Goal: Task Accomplishment & Management: Use online tool/utility

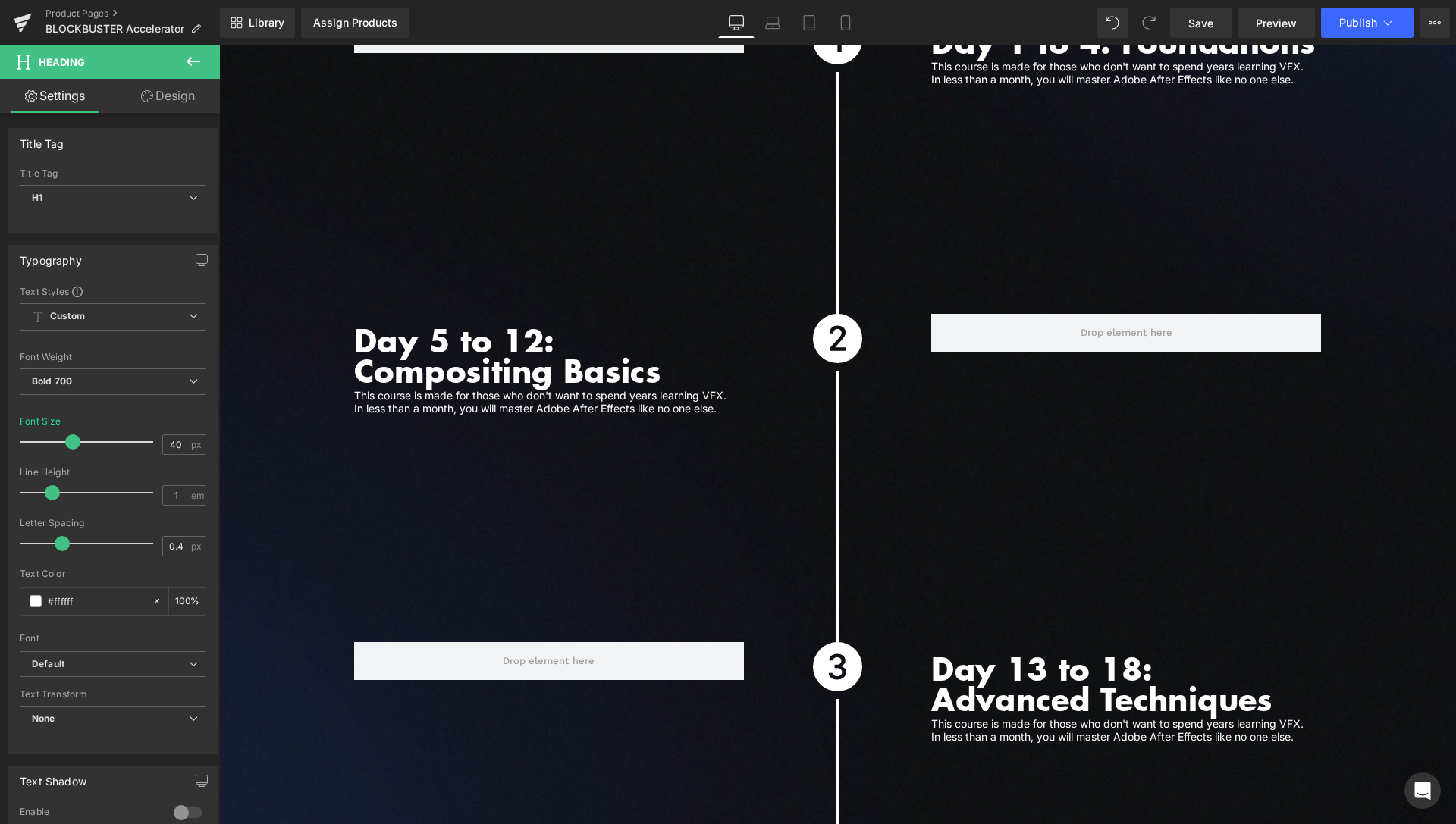
scroll to position [3934, 0]
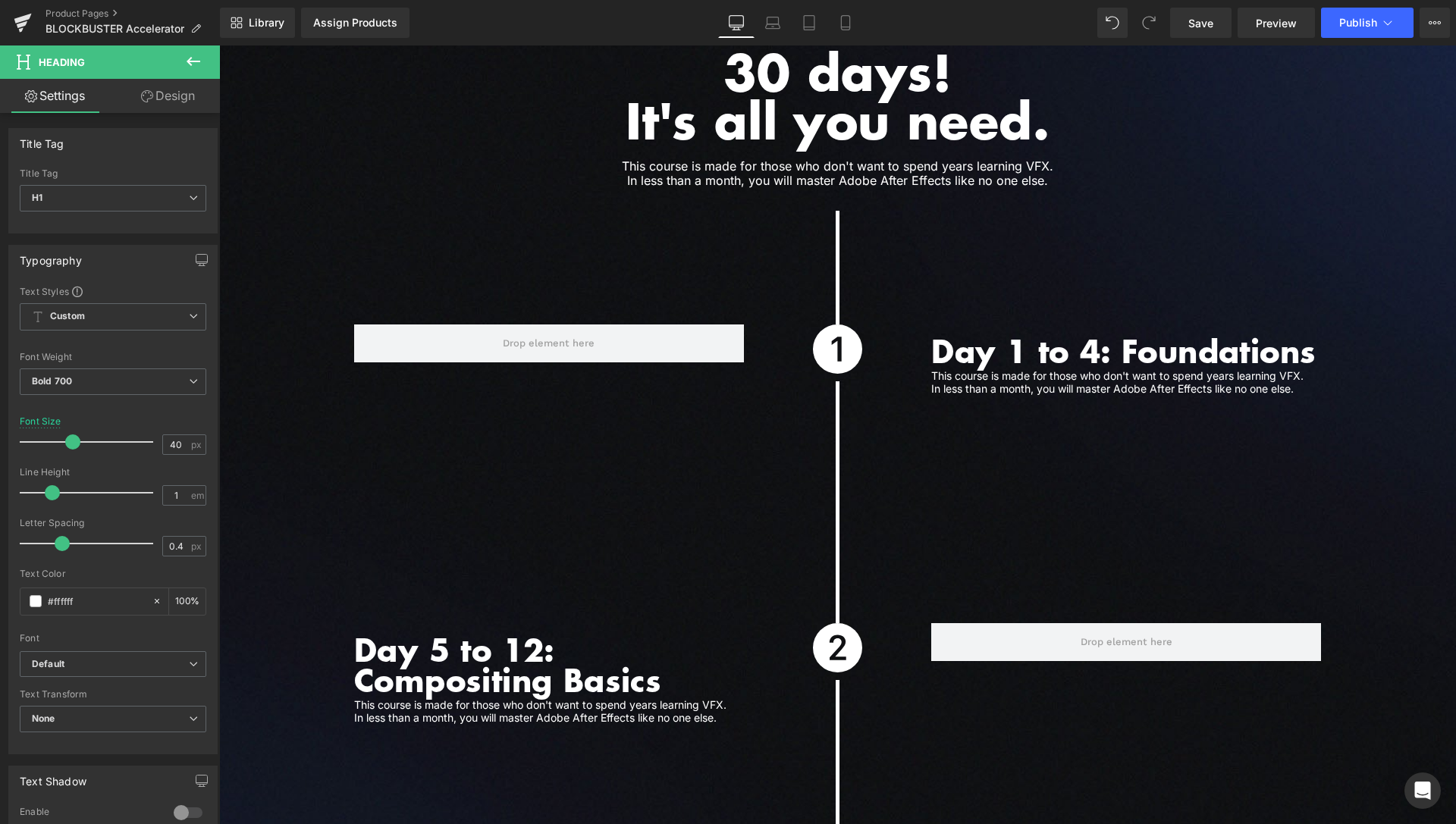
click at [188, 66] on icon at bounding box center [193, 61] width 18 height 18
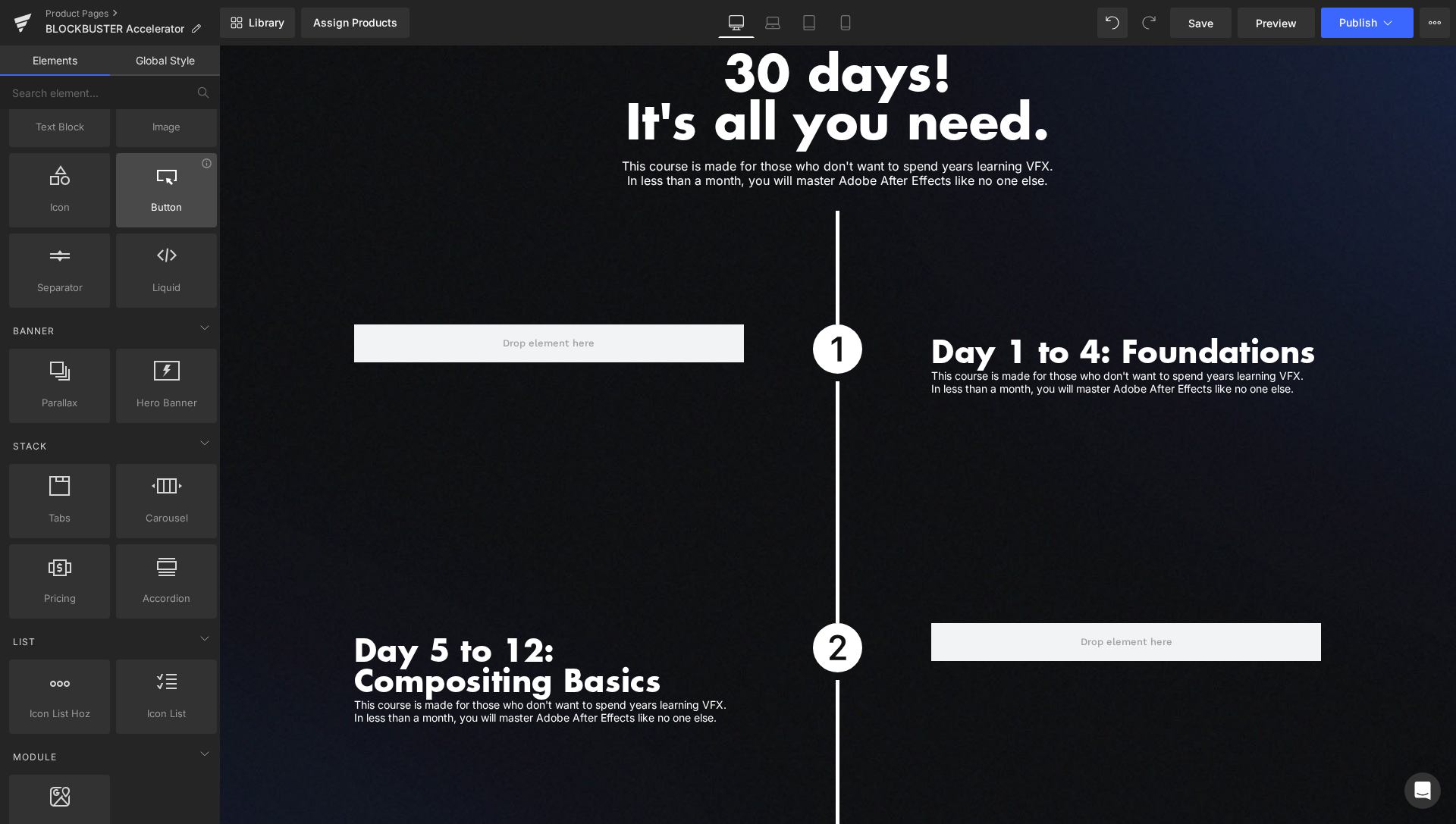
scroll to position [0, 0]
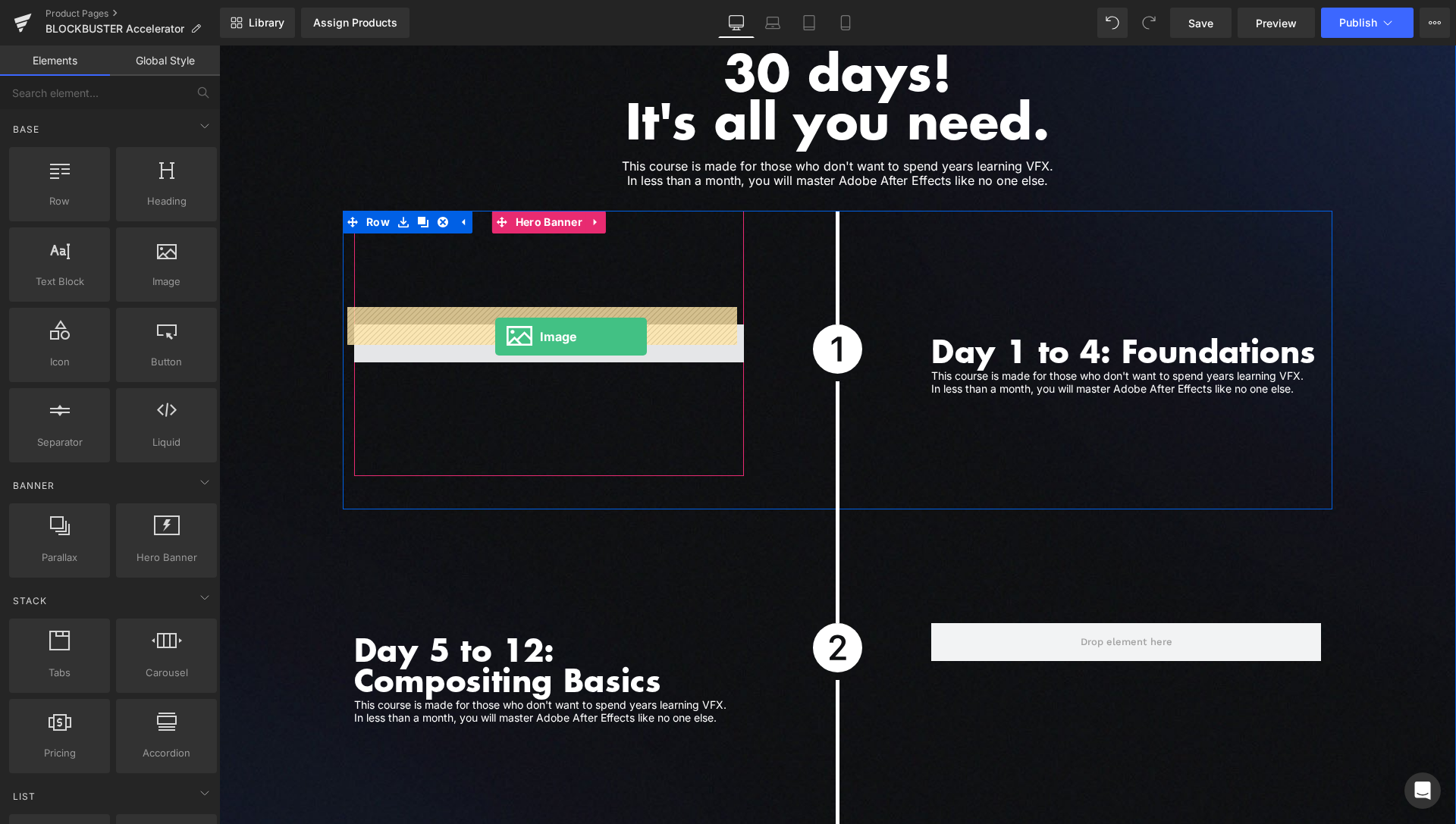
drag, startPoint x: 378, startPoint y: 321, endPoint x: 495, endPoint y: 337, distance: 118.1
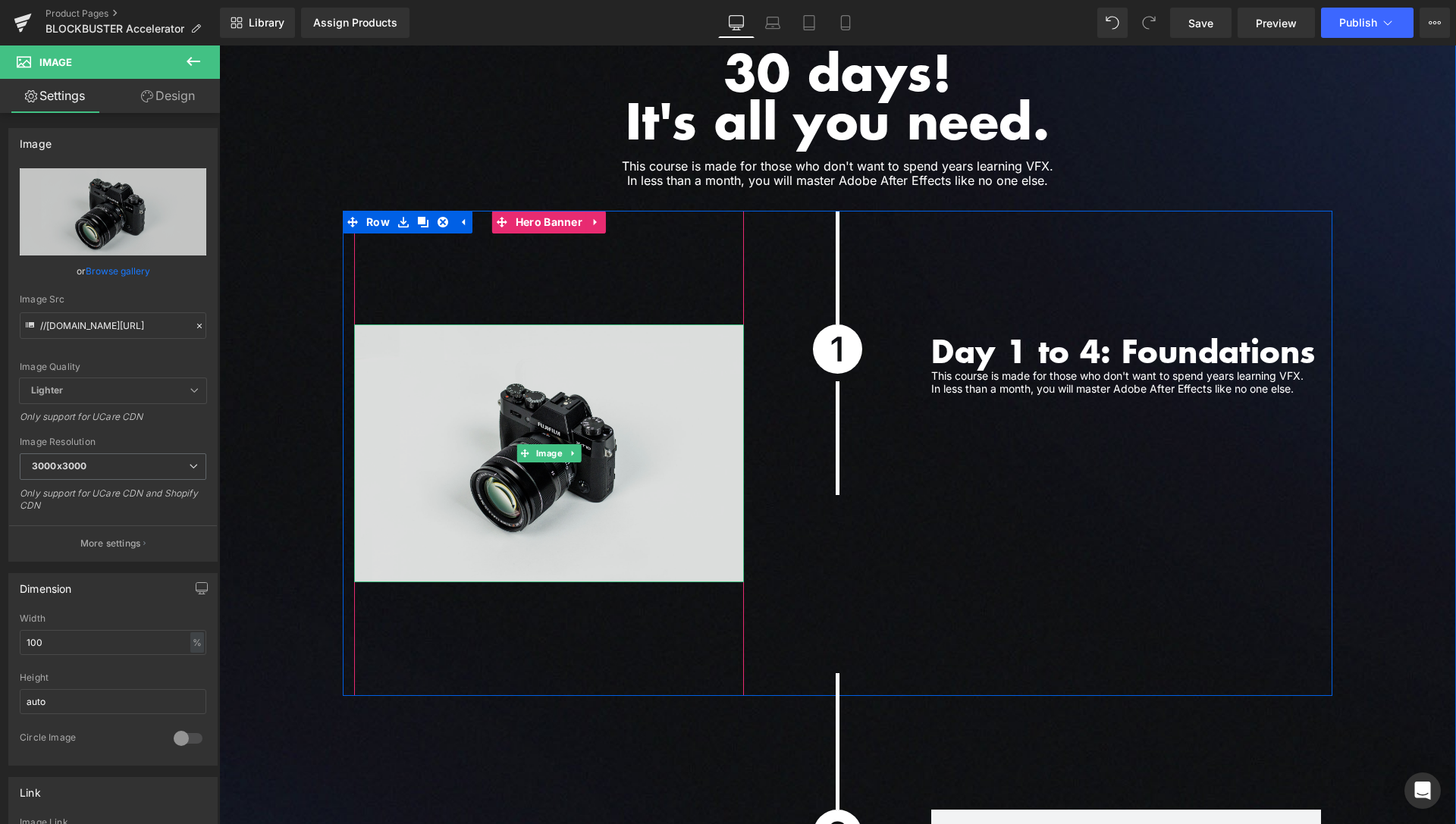
drag, startPoint x: 545, startPoint y: 435, endPoint x: 491, endPoint y: 407, distance: 60.8
click at [545, 444] on span "Image" at bounding box center [550, 453] width 33 height 18
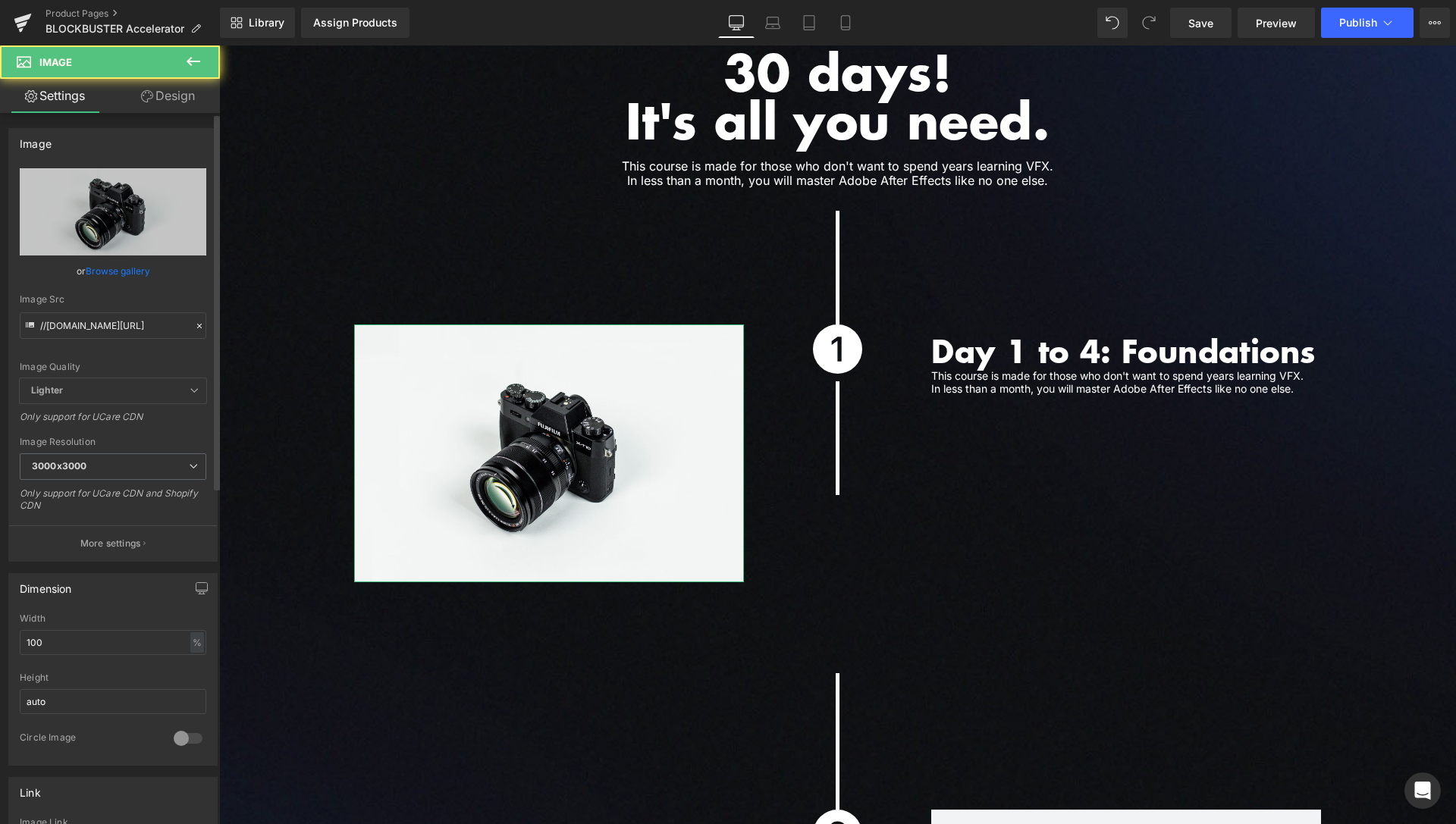
click at [140, 274] on link "Browse gallery" at bounding box center [118, 271] width 64 height 27
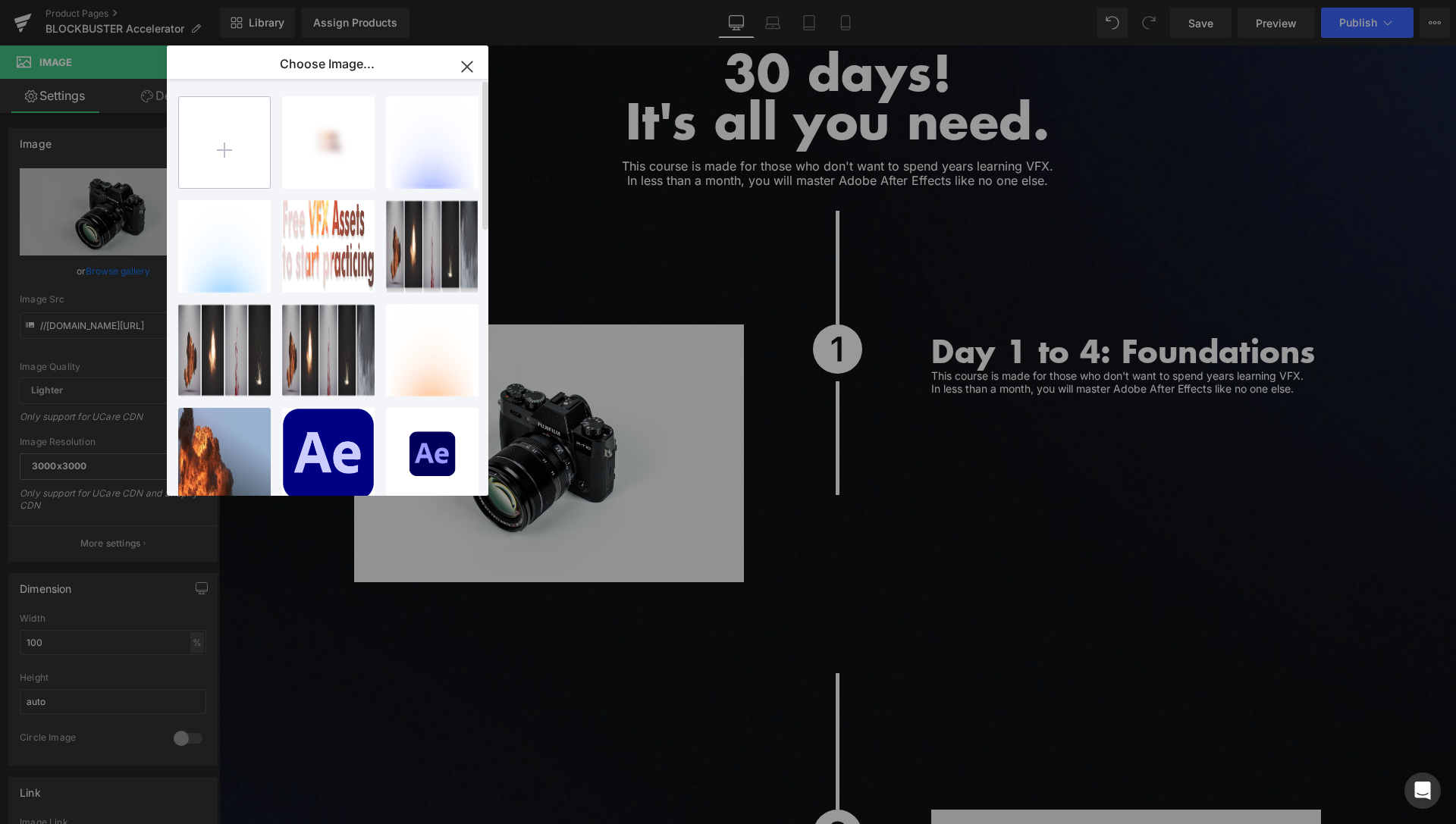
click at [228, 156] on input "file" at bounding box center [224, 142] width 91 height 91
type input "C:\fakepath\Interface.jpg"
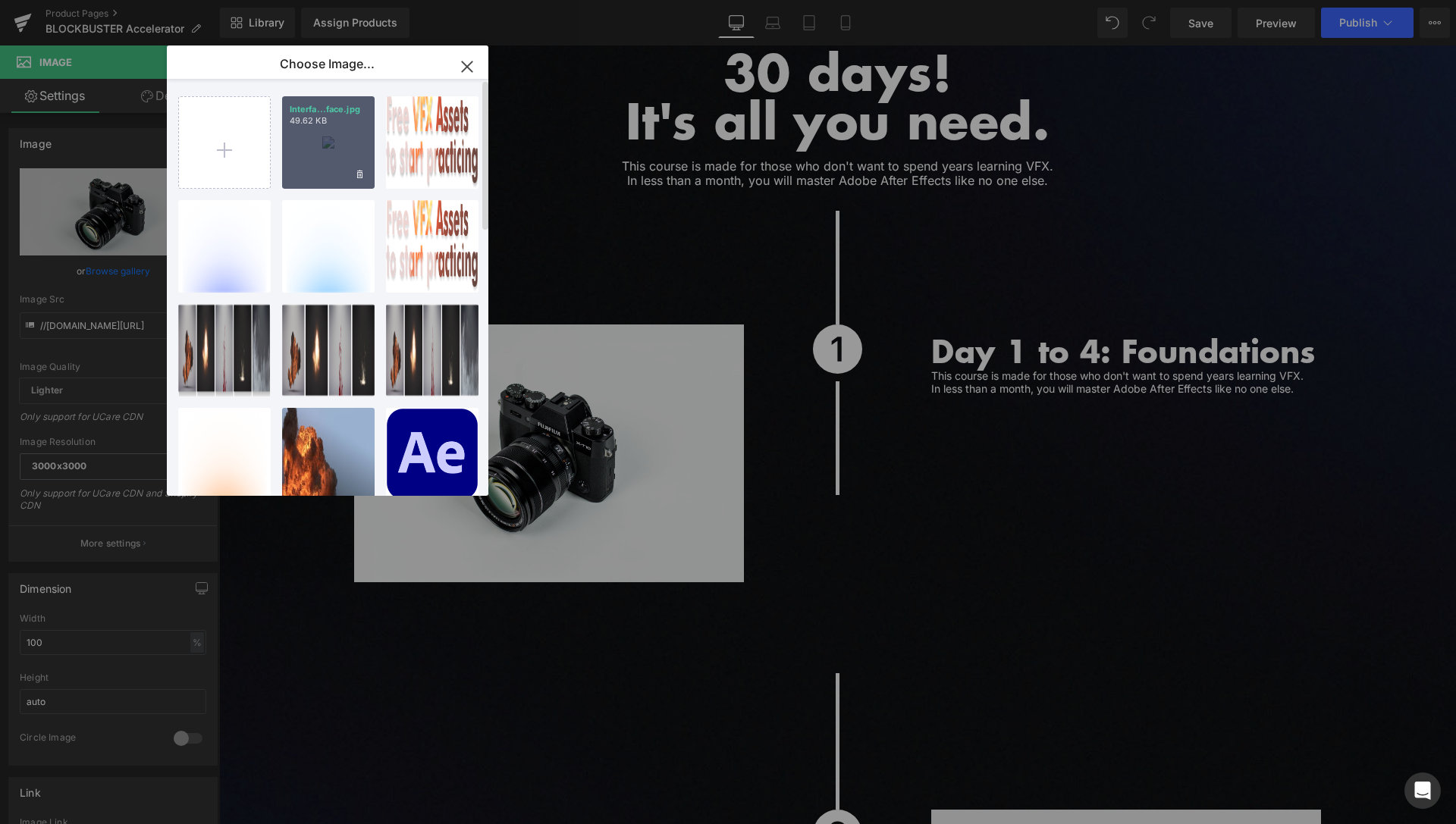
click at [326, 156] on div "Interfa...face.jpg 49.62 KB" at bounding box center [328, 142] width 92 height 92
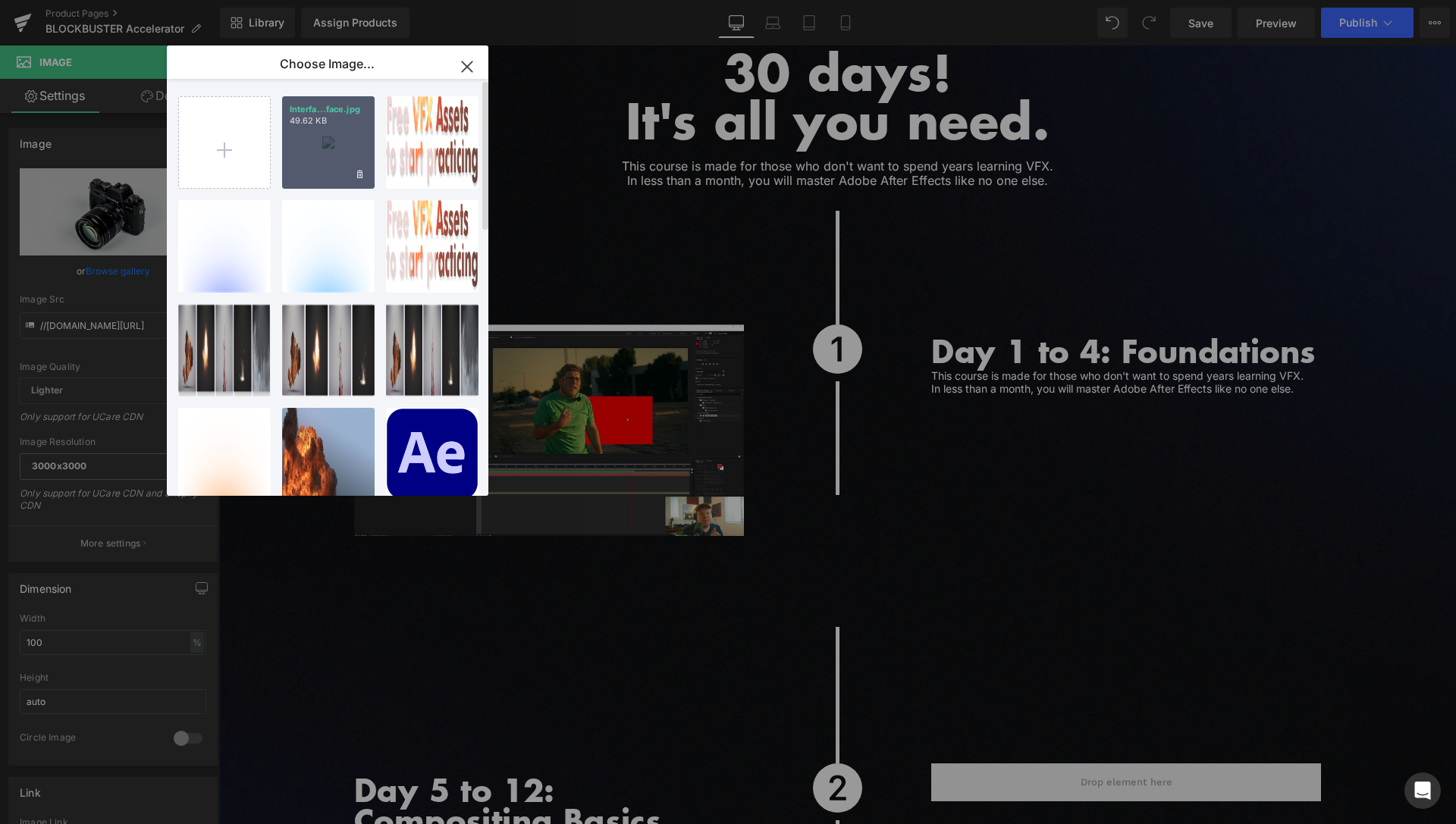
type input "[URL][DOMAIN_NAME]"
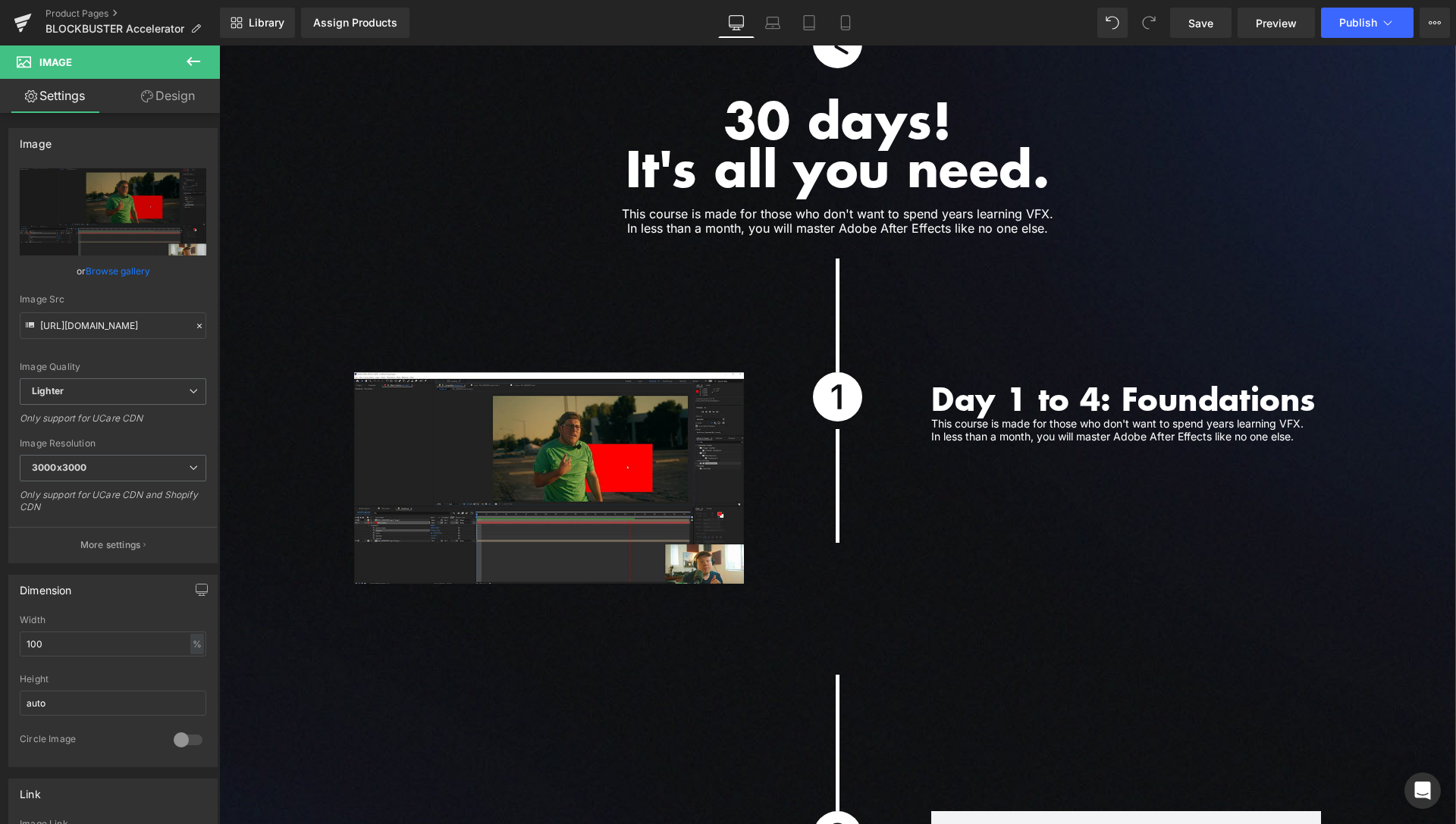
scroll to position [3857, 0]
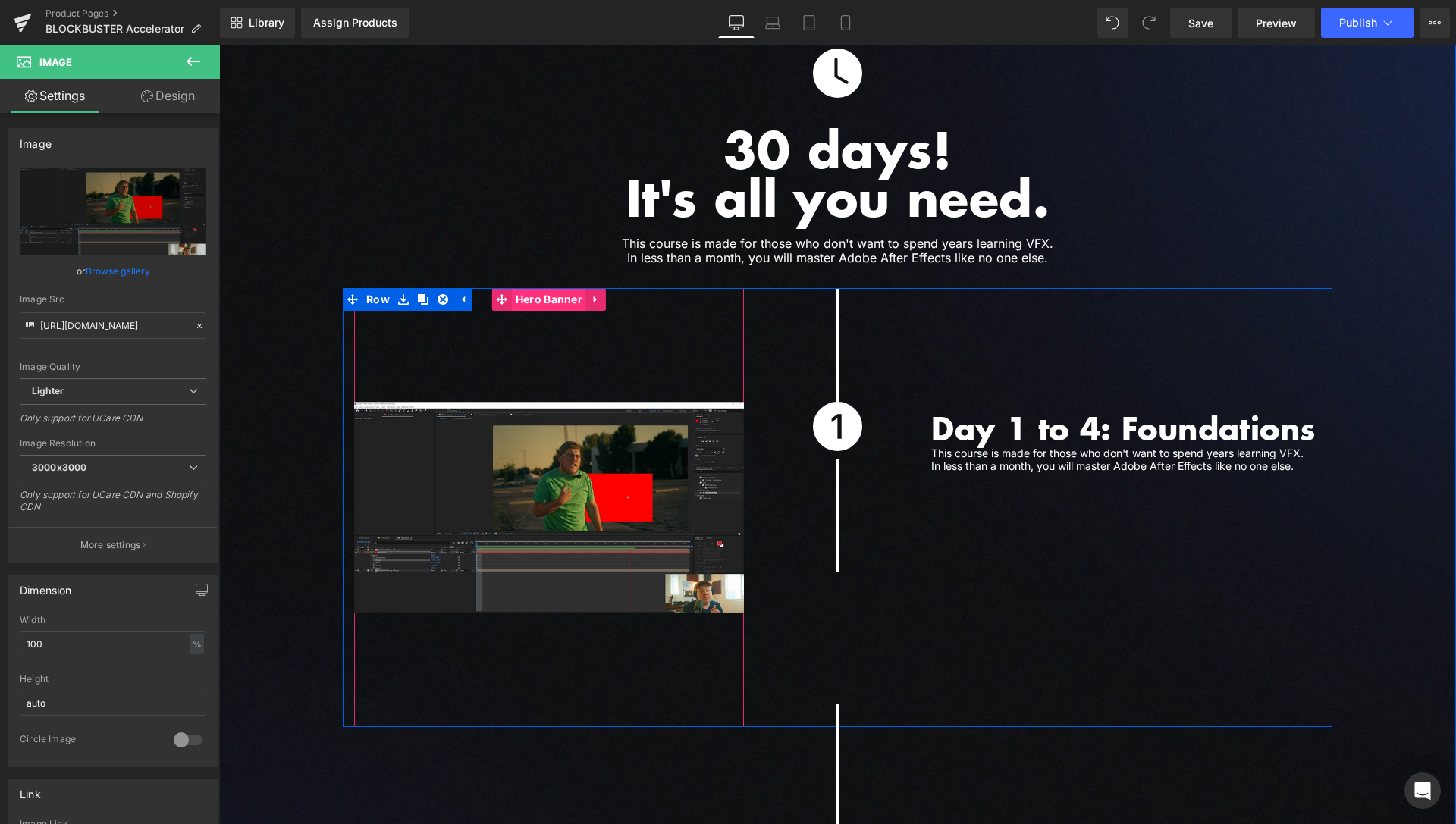
click at [563, 288] on span "Hero Banner" at bounding box center [549, 299] width 74 height 23
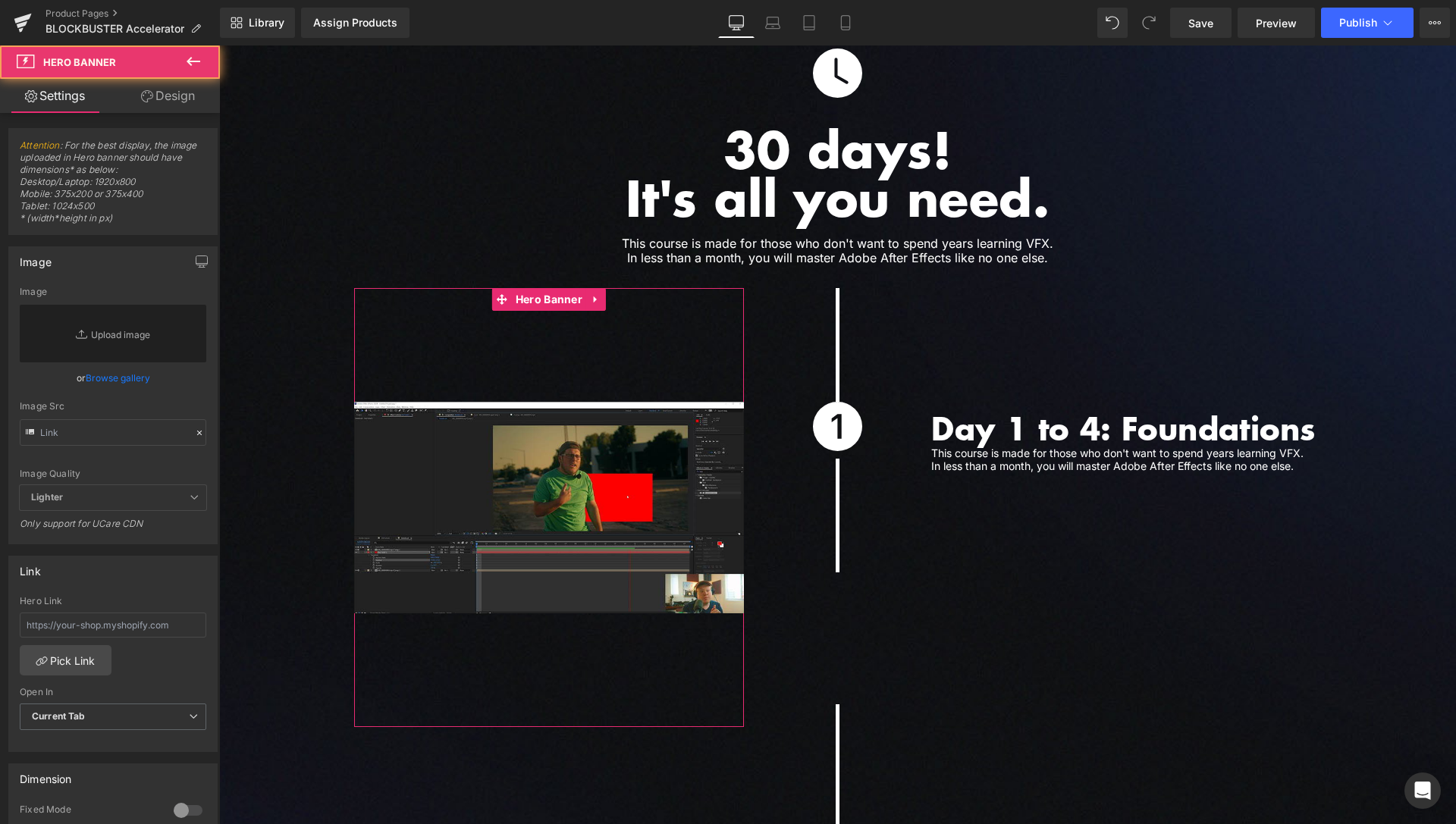
click at [161, 102] on link "Design" at bounding box center [168, 96] width 110 height 34
click at [0, 0] on div "Spacing" at bounding box center [0, 0] width 0 height 0
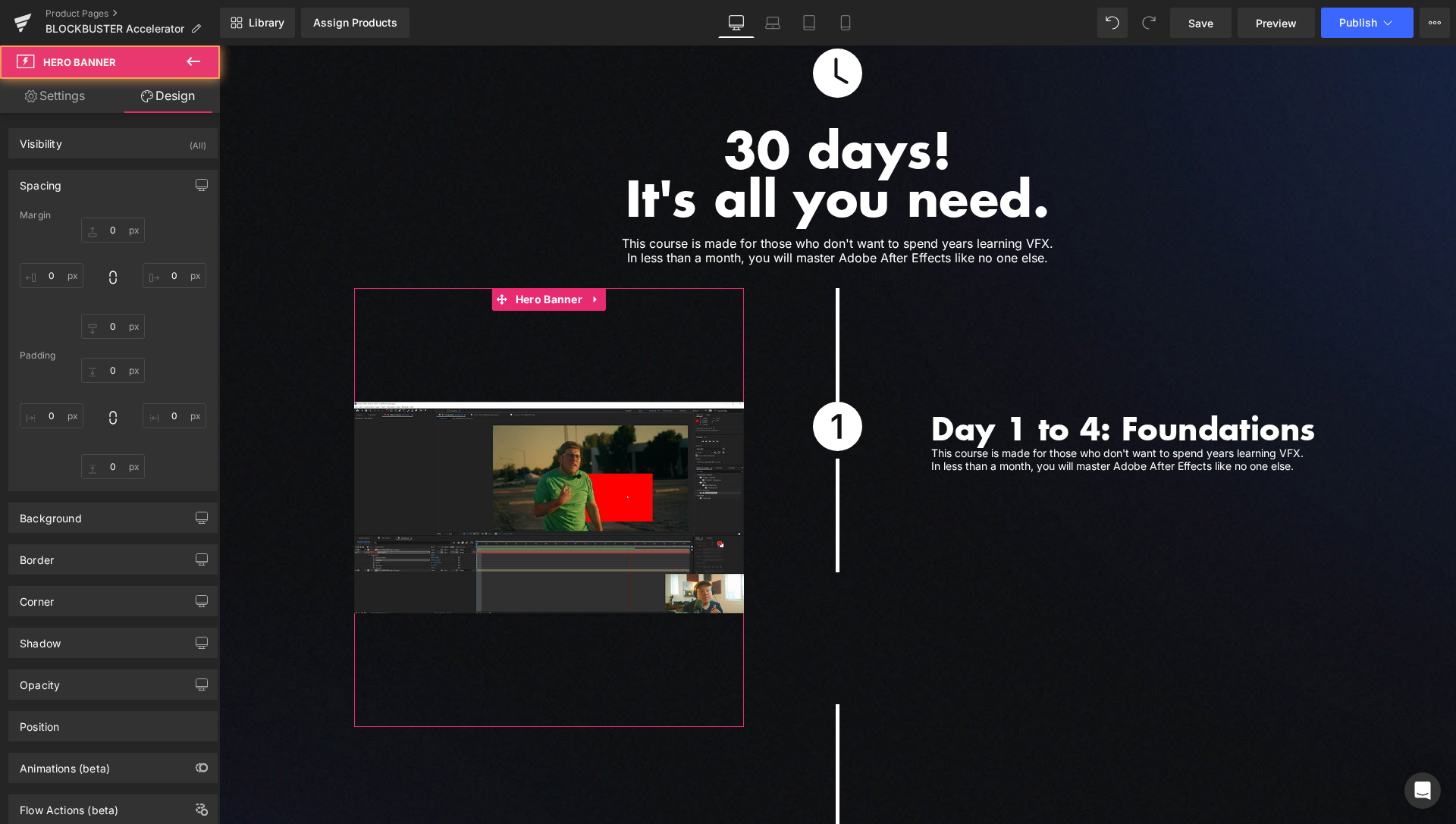
type input "0"
type input "150"
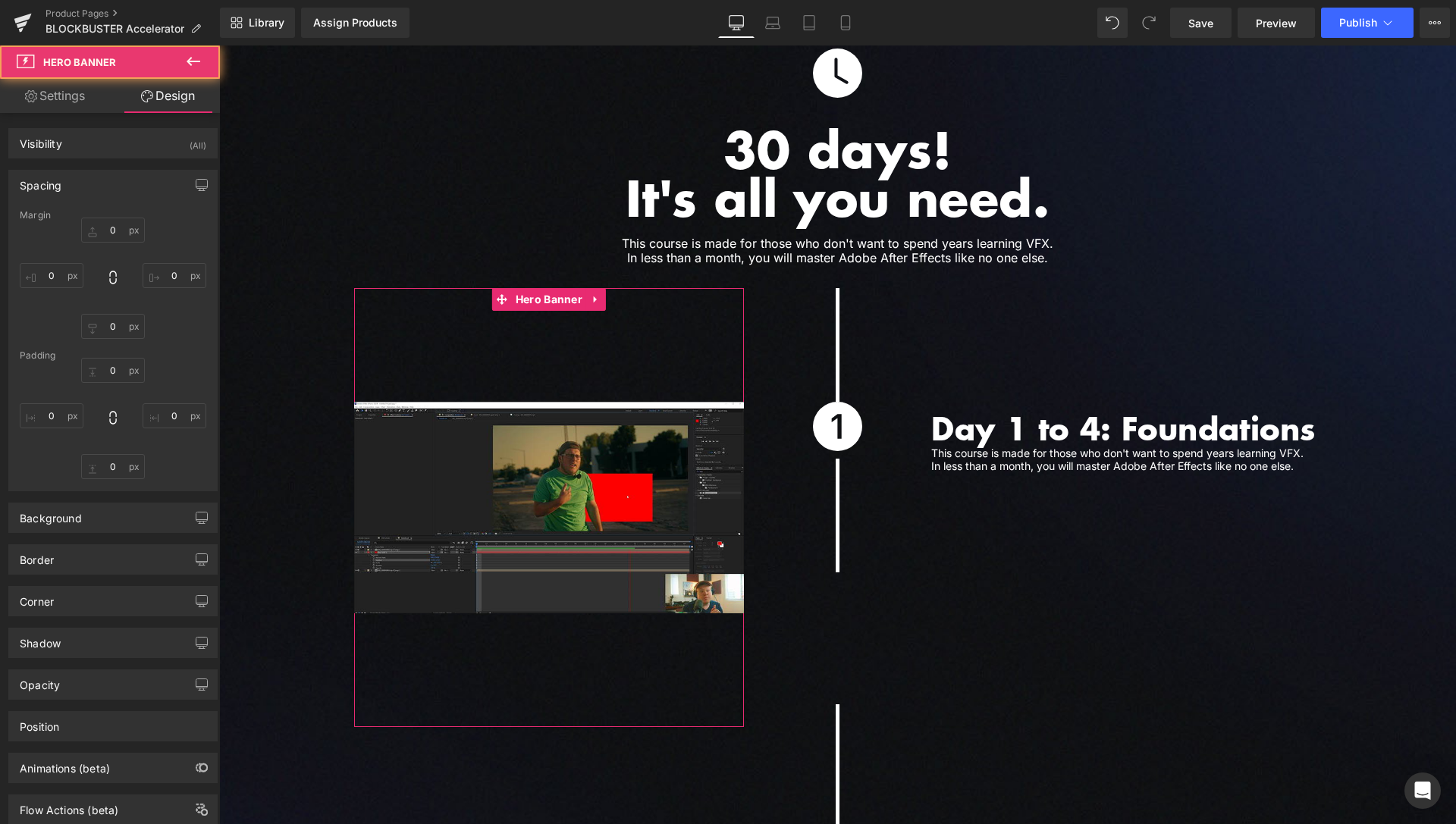
type input "0"
type input "150"
type input "0"
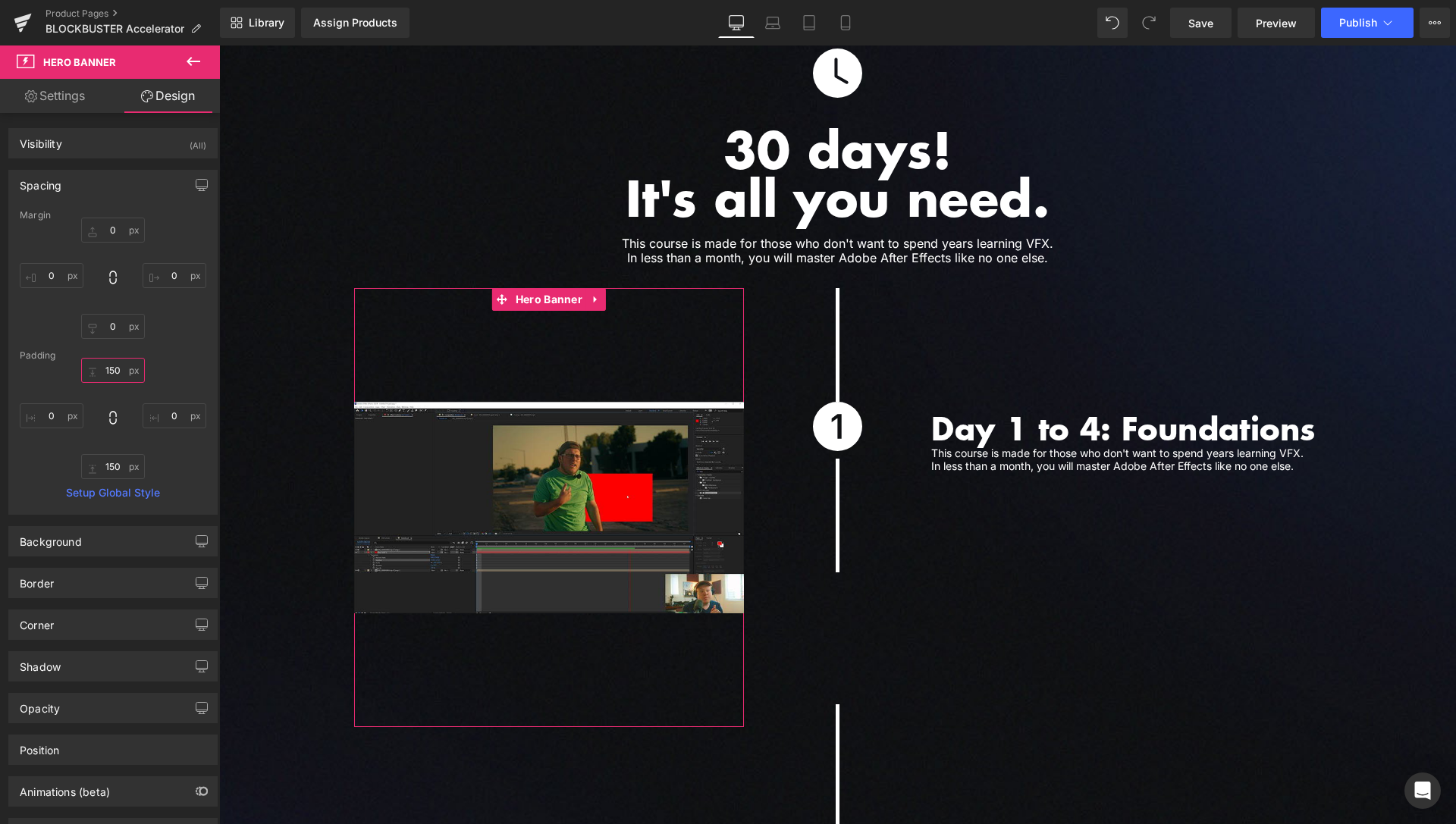
click at [113, 367] on input "150" at bounding box center [113, 371] width 63 height 25
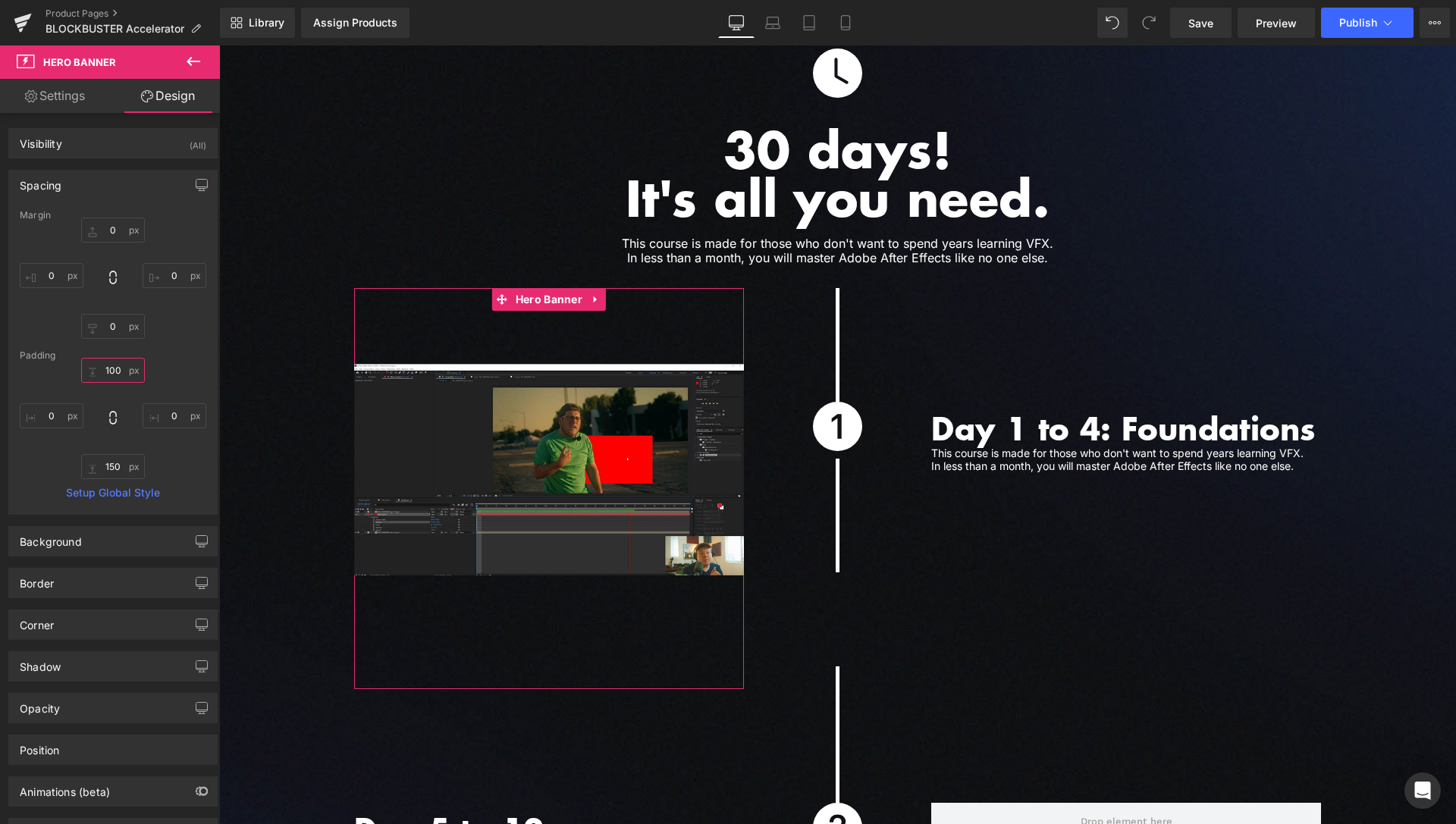
click at [107, 370] on input "100" at bounding box center [113, 371] width 63 height 25
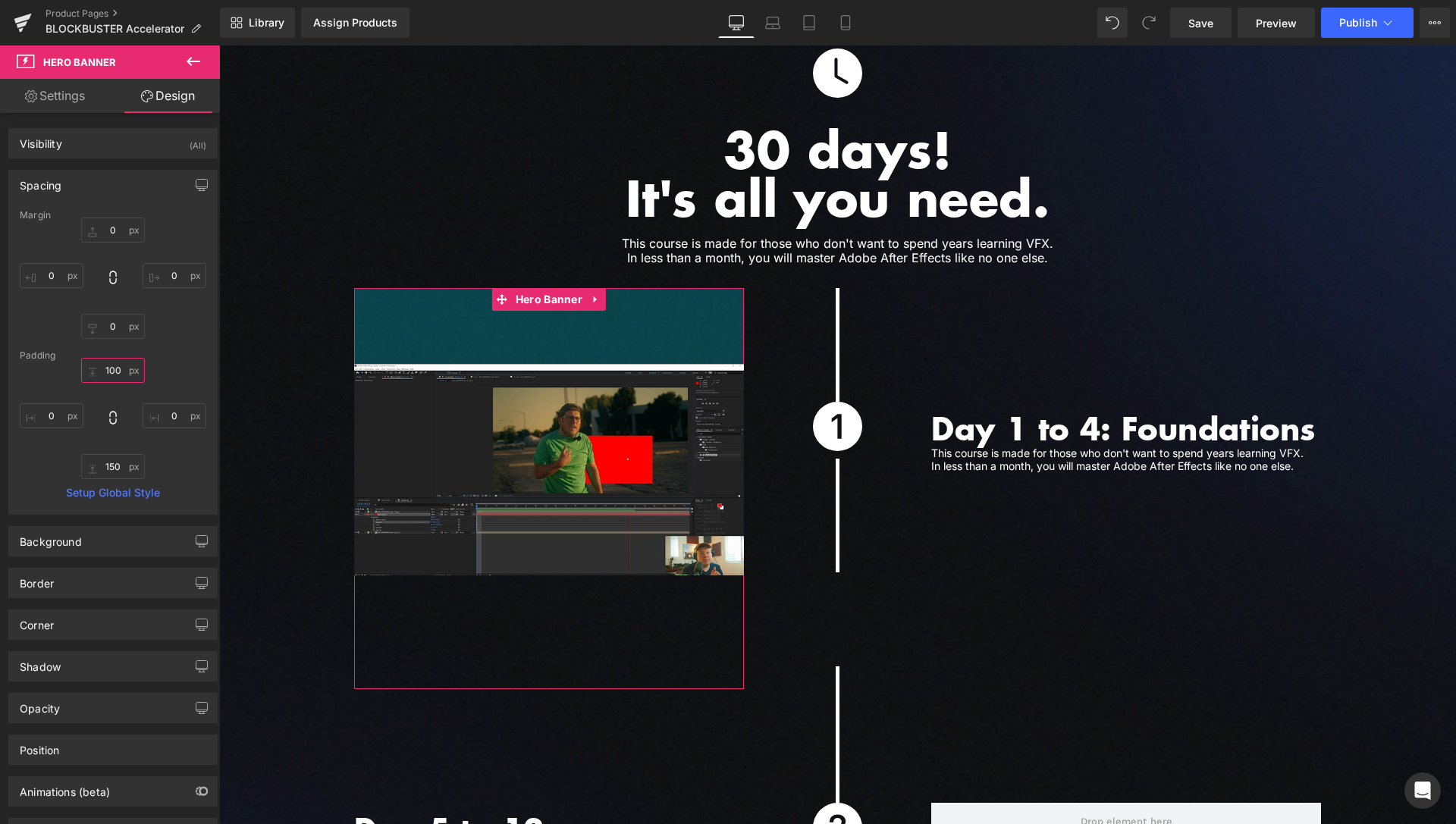
click at [107, 370] on input "100" at bounding box center [113, 371] width 63 height 25
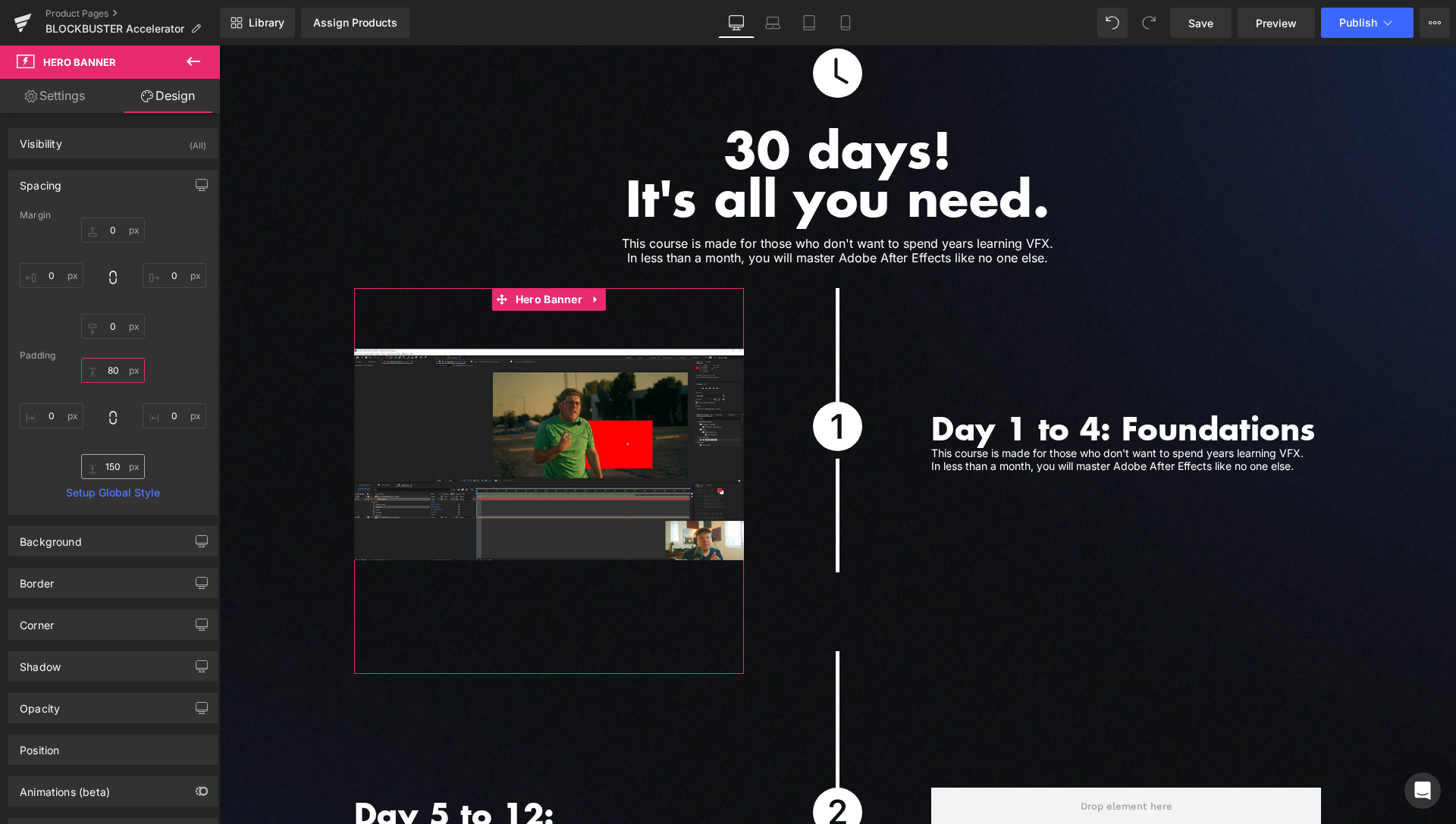
type input "80"
click at [114, 464] on input "150" at bounding box center [113, 467] width 63 height 25
type input "80"
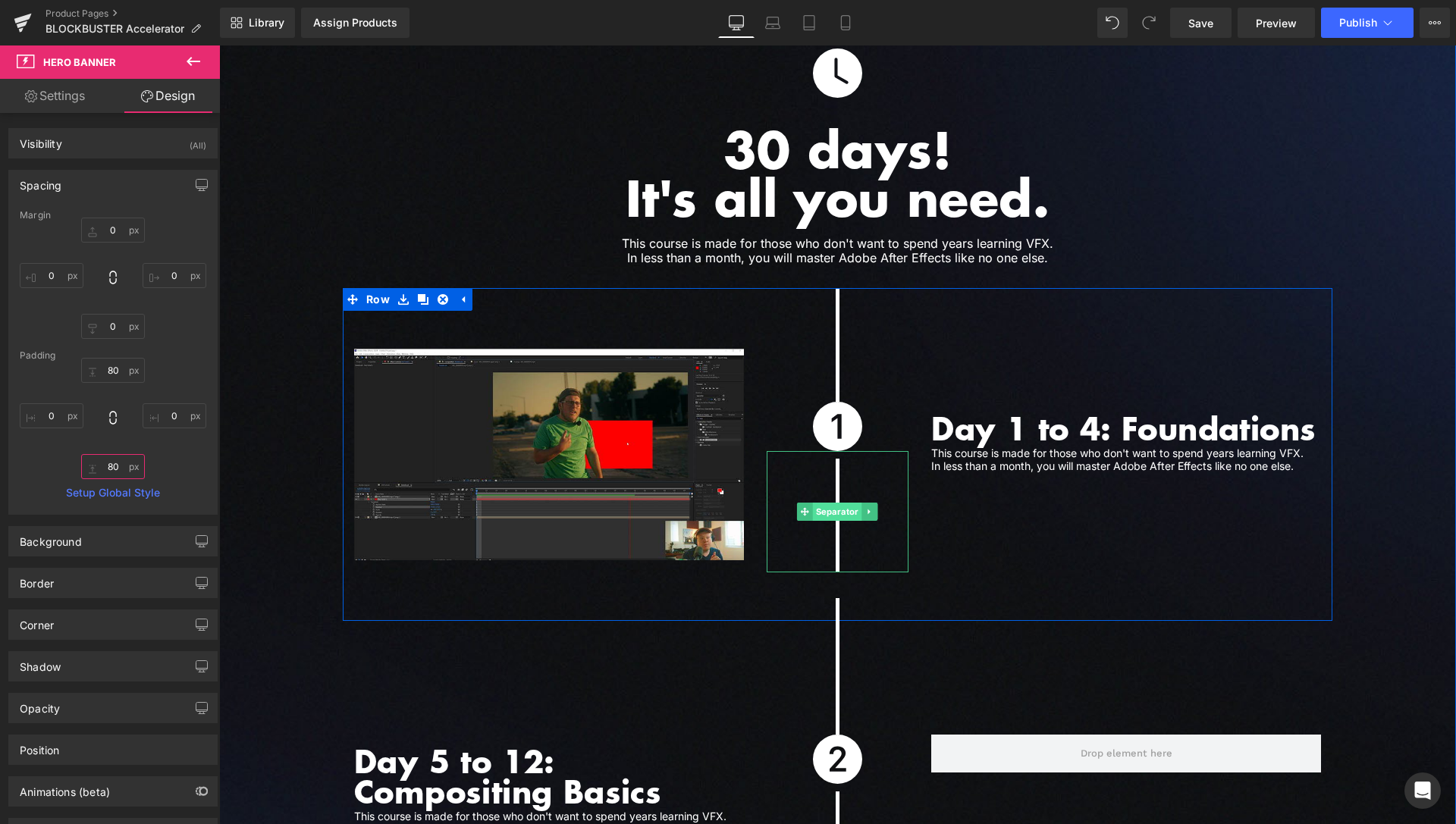
click at [834, 503] on span "Separator" at bounding box center [837, 511] width 49 height 18
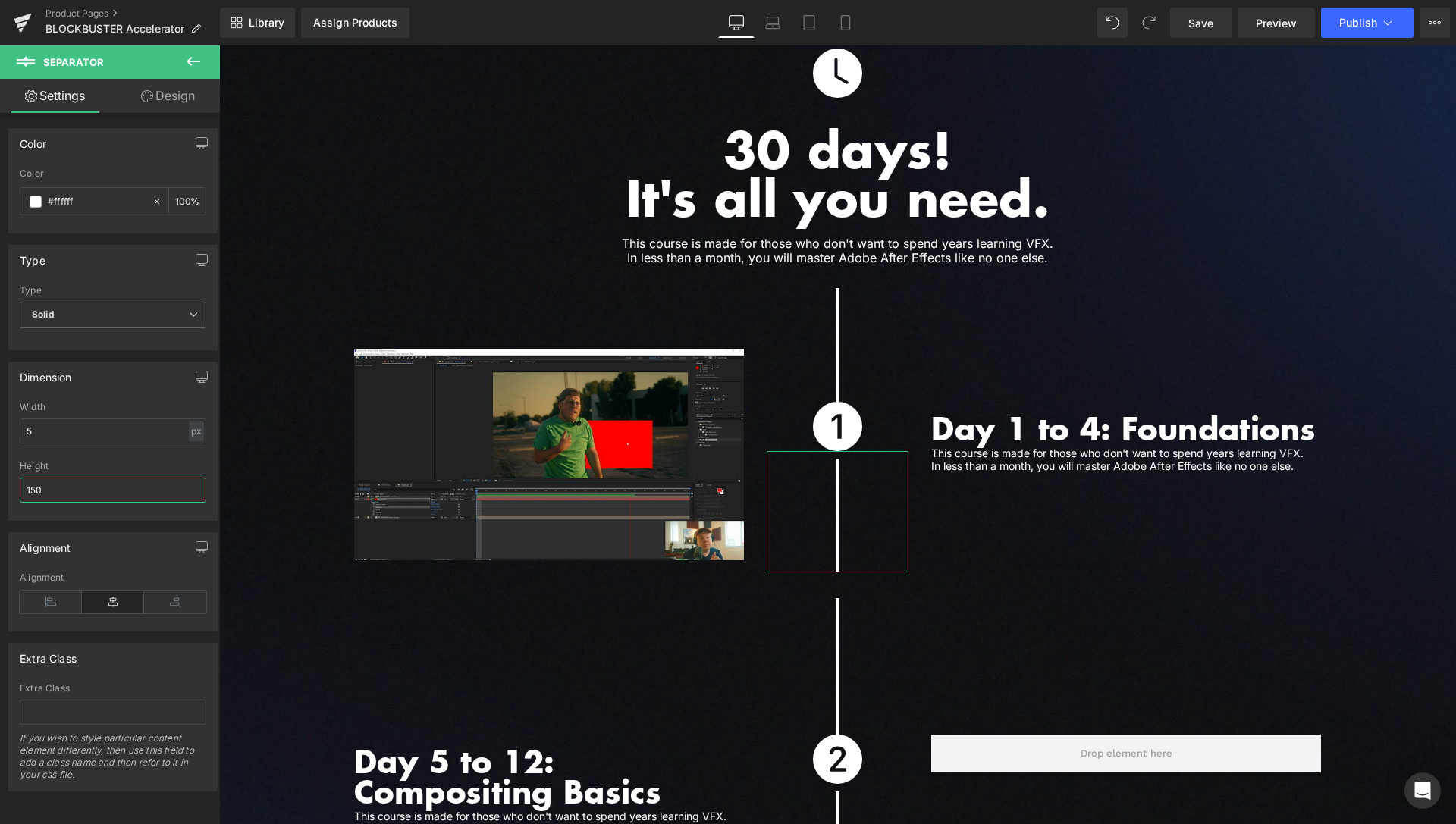
click at [34, 487] on input "150" at bounding box center [113, 490] width 187 height 25
drag, startPoint x: 48, startPoint y: 490, endPoint x: 28, endPoint y: 492, distance: 20.1
click at [28, 492] on input "180" at bounding box center [113, 490] width 187 height 25
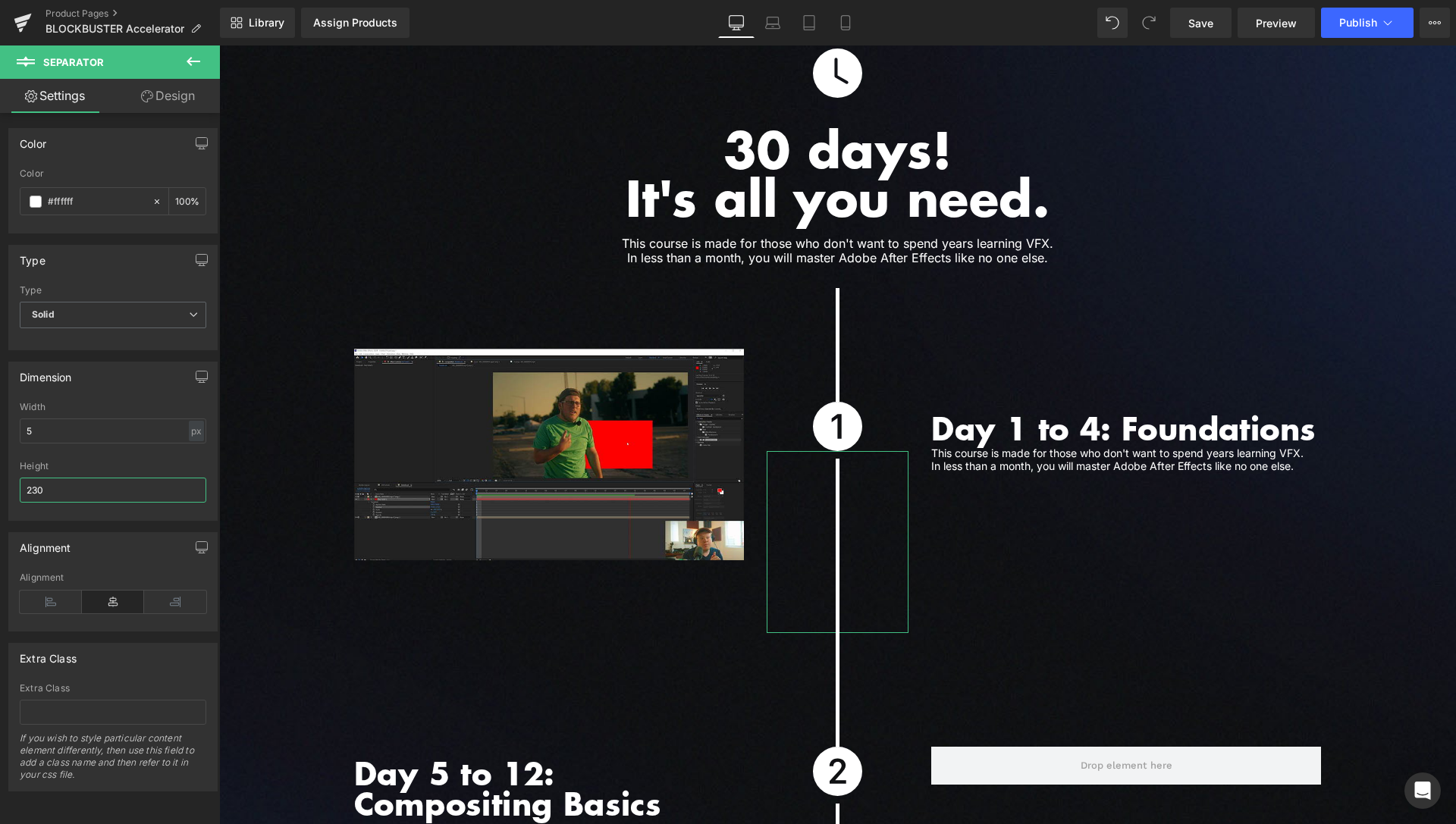
click at [38, 491] on input "230" at bounding box center [113, 490] width 187 height 25
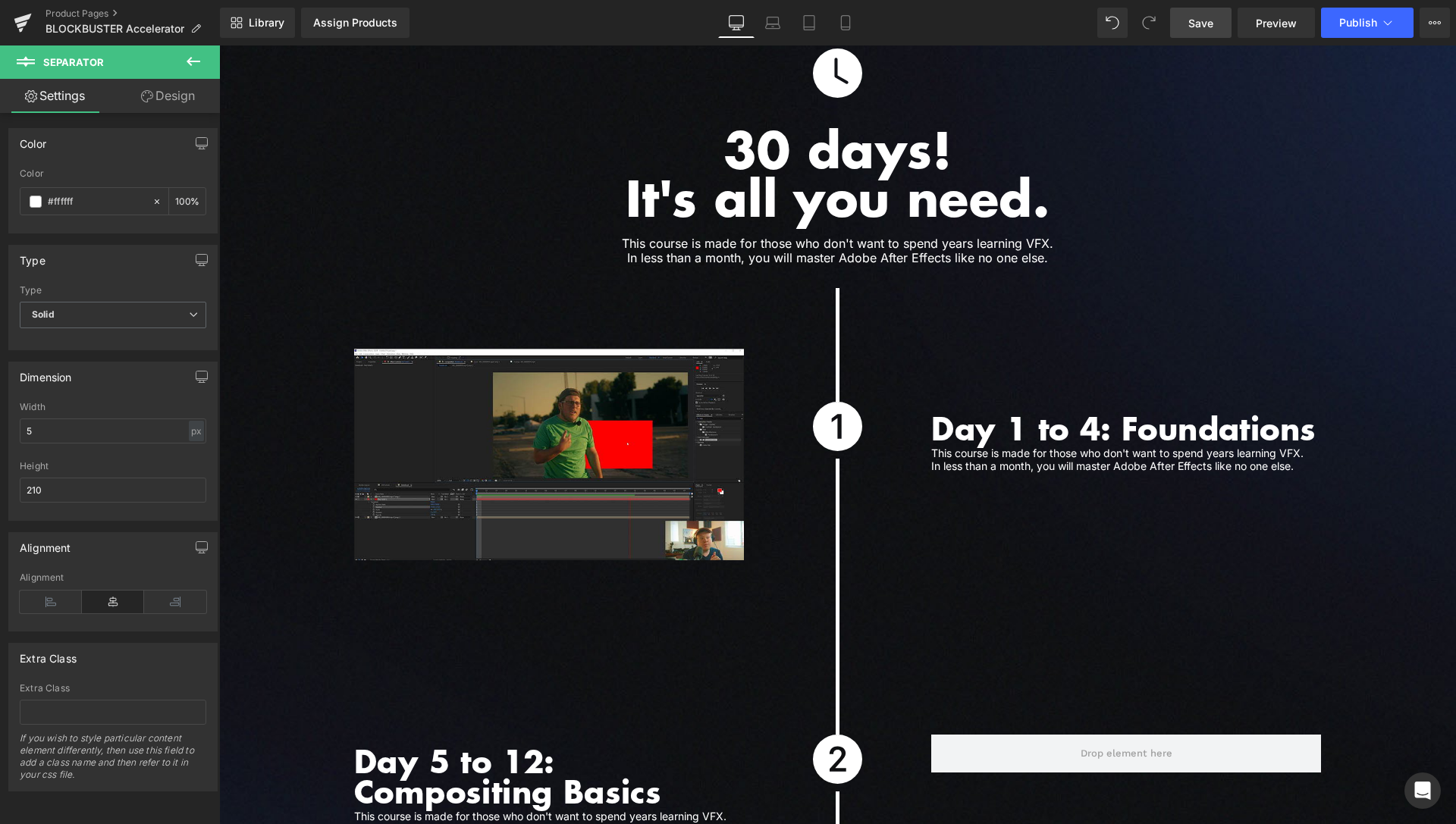
click at [1217, 28] on link "Save" at bounding box center [1201, 23] width 62 height 30
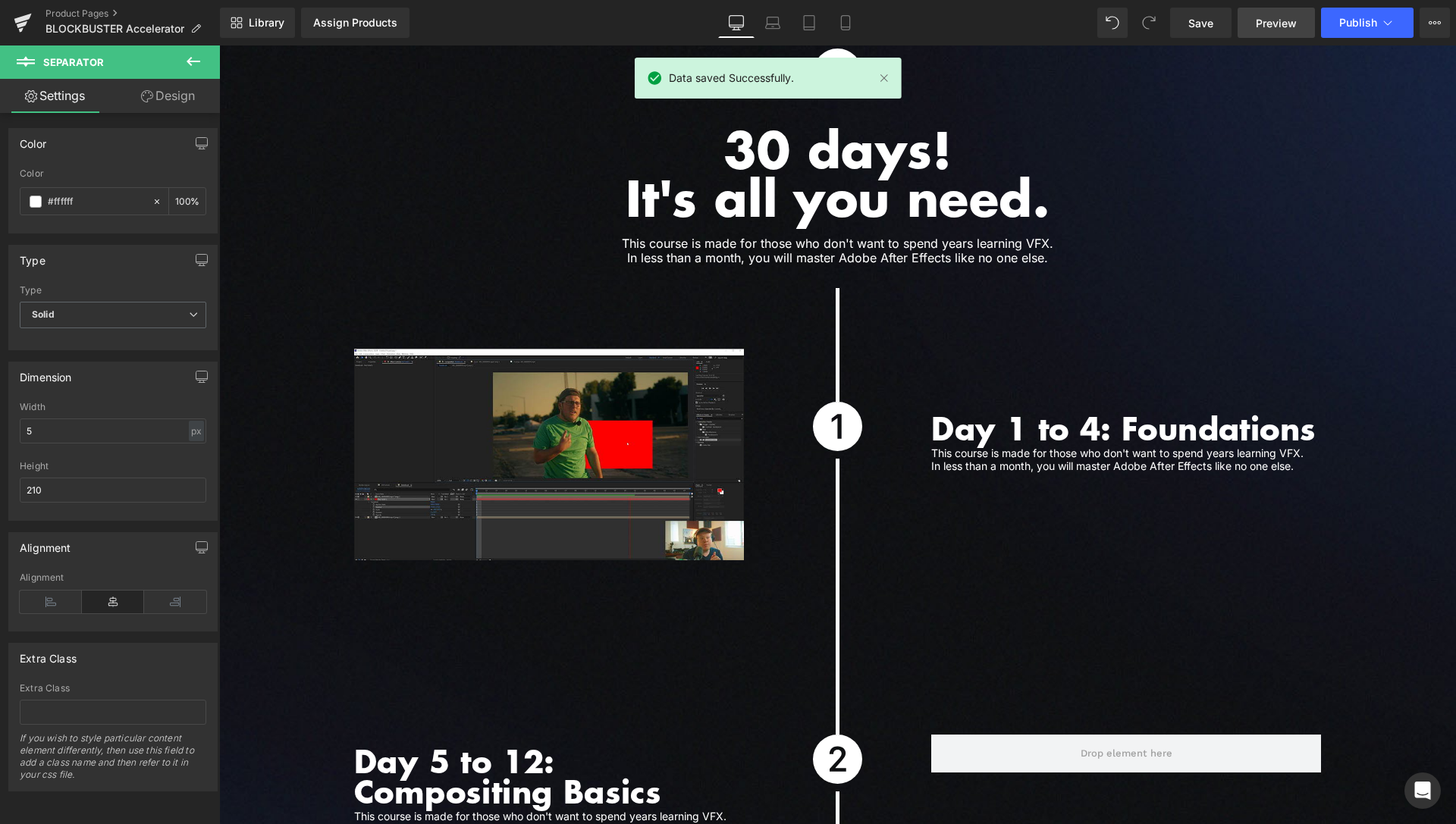
click at [1269, 13] on link "Preview" at bounding box center [1276, 23] width 77 height 30
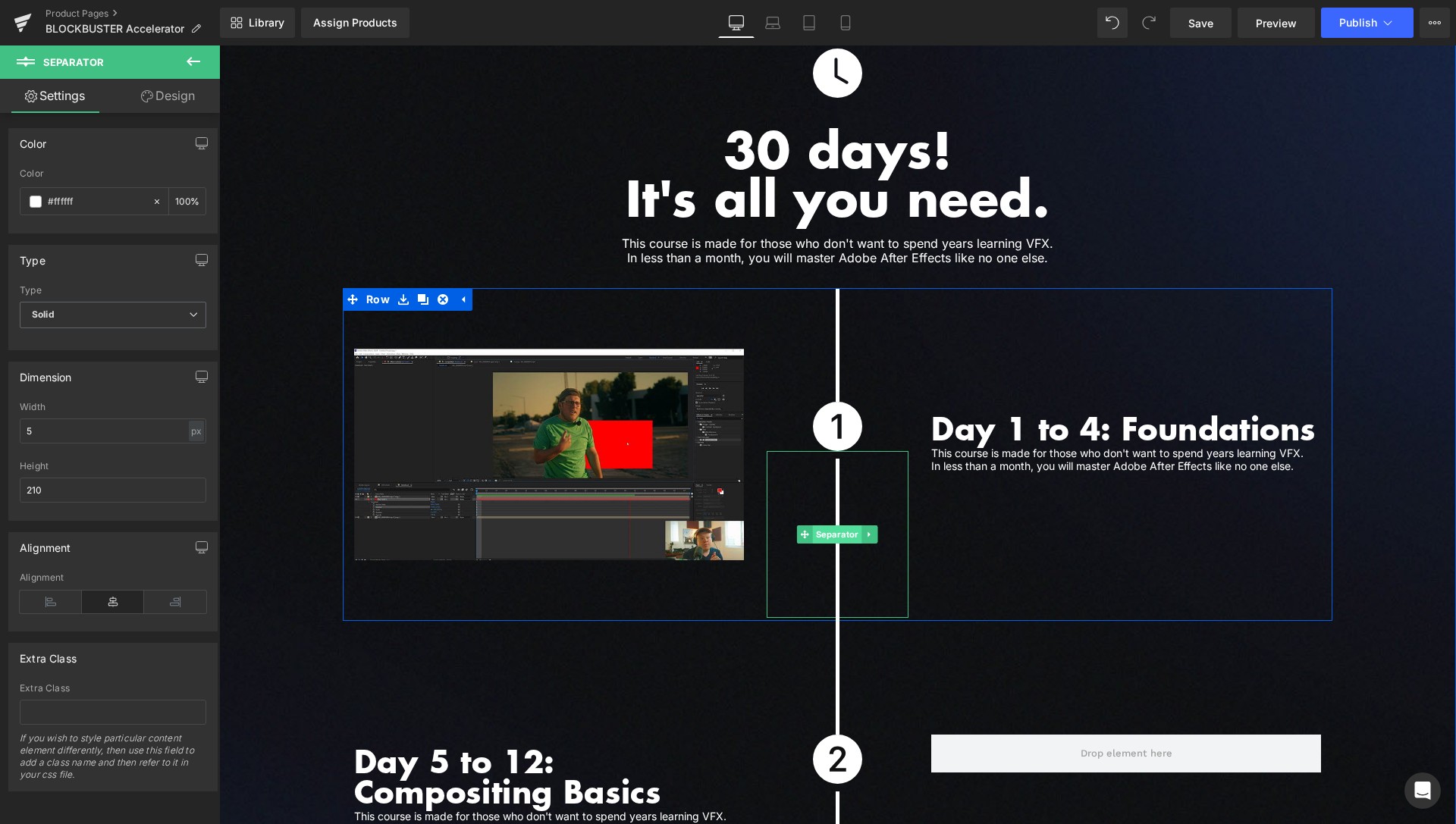
click at [844, 525] on span "Separator" at bounding box center [837, 534] width 49 height 18
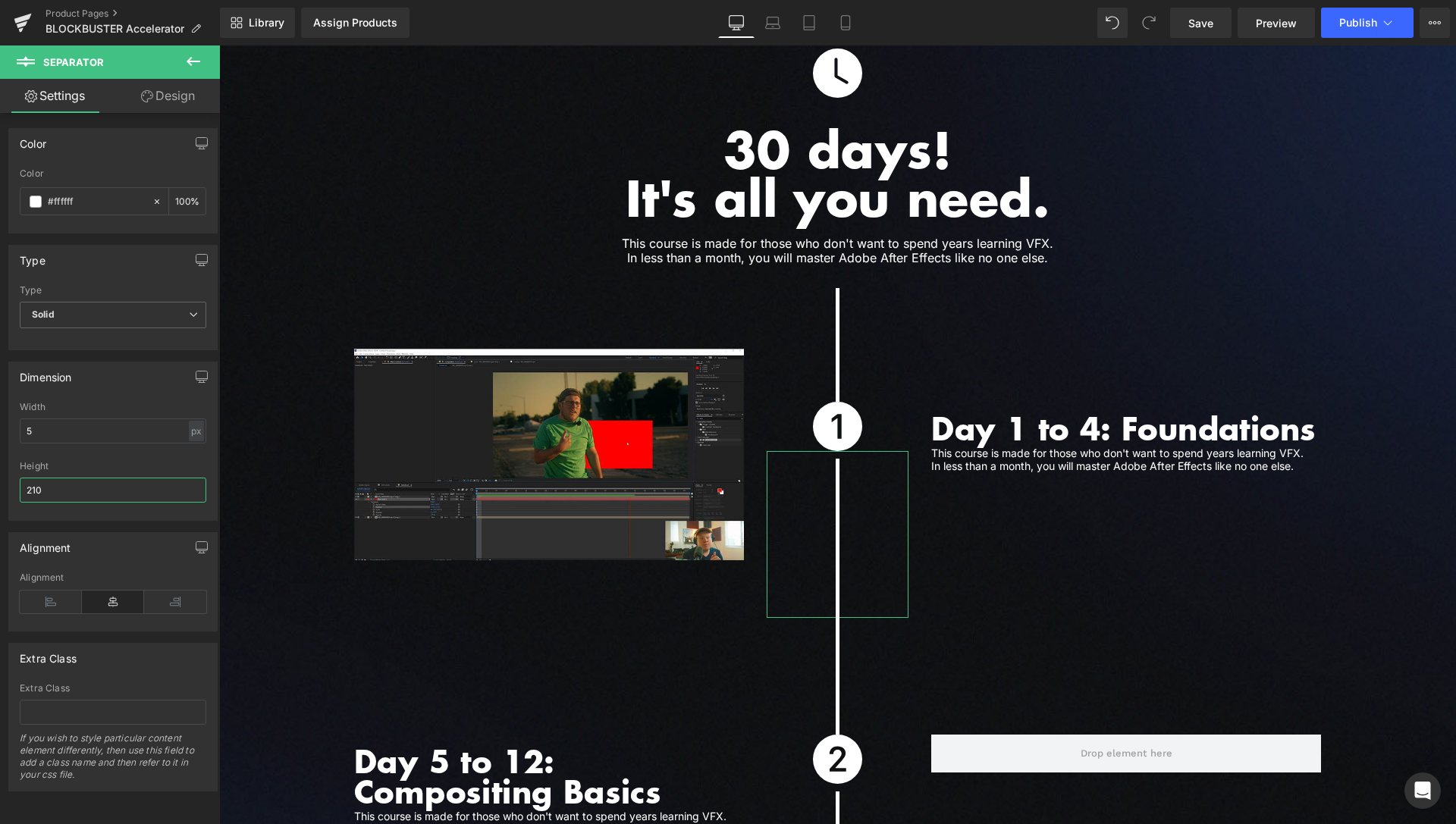
click at [39, 484] on input "210" at bounding box center [113, 490] width 187 height 25
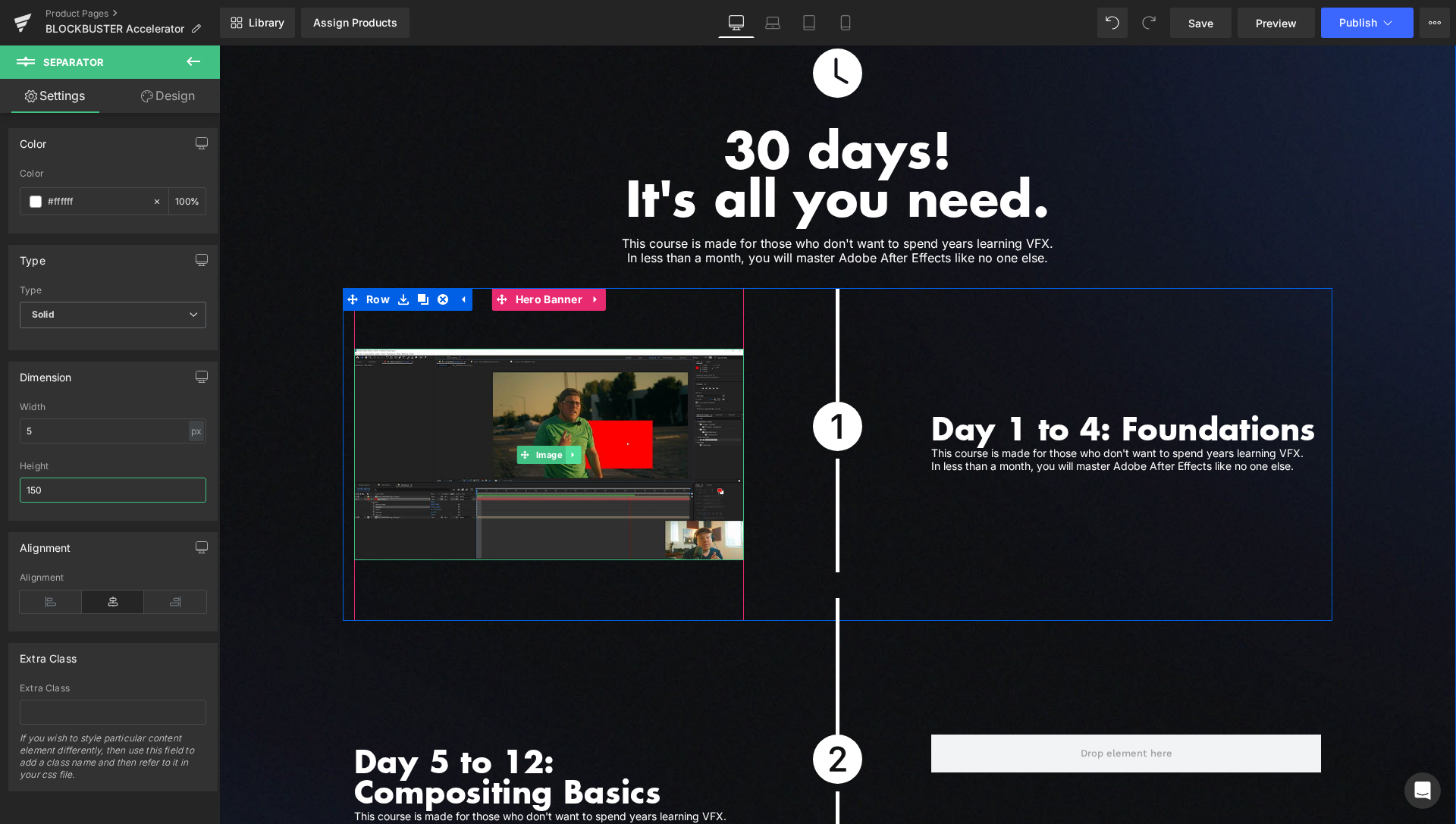
type input "150"
drag, startPoint x: 572, startPoint y: 439, endPoint x: 588, endPoint y: 442, distance: 16.3
click at [572, 446] on link at bounding box center [573, 454] width 16 height 18
click at [561, 450] on icon at bounding box center [565, 455] width 9 height 9
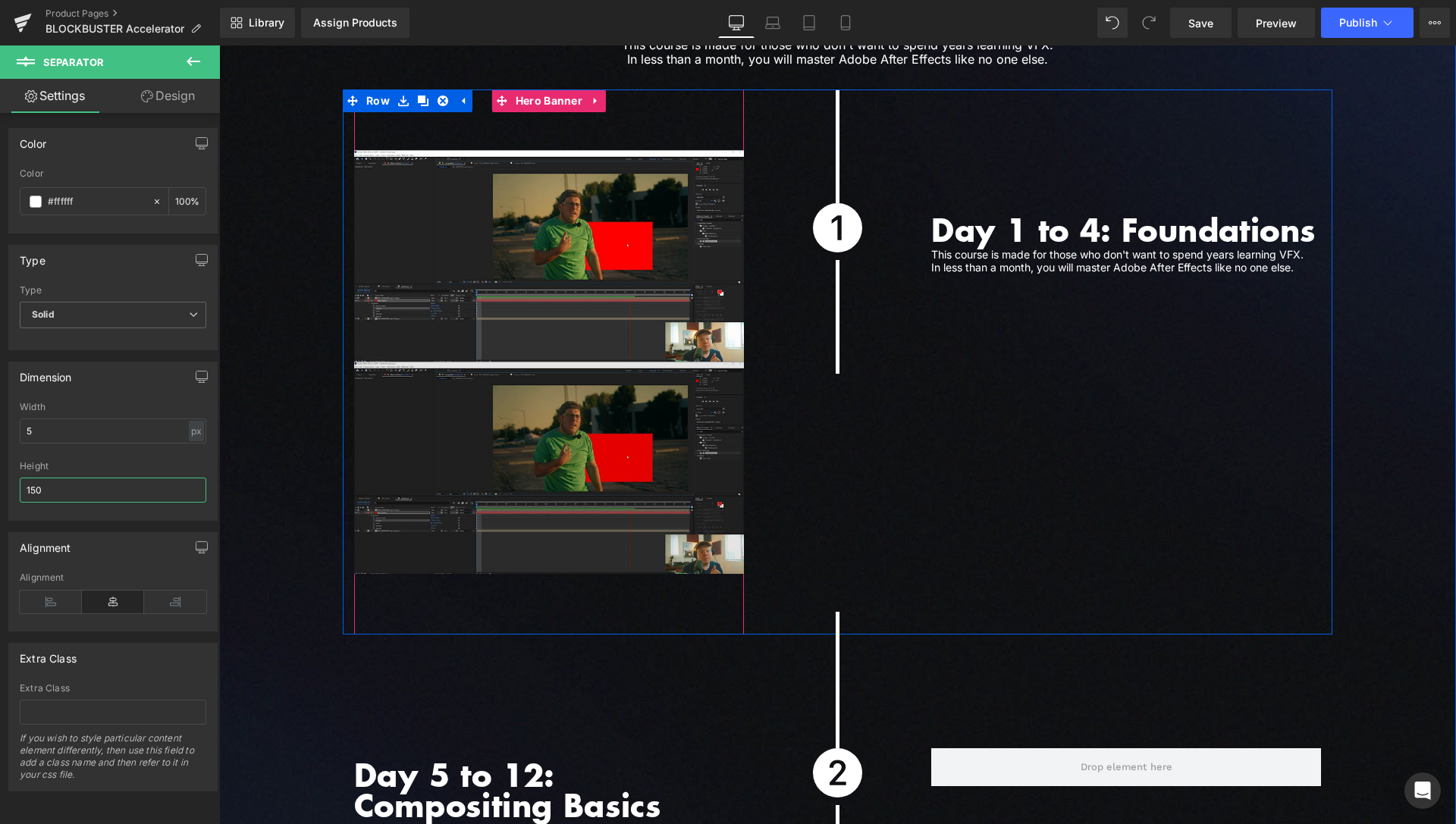
scroll to position [4088, 0]
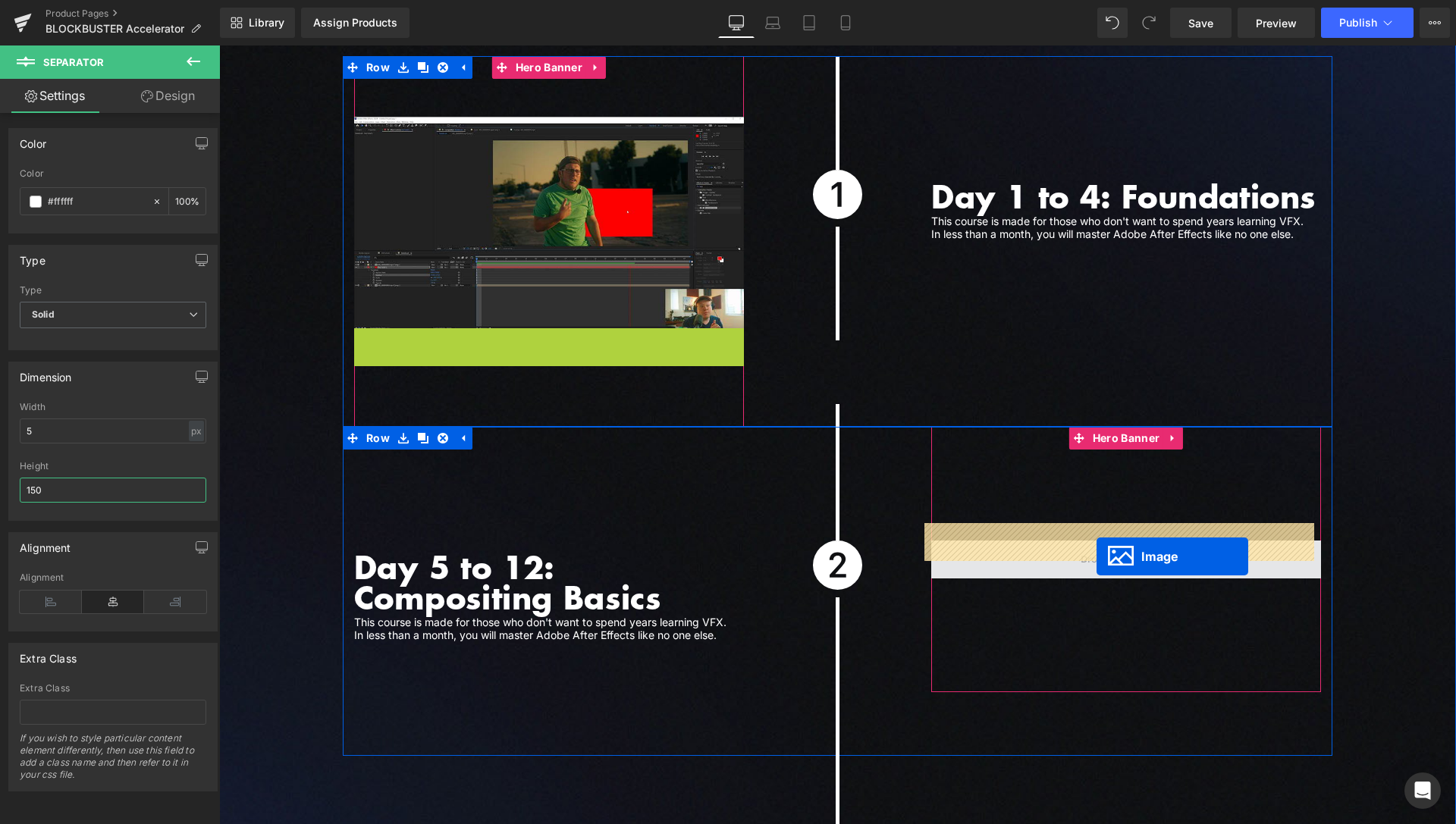
drag, startPoint x: 518, startPoint y: 420, endPoint x: 1097, endPoint y: 557, distance: 595.0
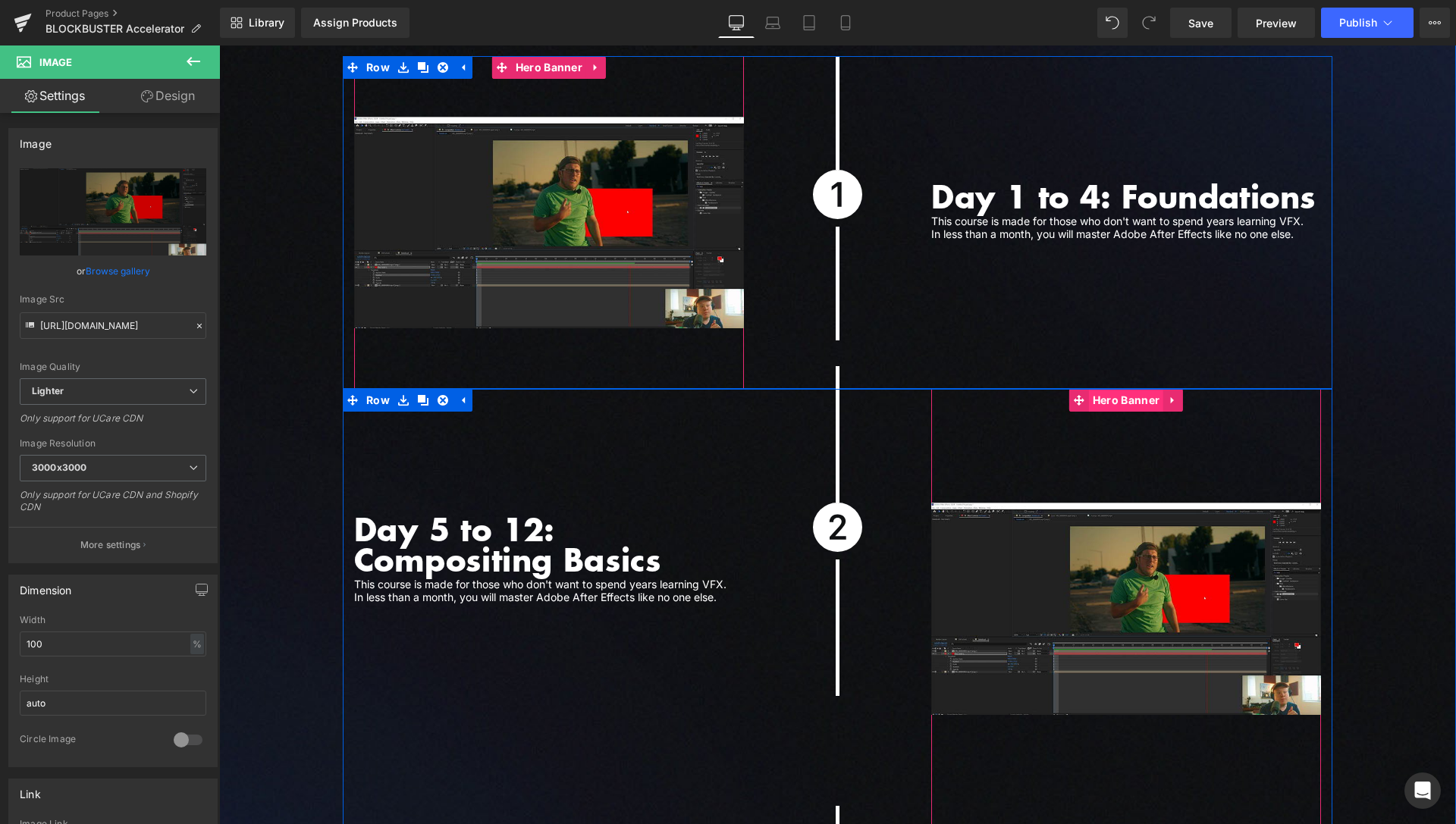
click at [1122, 389] on span "Hero Banner" at bounding box center [1126, 400] width 74 height 23
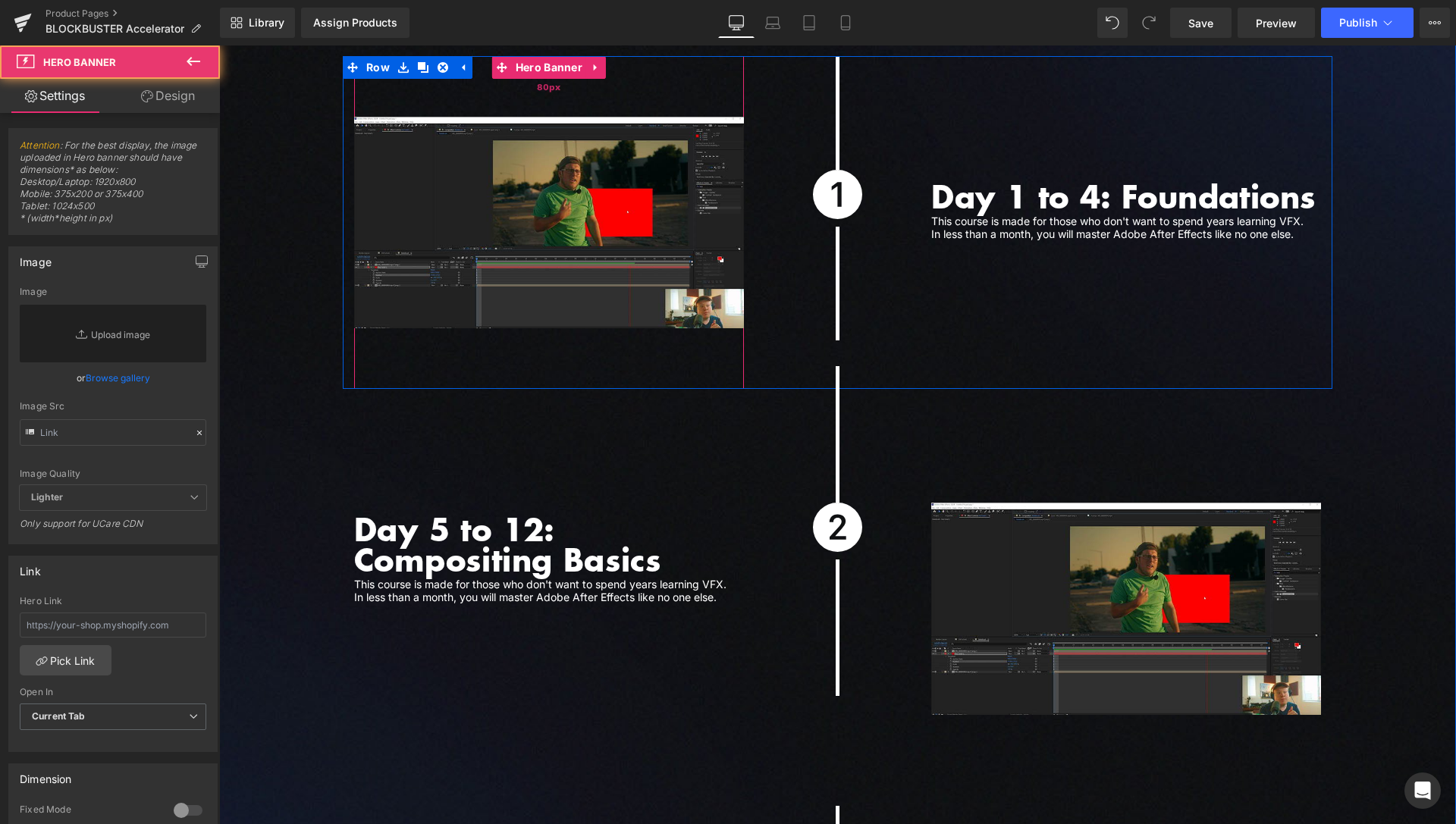
scroll to position [3934, 0]
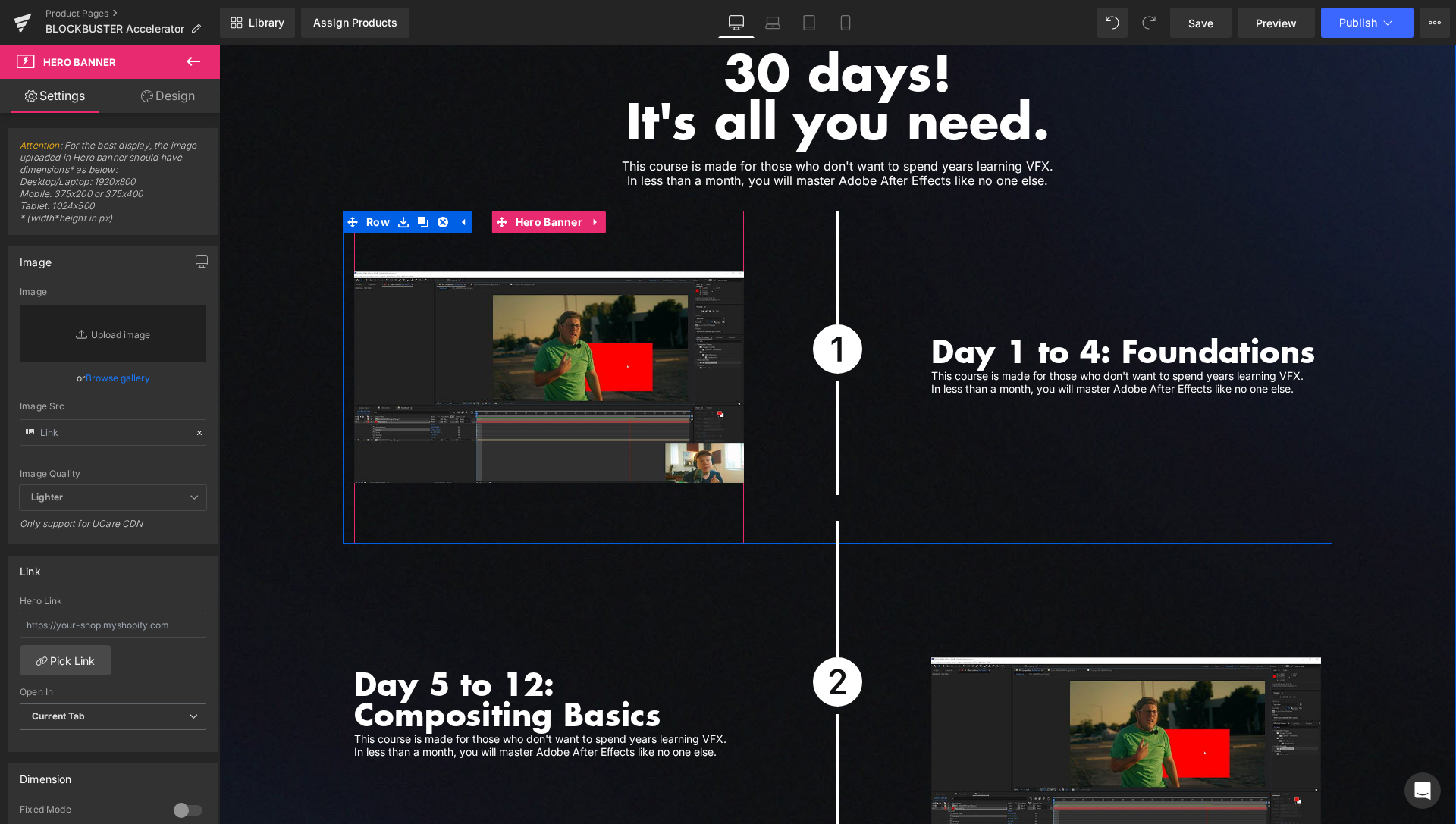
click at [536, 211] on span "Hero Banner" at bounding box center [549, 222] width 74 height 23
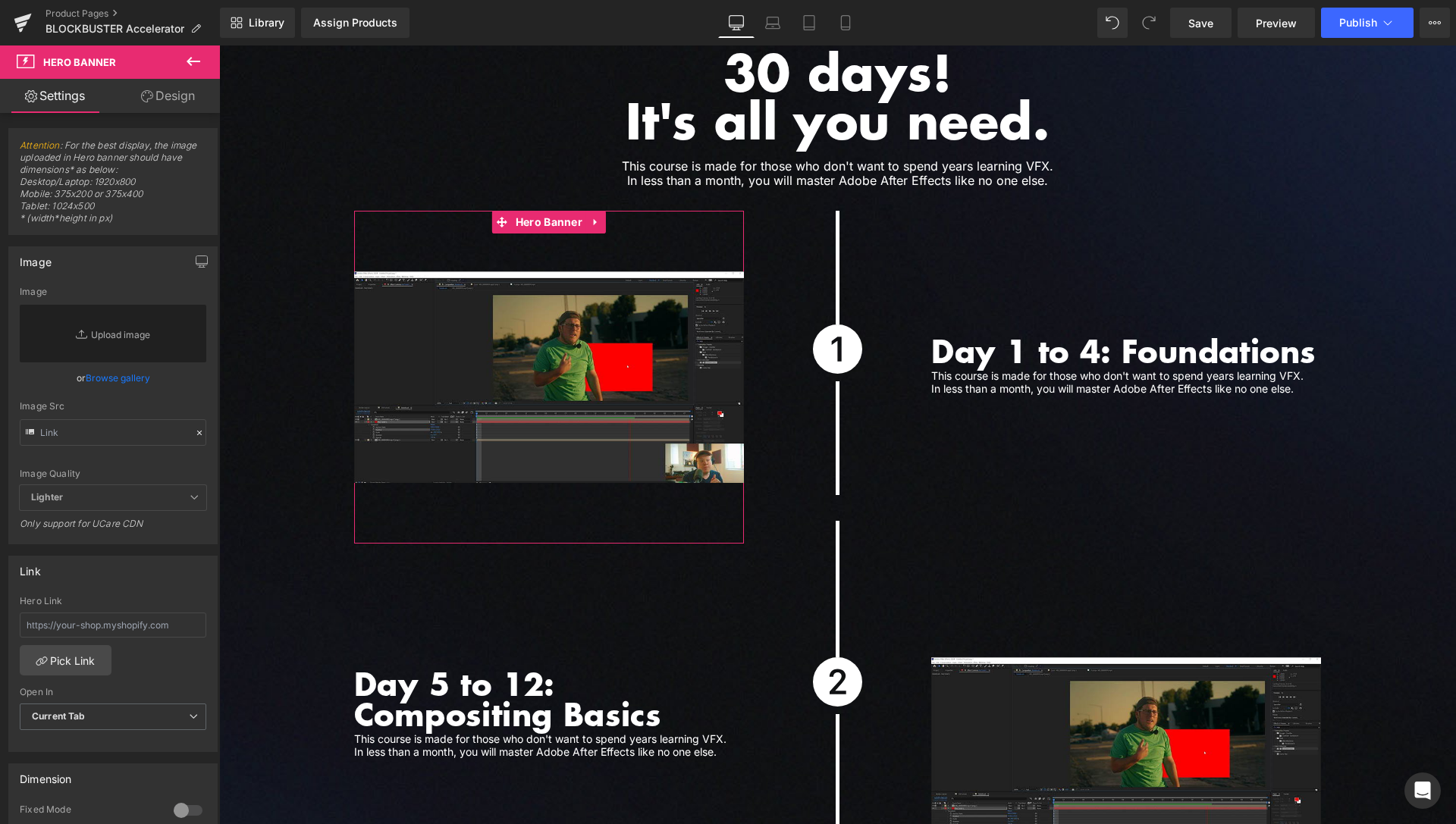
click at [191, 92] on link "Design" at bounding box center [168, 96] width 110 height 34
click at [0, 0] on div "Spacing" at bounding box center [0, 0] width 0 height 0
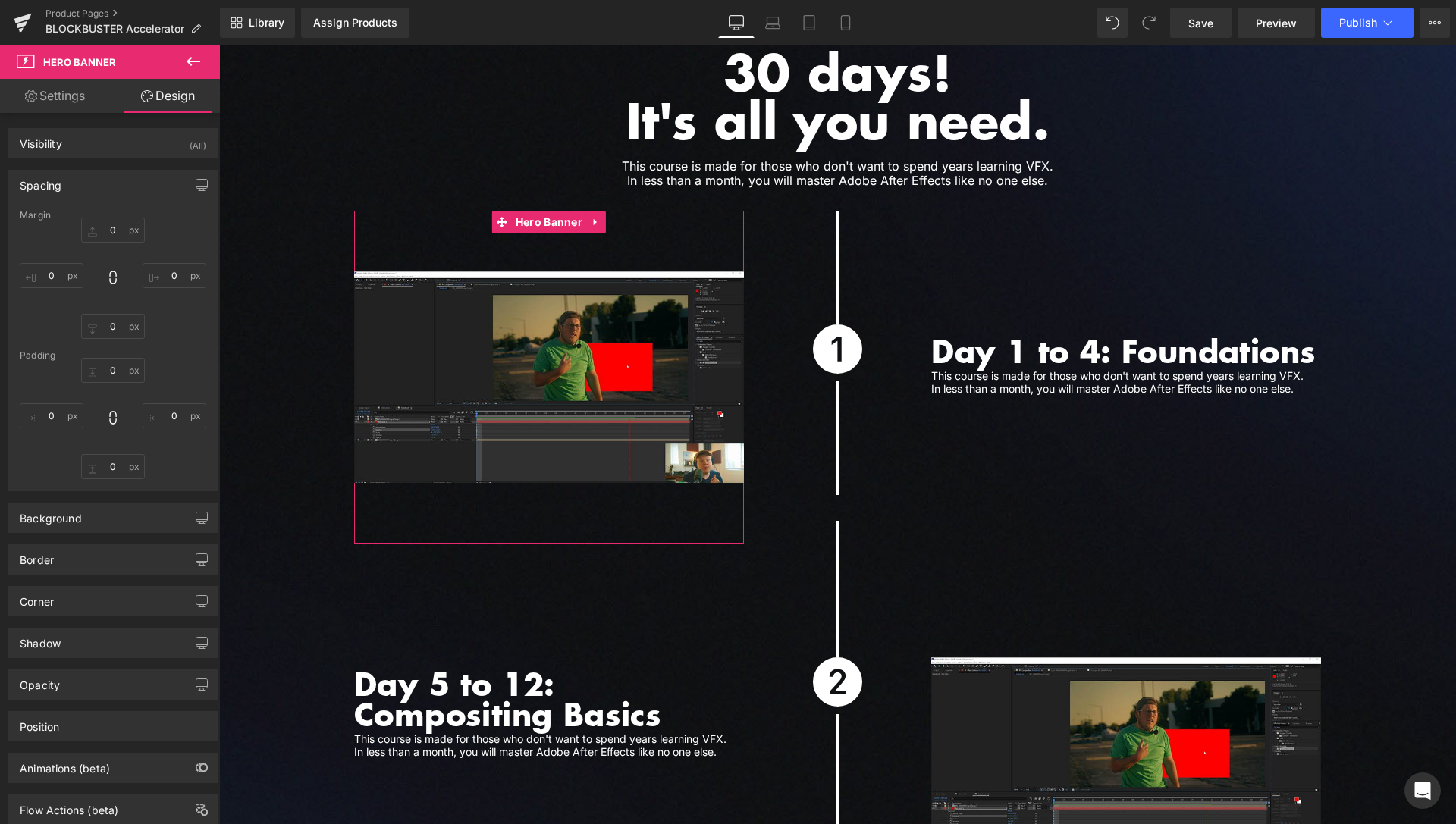
click at [93, 191] on div "Spacing" at bounding box center [113, 185] width 208 height 29
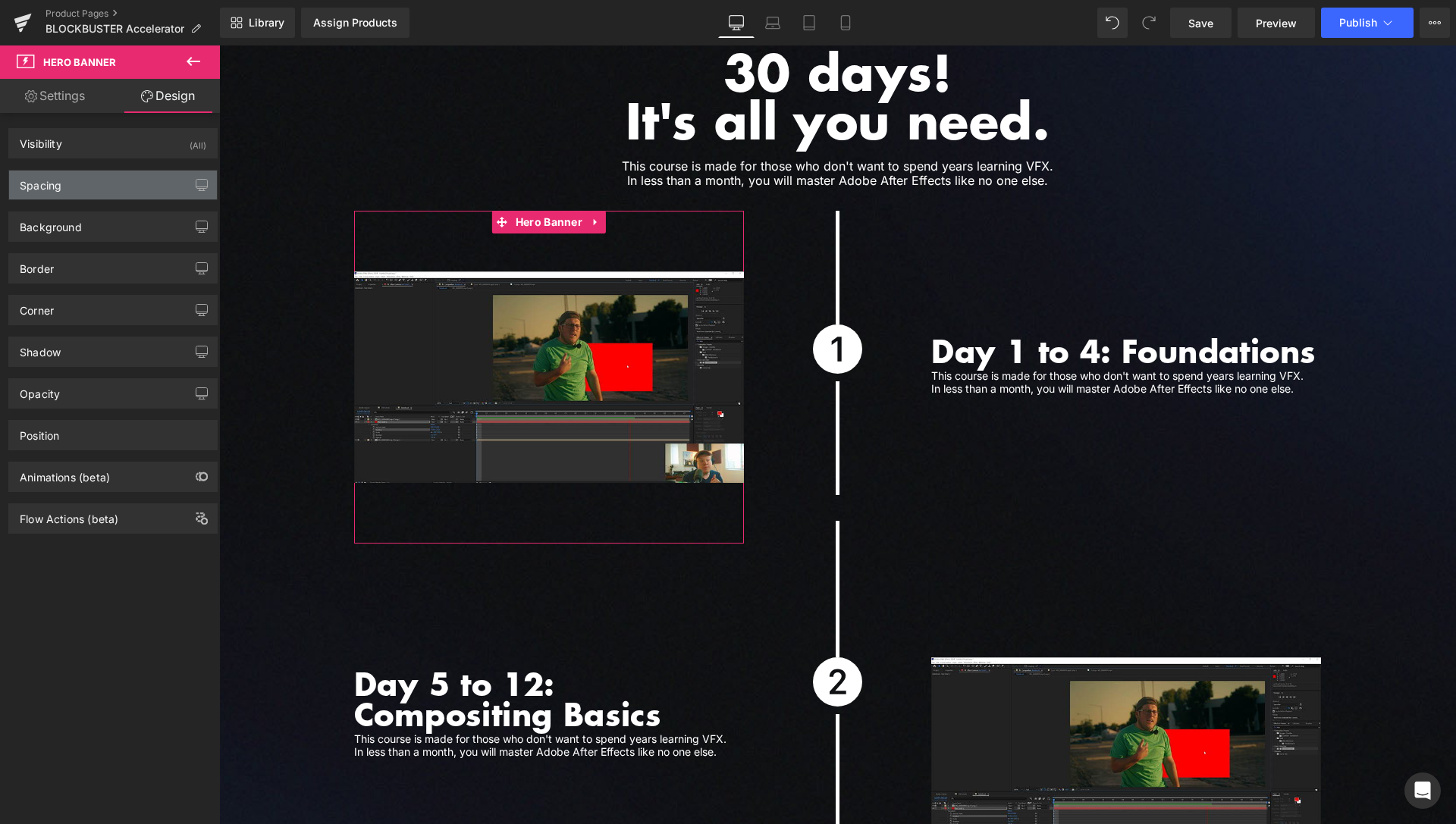
type input "0"
type input "80"
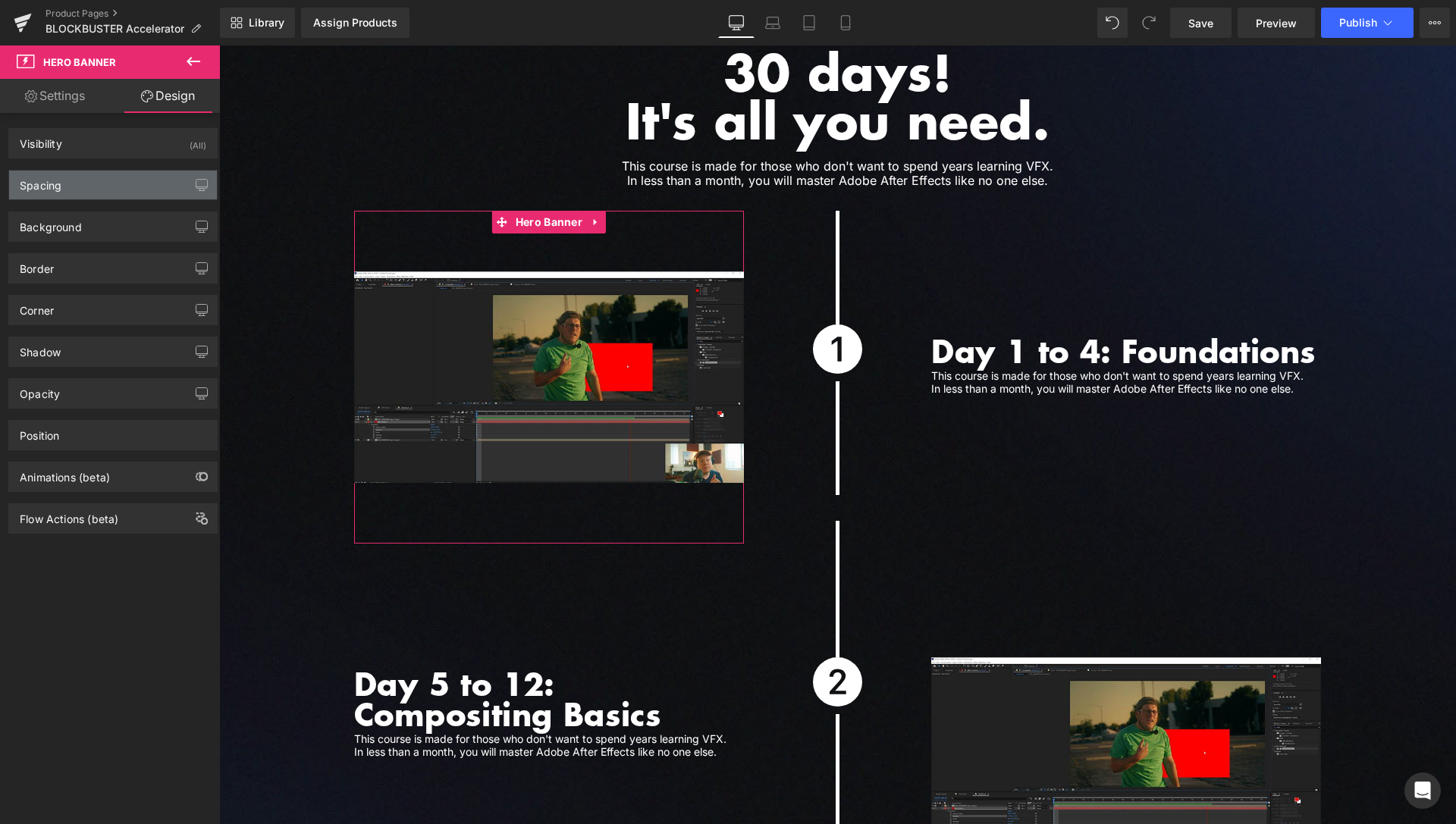
type input "0"
type input "80"
type input "0"
click at [95, 194] on div "Spacing" at bounding box center [113, 185] width 208 height 29
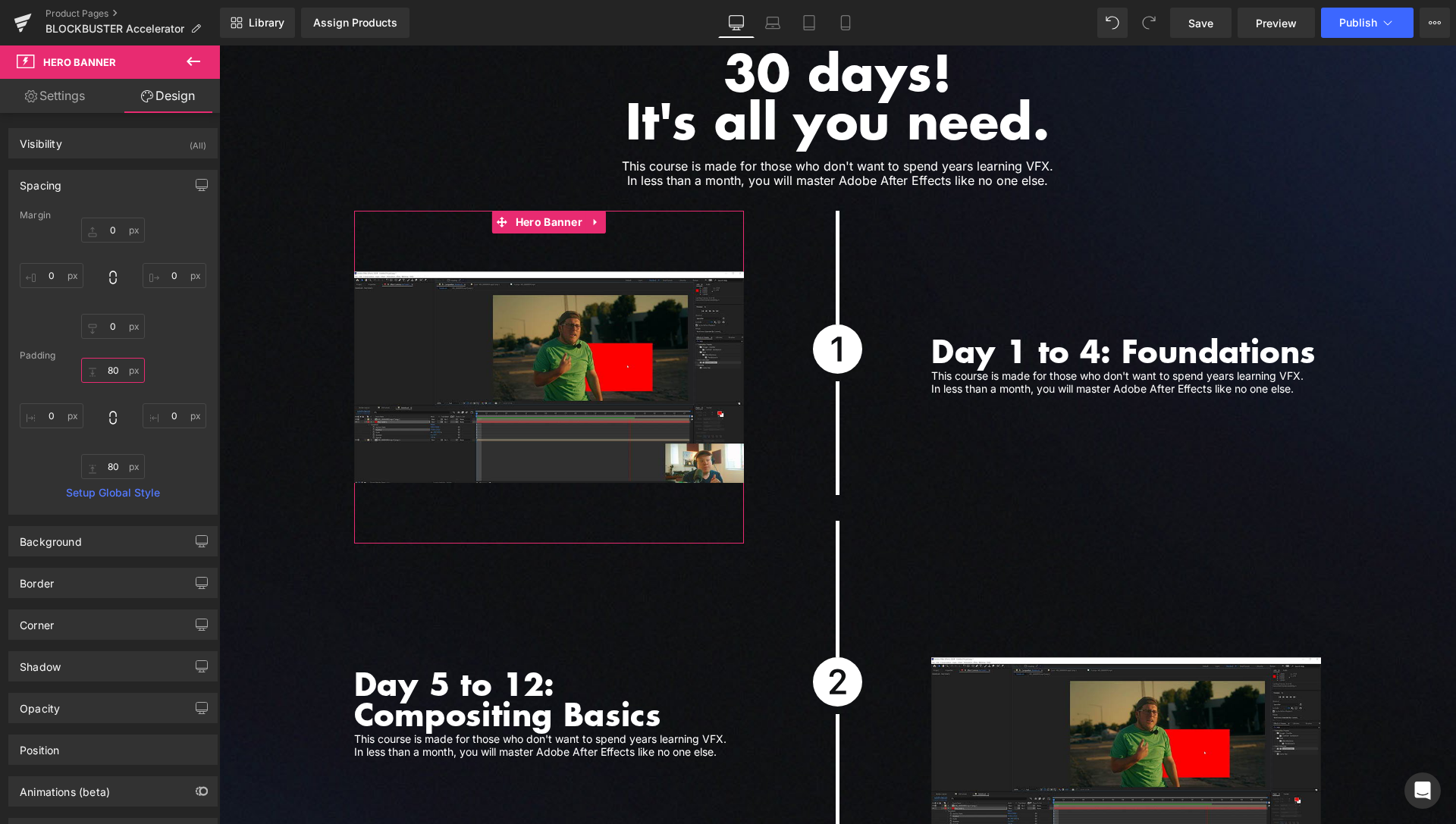
click at [106, 373] on input "80" at bounding box center [113, 371] width 63 height 25
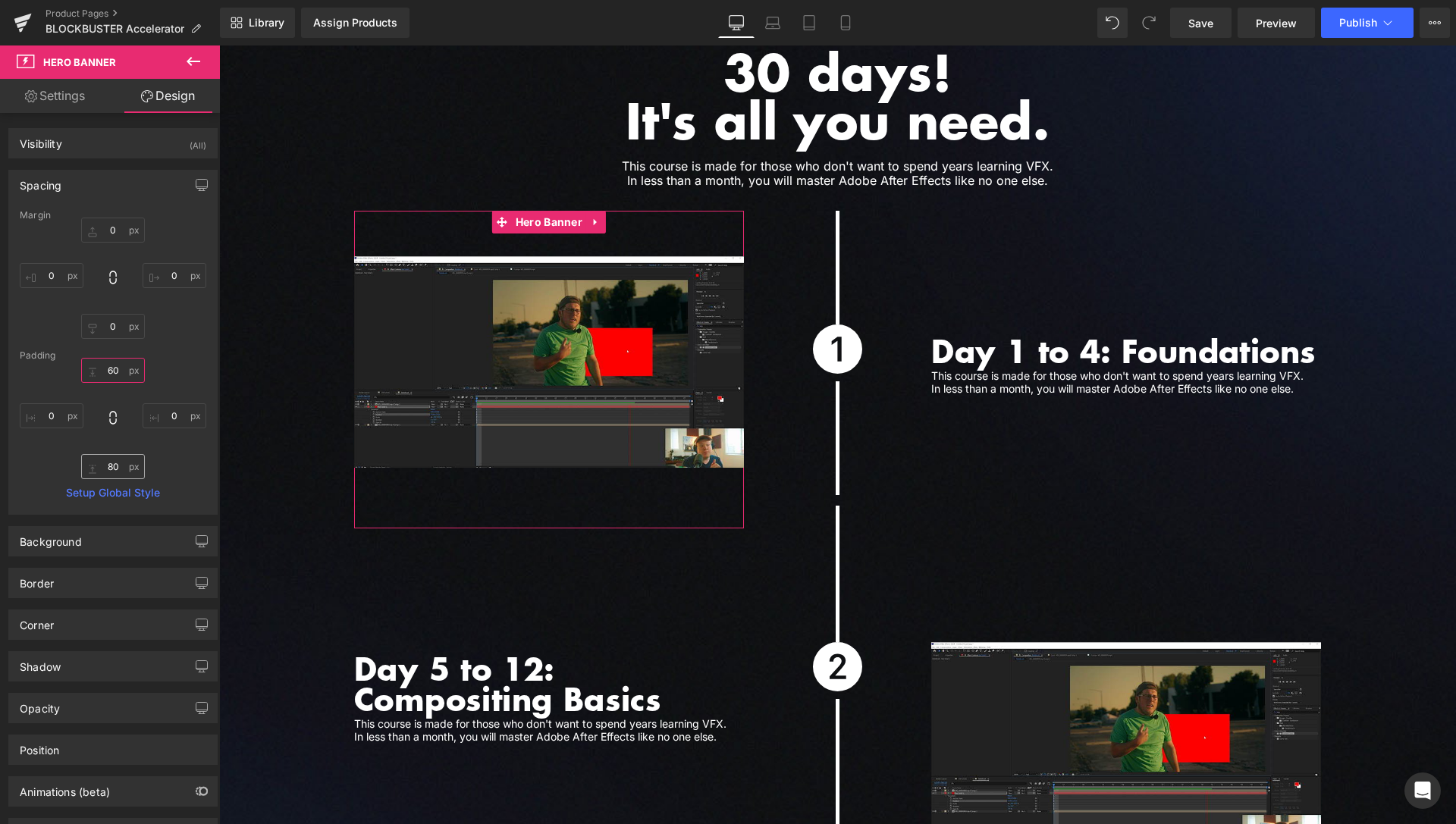
type input "60"
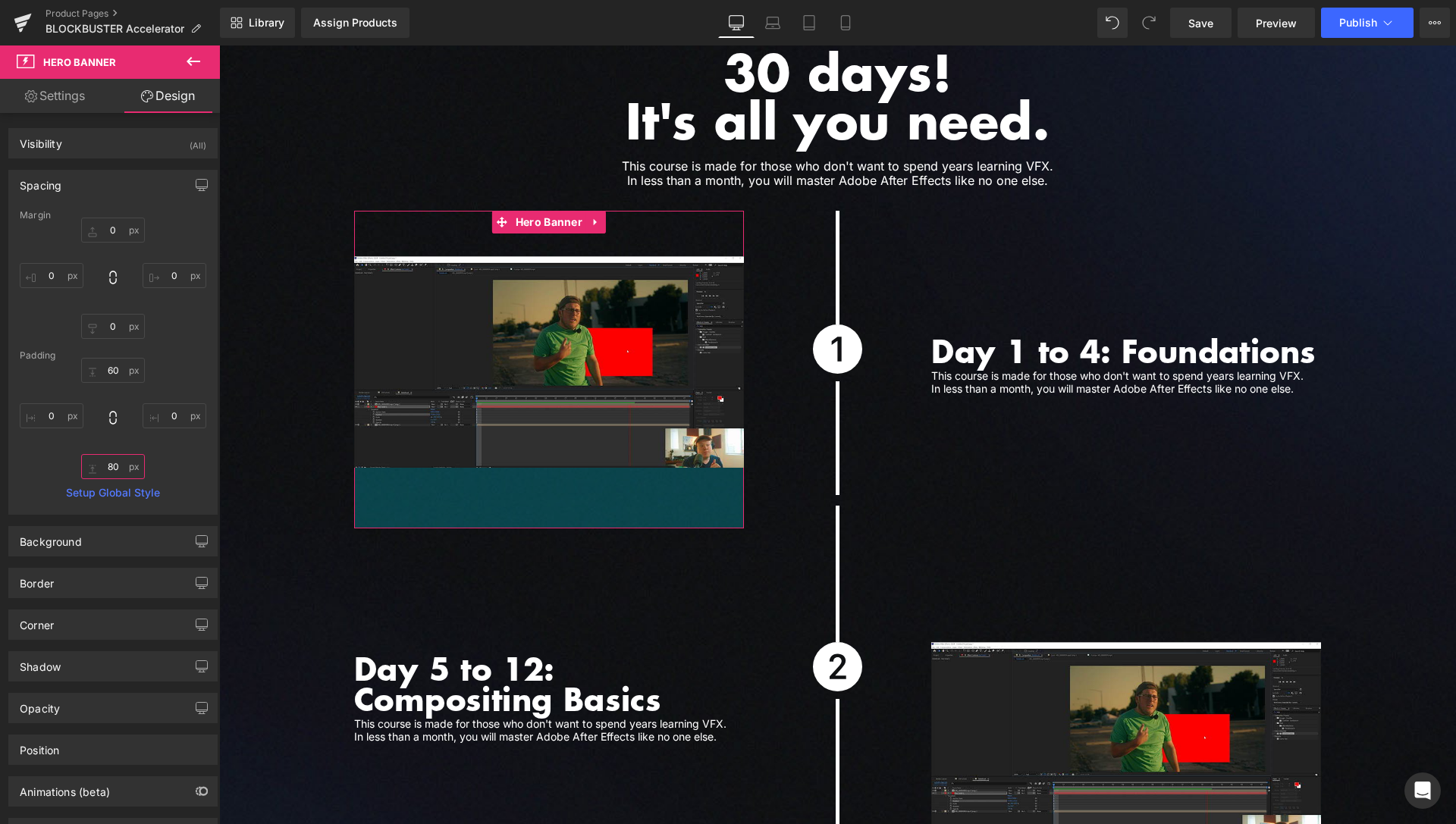
click at [112, 470] on input "80" at bounding box center [113, 467] width 63 height 25
click at [112, 469] on input "80" at bounding box center [113, 467] width 63 height 25
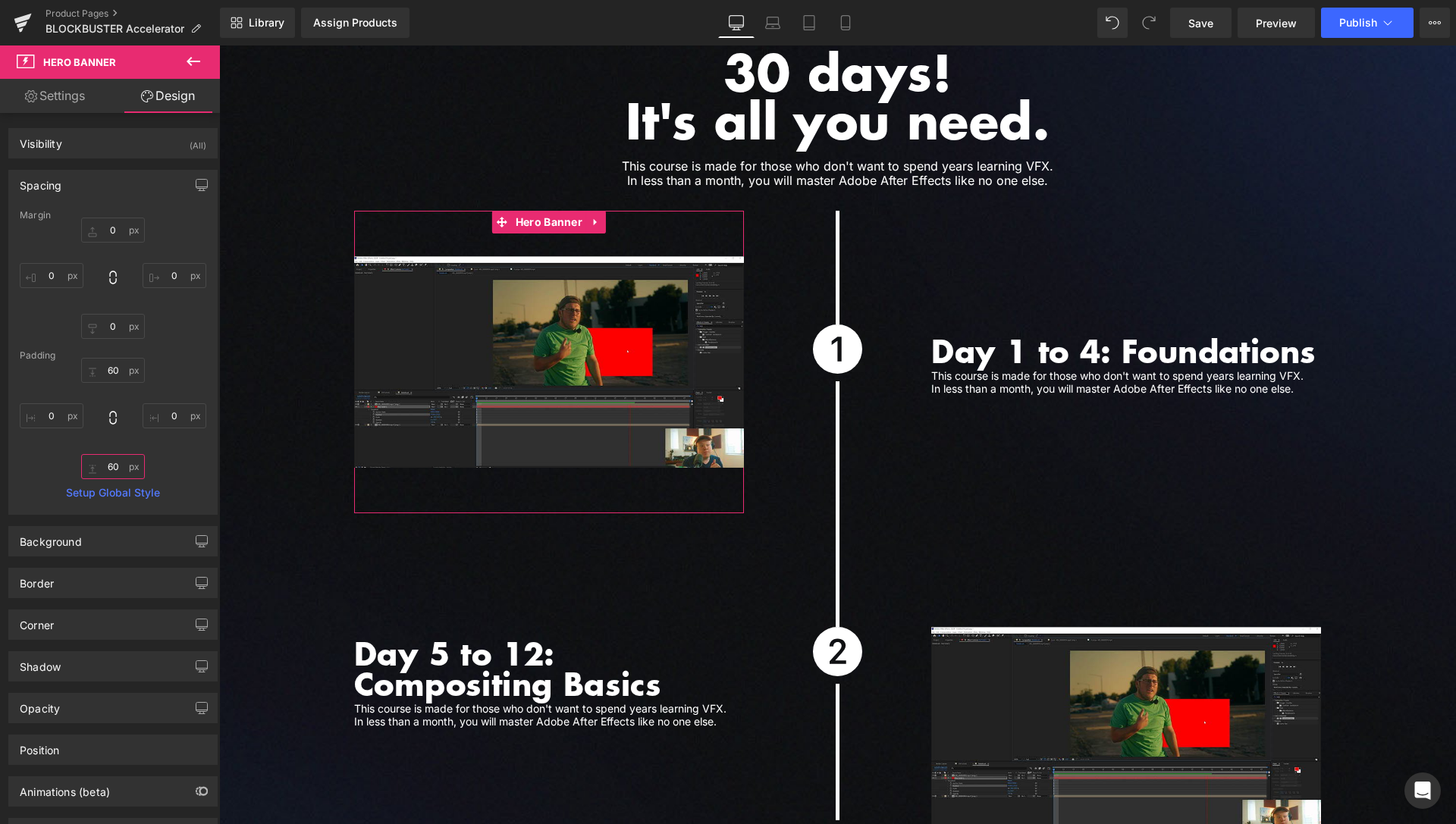
click at [108, 471] on input "60" at bounding box center [113, 467] width 63 height 25
click at [108, 471] on input "60" at bounding box center [113, 467] width 63 height 25
type input "40"
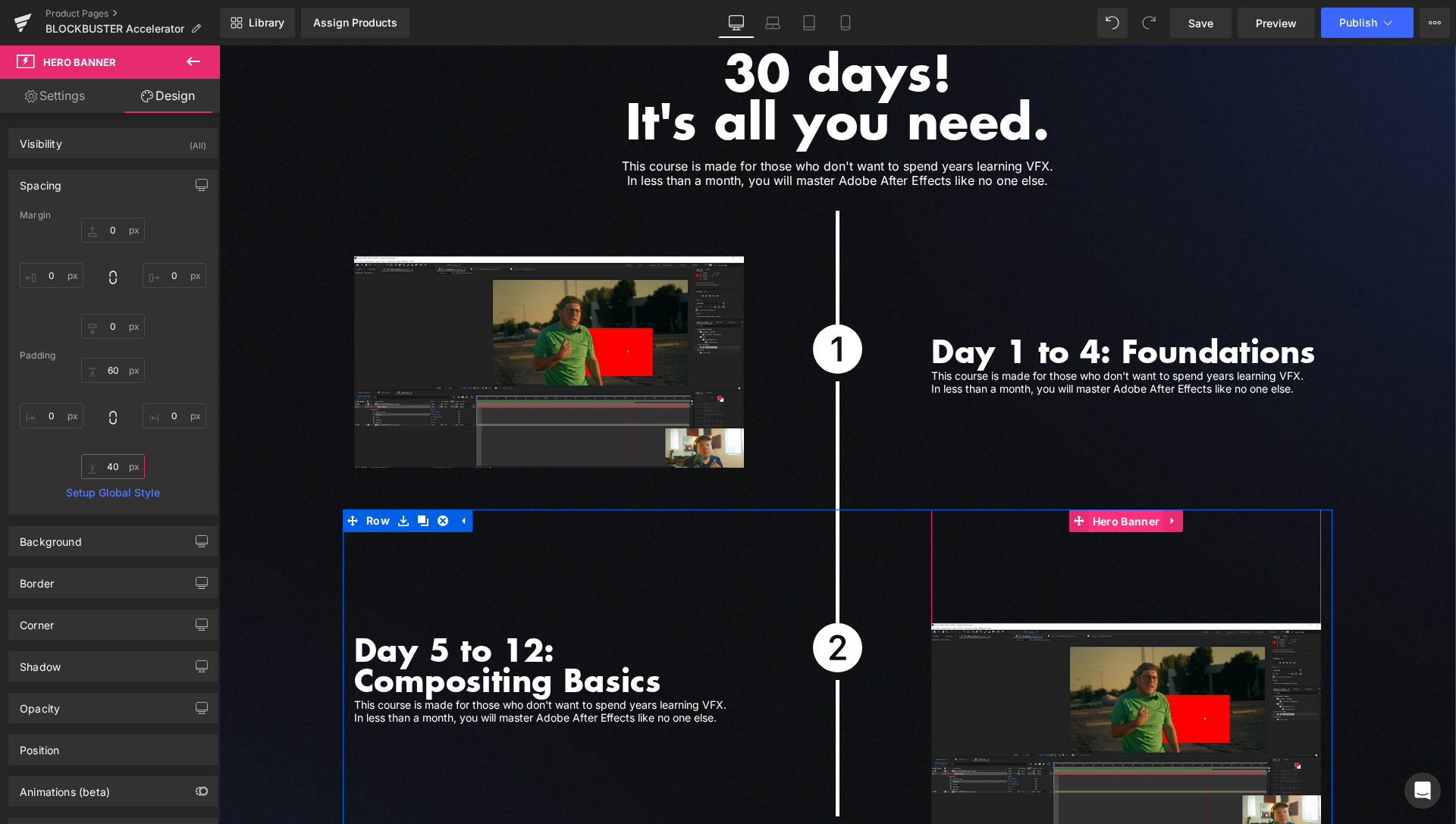
click at [1130, 512] on span "Hero Banner" at bounding box center [1126, 521] width 74 height 23
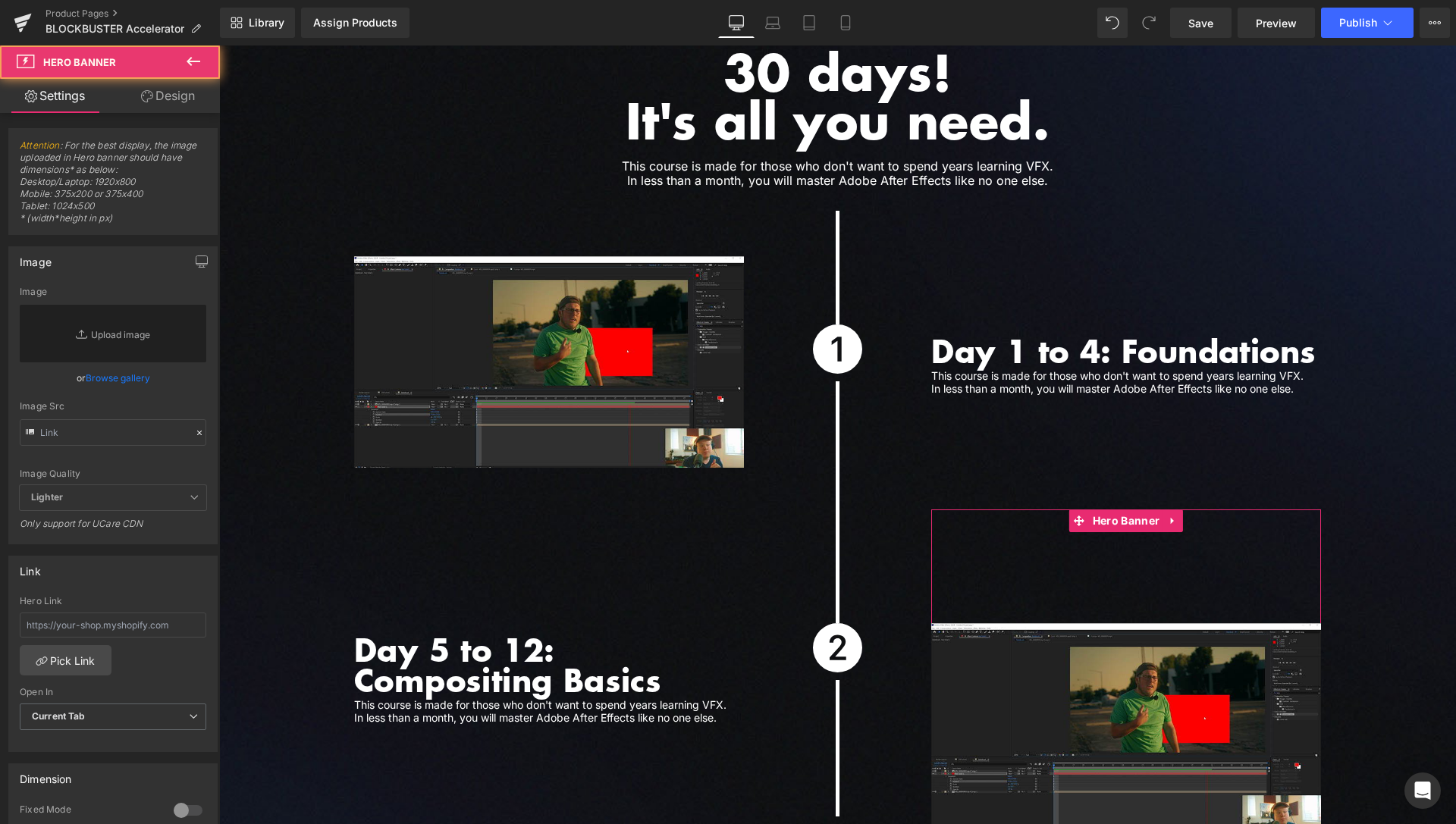
click at [184, 99] on link "Design" at bounding box center [168, 96] width 110 height 34
click at [0, 0] on div "Spacing" at bounding box center [0, 0] width 0 height 0
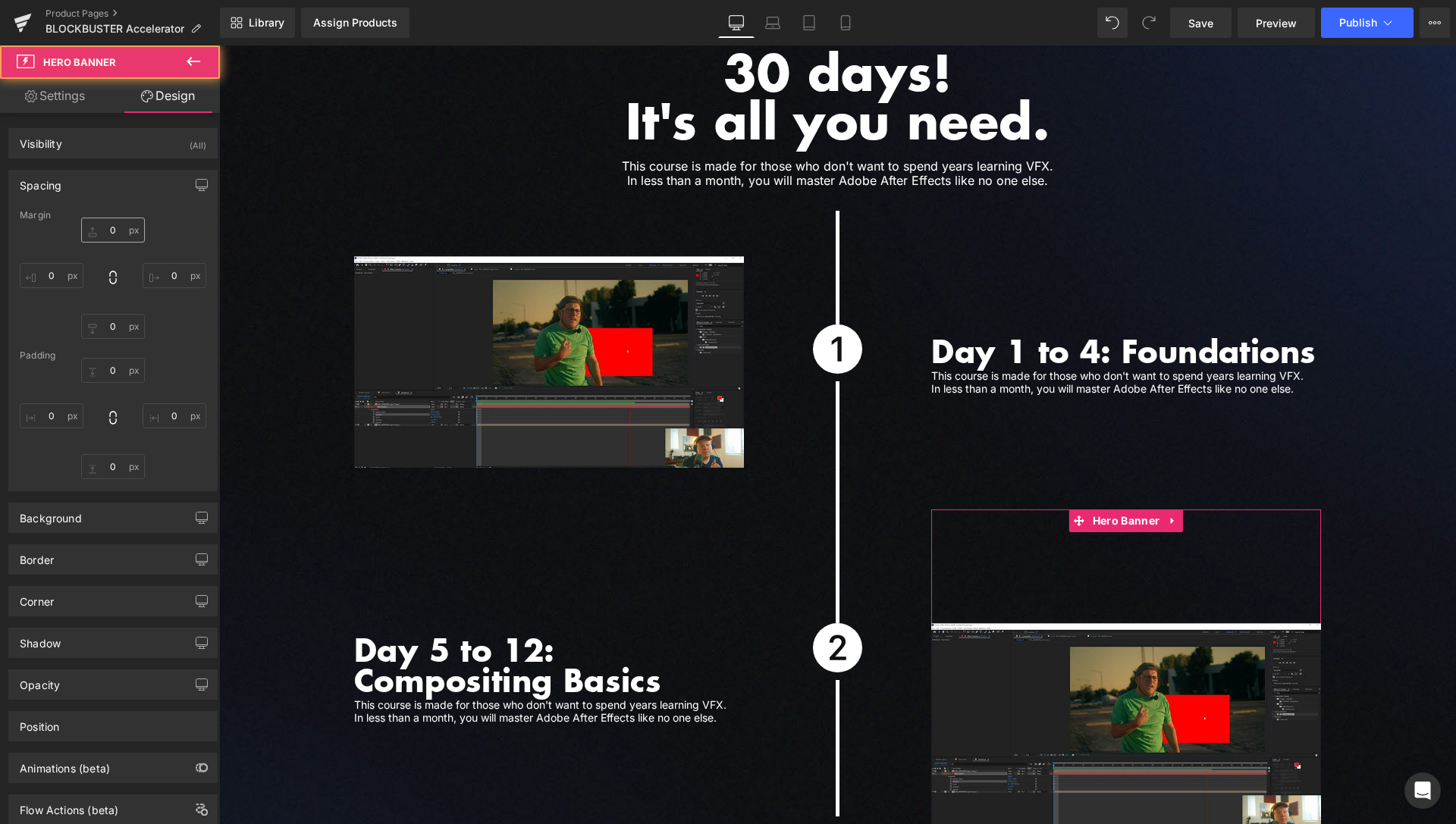
type input "0"
type input "150"
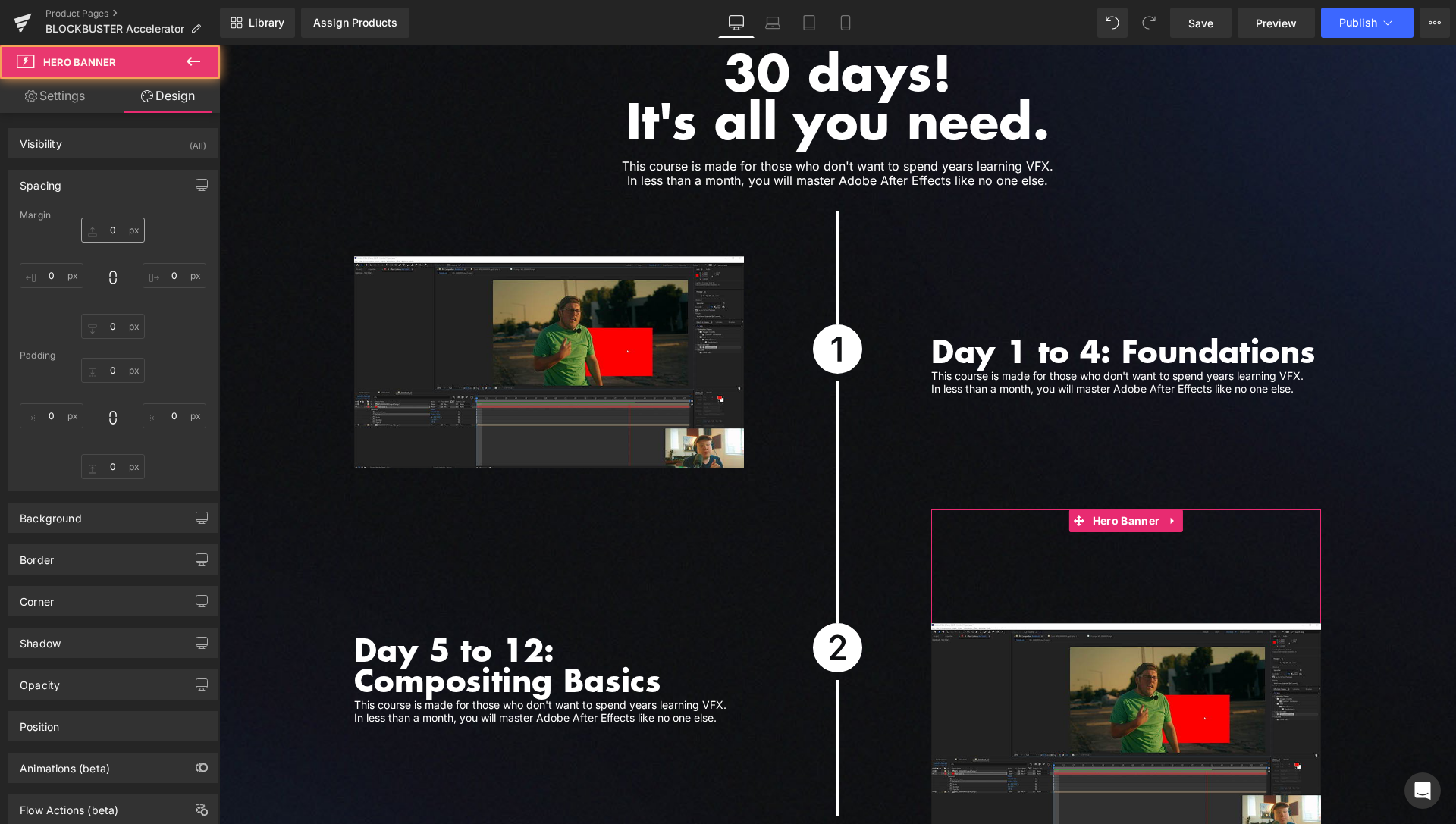
type input "0"
type input "150"
type input "0"
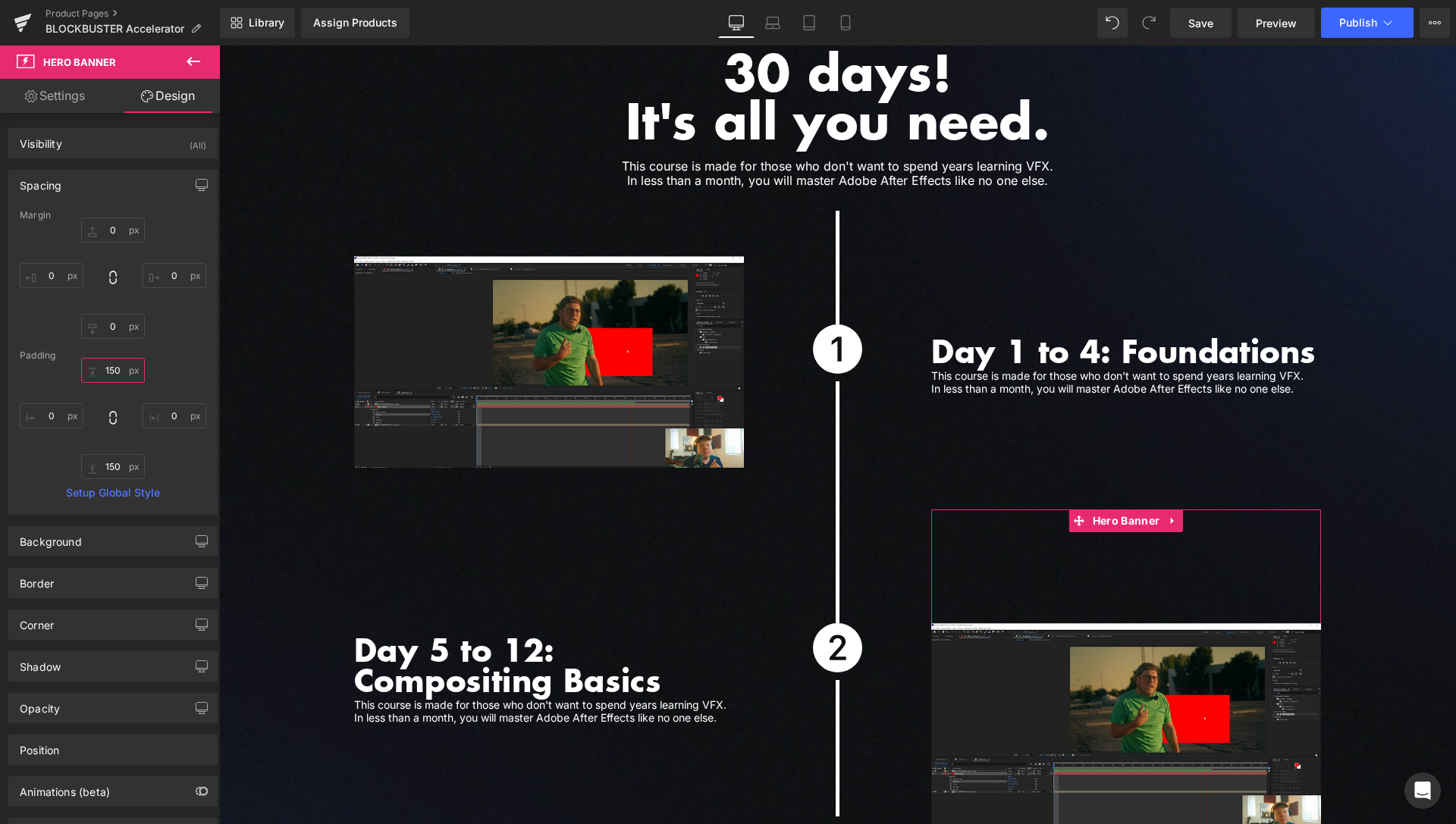
click at [110, 370] on input "150" at bounding box center [113, 371] width 63 height 25
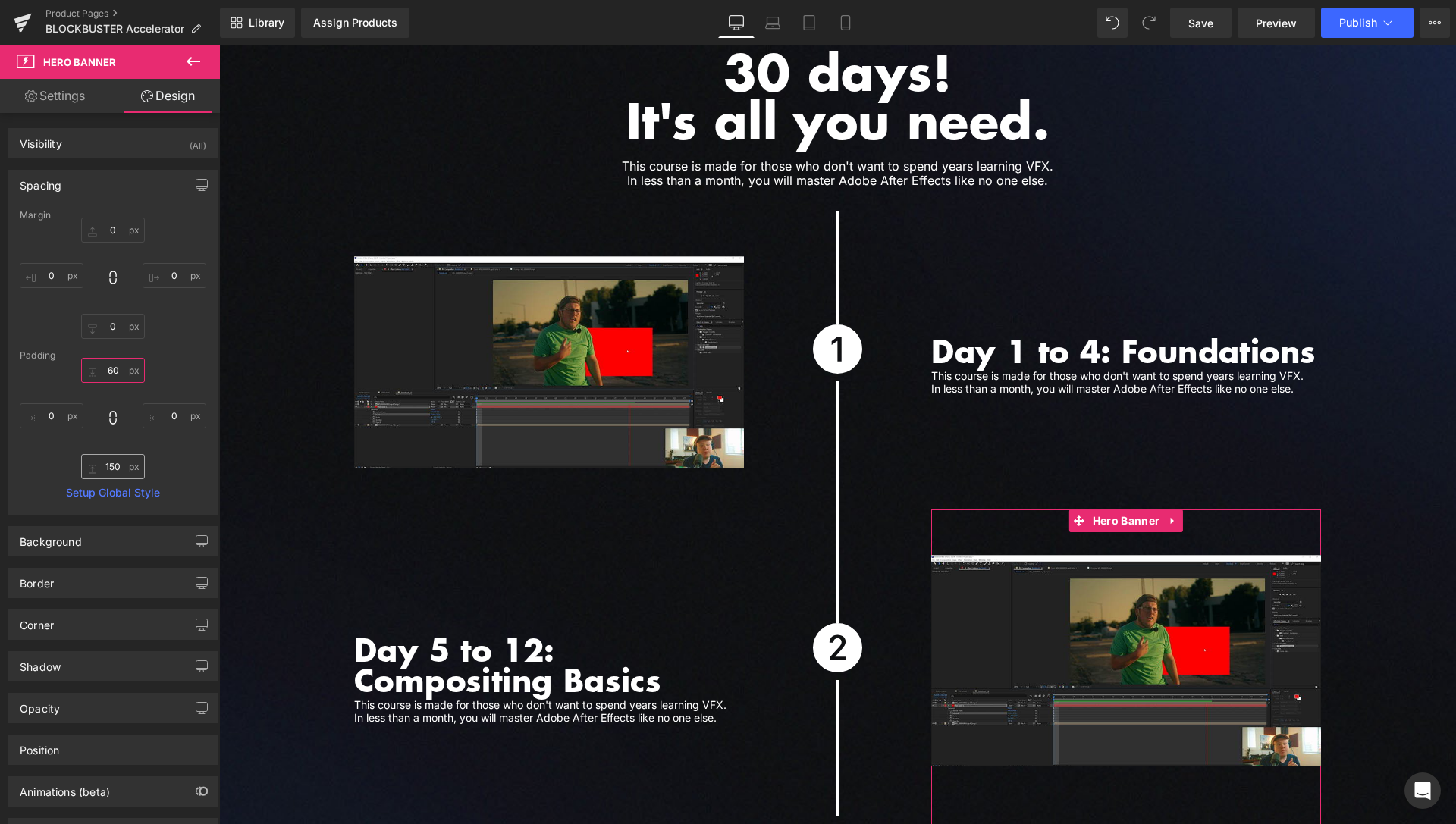
type input "60"
click at [112, 468] on input "150" at bounding box center [113, 467] width 63 height 25
click at [113, 468] on input "150" at bounding box center [113, 467] width 63 height 25
type input "40"
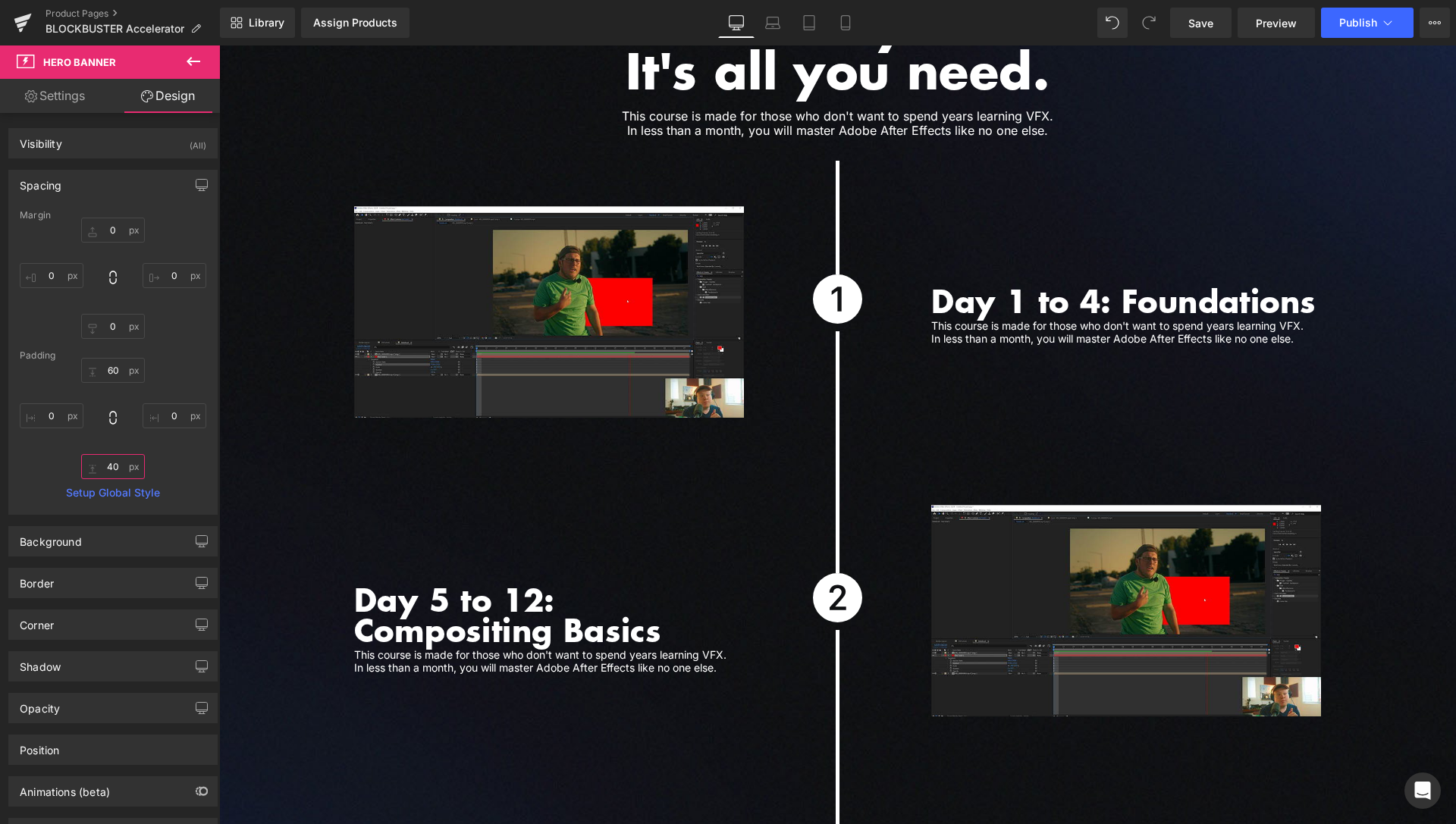
scroll to position [4165, 0]
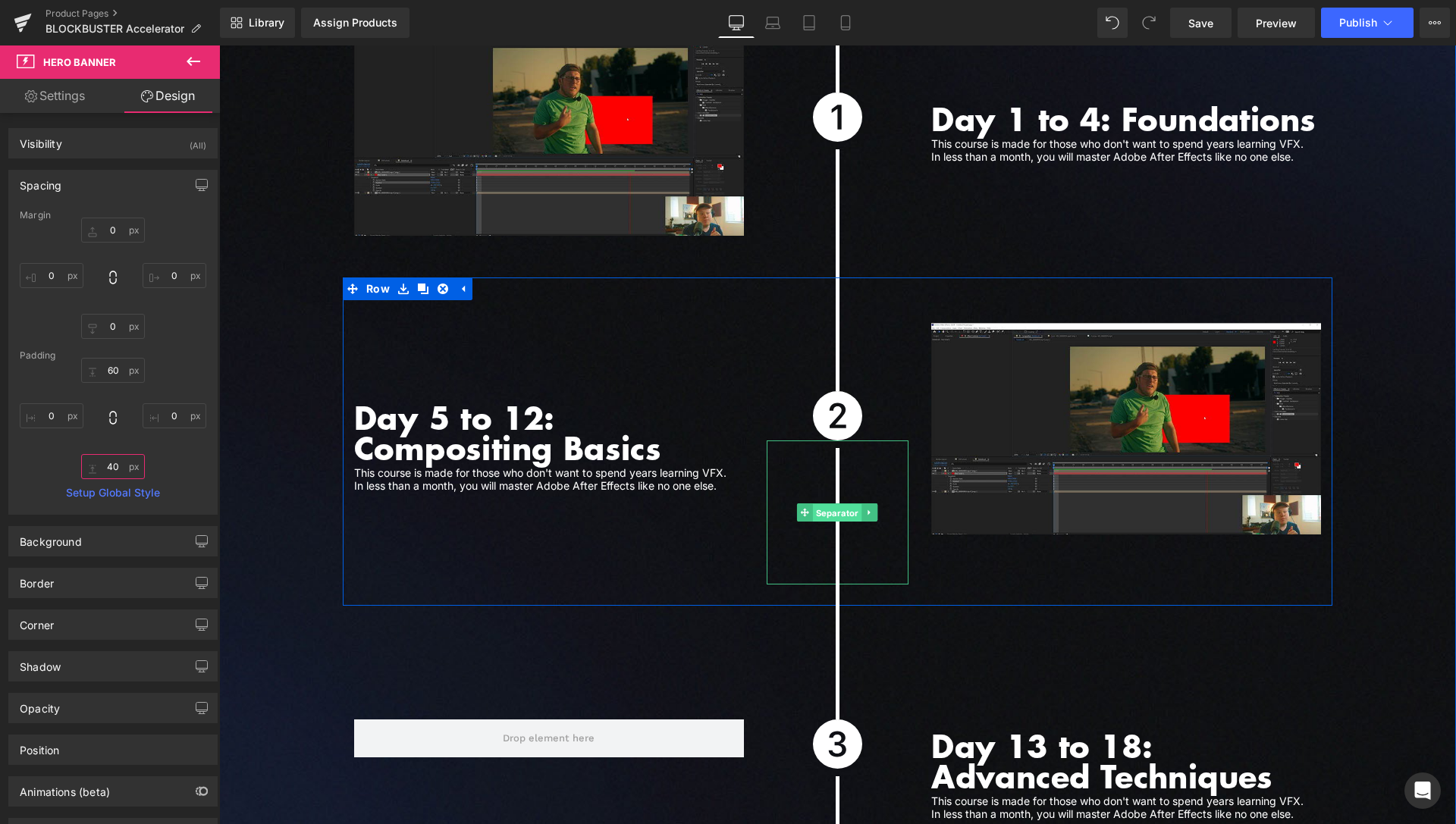
click at [839, 504] on span "Separator" at bounding box center [837, 513] width 49 height 18
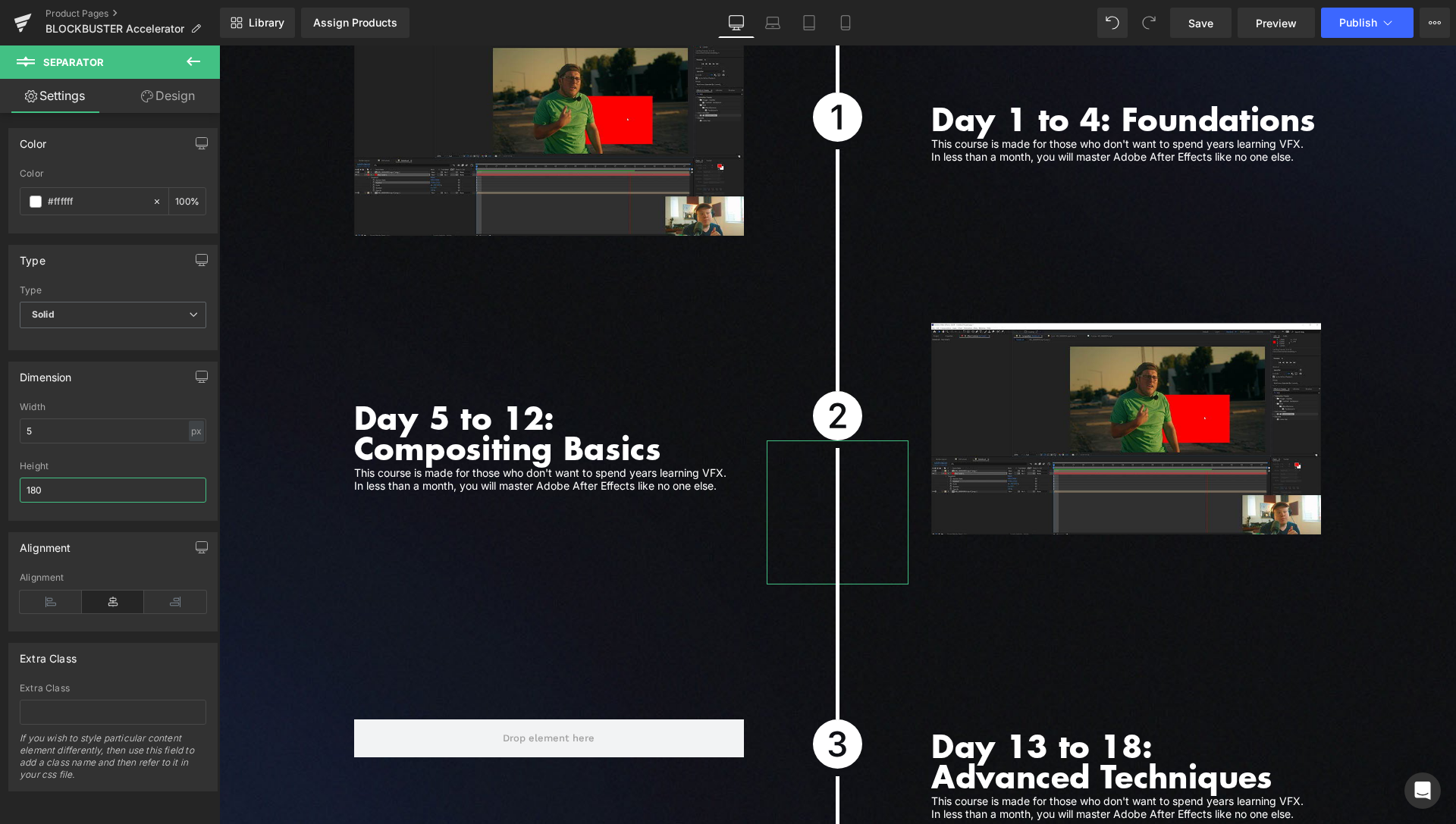
click at [49, 483] on input "180" at bounding box center [113, 490] width 187 height 25
type input "150"
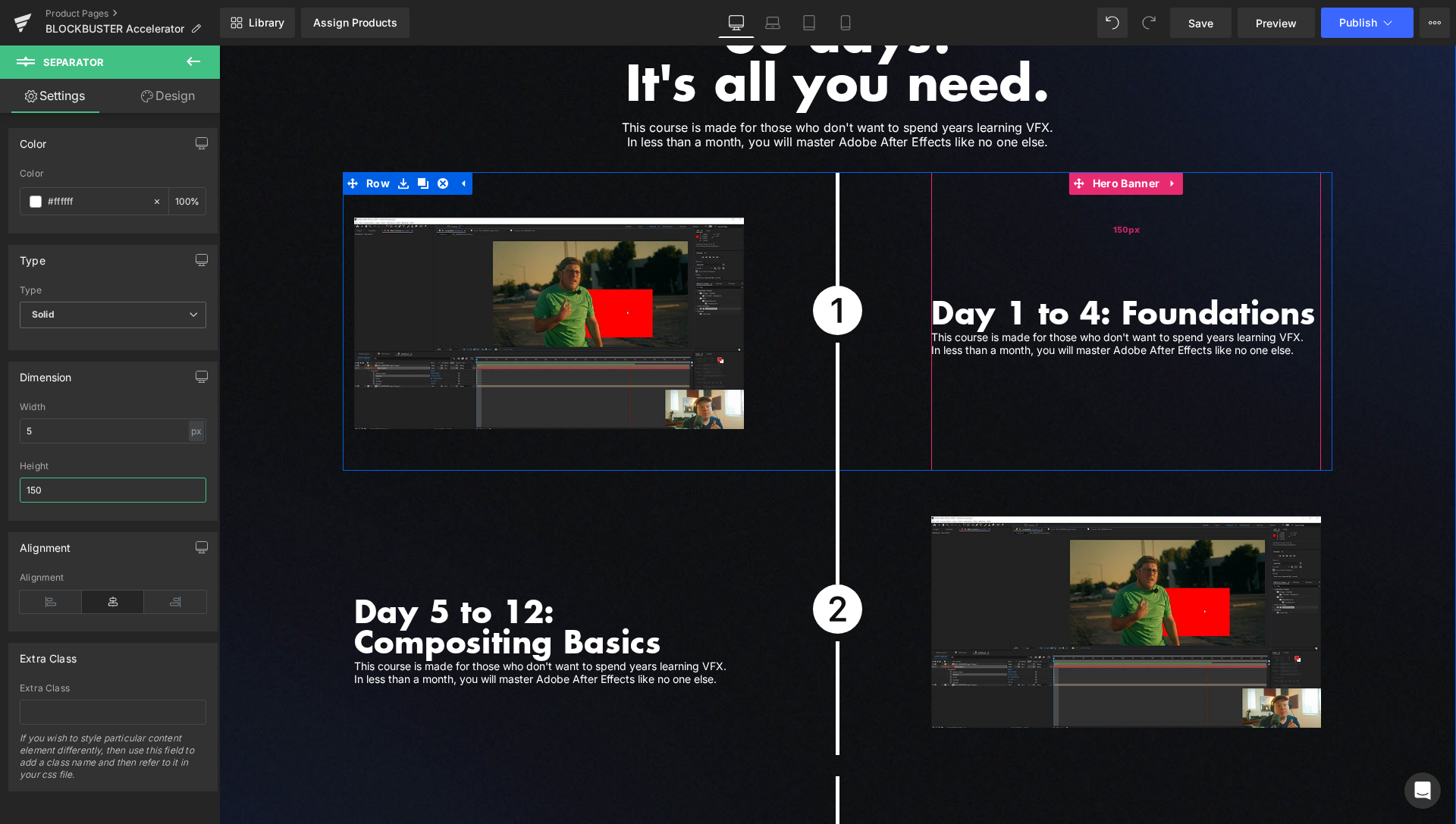
scroll to position [3934, 0]
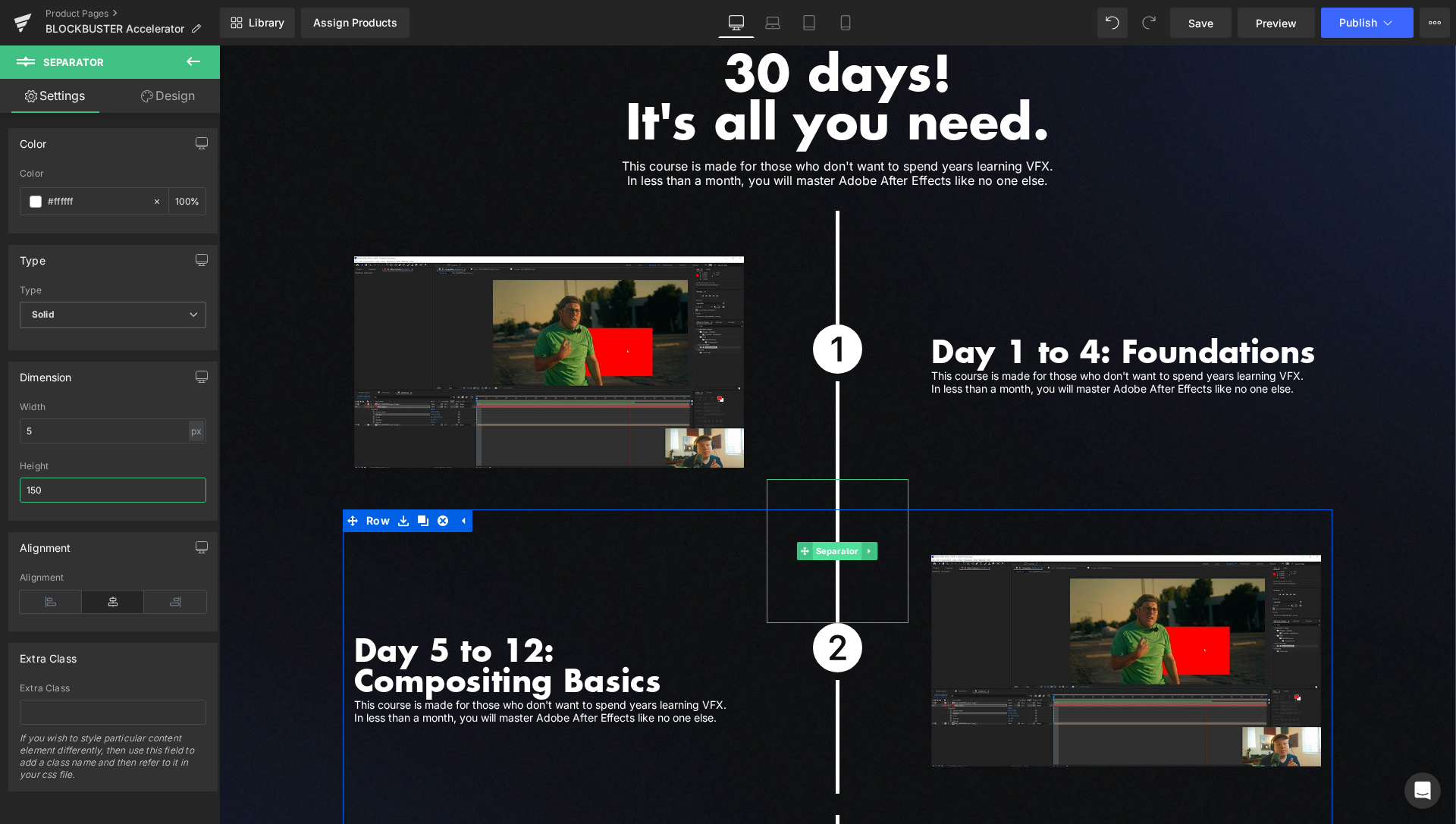
click at [831, 543] on span "Separator" at bounding box center [837, 551] width 49 height 18
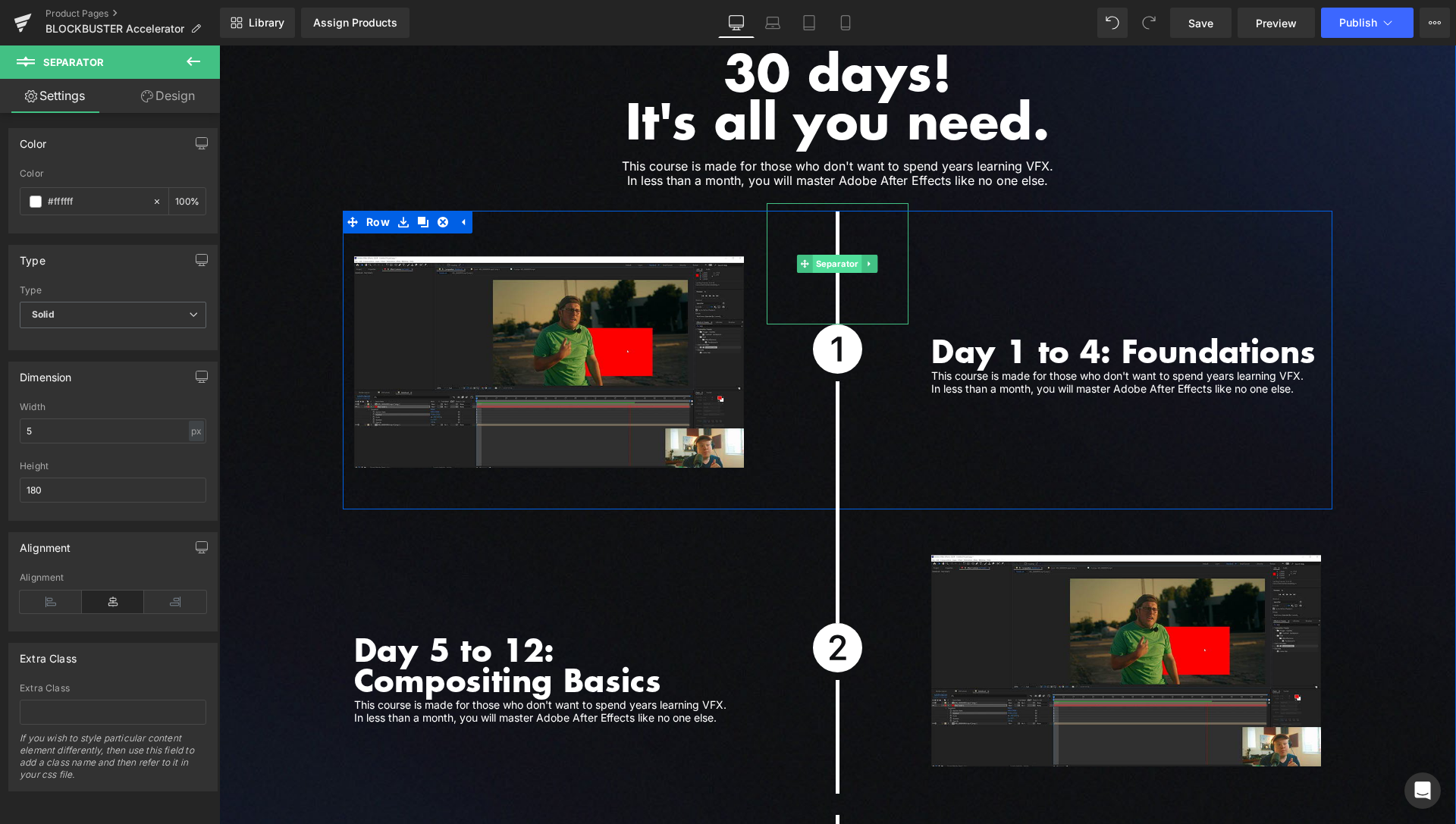
click at [827, 255] on span "Separator" at bounding box center [837, 263] width 49 height 18
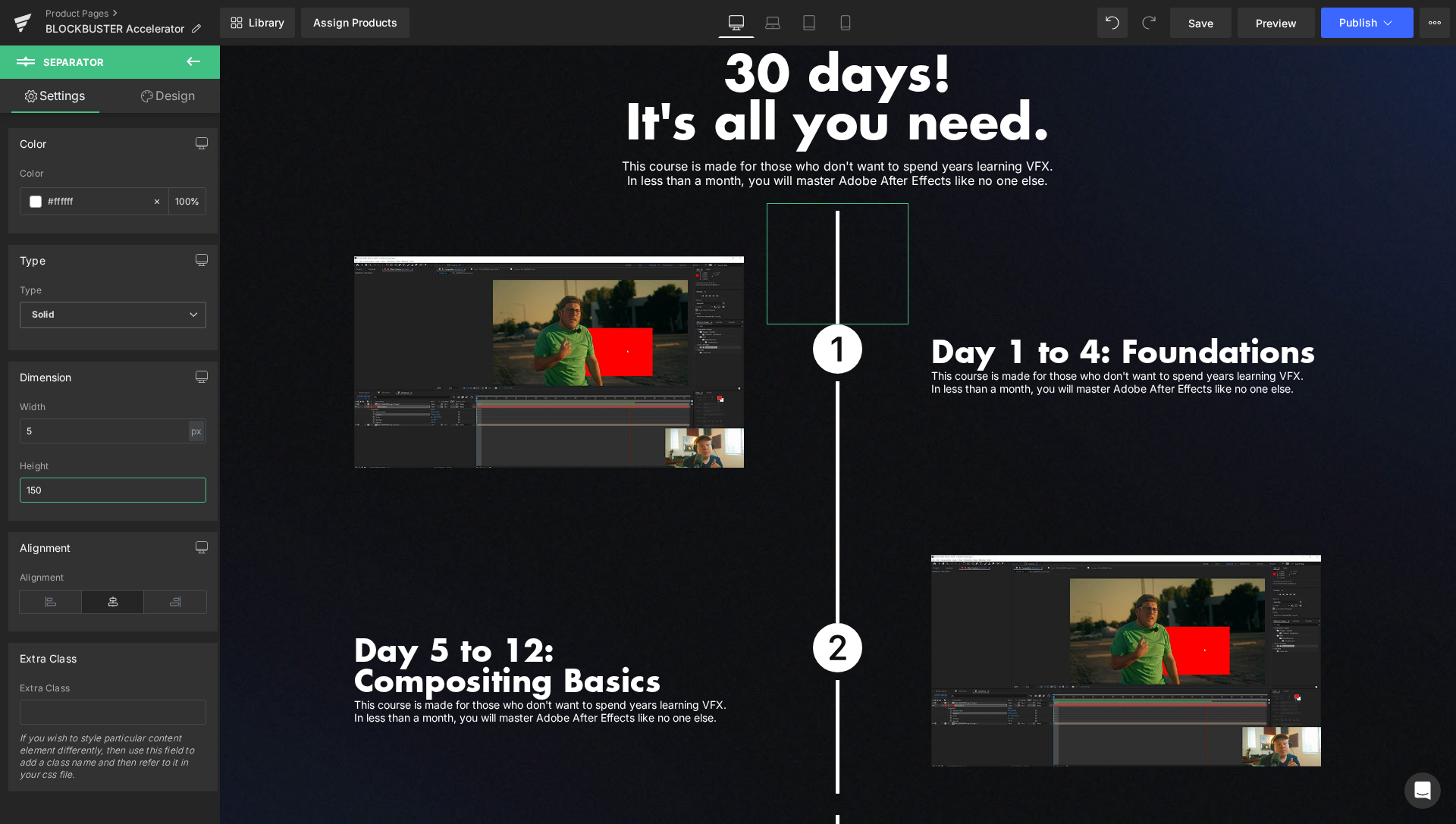
click at [31, 489] on input "150" at bounding box center [113, 490] width 187 height 25
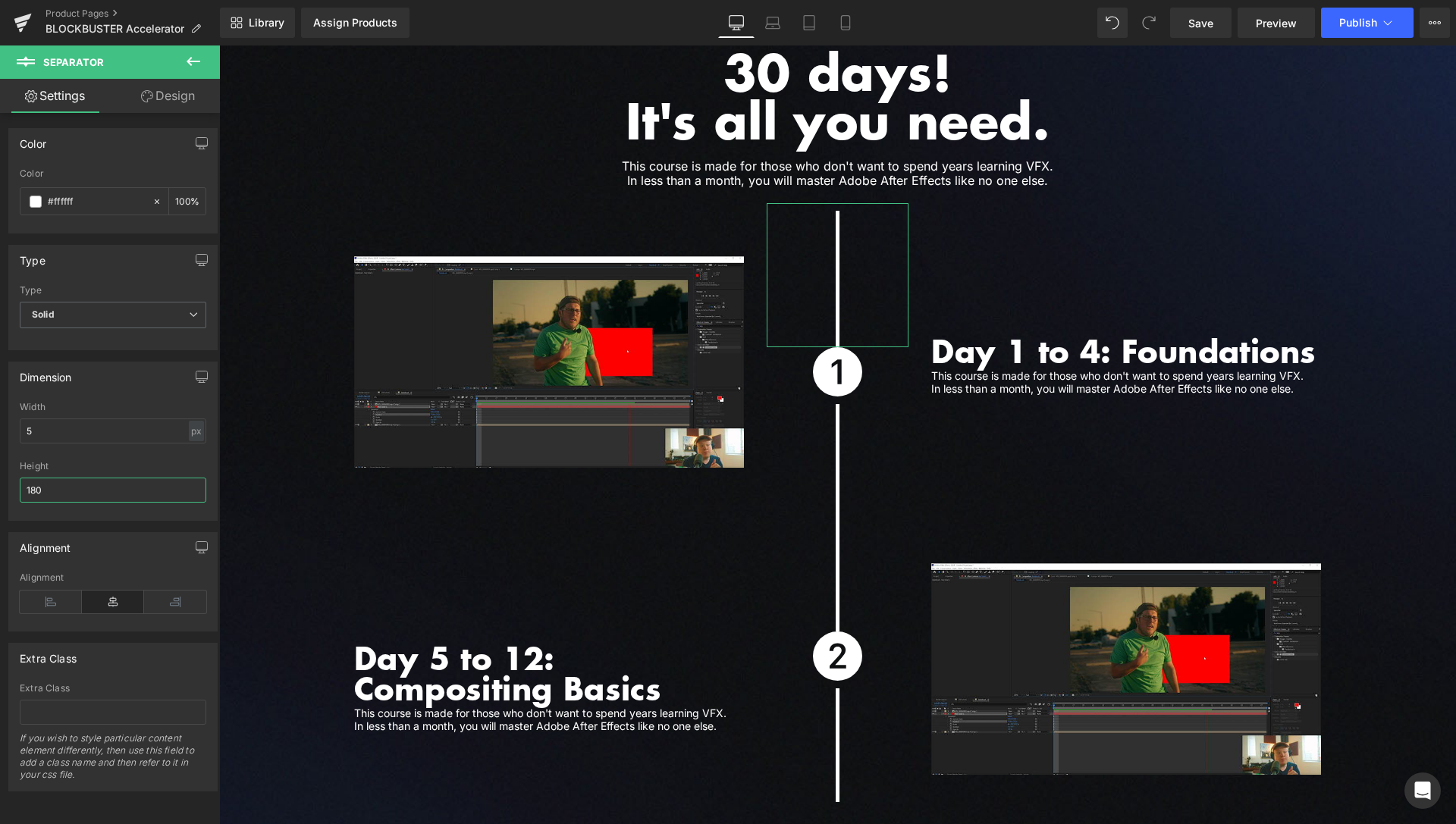
click at [34, 491] on input "180" at bounding box center [113, 490] width 187 height 25
type input "160"
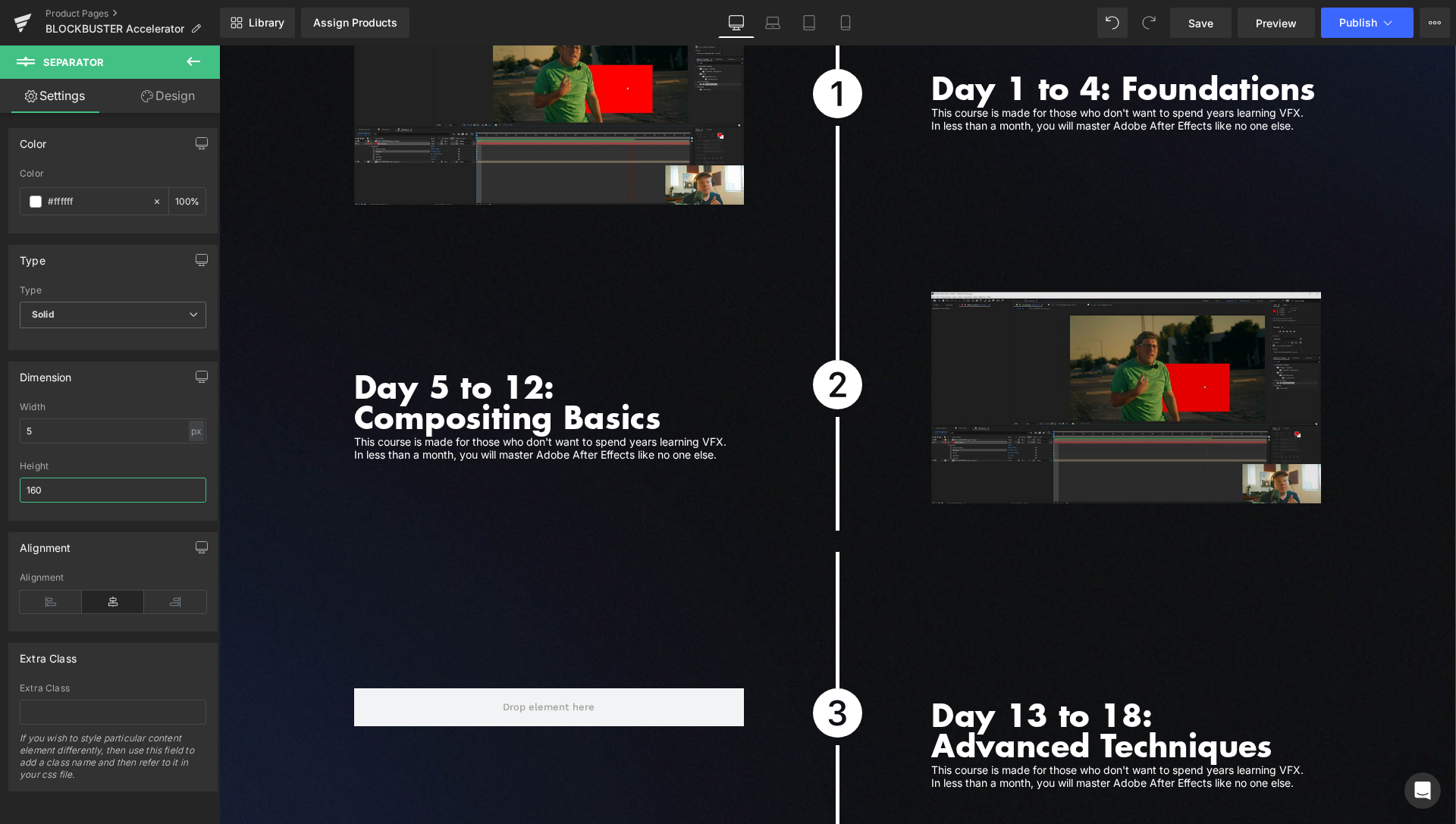
scroll to position [4243, 0]
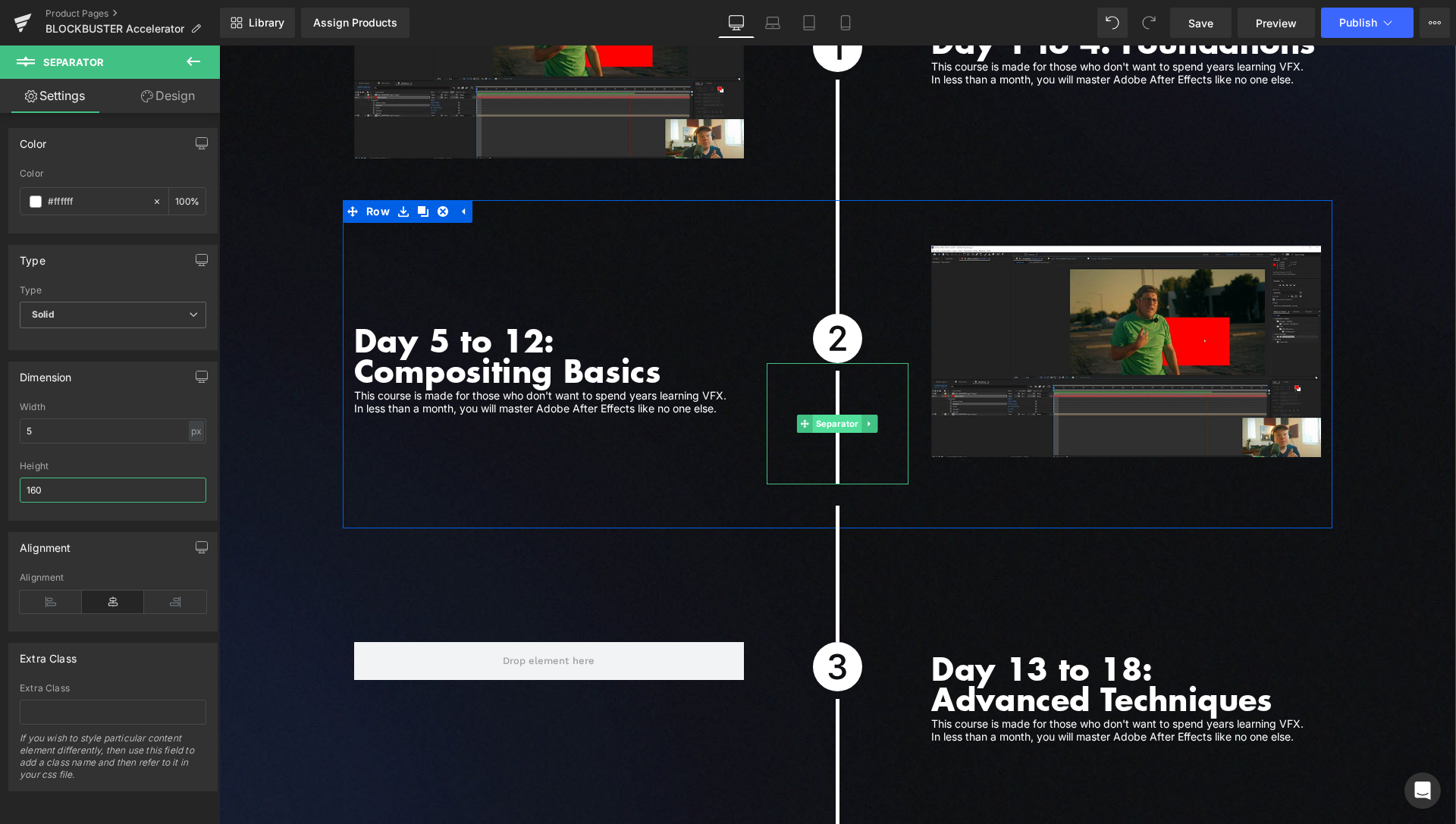
click at [830, 415] on span "Separator" at bounding box center [837, 424] width 49 height 18
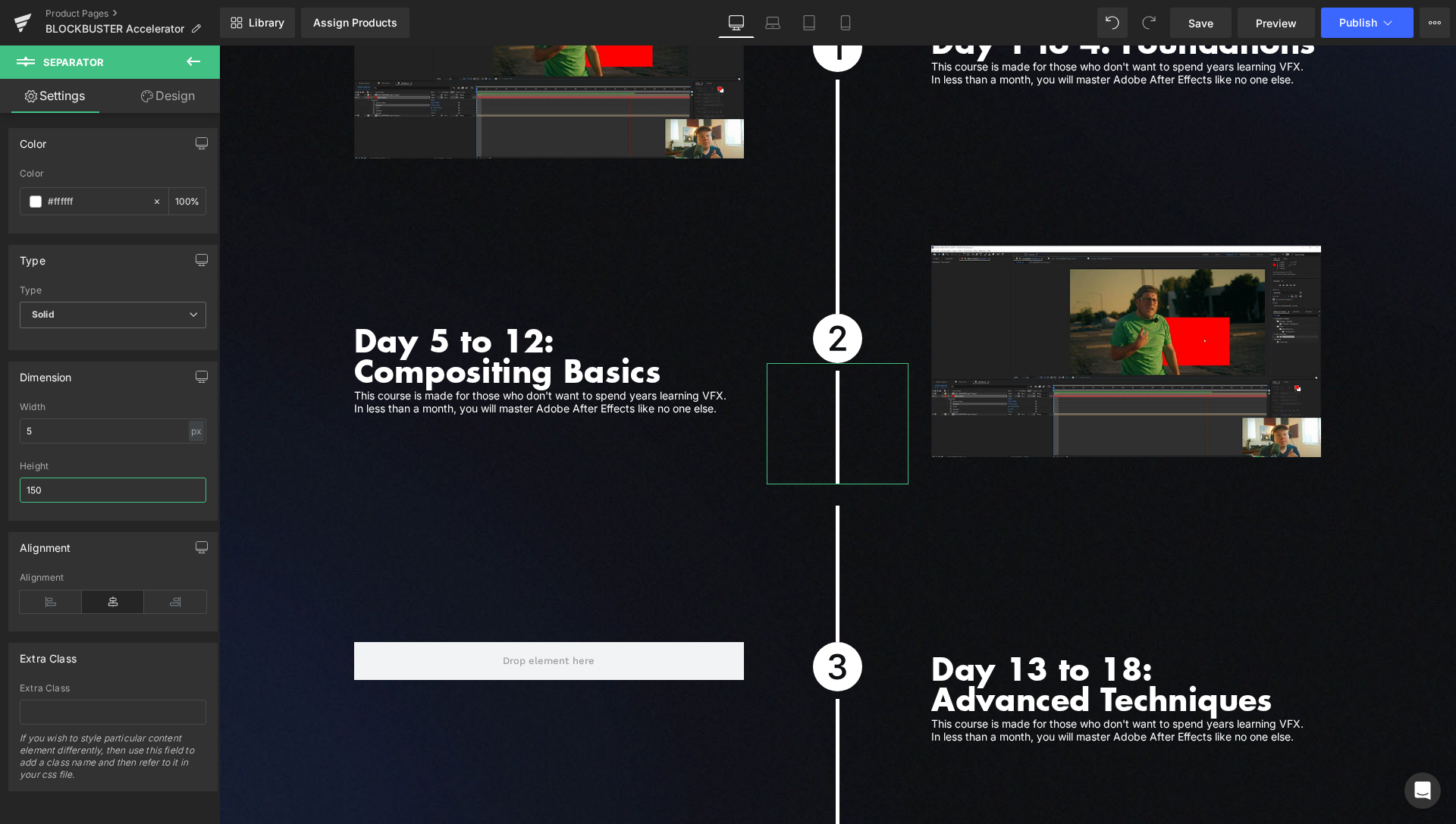
click at [36, 485] on input "150" at bounding box center [113, 490] width 187 height 25
type input "180"
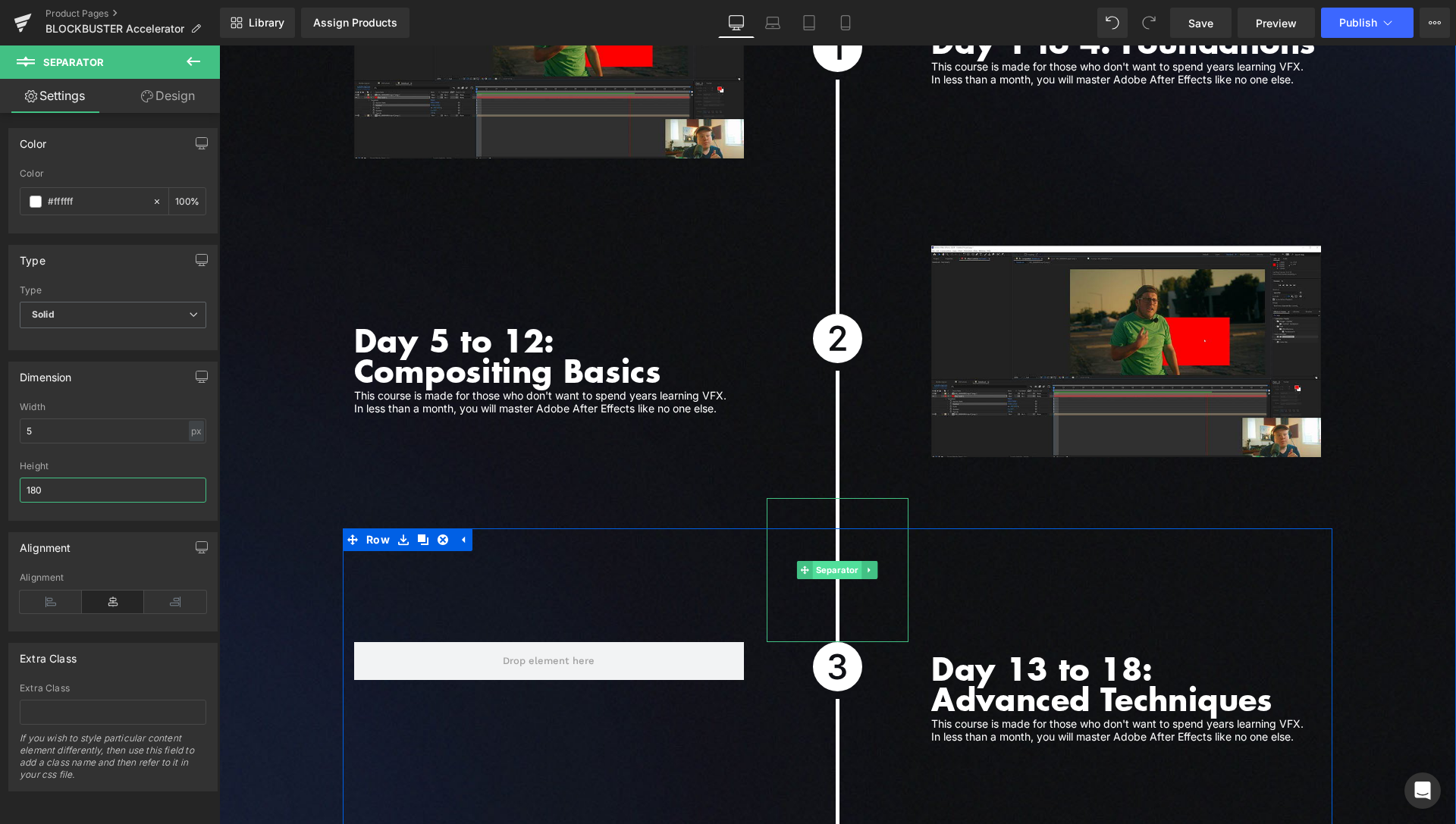
click at [834, 561] on span "Separator" at bounding box center [837, 570] width 49 height 18
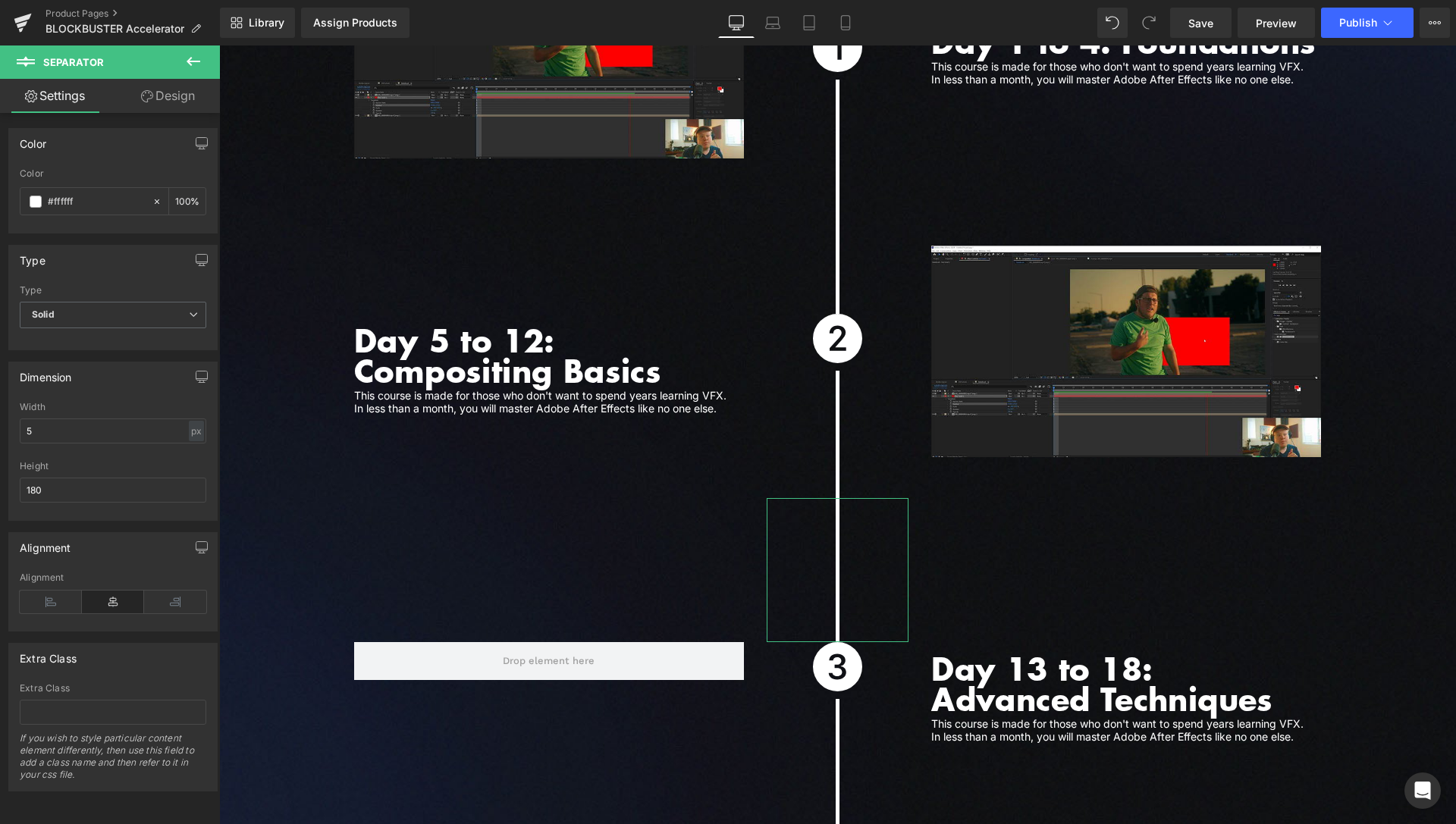
click at [158, 103] on link "Design" at bounding box center [168, 96] width 110 height 34
click at [60, 100] on link "Settings" at bounding box center [55, 96] width 110 height 34
type input "100"
click at [35, 490] on input "180" at bounding box center [113, 490] width 187 height 25
click at [35, 491] on input "150" at bounding box center [113, 490] width 187 height 25
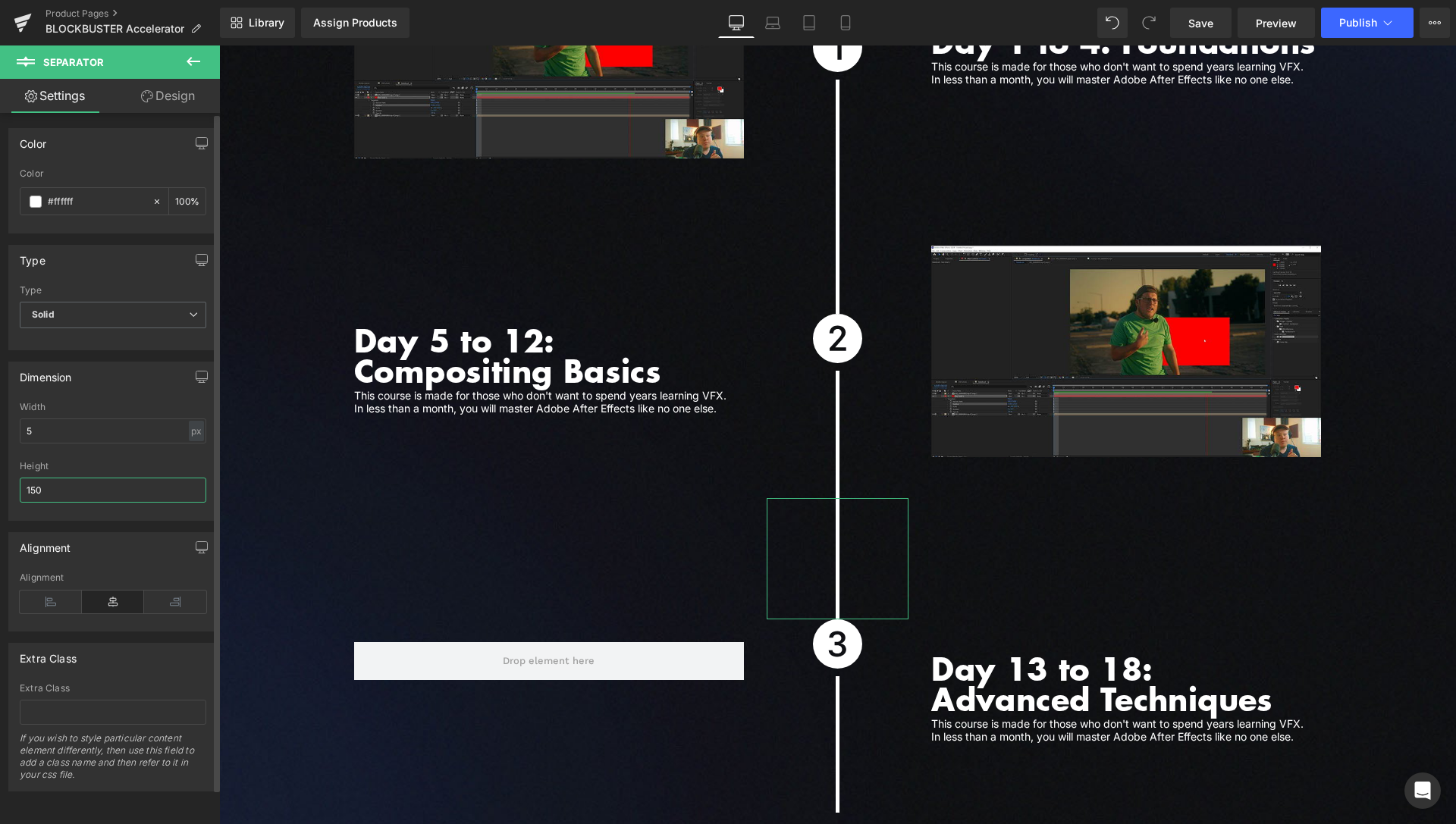
type input "180"
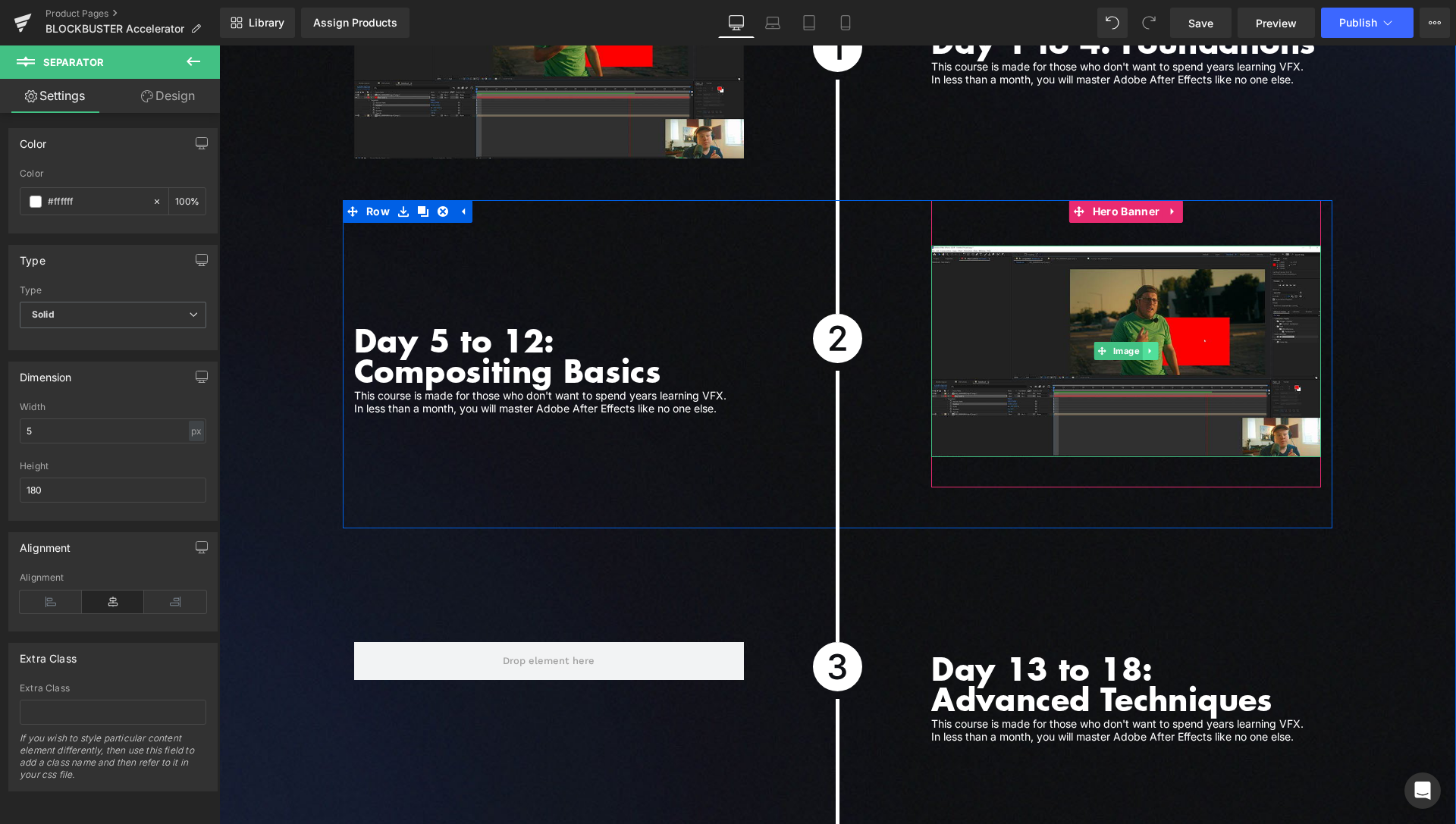
click at [1148, 346] on icon at bounding box center [1150, 351] width 9 height 9
click at [1135, 342] on link at bounding box center [1142, 350] width 16 height 18
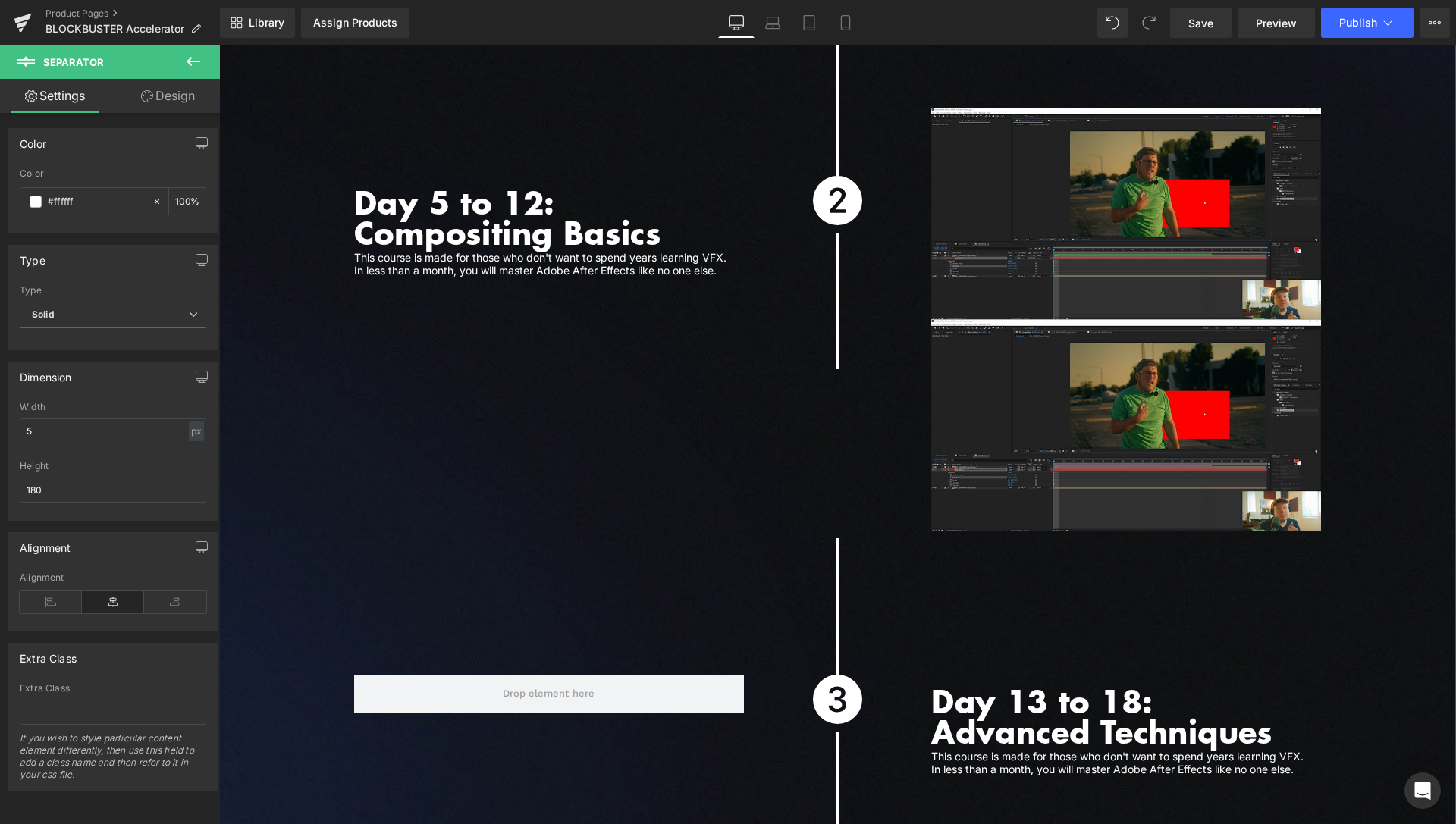
scroll to position [4475, 0]
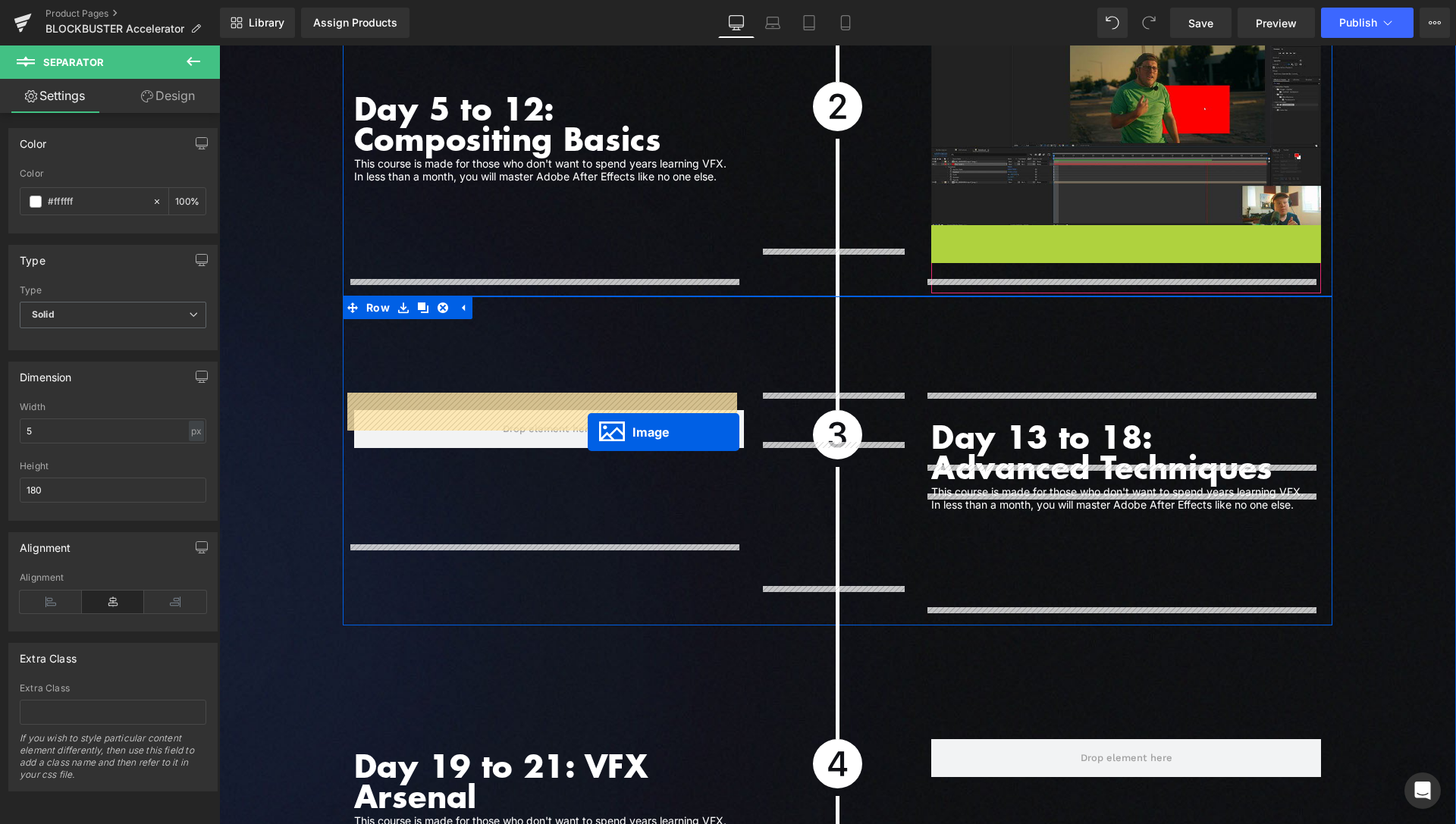
drag, startPoint x: 1094, startPoint y: 312, endPoint x: 588, endPoint y: 432, distance: 520.0
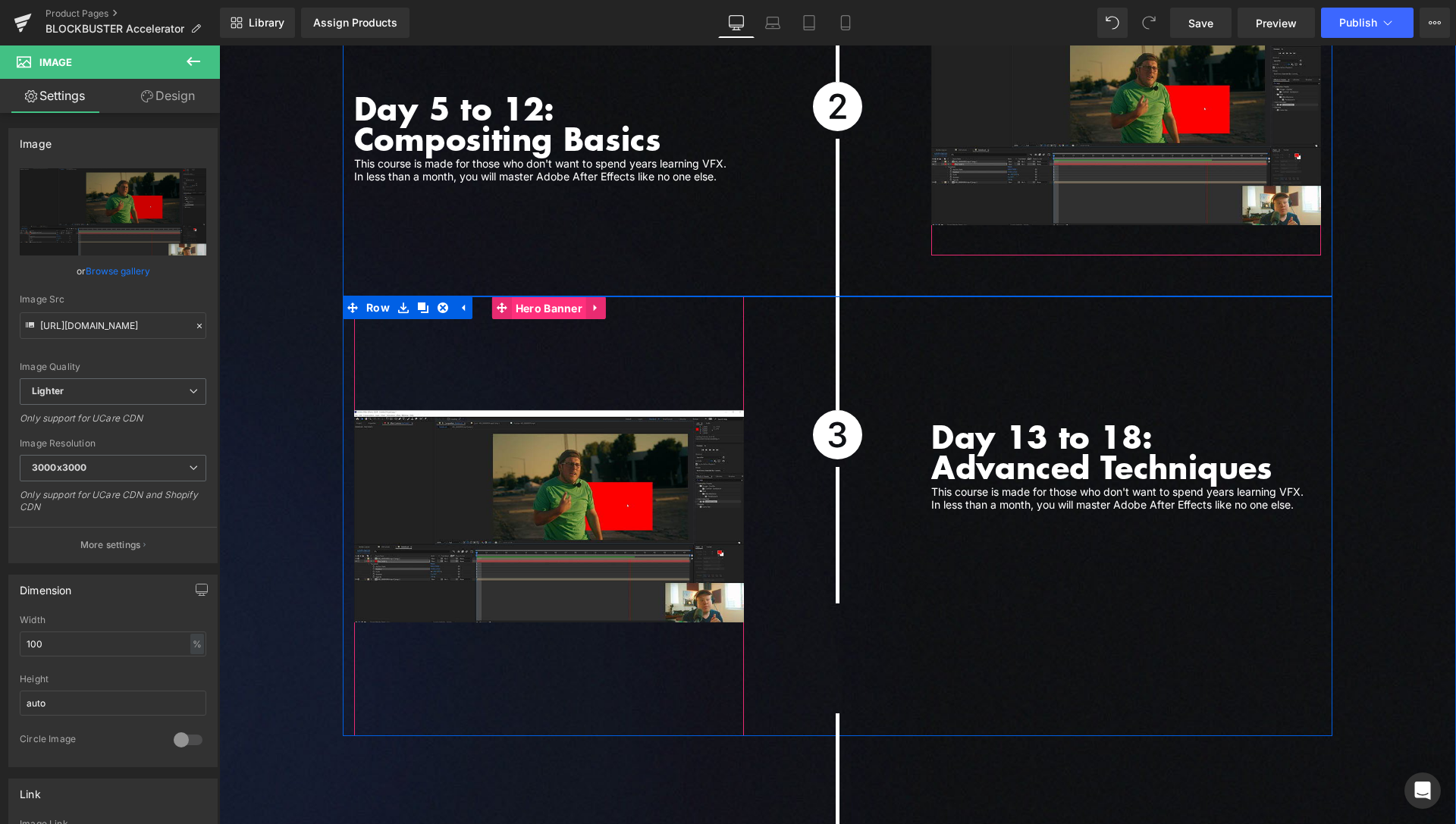
click at [539, 297] on span "Hero Banner" at bounding box center [549, 308] width 74 height 23
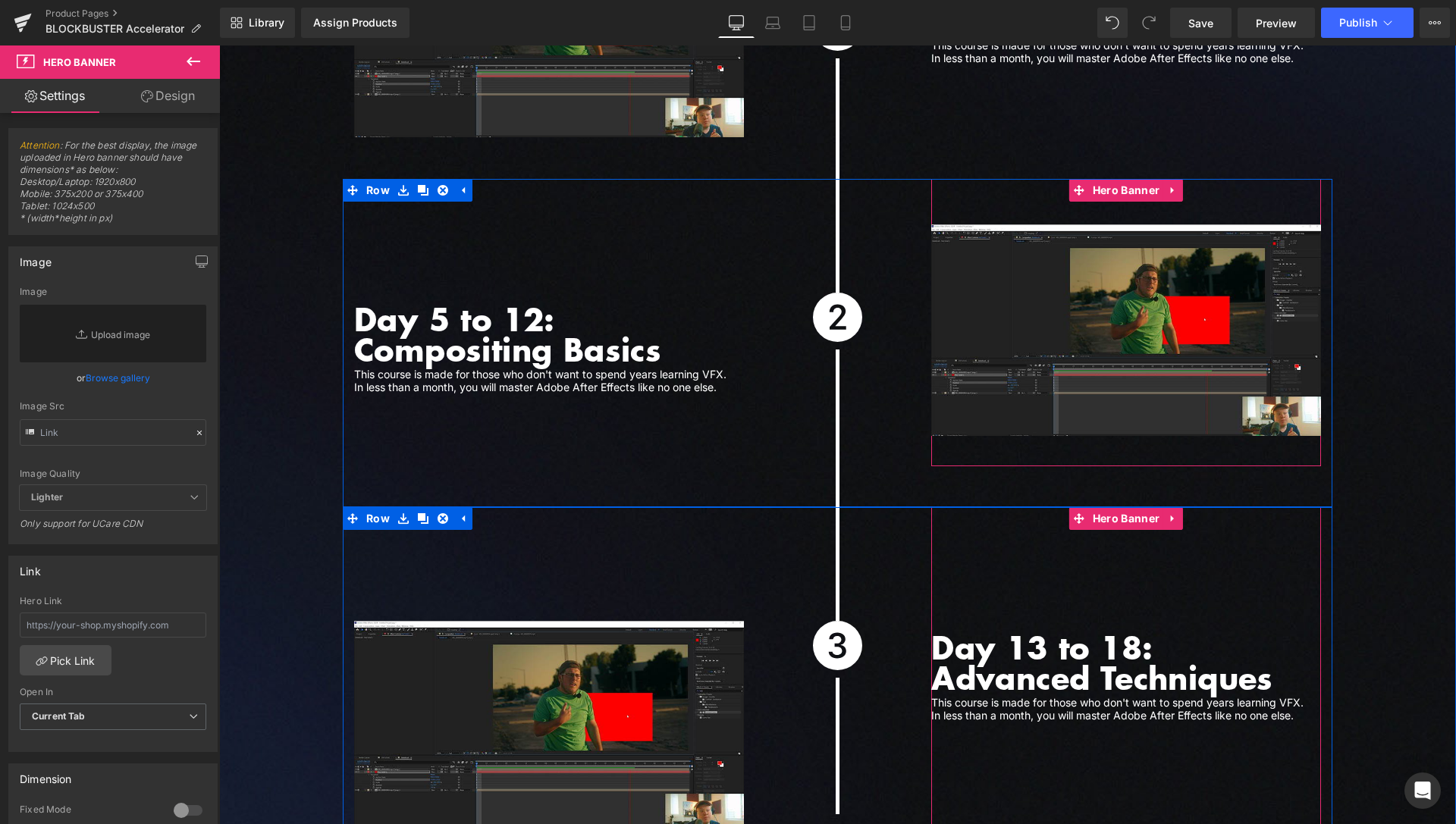
scroll to position [4165, 0]
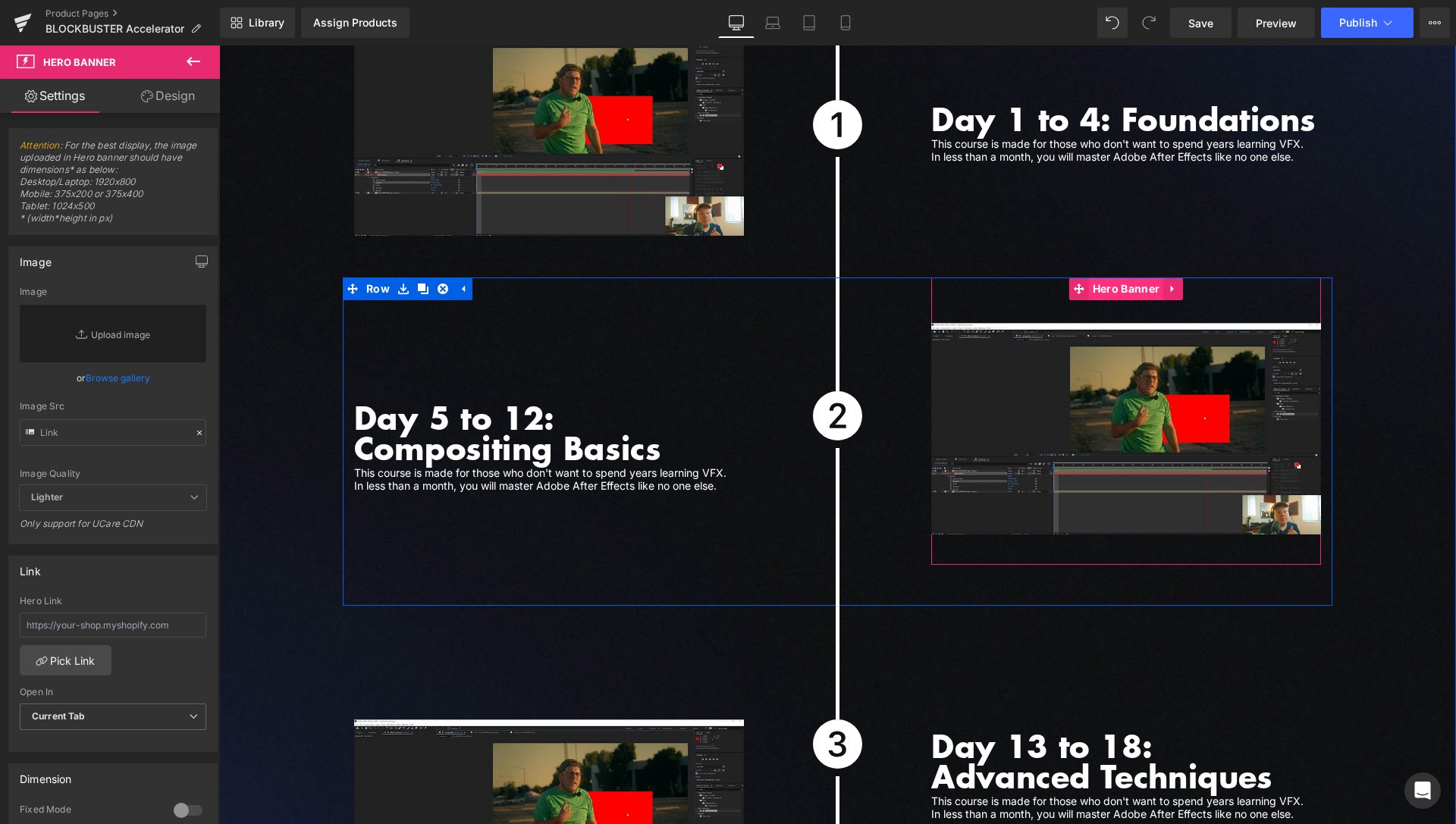
click at [1126, 278] on span "Hero Banner" at bounding box center [1126, 288] width 74 height 23
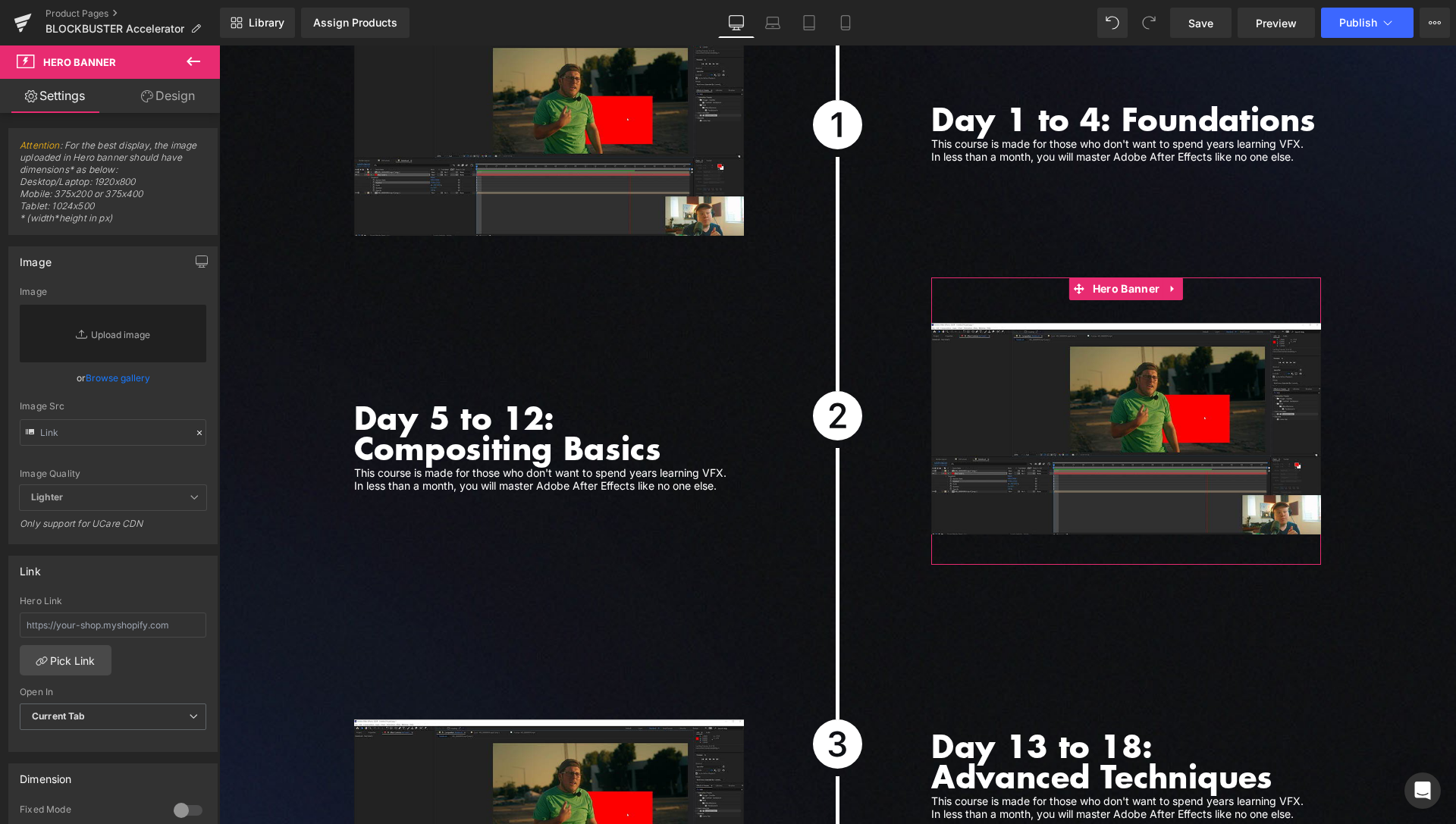
click at [166, 106] on link "Design" at bounding box center [168, 96] width 110 height 34
click at [0, 0] on div "Spacing" at bounding box center [0, 0] width 0 height 0
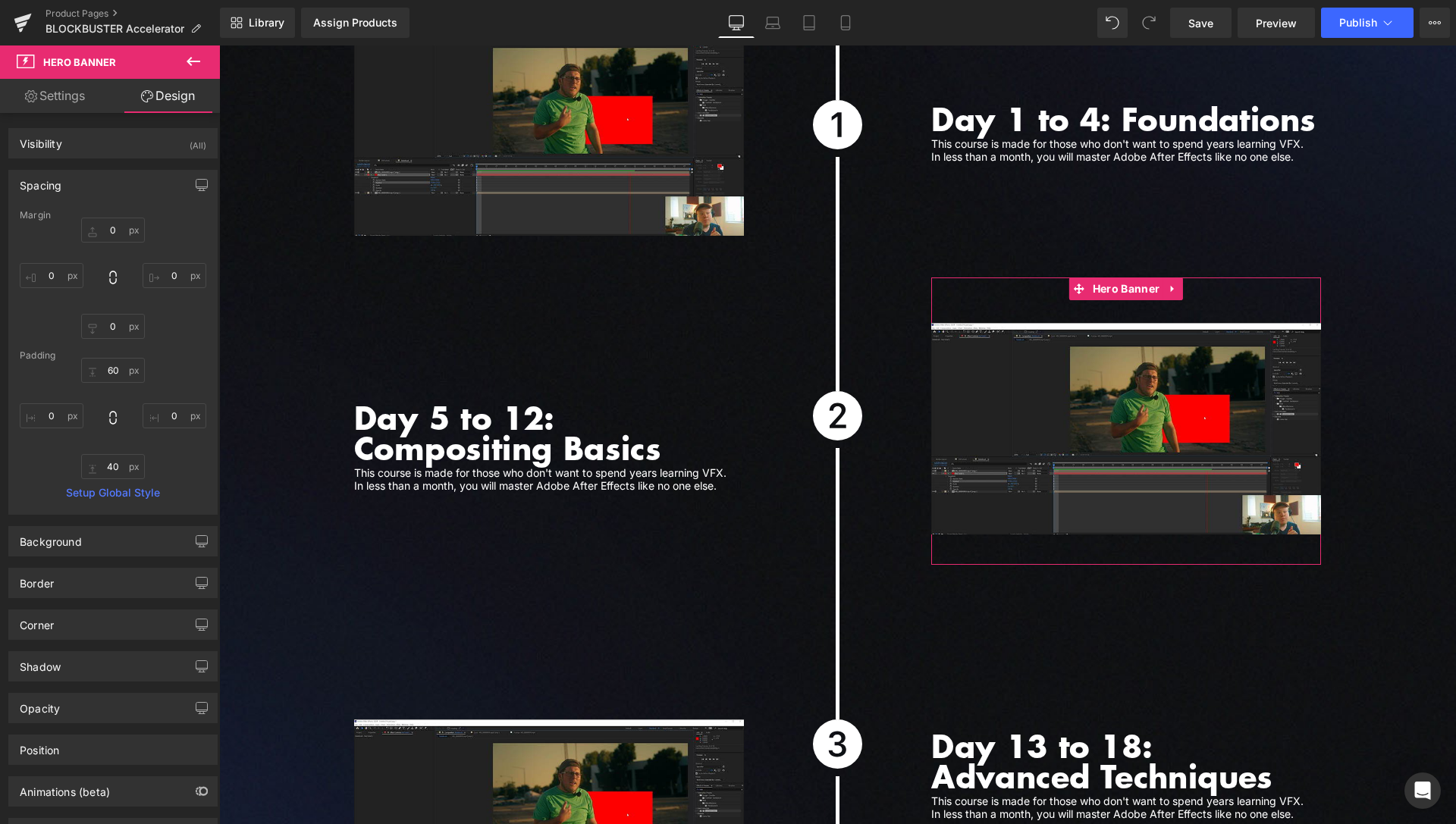
type input "0"
type input "60"
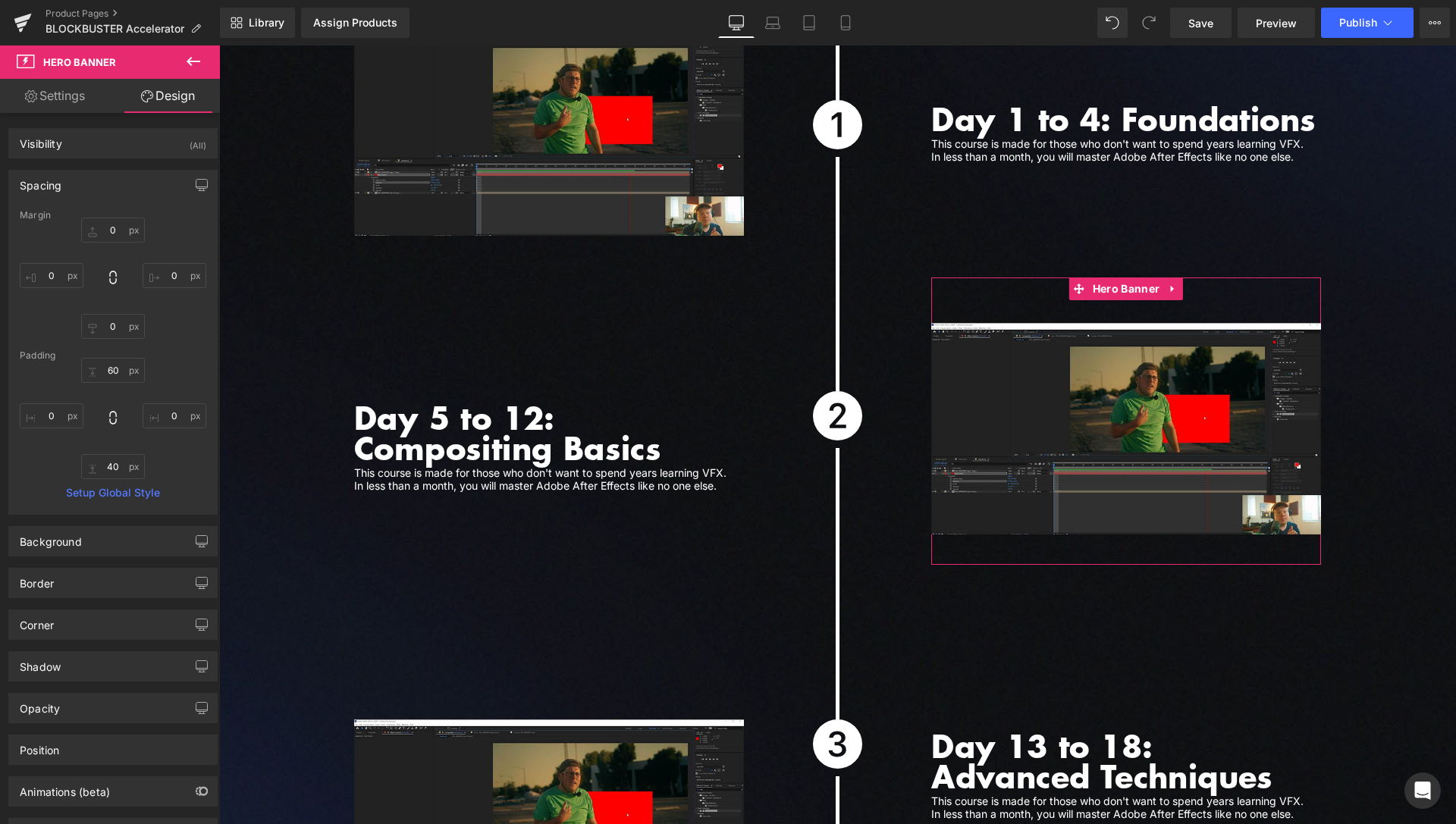
type input "0"
type input "40"
type input "0"
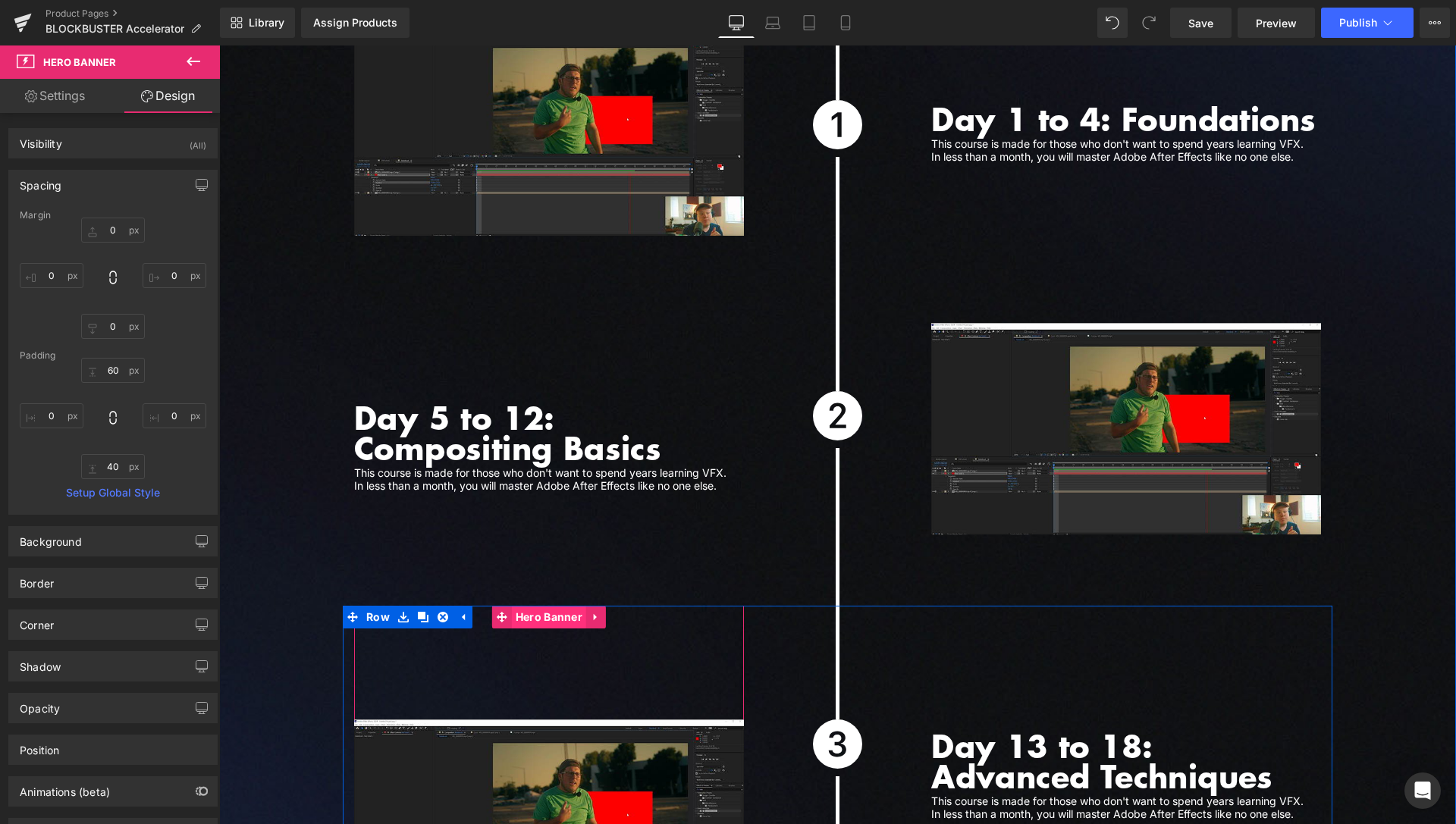
click at [556, 606] on span "Hero Banner" at bounding box center [549, 617] width 74 height 23
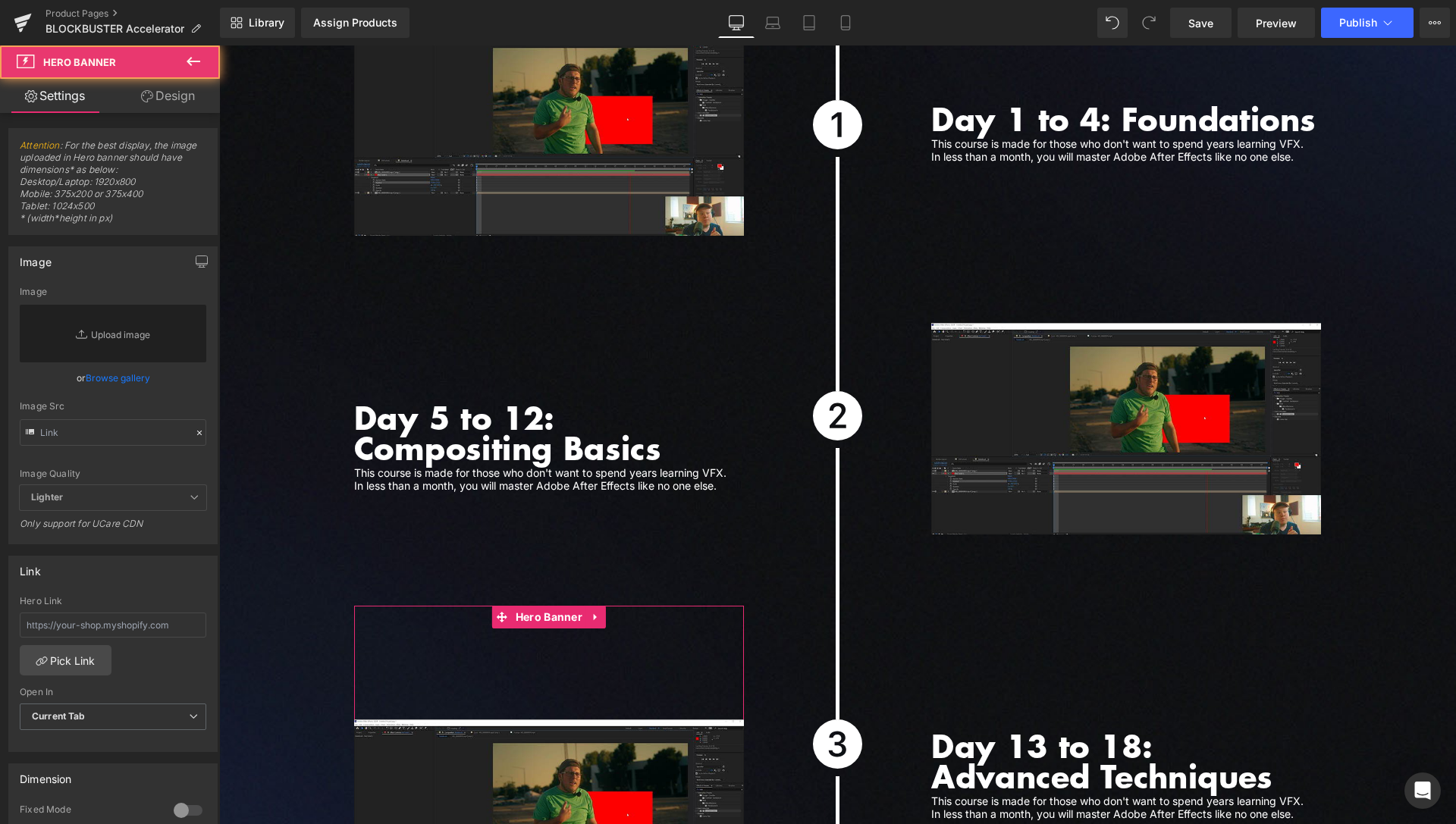
click at [177, 100] on link "Design" at bounding box center [168, 96] width 110 height 34
click at [0, 0] on div "Spacing" at bounding box center [0, 0] width 0 height 0
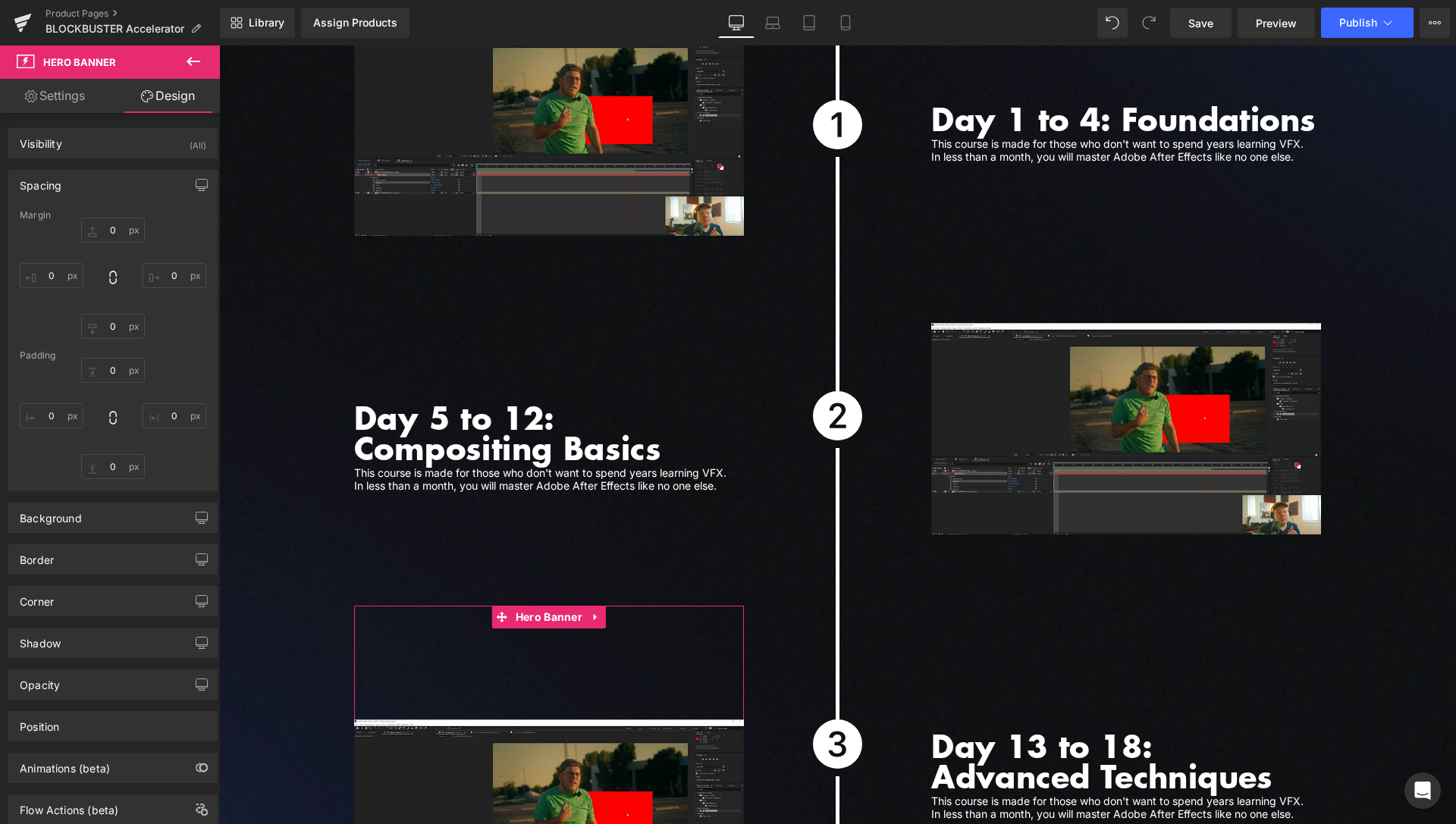
type input "0"
type input "150"
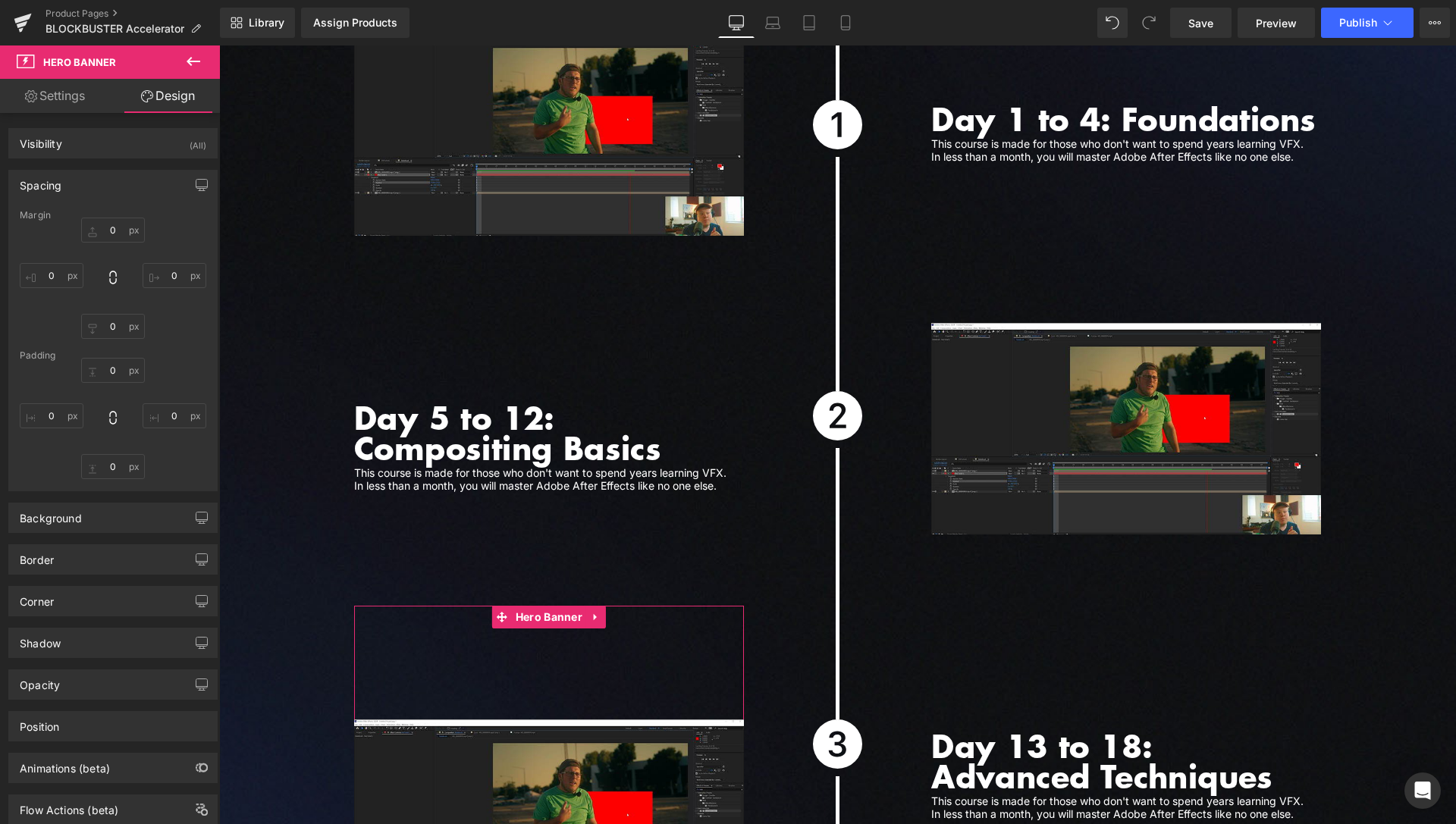
type input "0"
type input "150"
type input "0"
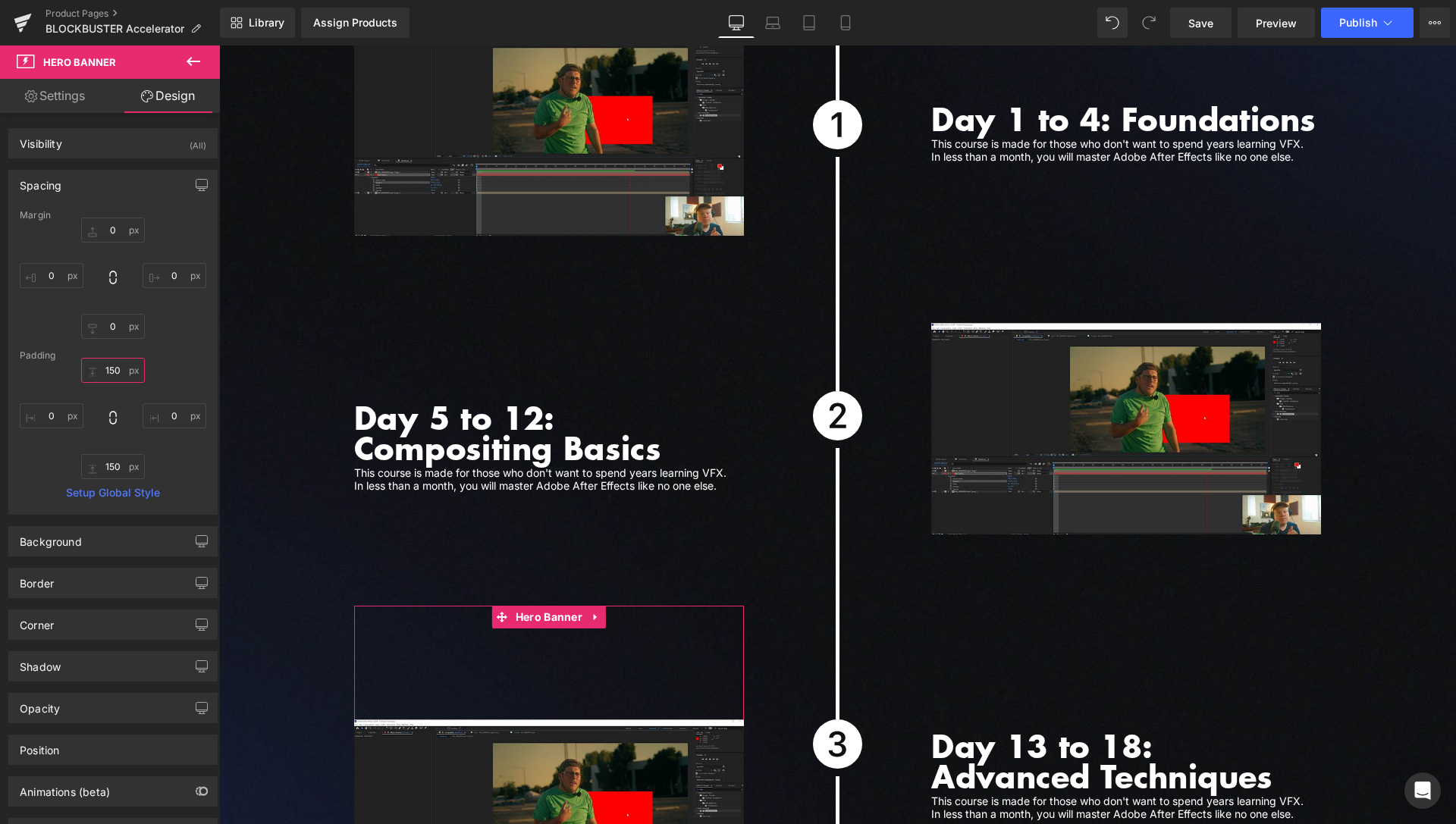
click at [107, 369] on input "150" at bounding box center [113, 371] width 63 height 25
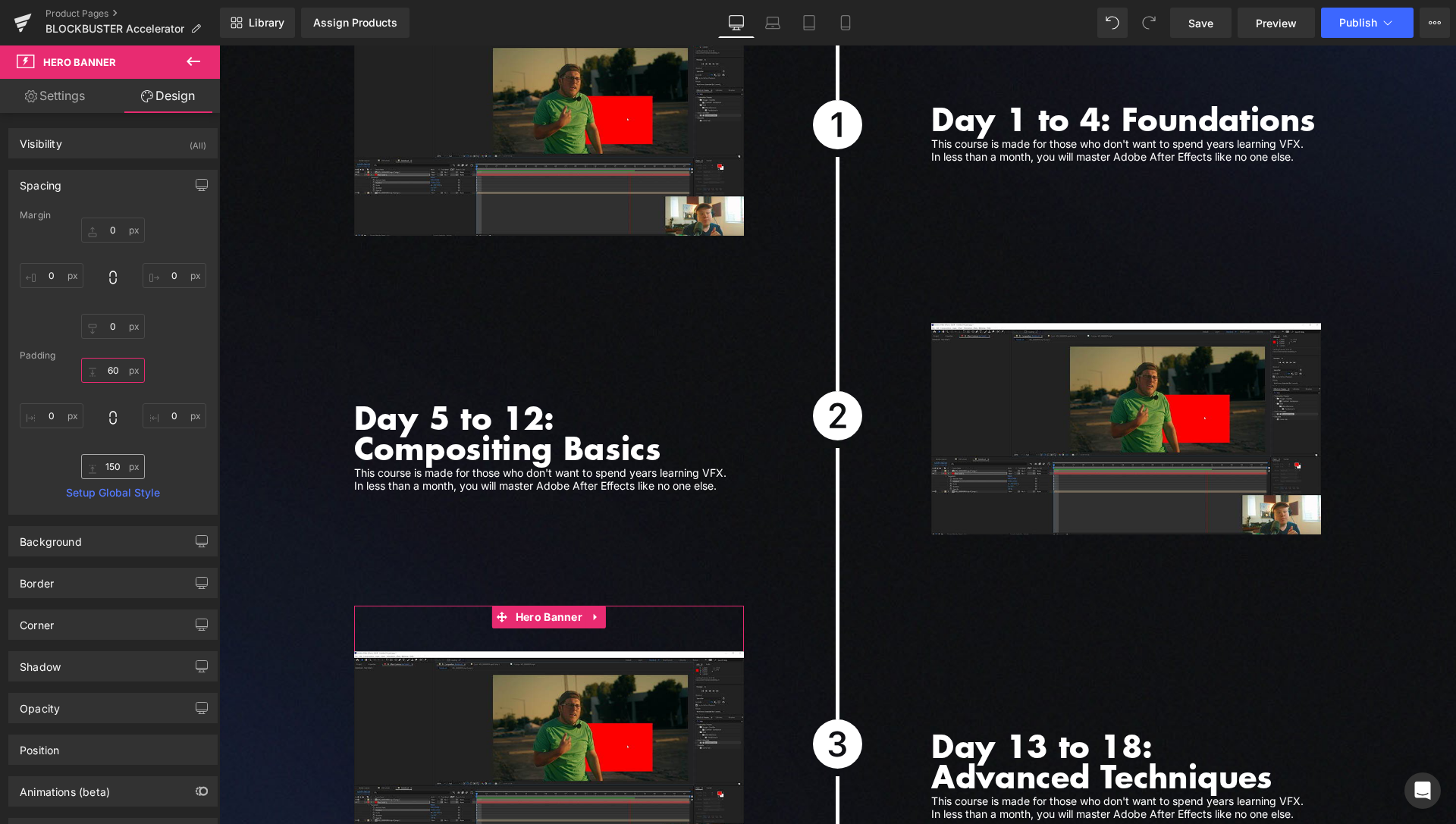
type input "60"
click at [106, 467] on input "150" at bounding box center [113, 467] width 63 height 25
type input "40"
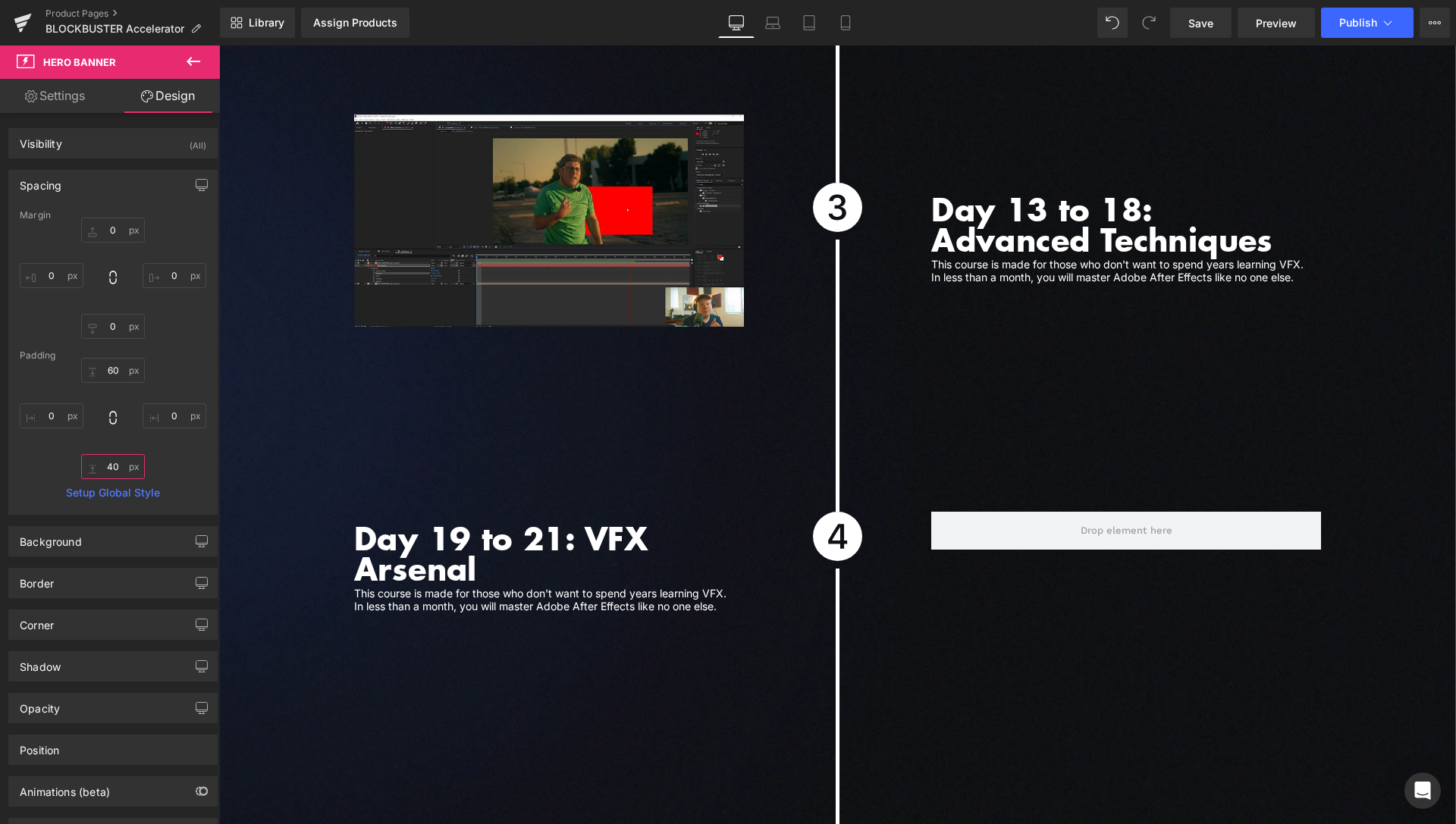
scroll to position [4707, 0]
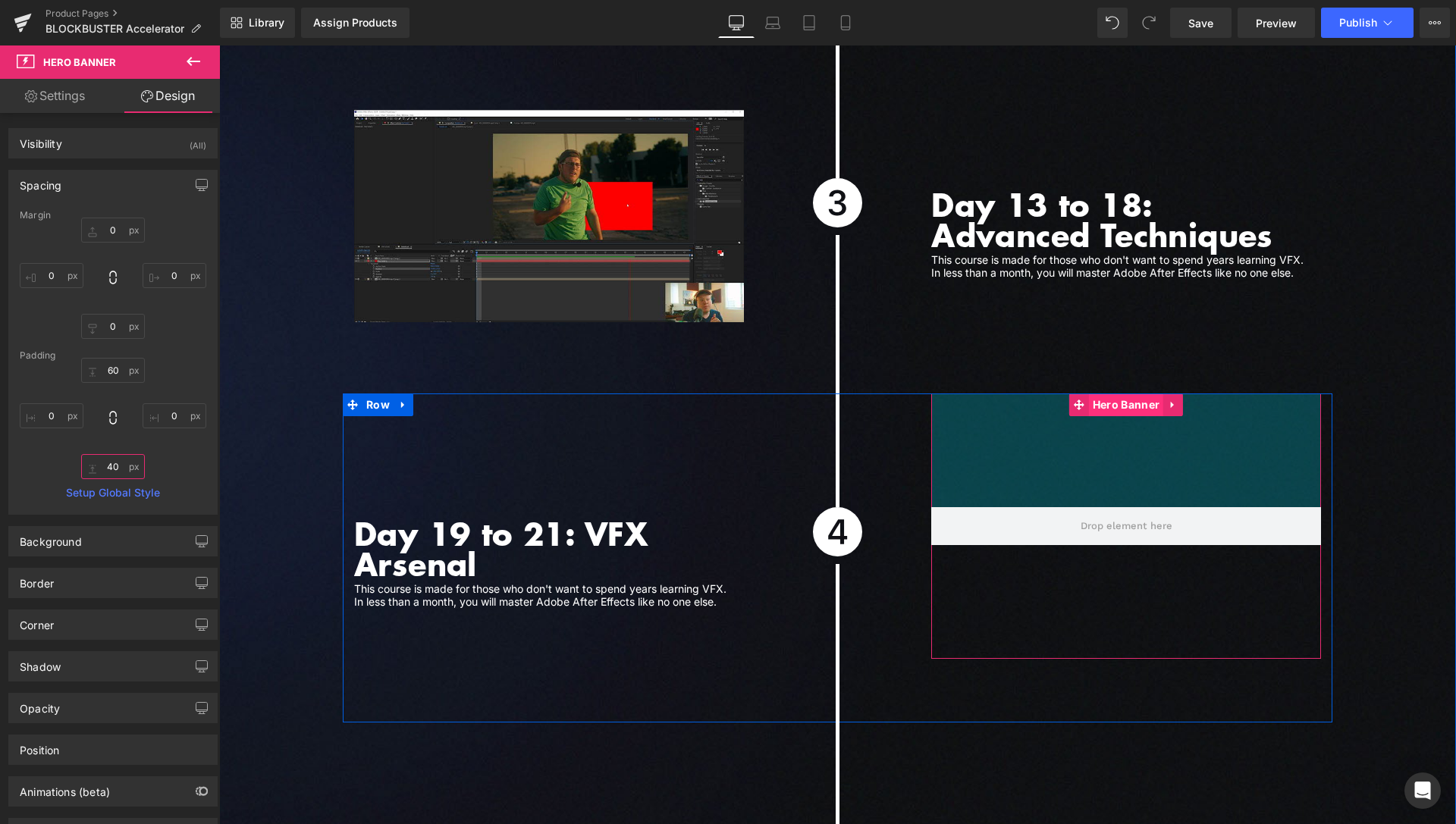
click at [1112, 394] on span "Hero Banner" at bounding box center [1126, 404] width 74 height 23
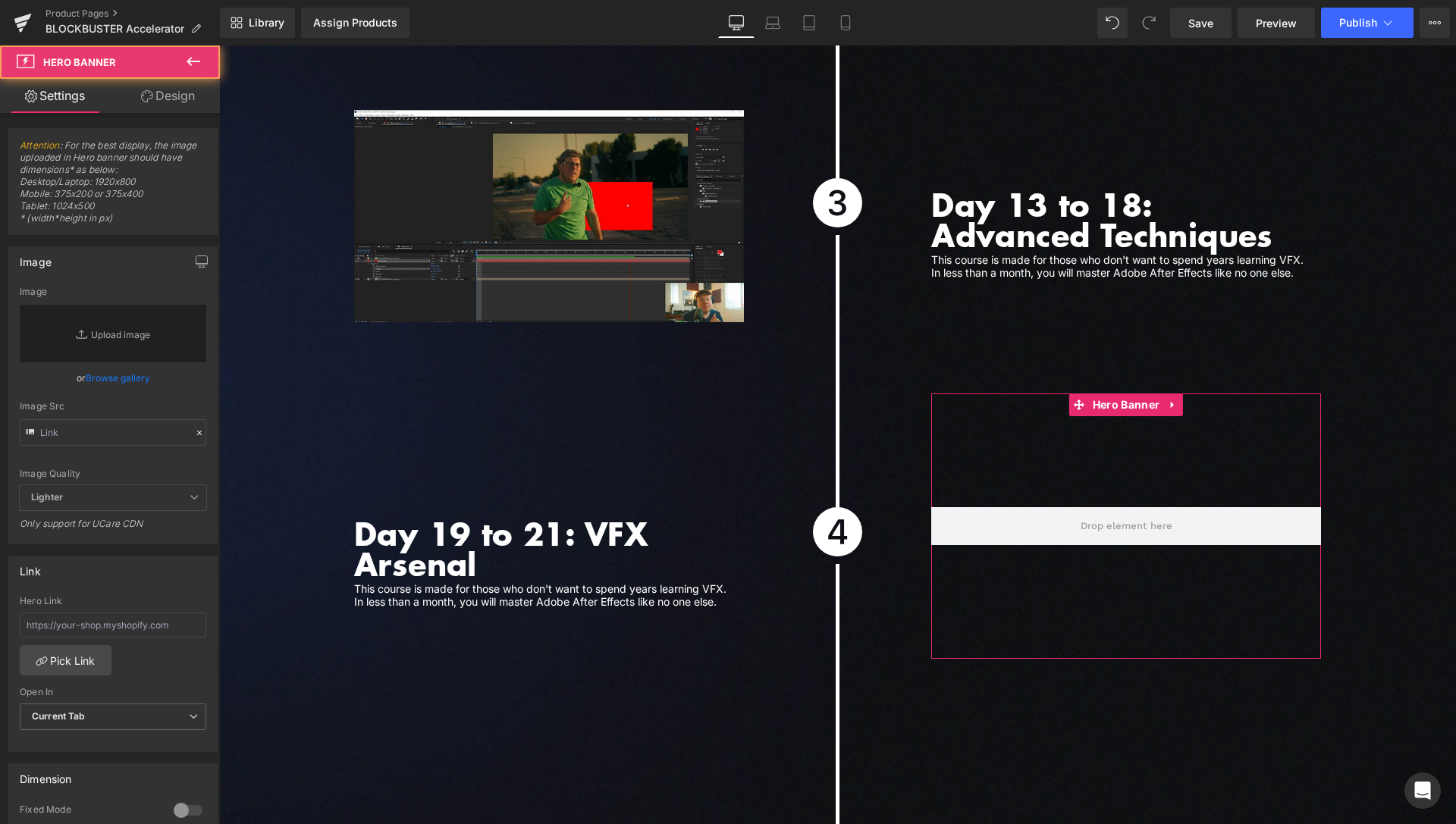
click at [174, 93] on link "Design" at bounding box center [168, 96] width 110 height 34
click at [0, 0] on div "Spacing" at bounding box center [0, 0] width 0 height 0
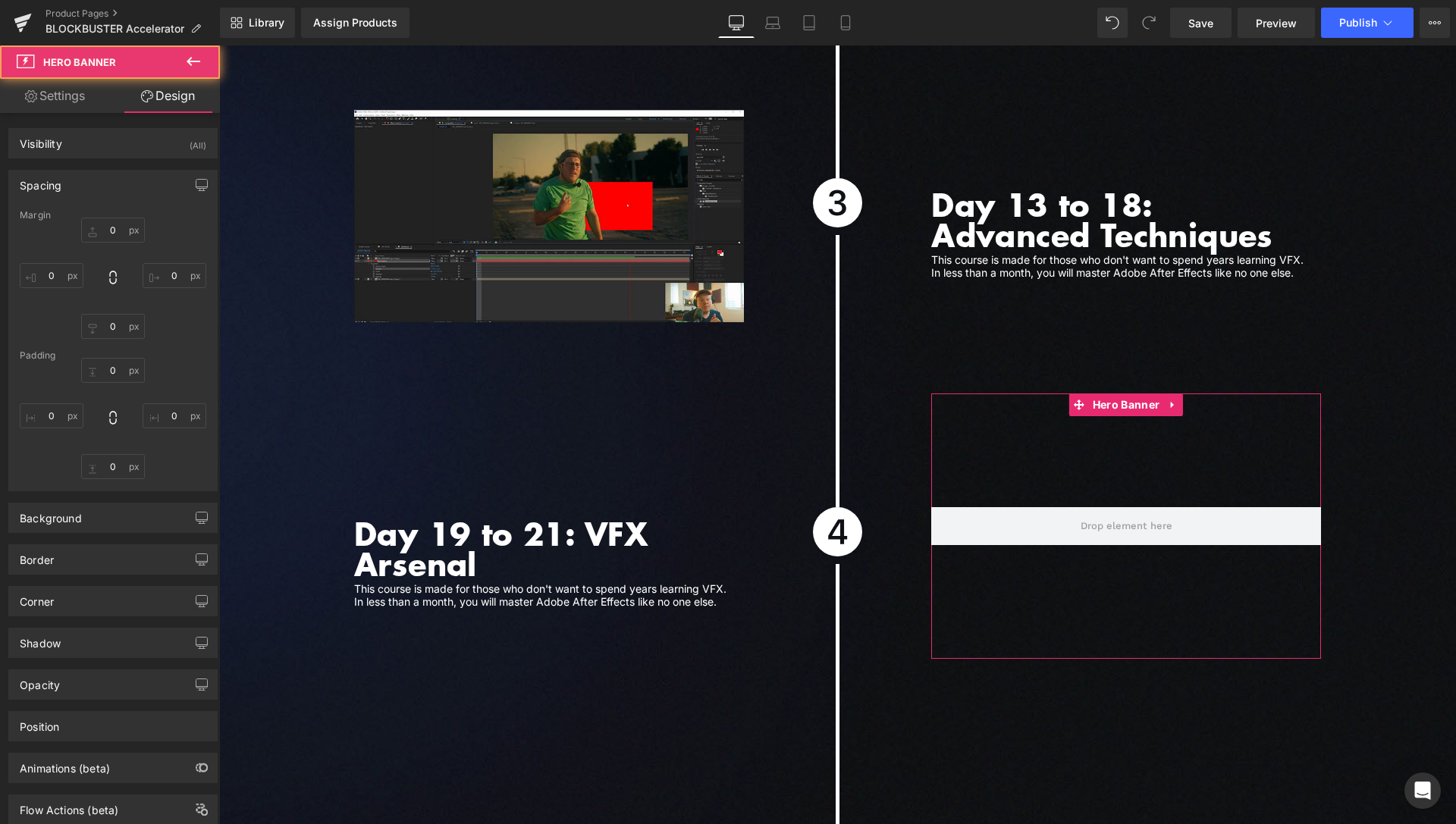
type input "0"
type input "150"
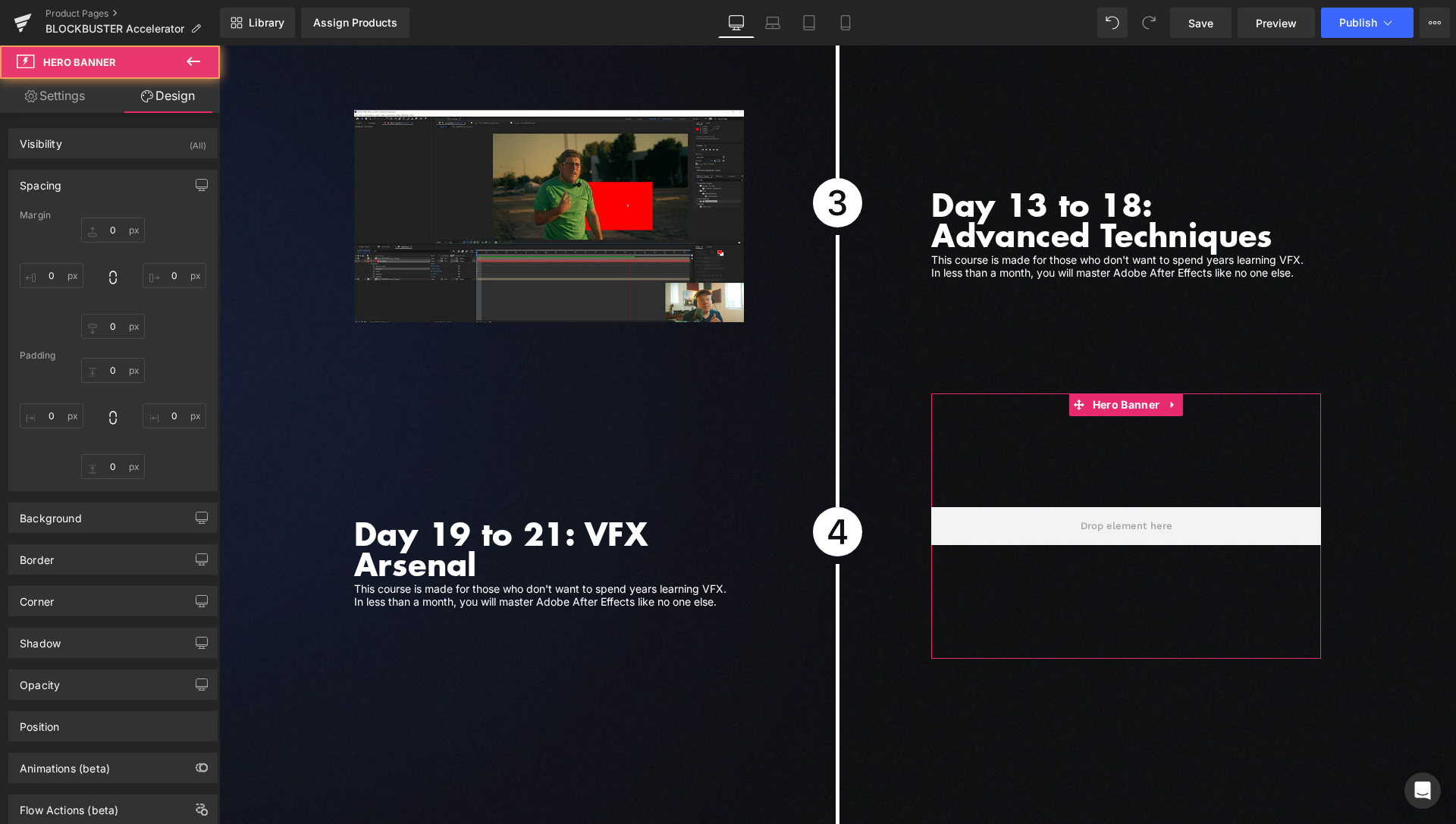
type input "0"
type input "150"
type input "0"
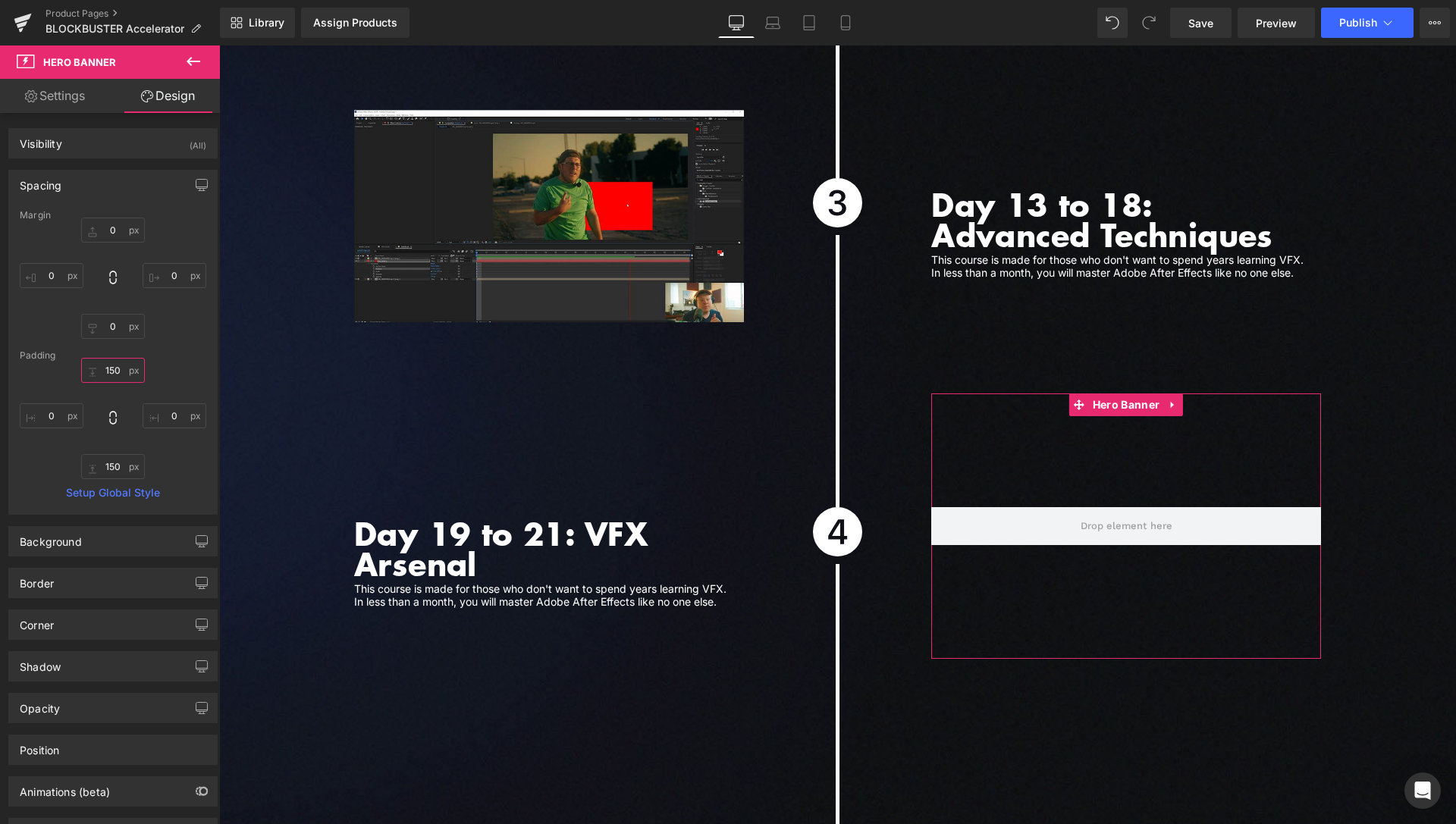
click at [113, 377] on input "150" at bounding box center [113, 371] width 63 height 25
click at [114, 378] on input "150" at bounding box center [113, 371] width 63 height 25
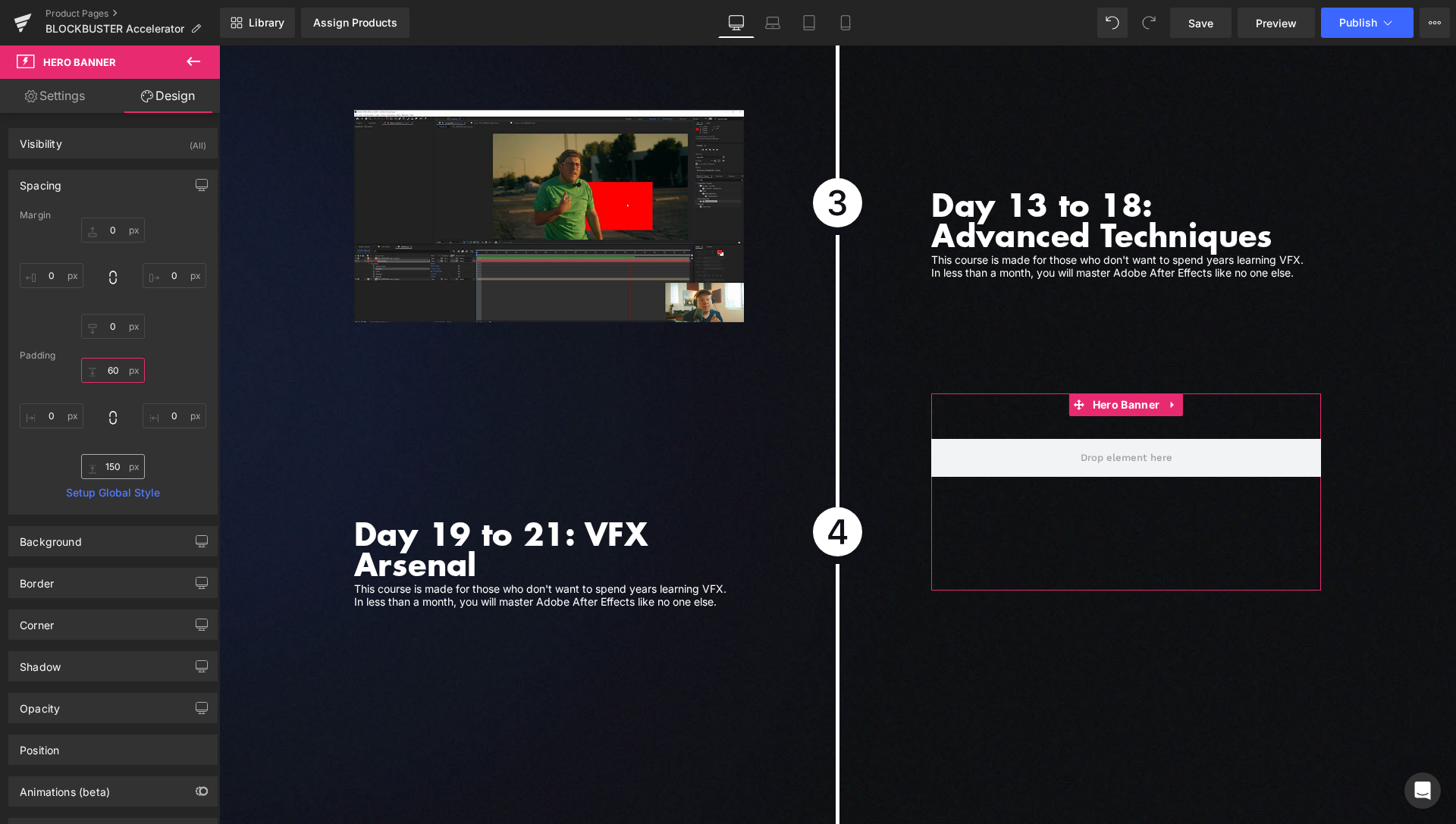
type input "60"
click at [99, 470] on input "150" at bounding box center [113, 467] width 63 height 25
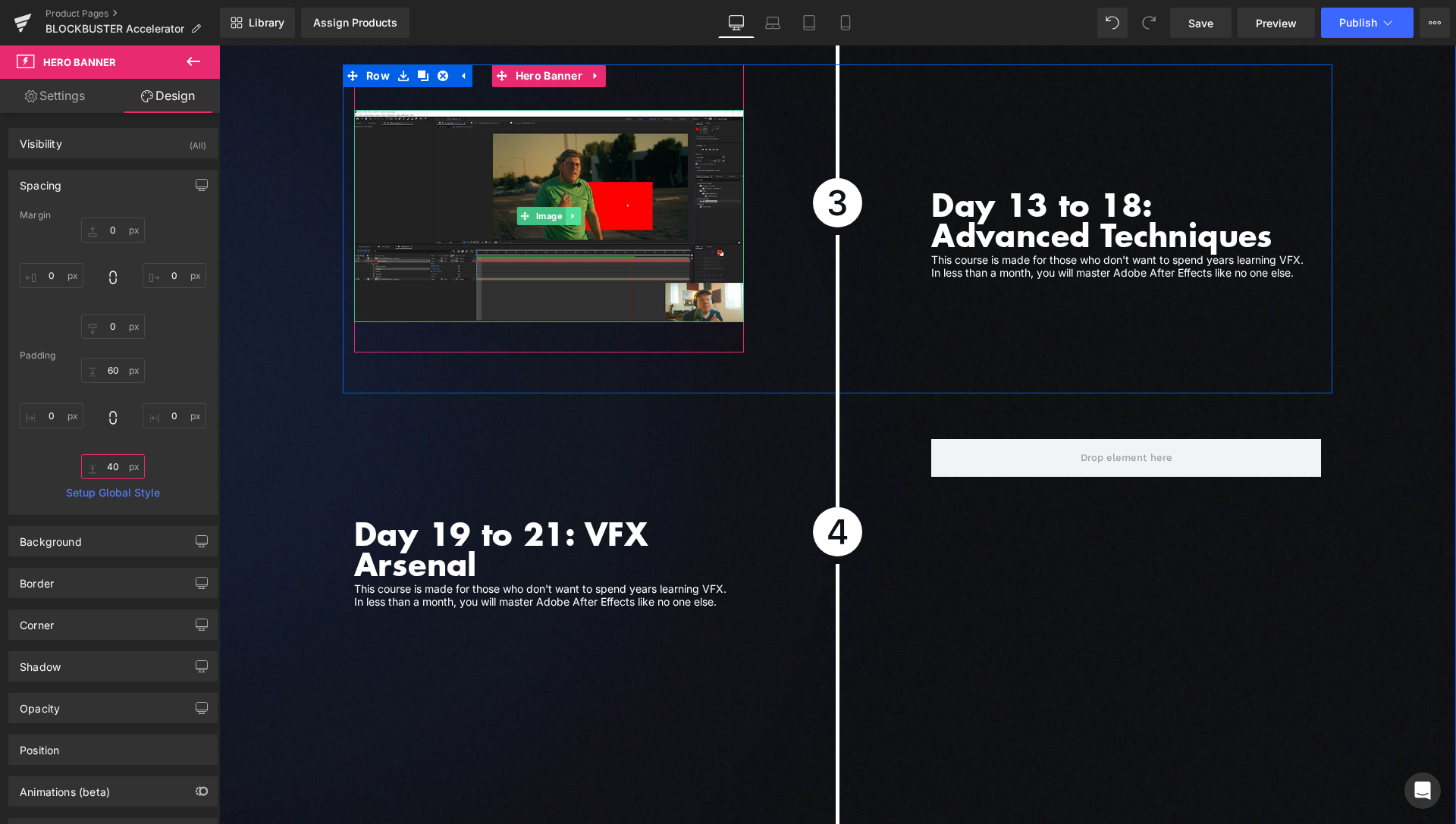
type input "40"
click at [569, 212] on icon at bounding box center [573, 217] width 9 height 9
click at [562, 212] on icon at bounding box center [565, 216] width 9 height 9
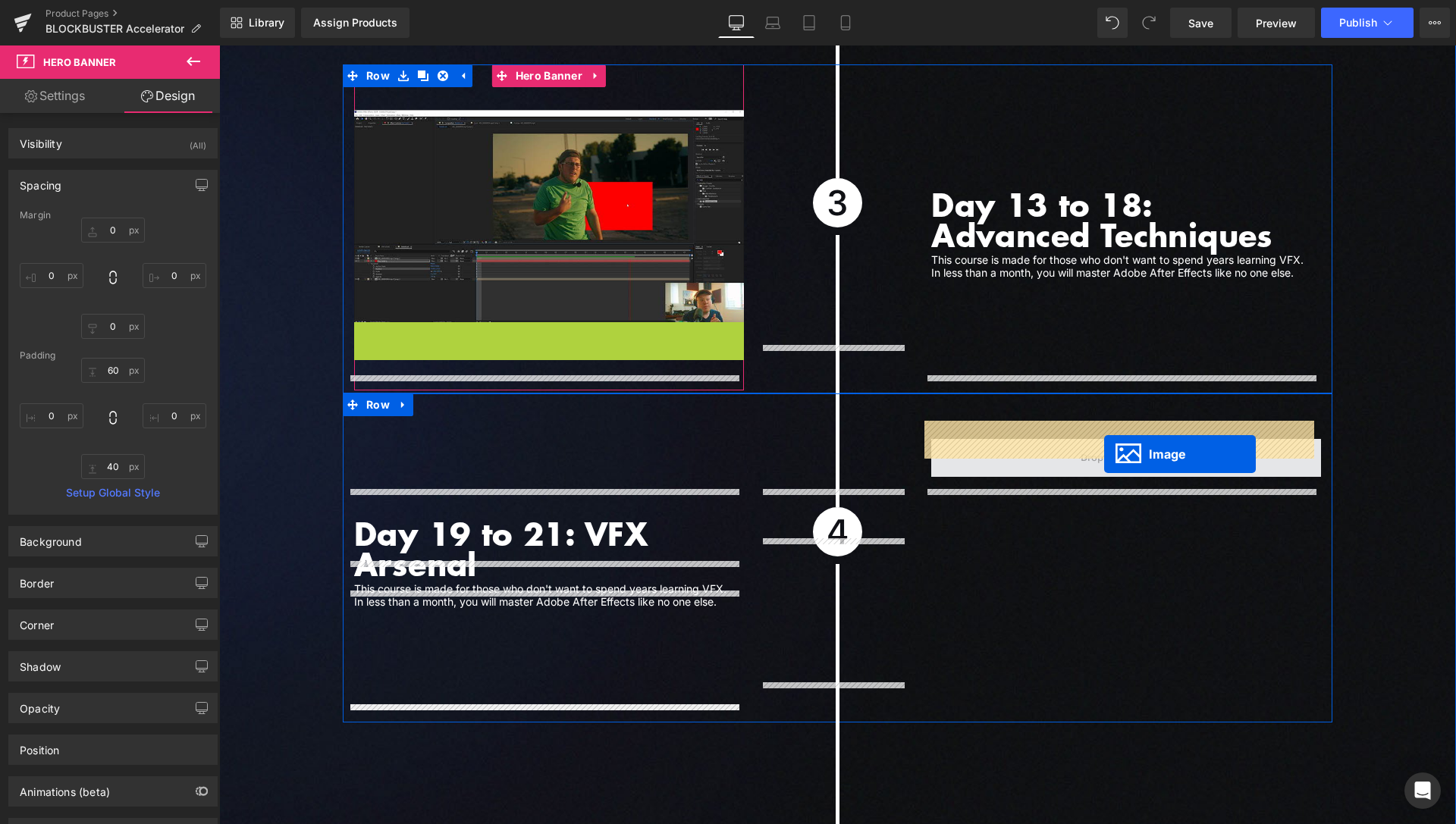
drag, startPoint x: 516, startPoint y: 412, endPoint x: 1104, endPoint y: 454, distance: 589.5
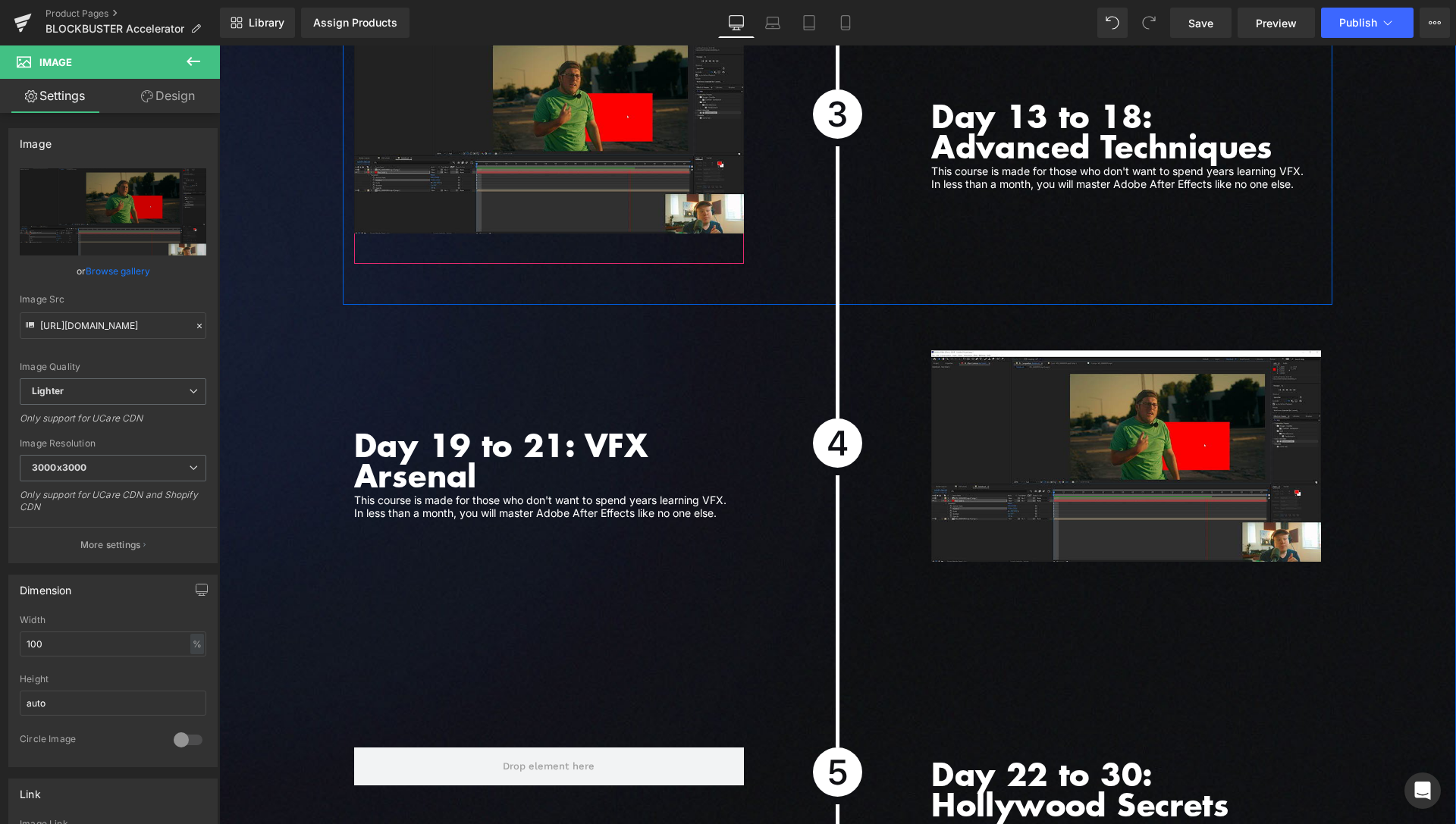
scroll to position [4939, 0]
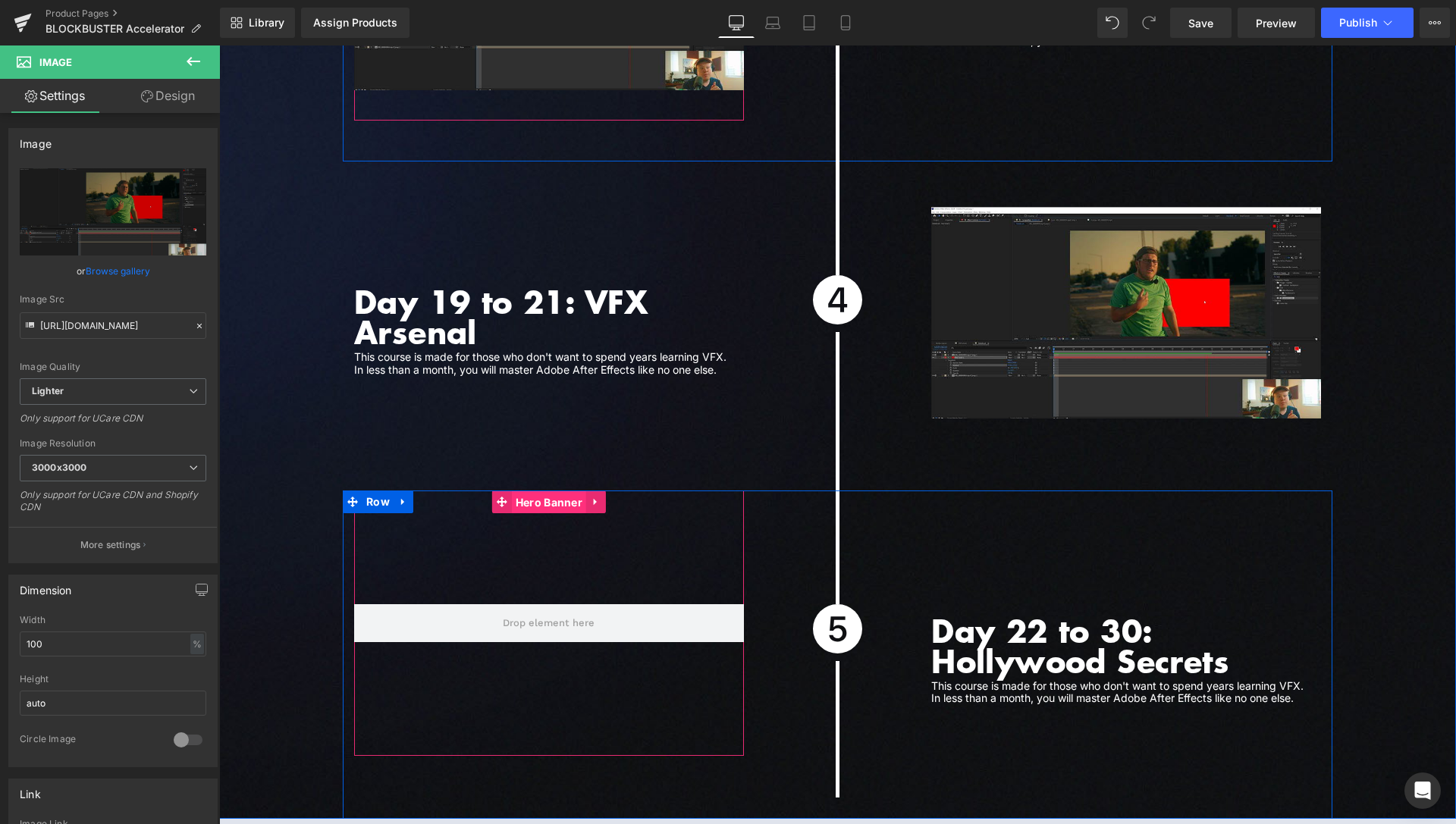
click at [533, 492] on span "Hero Banner" at bounding box center [549, 503] width 74 height 23
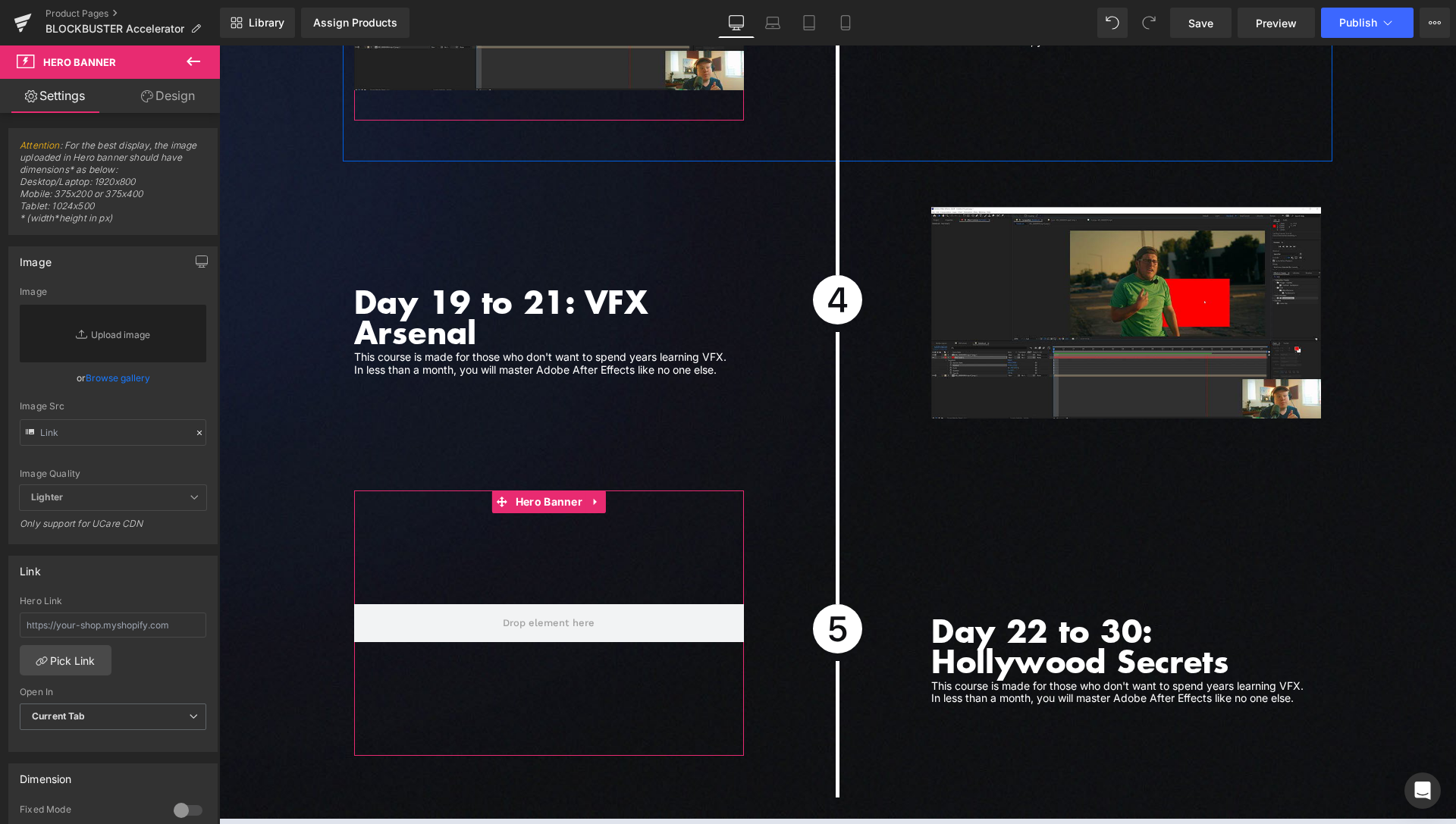
click at [181, 104] on link "Design" at bounding box center [168, 96] width 110 height 34
click at [0, 0] on div "Spacing" at bounding box center [0, 0] width 0 height 0
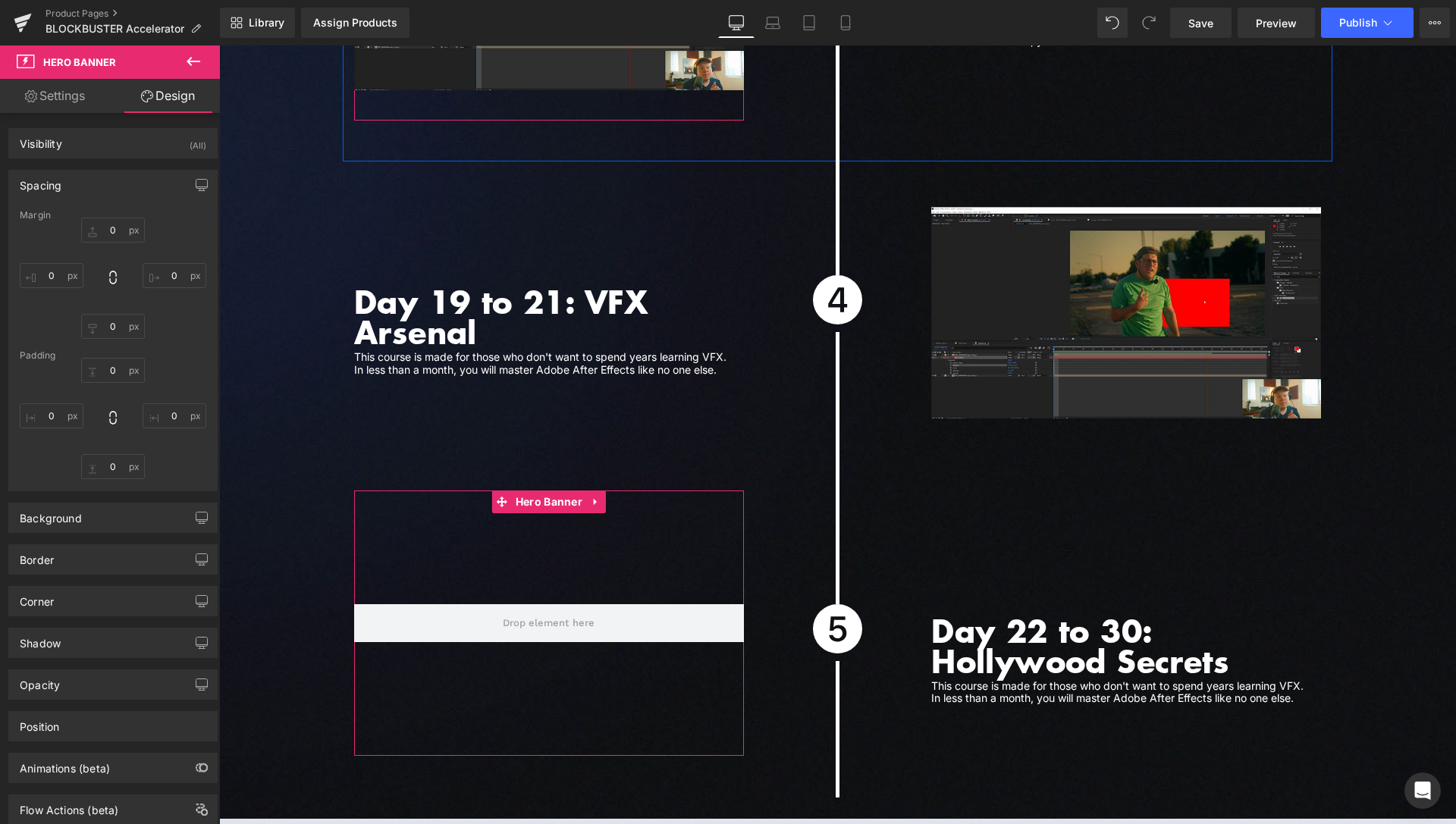
type input "0"
type input "150"
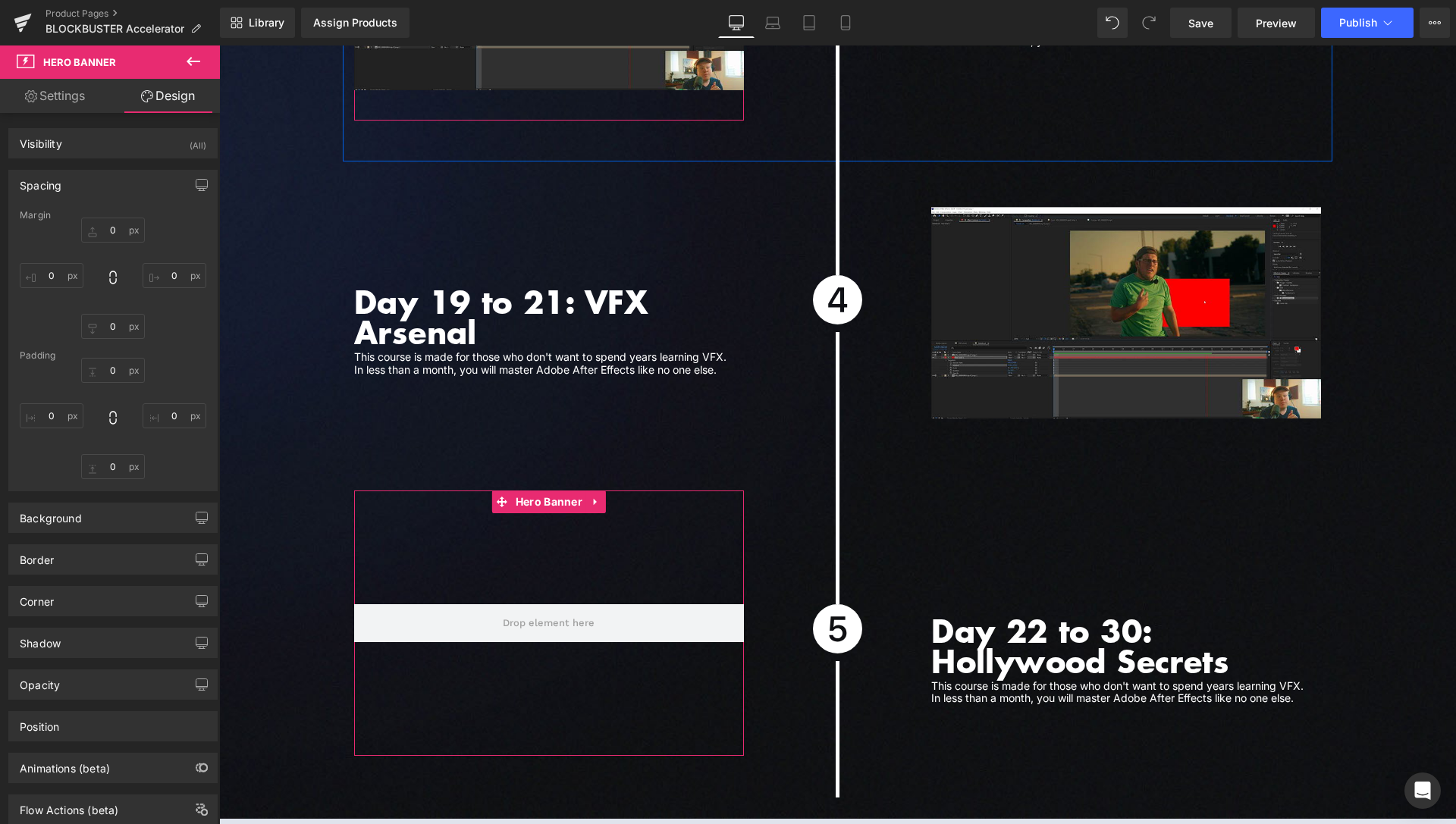
type input "0"
type input "150"
type input "0"
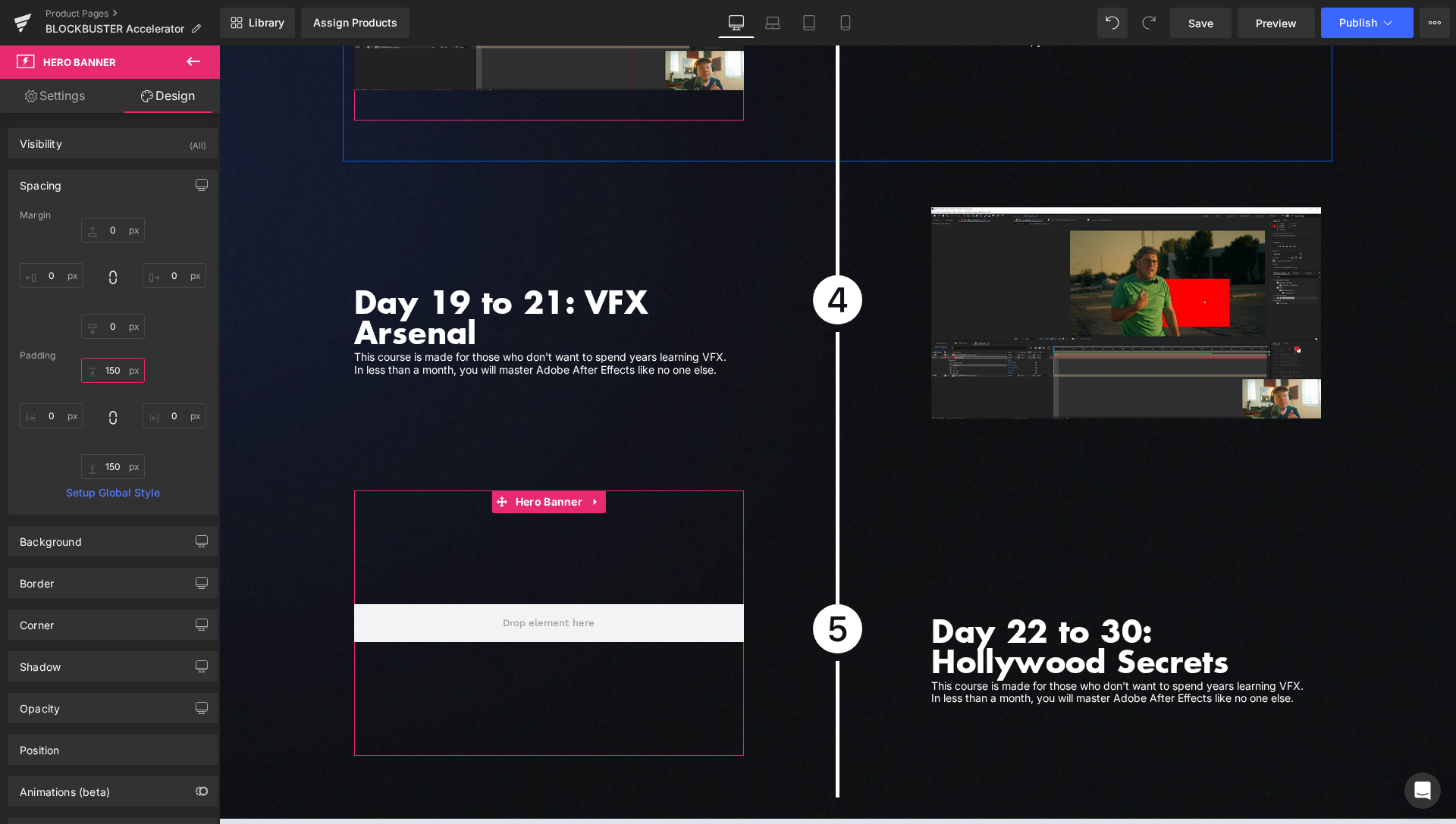
click at [107, 369] on input "150" at bounding box center [113, 371] width 63 height 25
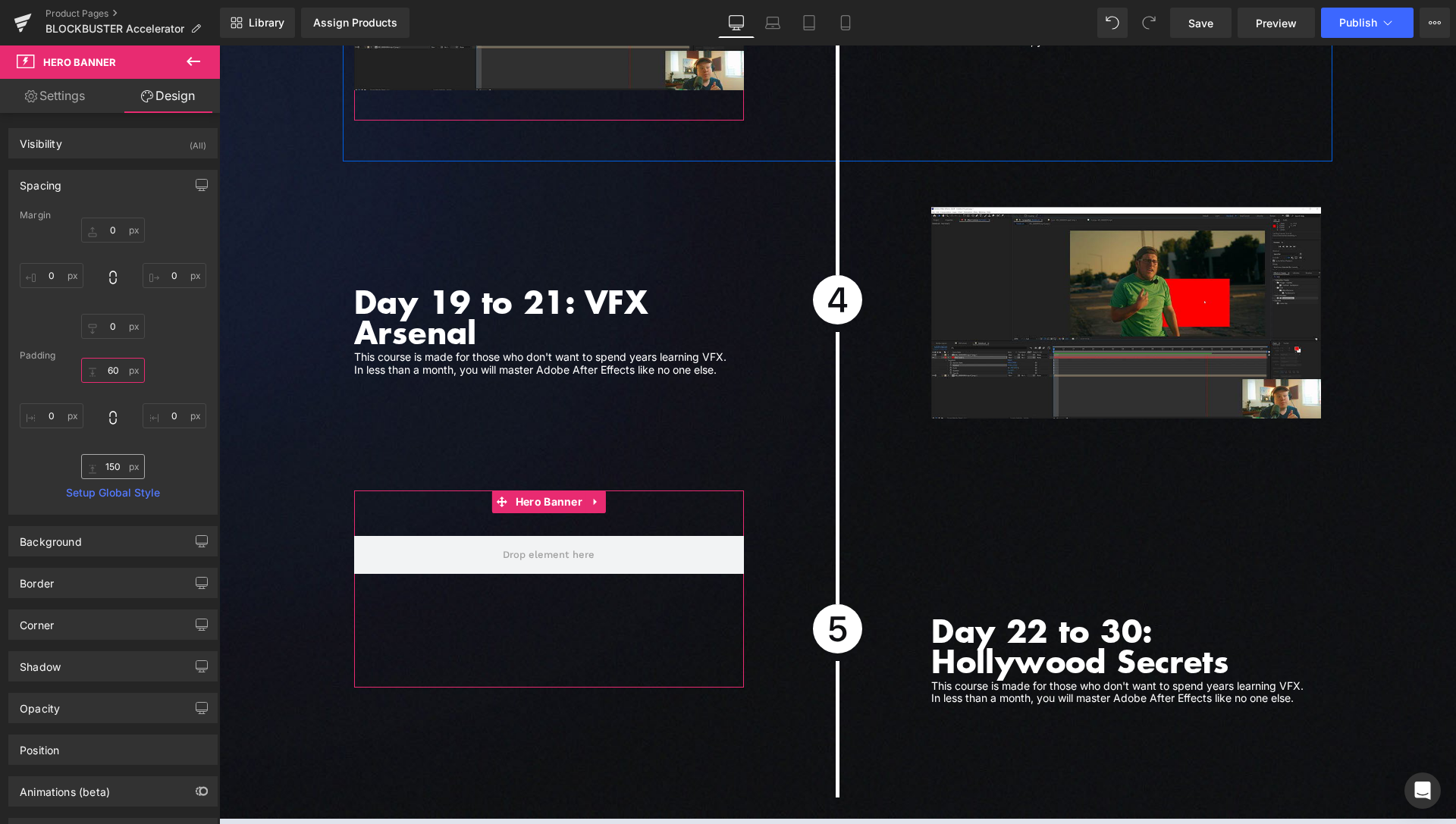
type input "60"
click at [110, 469] on input "150" at bounding box center [113, 467] width 63 height 25
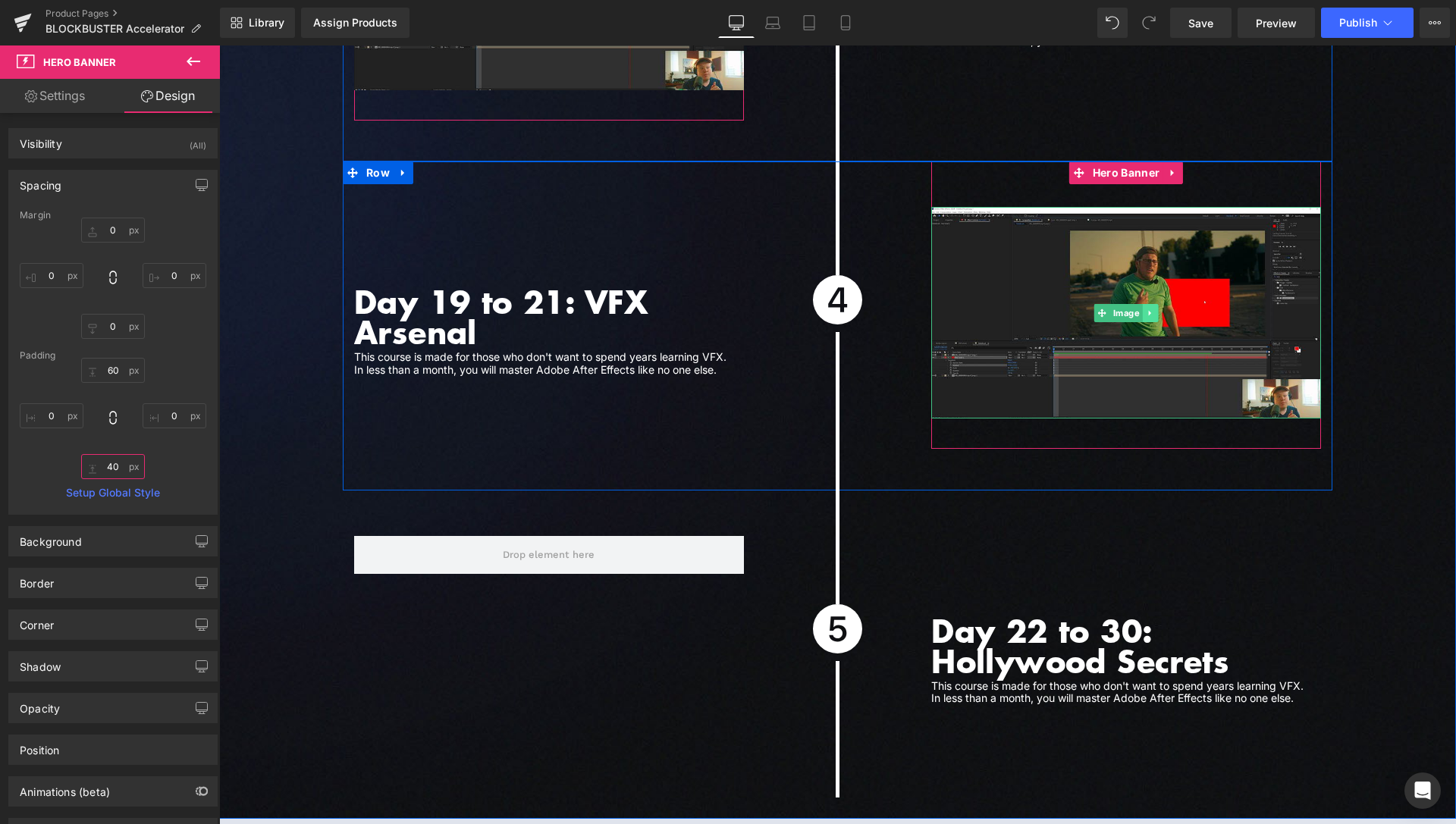
type input "40"
click at [1148, 309] on icon at bounding box center [1150, 313] width 9 height 9
click at [1135, 304] on link at bounding box center [1142, 313] width 16 height 18
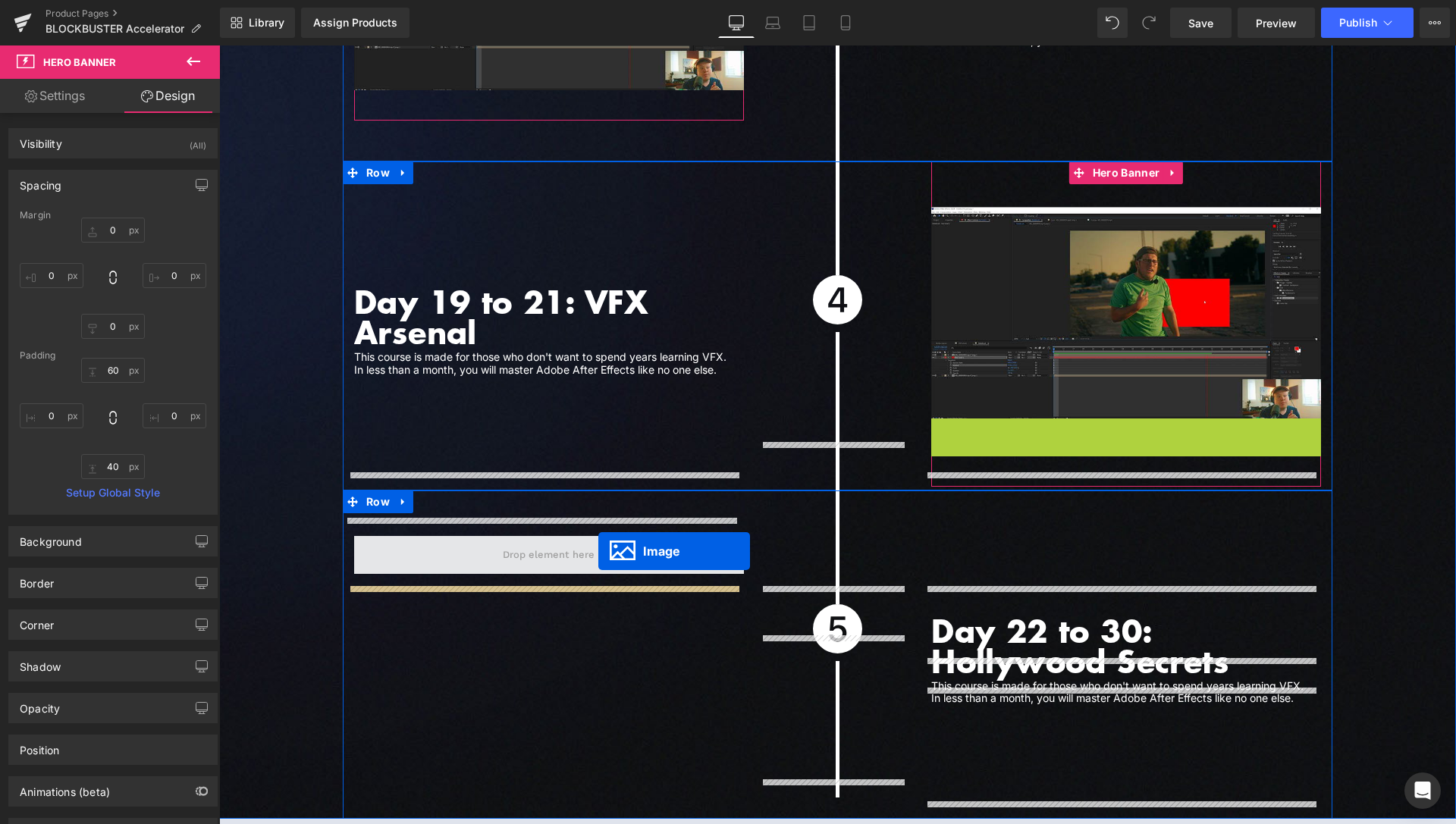
drag, startPoint x: 1096, startPoint y: 509, endPoint x: 598, endPoint y: 550, distance: 499.7
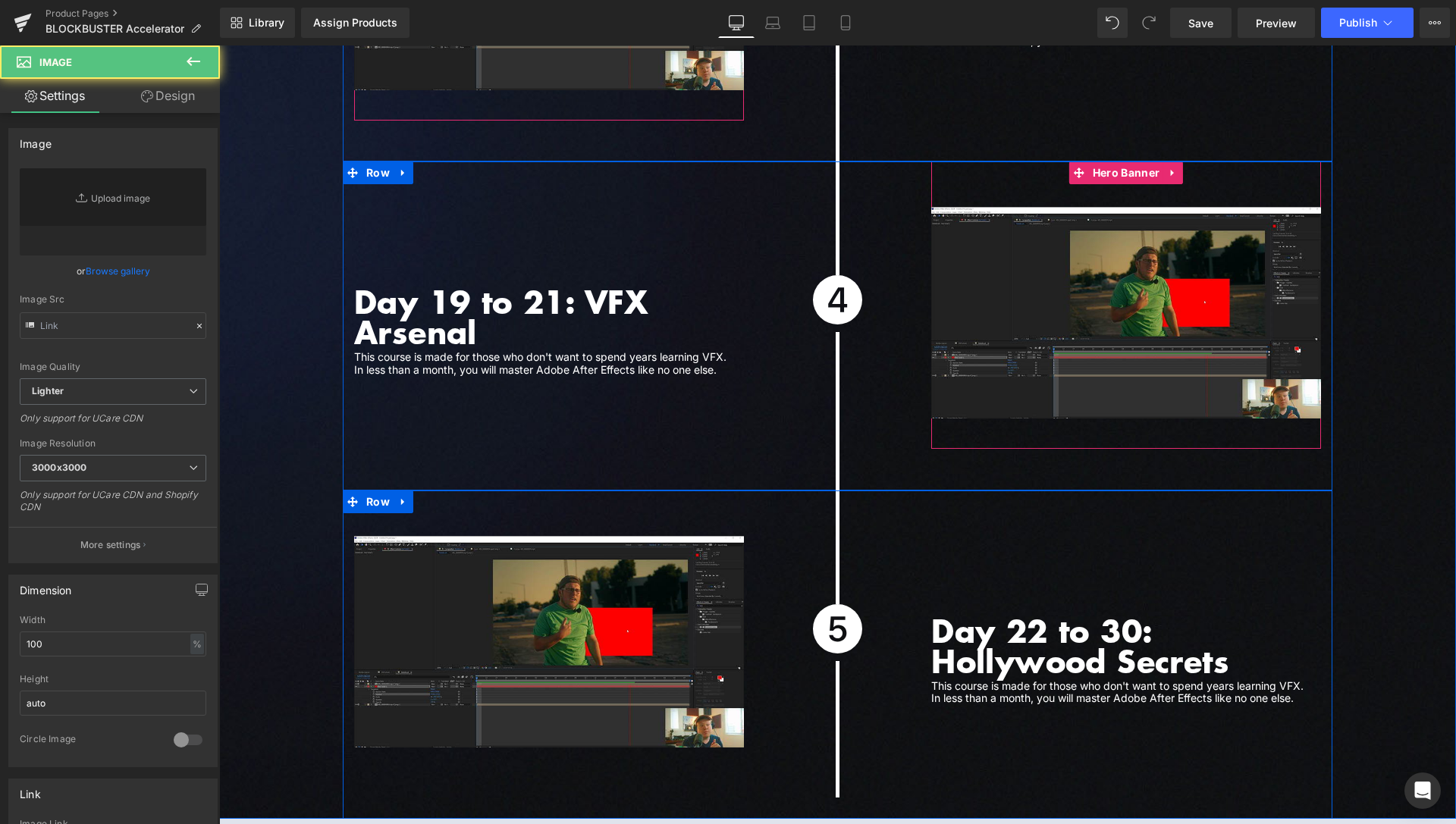
type input "[URL][DOMAIN_NAME]"
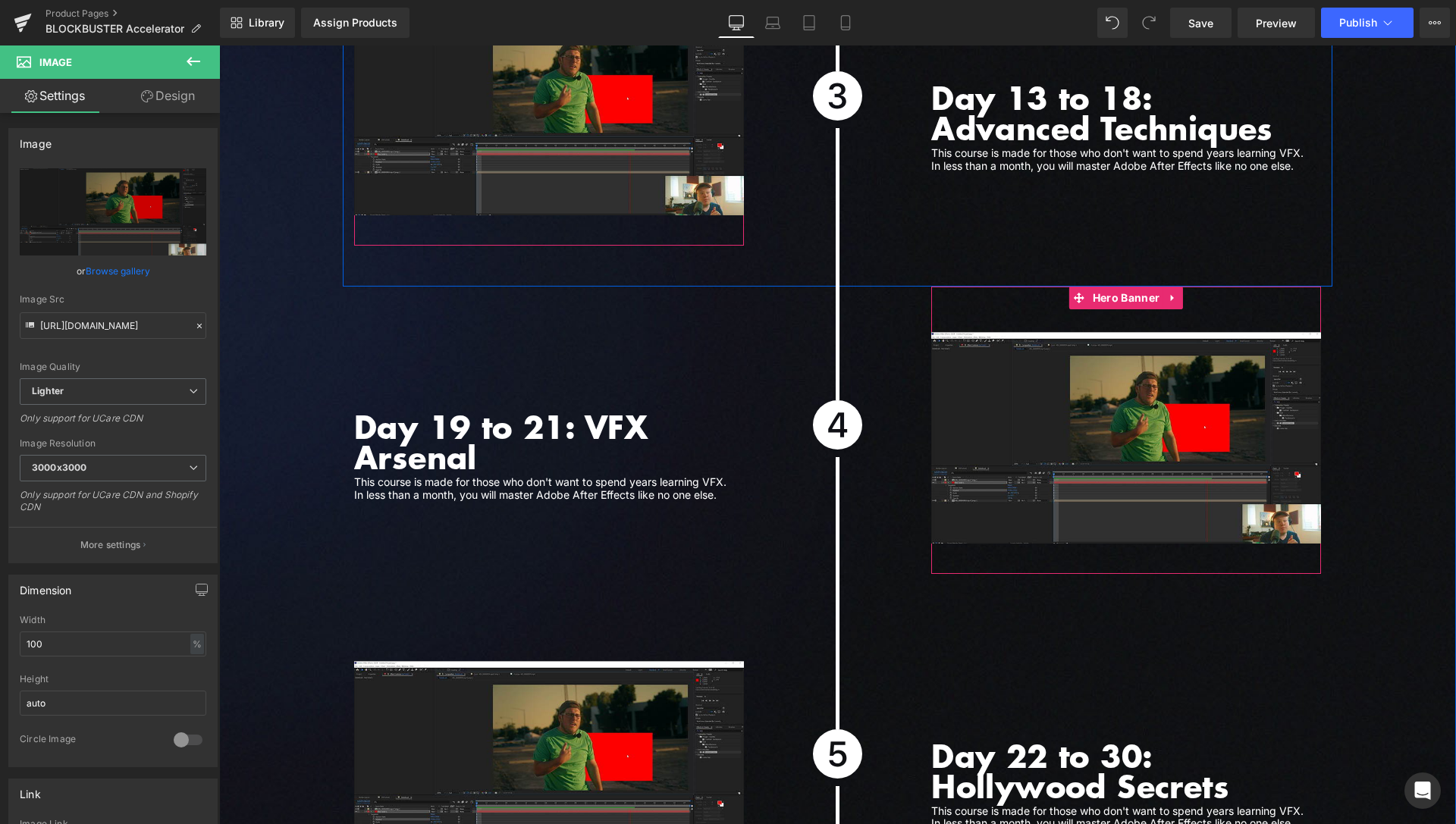
scroll to position [4785, 0]
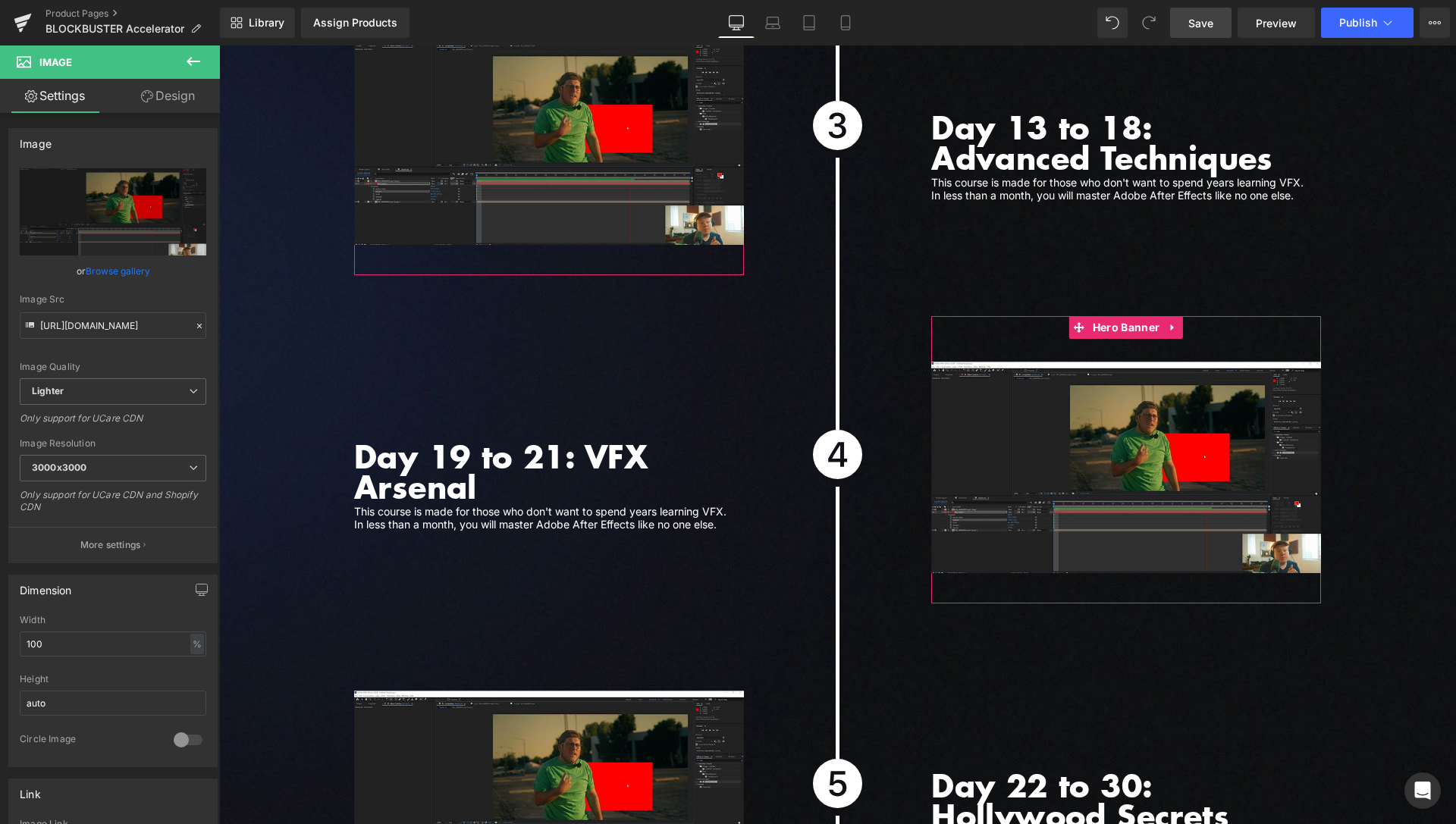
click at [1208, 25] on span "Save" at bounding box center [1201, 23] width 25 height 16
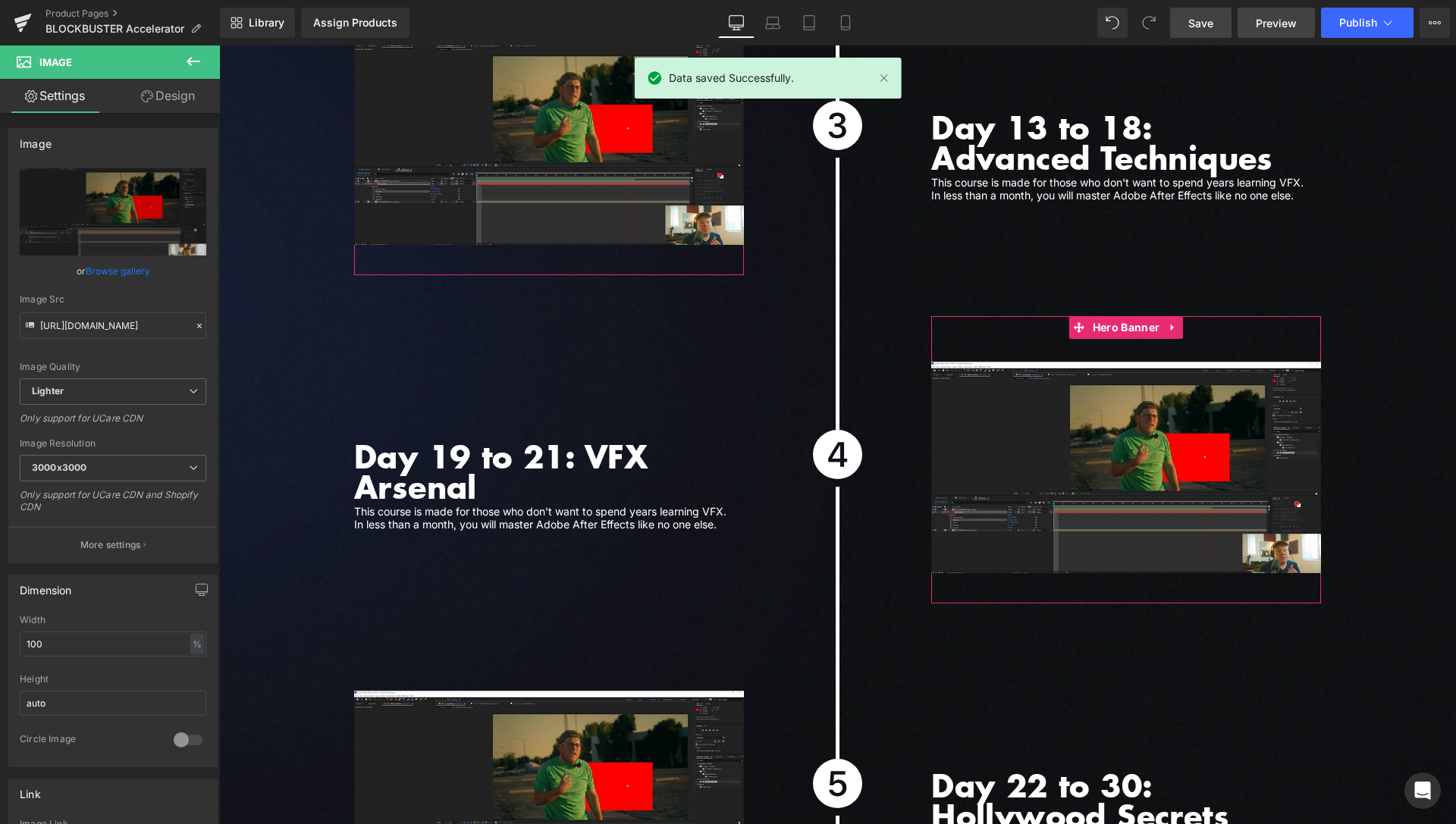
click at [1285, 12] on link "Preview" at bounding box center [1276, 23] width 77 height 30
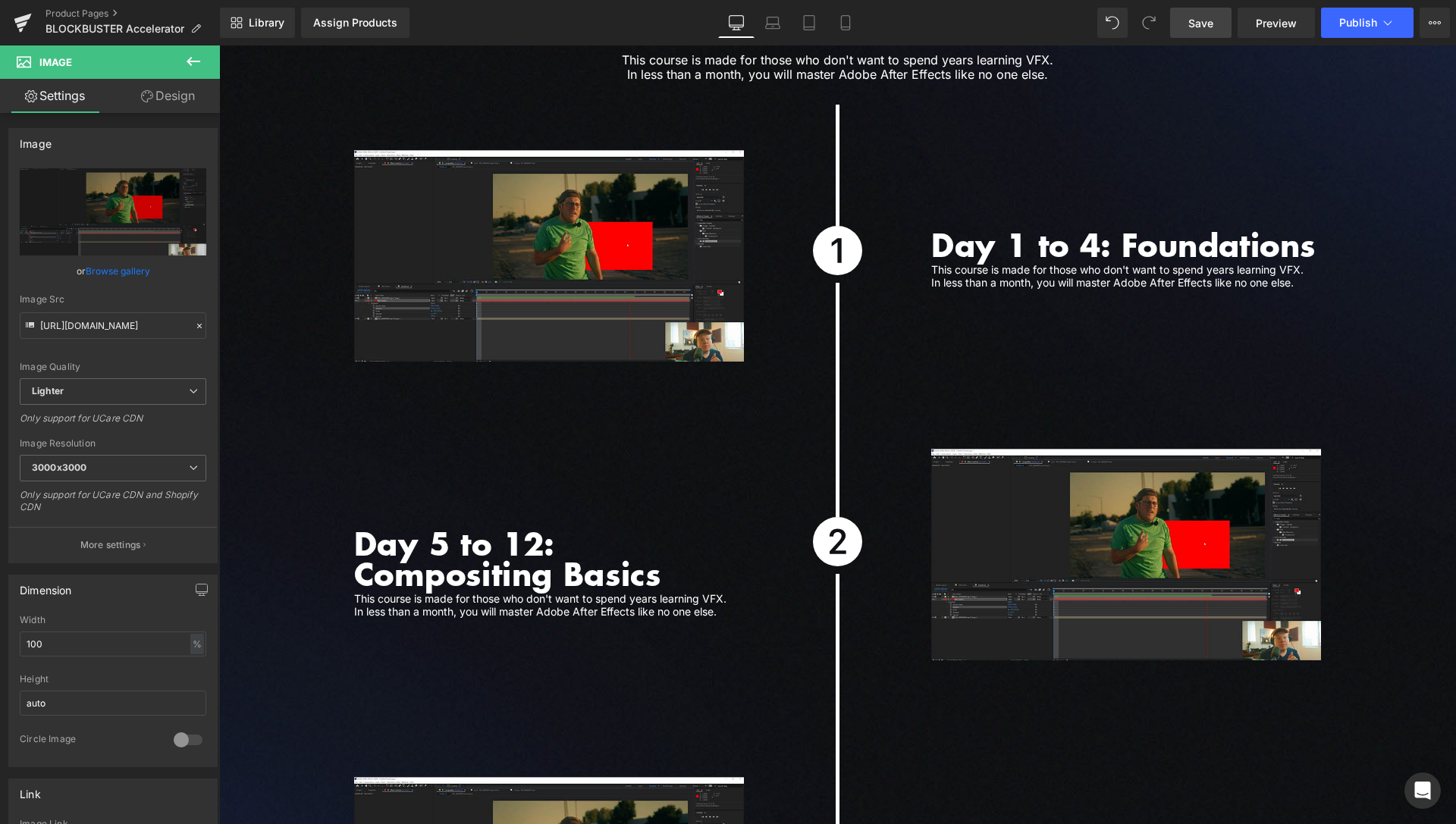
scroll to position [4011, 0]
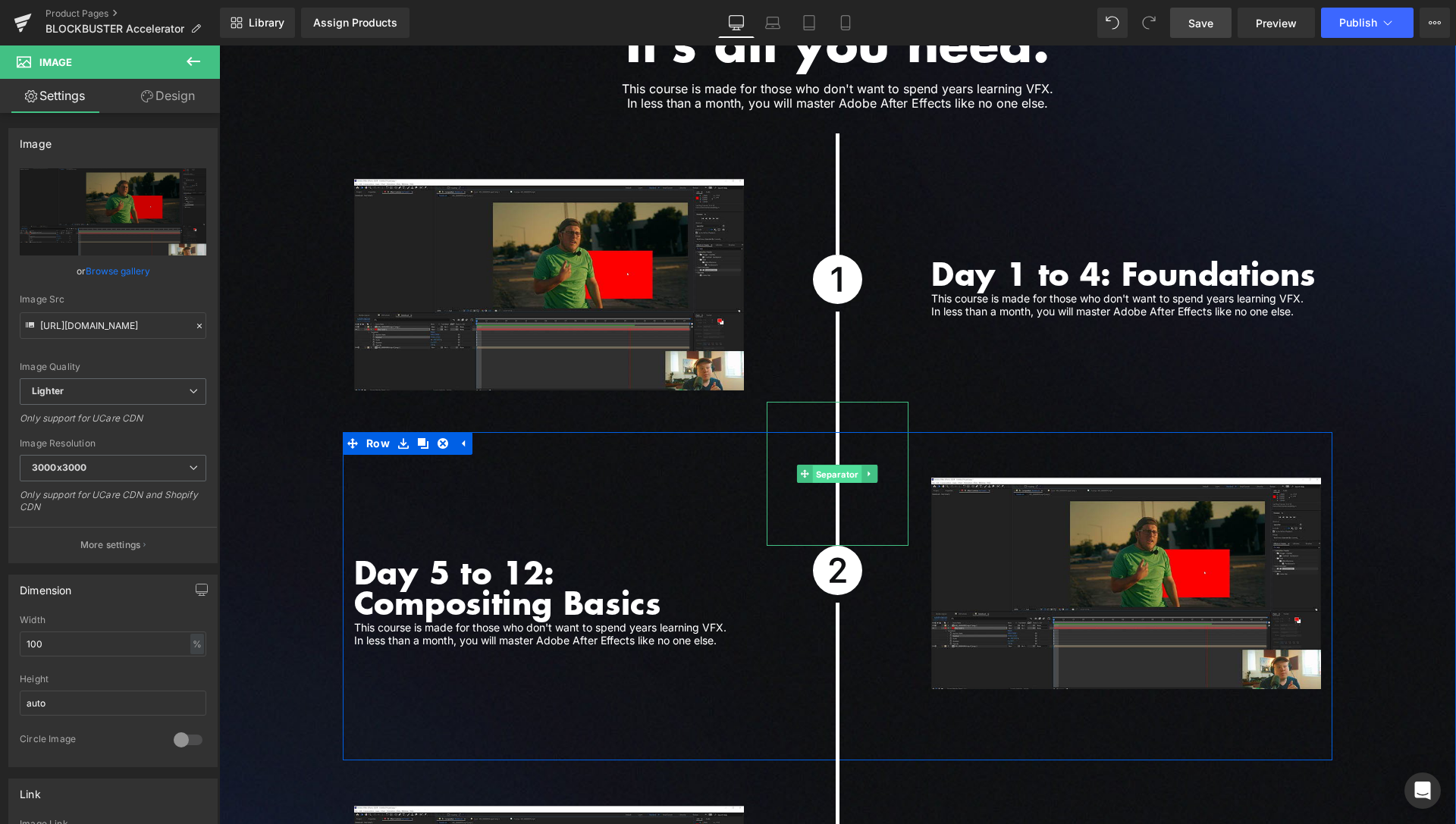
click at [832, 466] on span "Separator" at bounding box center [837, 475] width 49 height 18
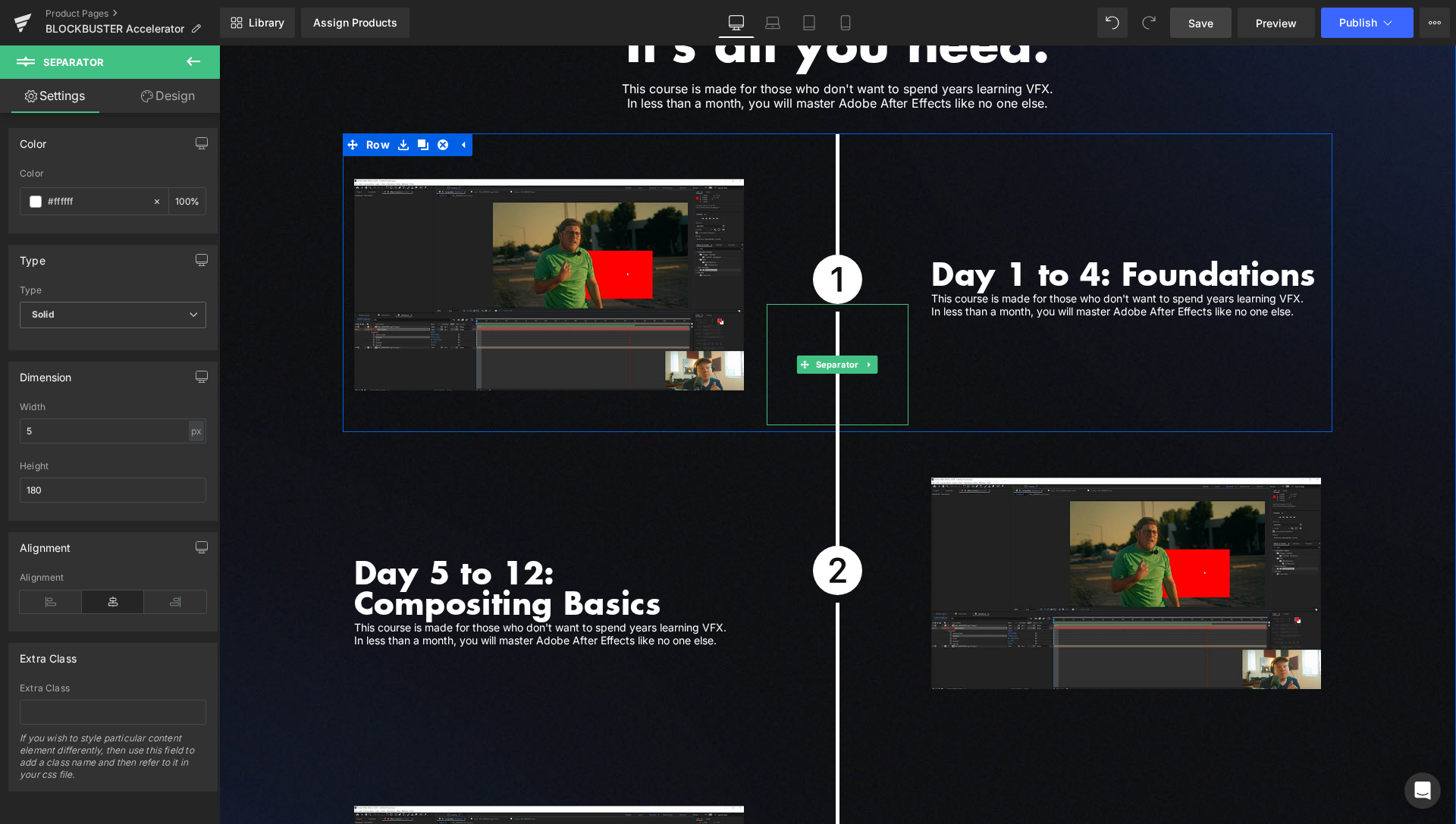
click at [826, 356] on span "Separator" at bounding box center [837, 364] width 49 height 18
click at [830, 356] on span "Separator" at bounding box center [837, 365] width 49 height 18
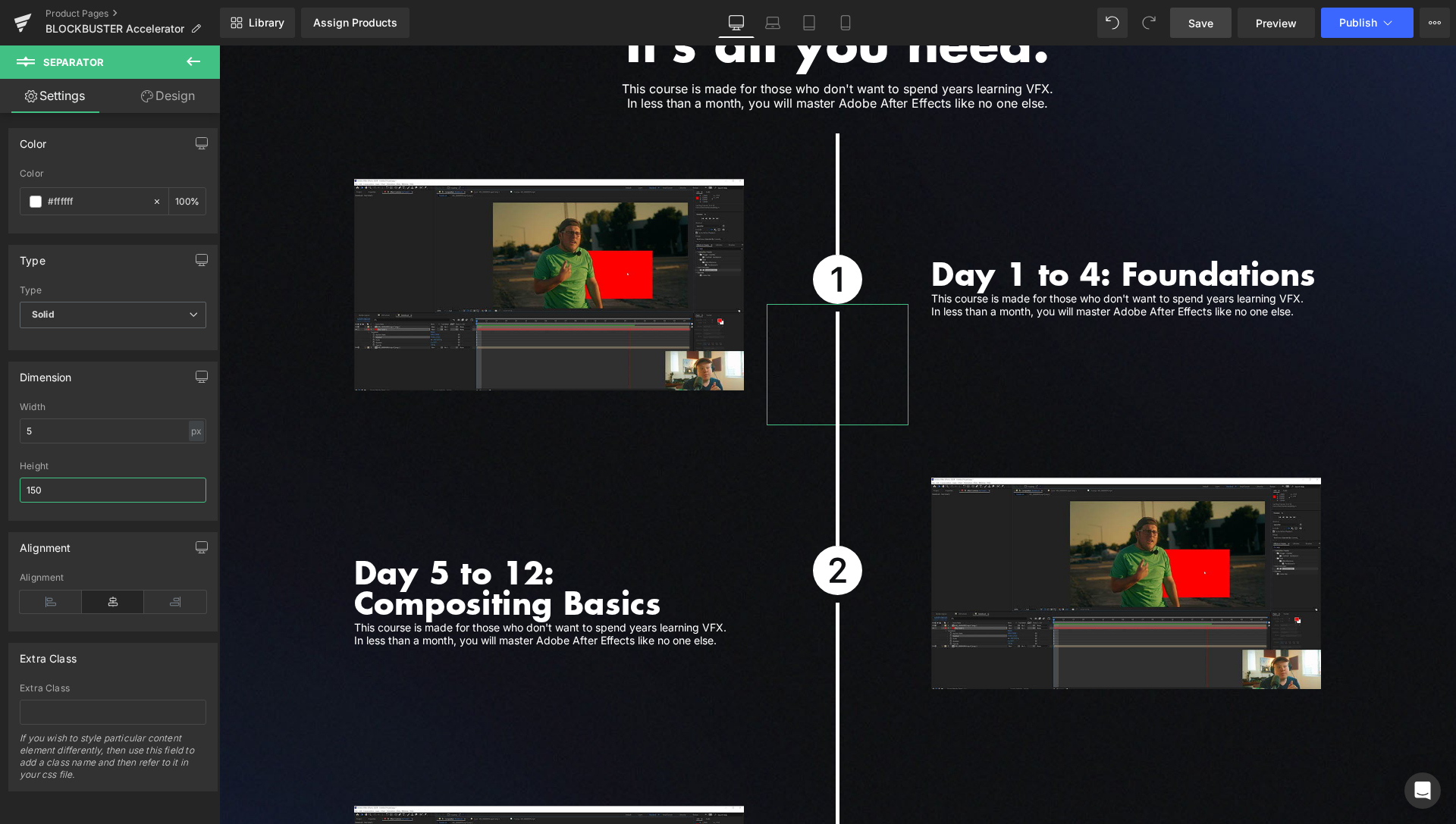
click at [35, 492] on input "150" at bounding box center [113, 490] width 187 height 25
type input "180"
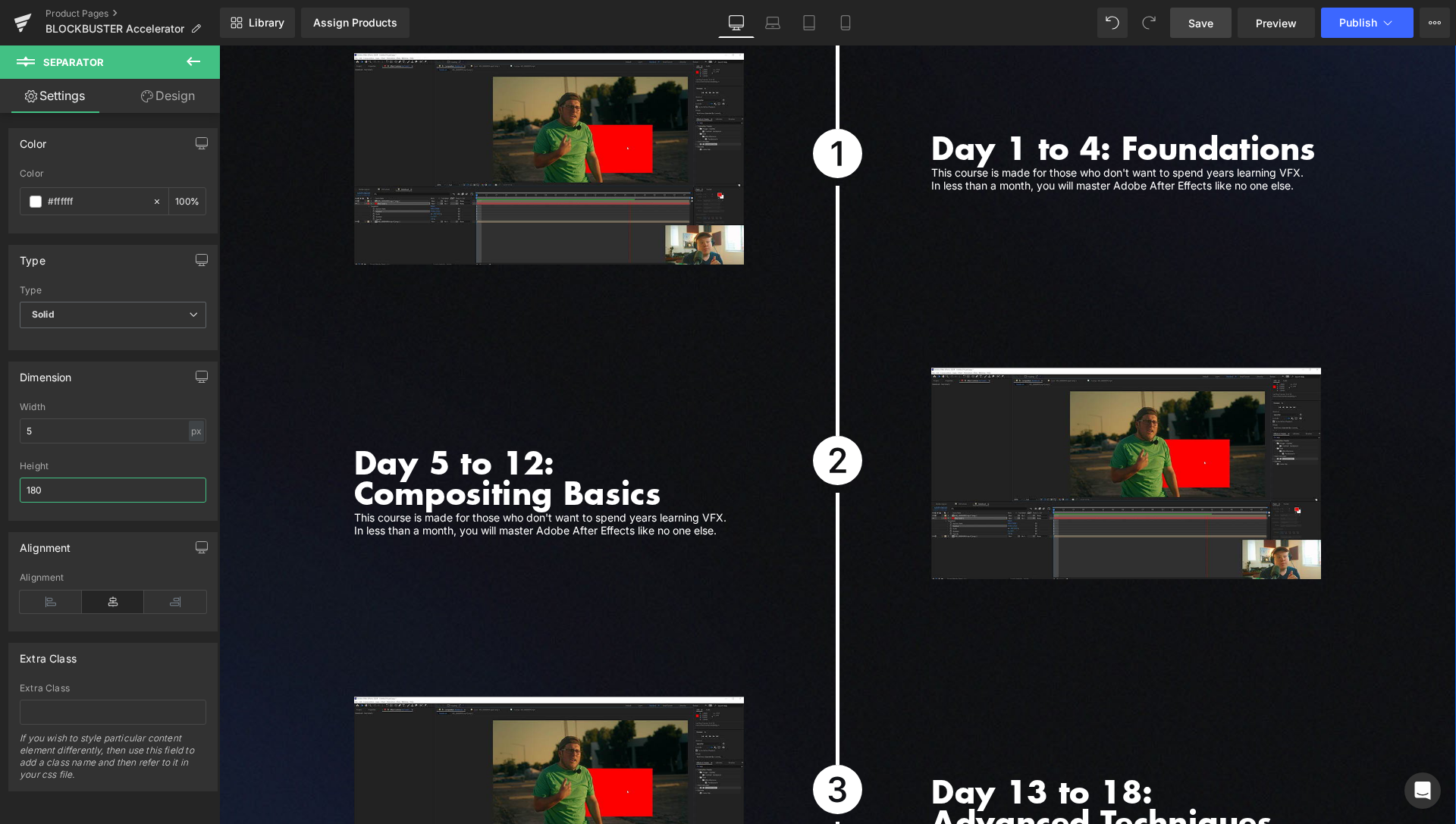
scroll to position [4243, 0]
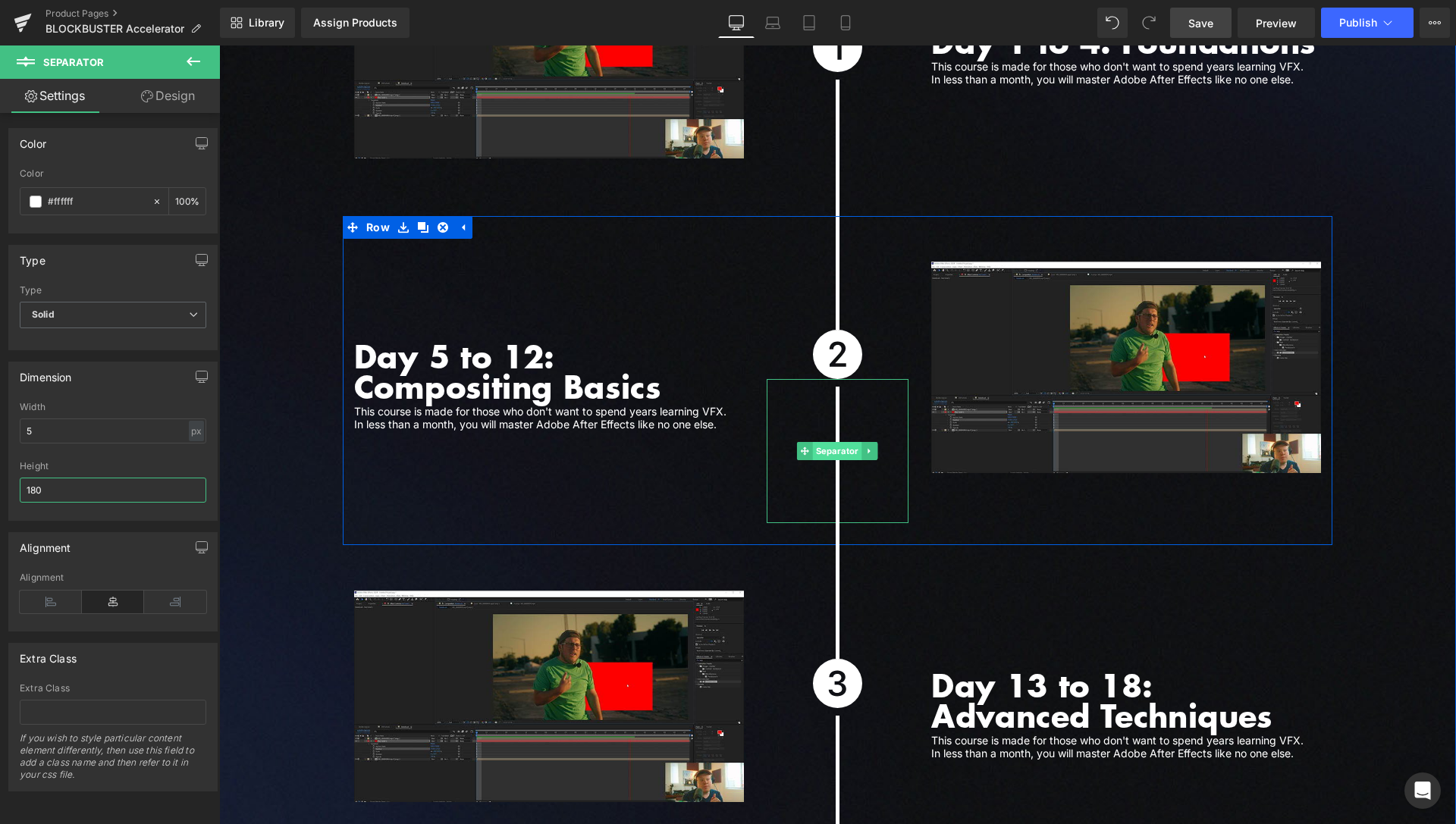
click at [828, 442] on span "Separator" at bounding box center [837, 451] width 49 height 18
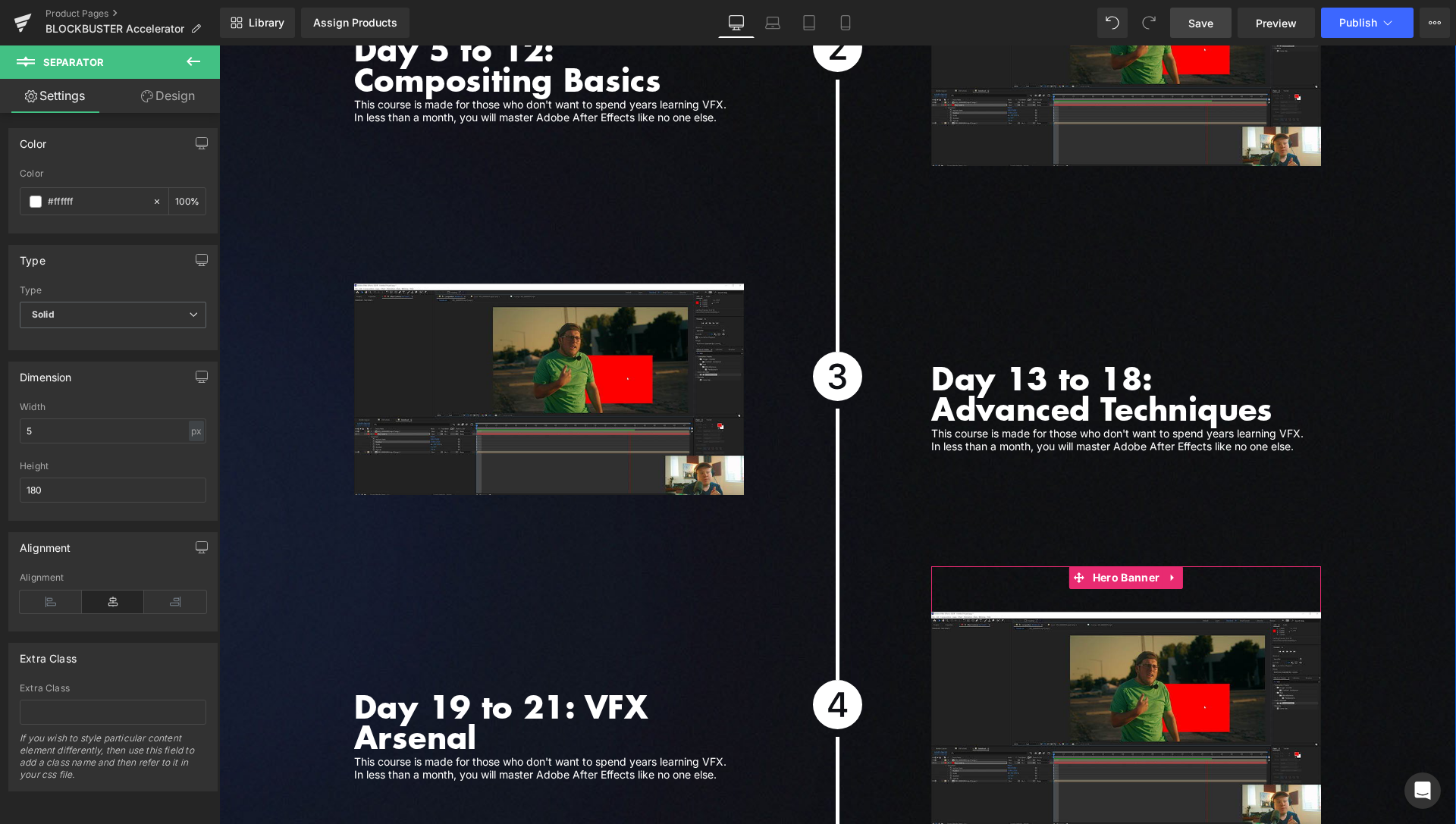
scroll to position [4552, 0]
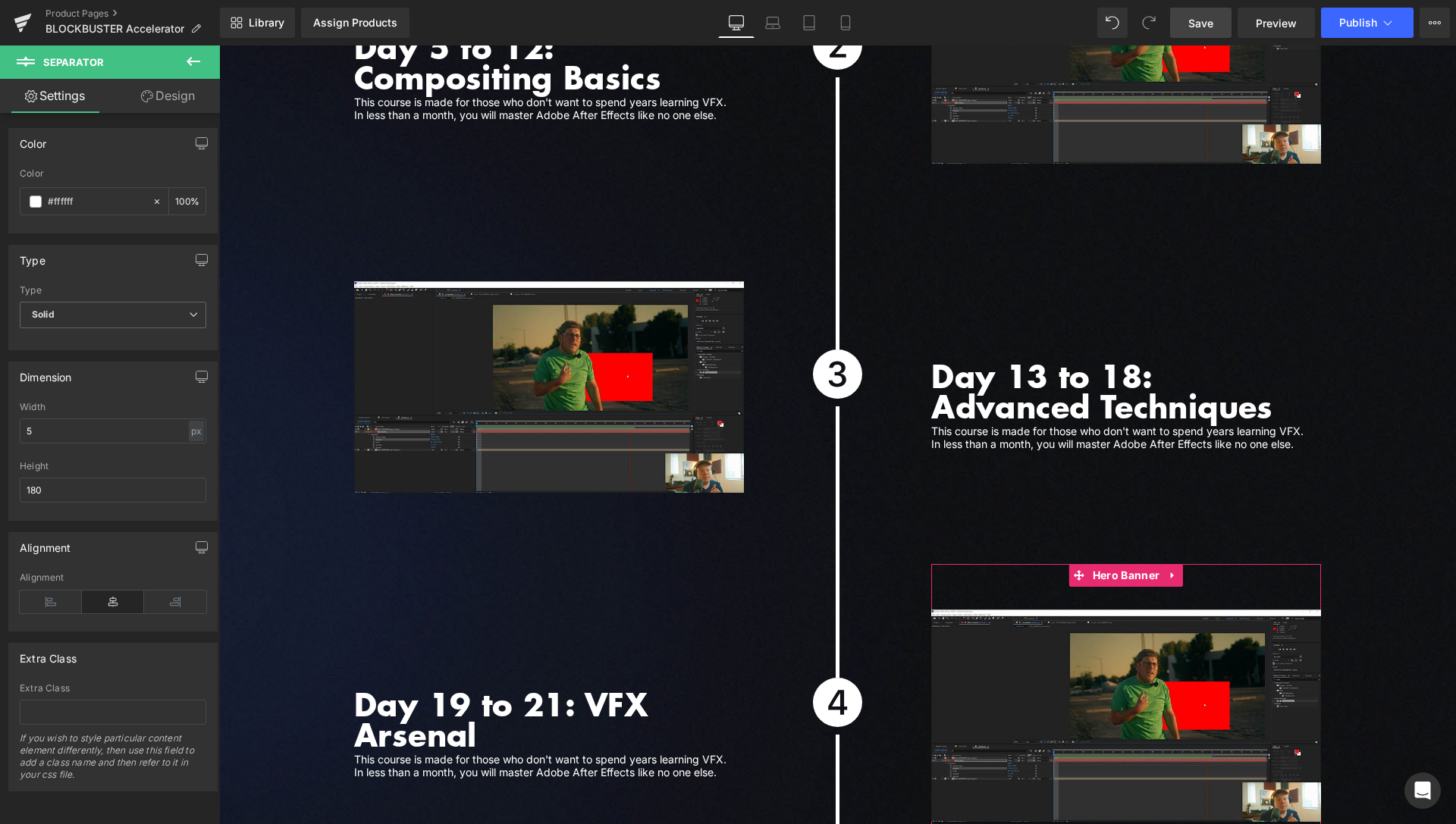
click at [1200, 22] on span "Save" at bounding box center [1201, 23] width 25 height 16
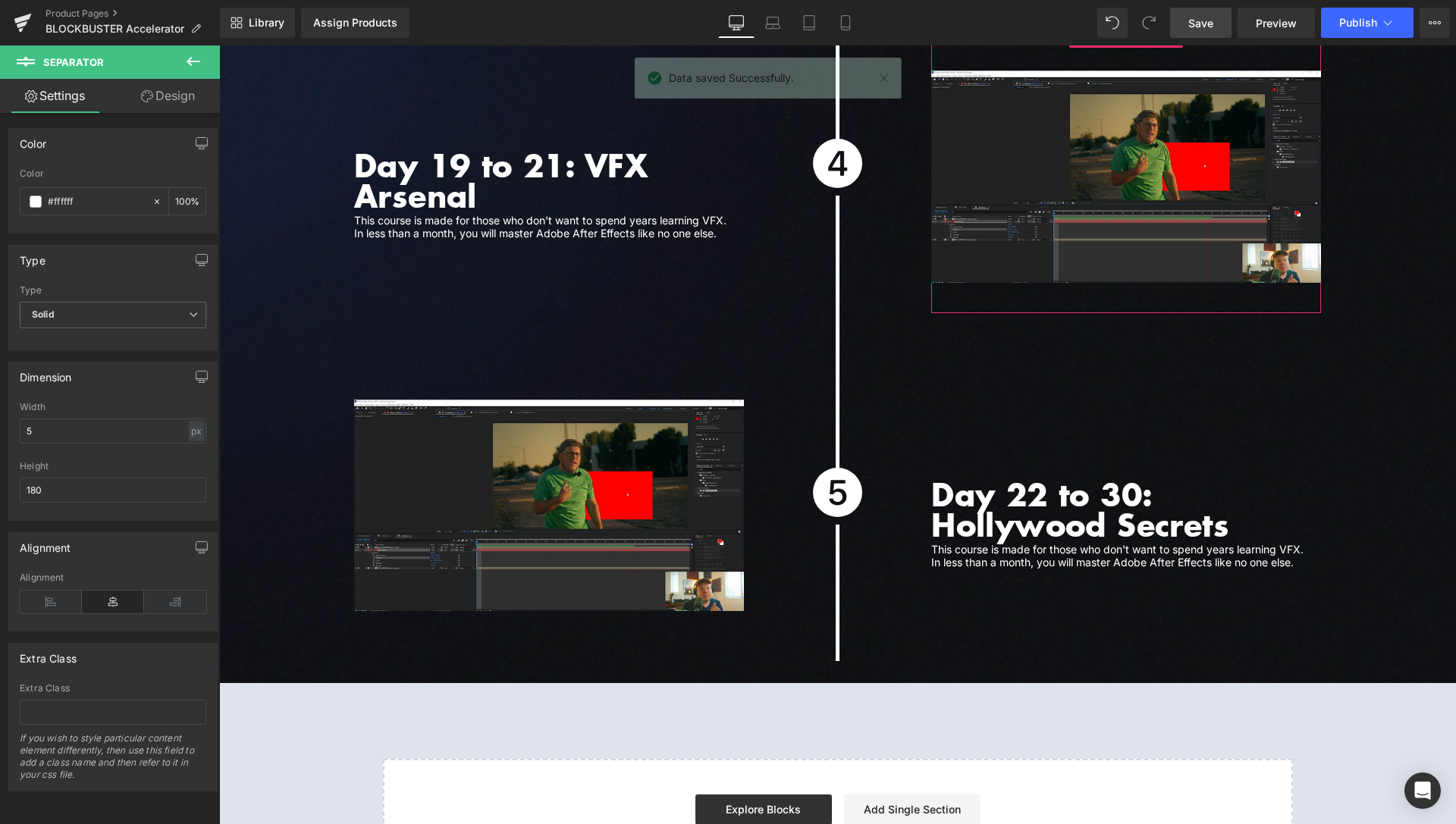
scroll to position [5094, 0]
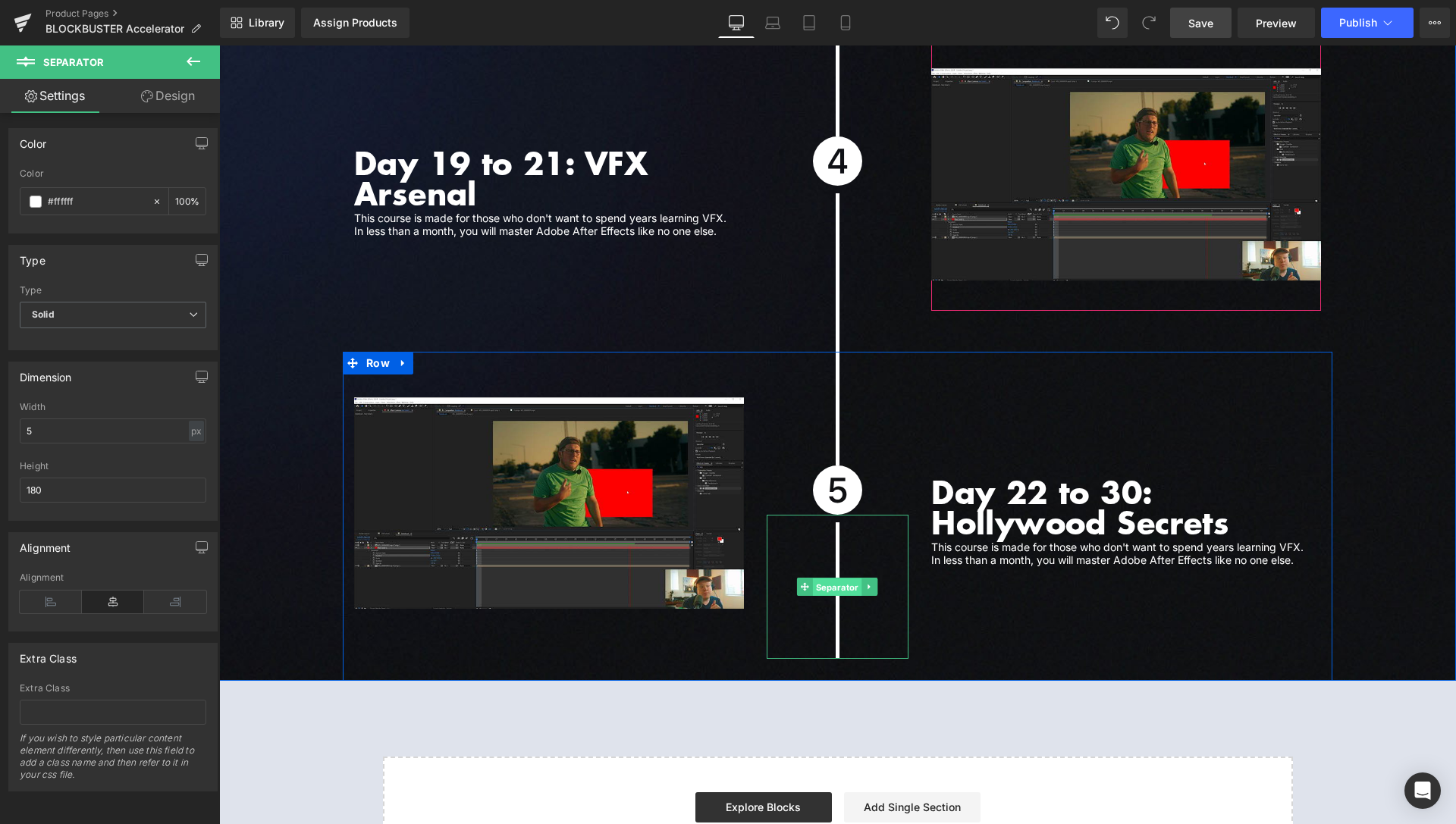
click at [830, 579] on span "Separator" at bounding box center [837, 587] width 49 height 18
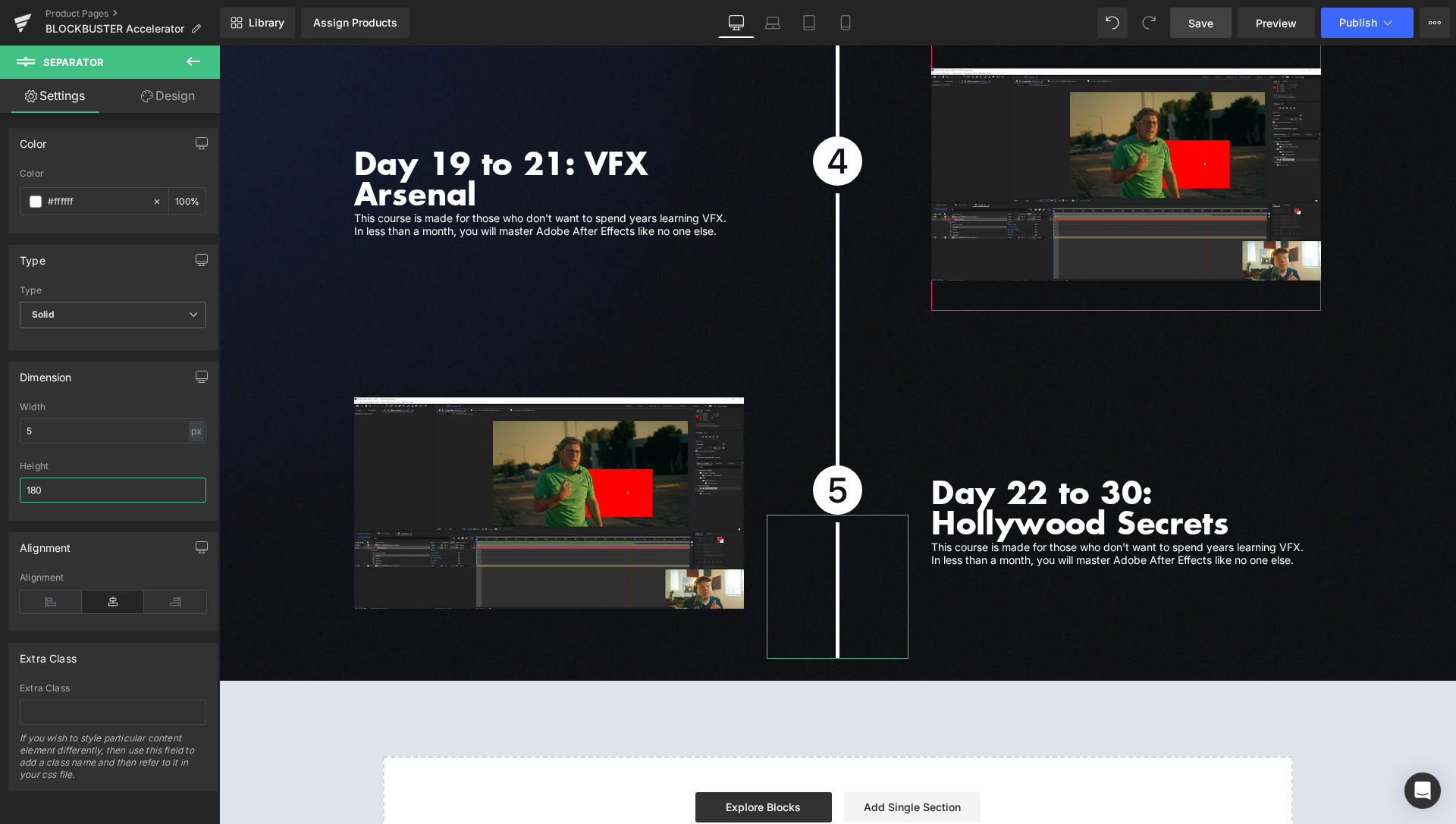
drag, startPoint x: 36, startPoint y: 485, endPoint x: 24, endPoint y: 485, distance: 12.0
click at [24, 485] on input "180" at bounding box center [113, 490] width 187 height 25
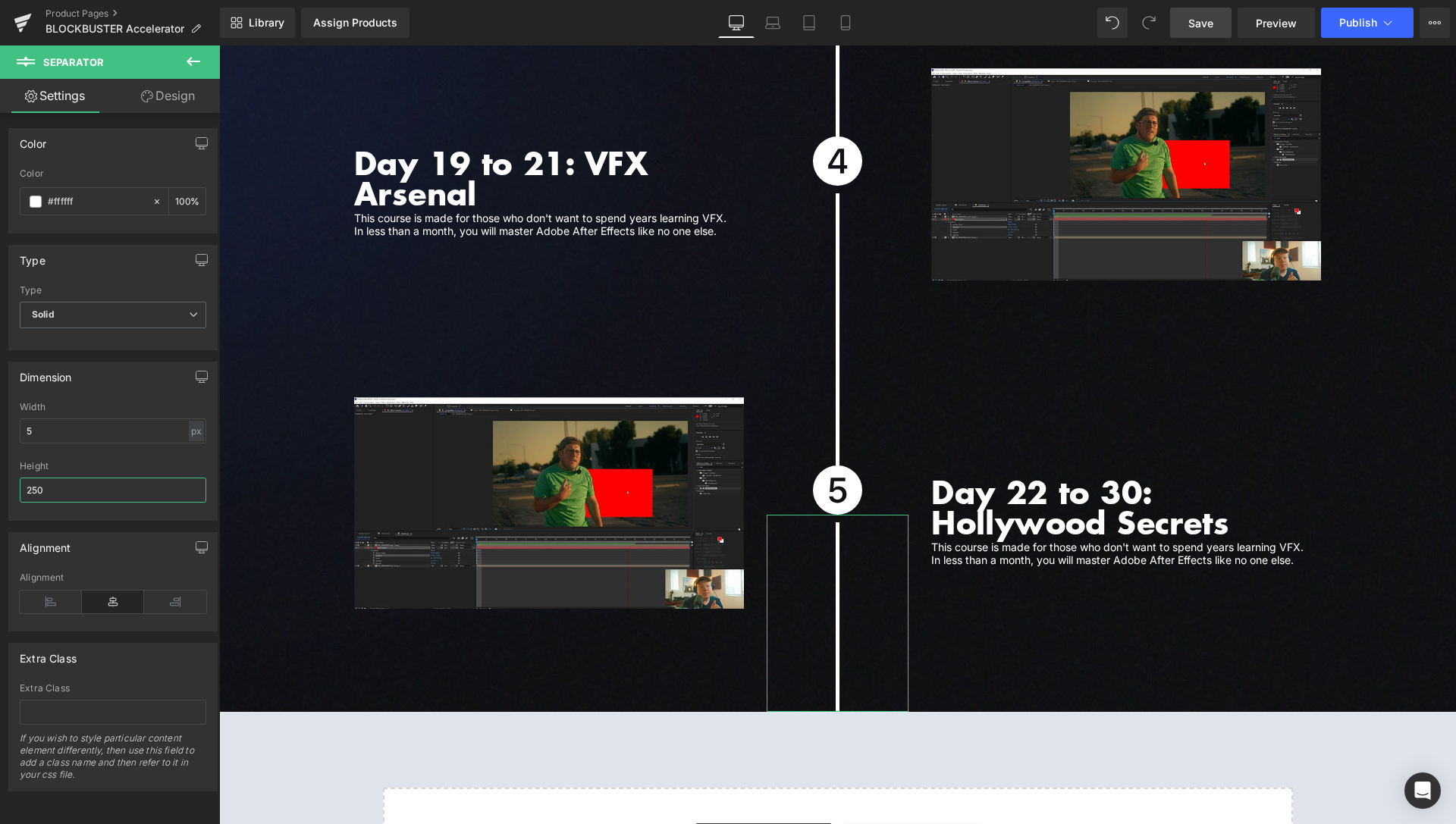
click at [36, 495] on input "250" at bounding box center [113, 490] width 187 height 25
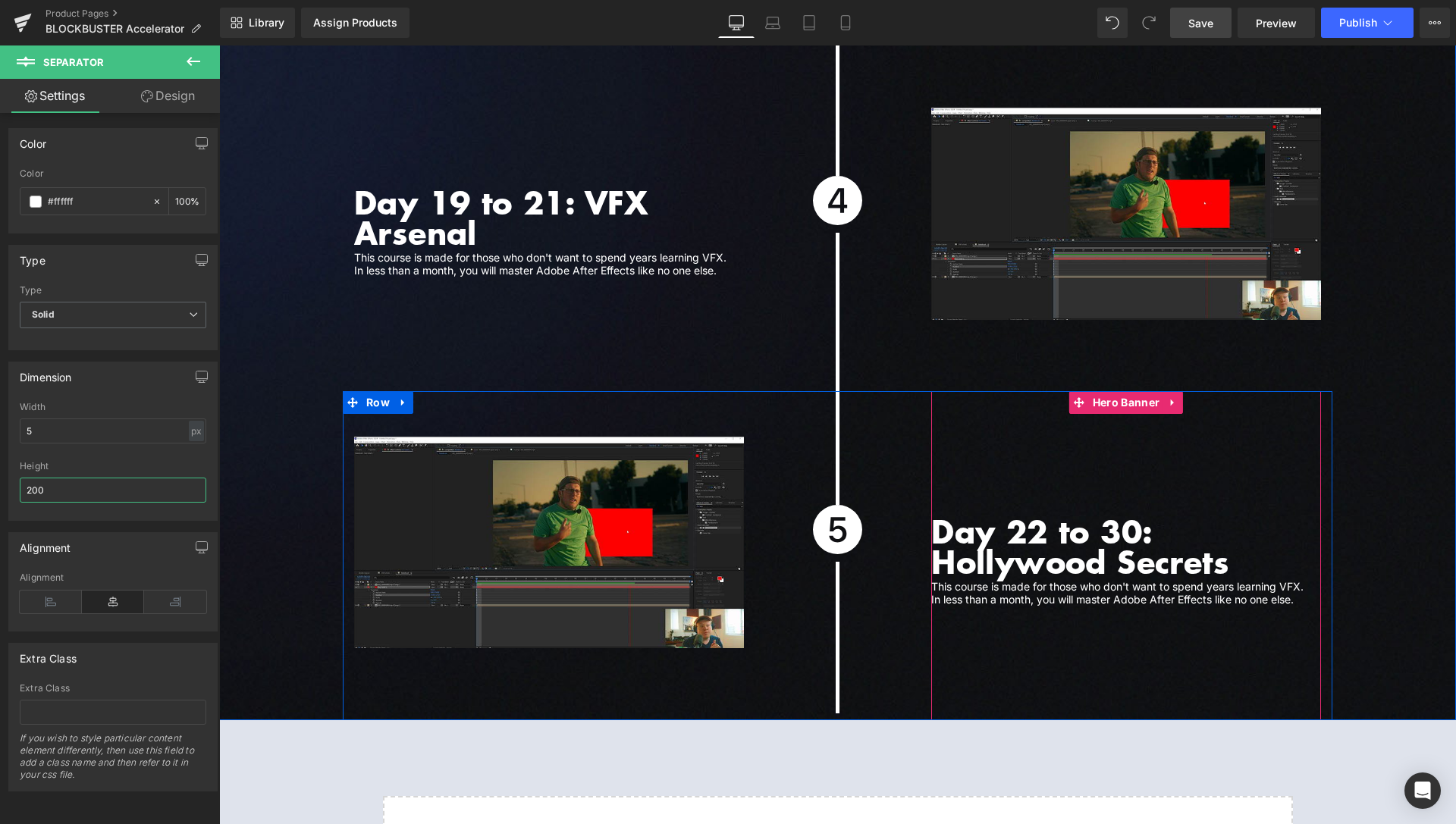
scroll to position [5017, 0]
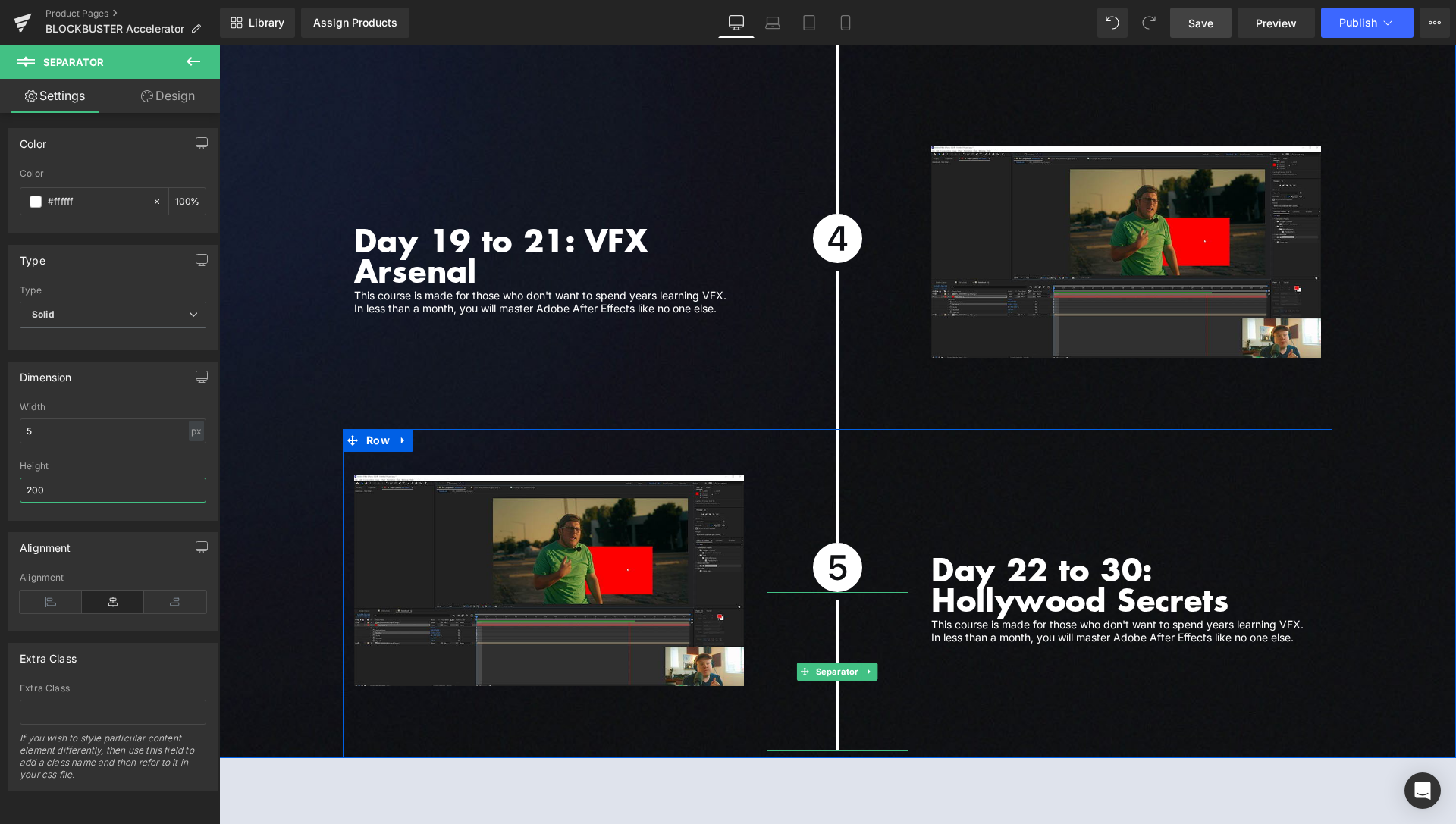
type input "200"
click at [866, 668] on icon at bounding box center [870, 672] width 9 height 9
click at [873, 668] on icon at bounding box center [877, 672] width 9 height 9
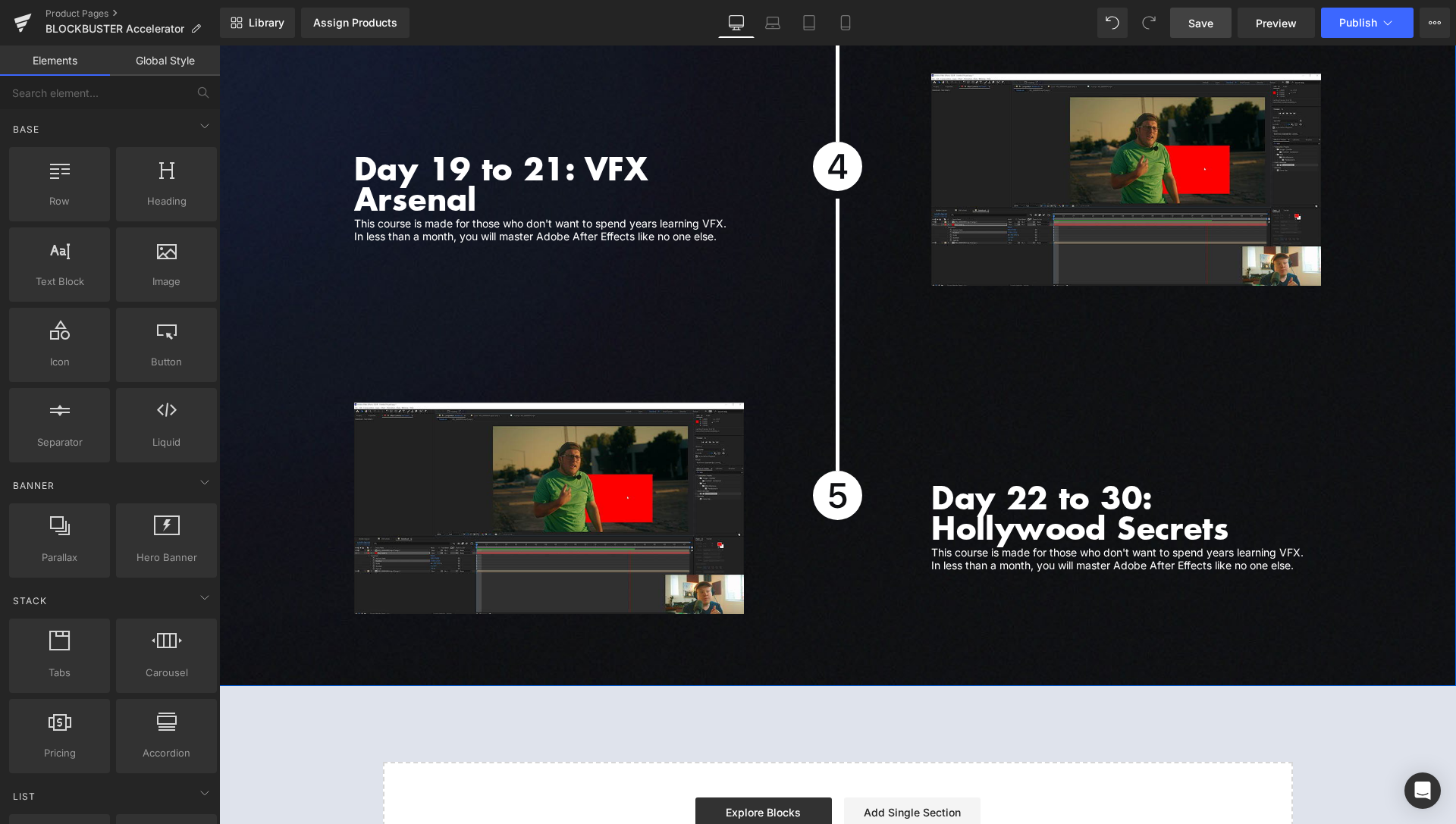
scroll to position [5094, 0]
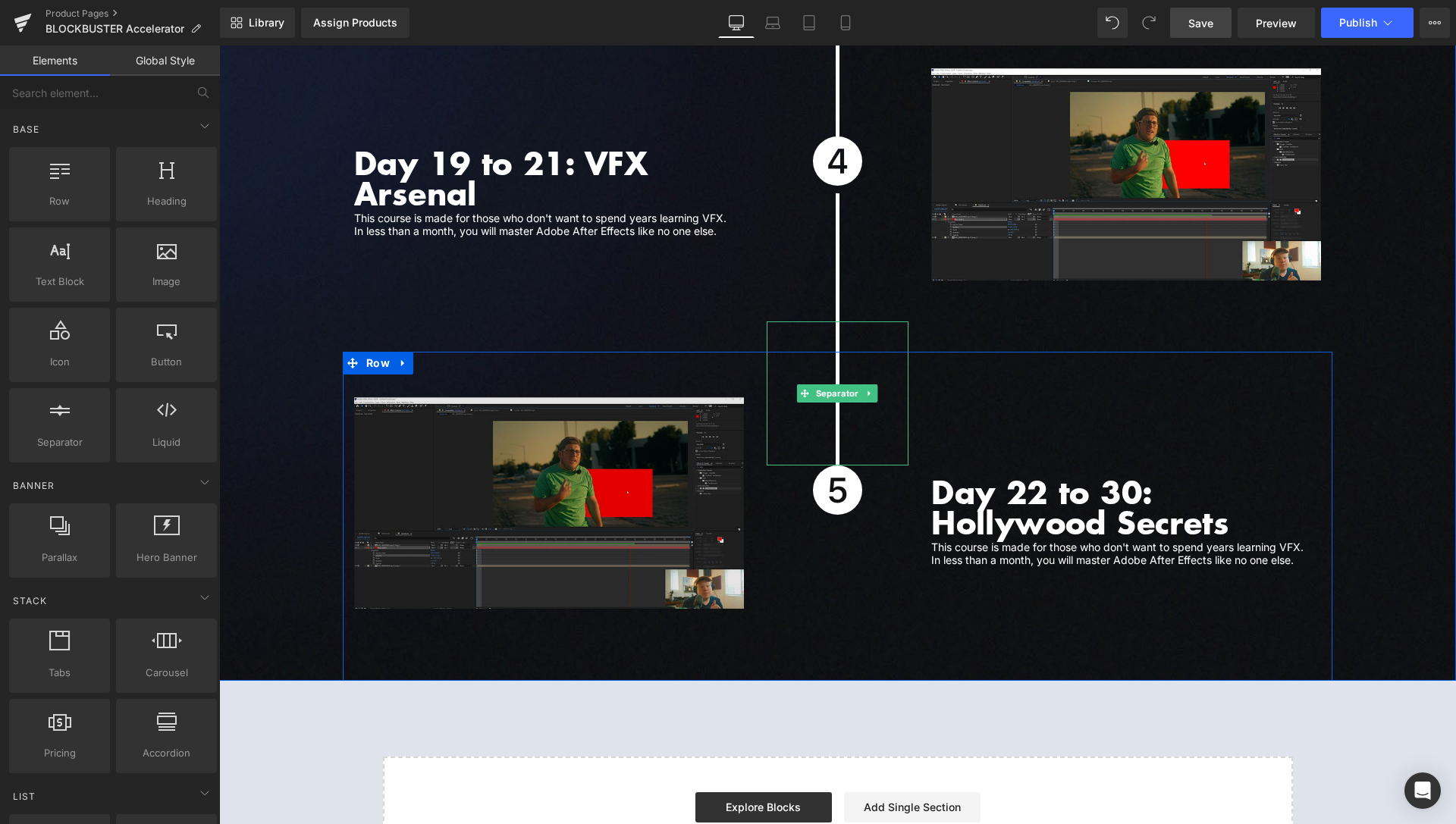
click at [837, 385] on span "Separator" at bounding box center [837, 393] width 49 height 18
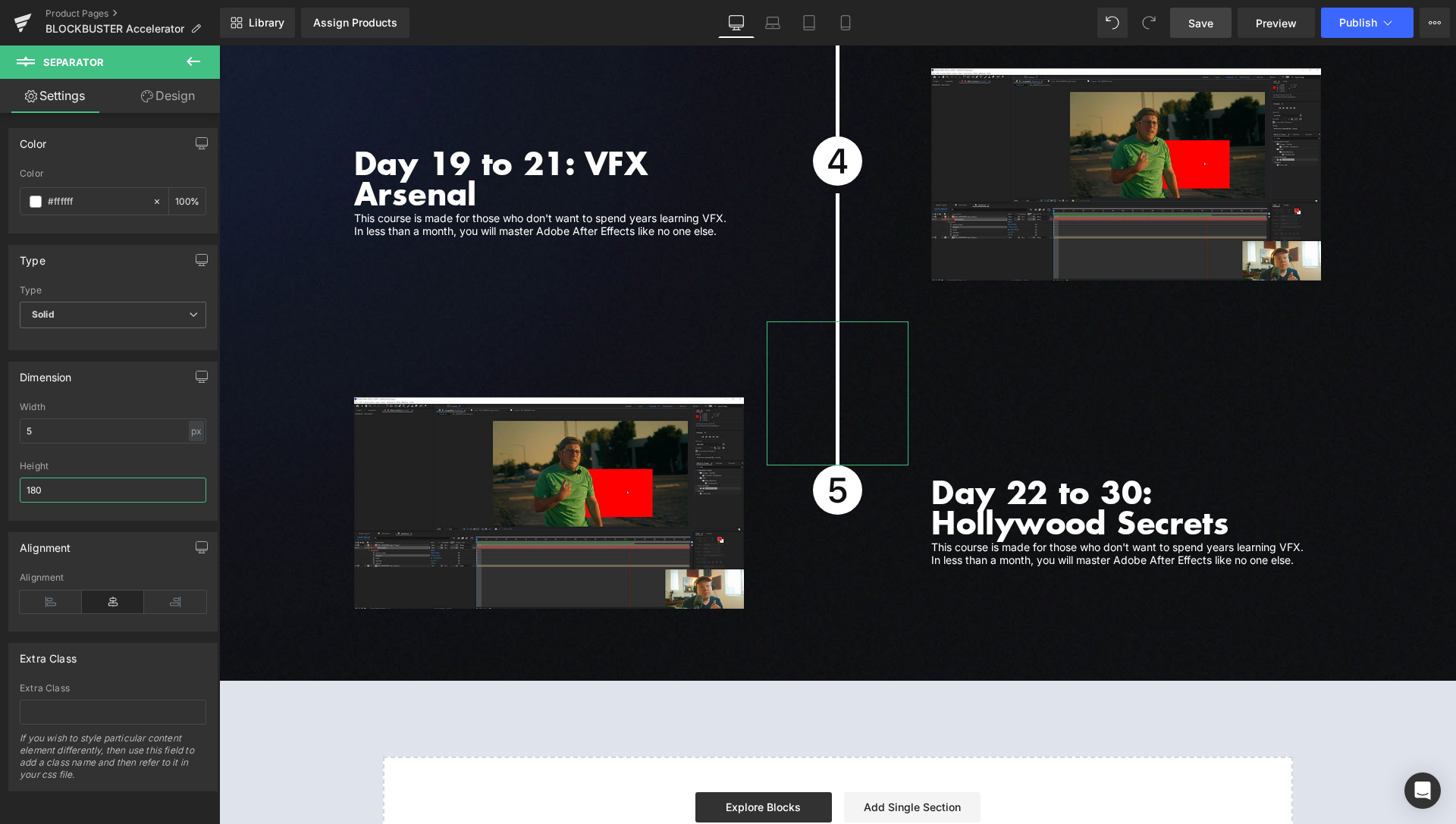
drag, startPoint x: 37, startPoint y: 491, endPoint x: 0, endPoint y: 486, distance: 37.3
click at [20, 486] on input "180" at bounding box center [113, 490] width 187 height 25
click at [37, 493] on input "200" at bounding box center [113, 490] width 187 height 25
click at [34, 491] on input "210" at bounding box center [113, 490] width 187 height 25
type input "220"
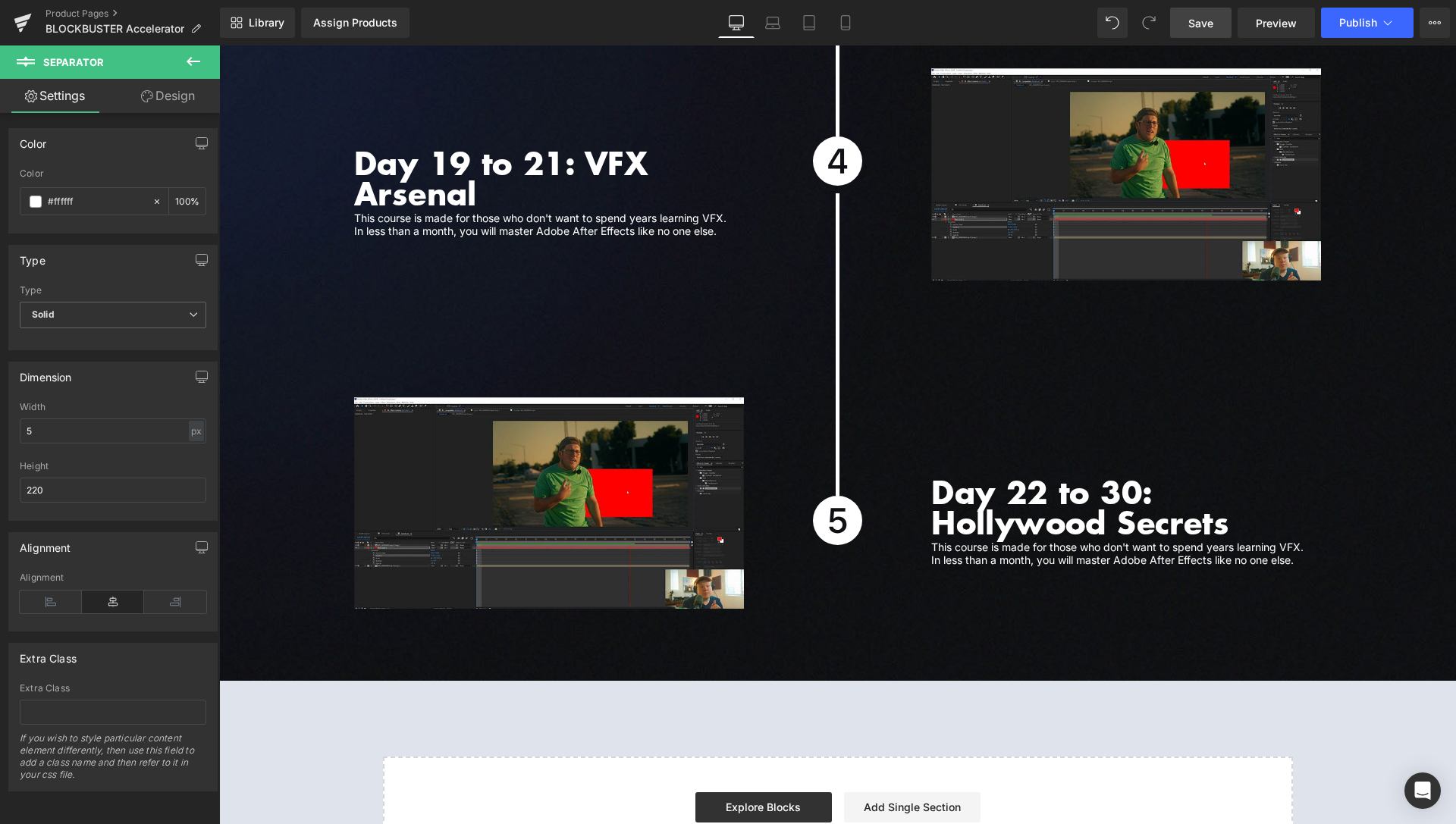
click at [1208, 27] on span "Save" at bounding box center [1201, 23] width 25 height 16
click at [1275, 17] on span "Preview" at bounding box center [1276, 23] width 41 height 16
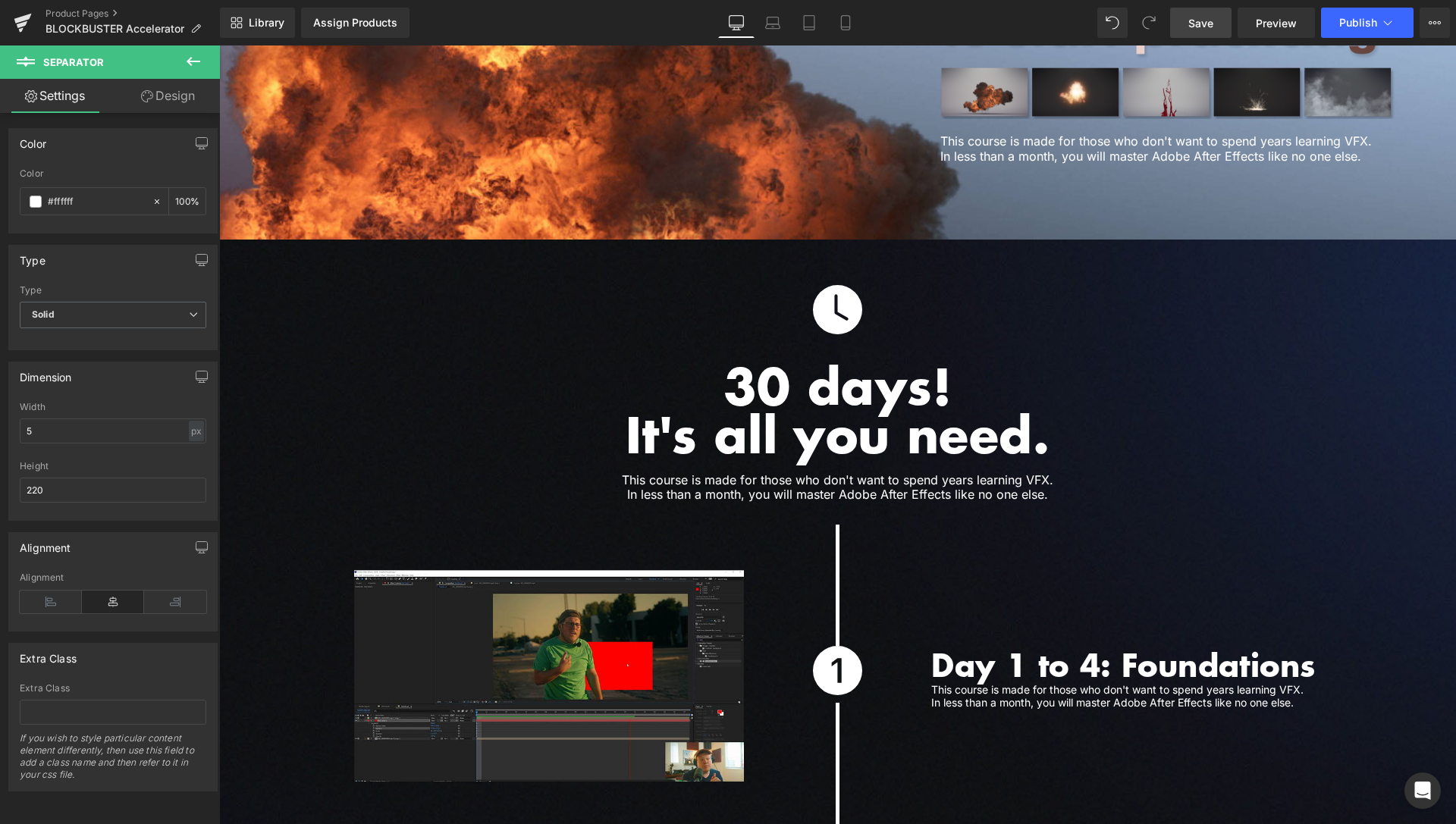
scroll to position [3734, 0]
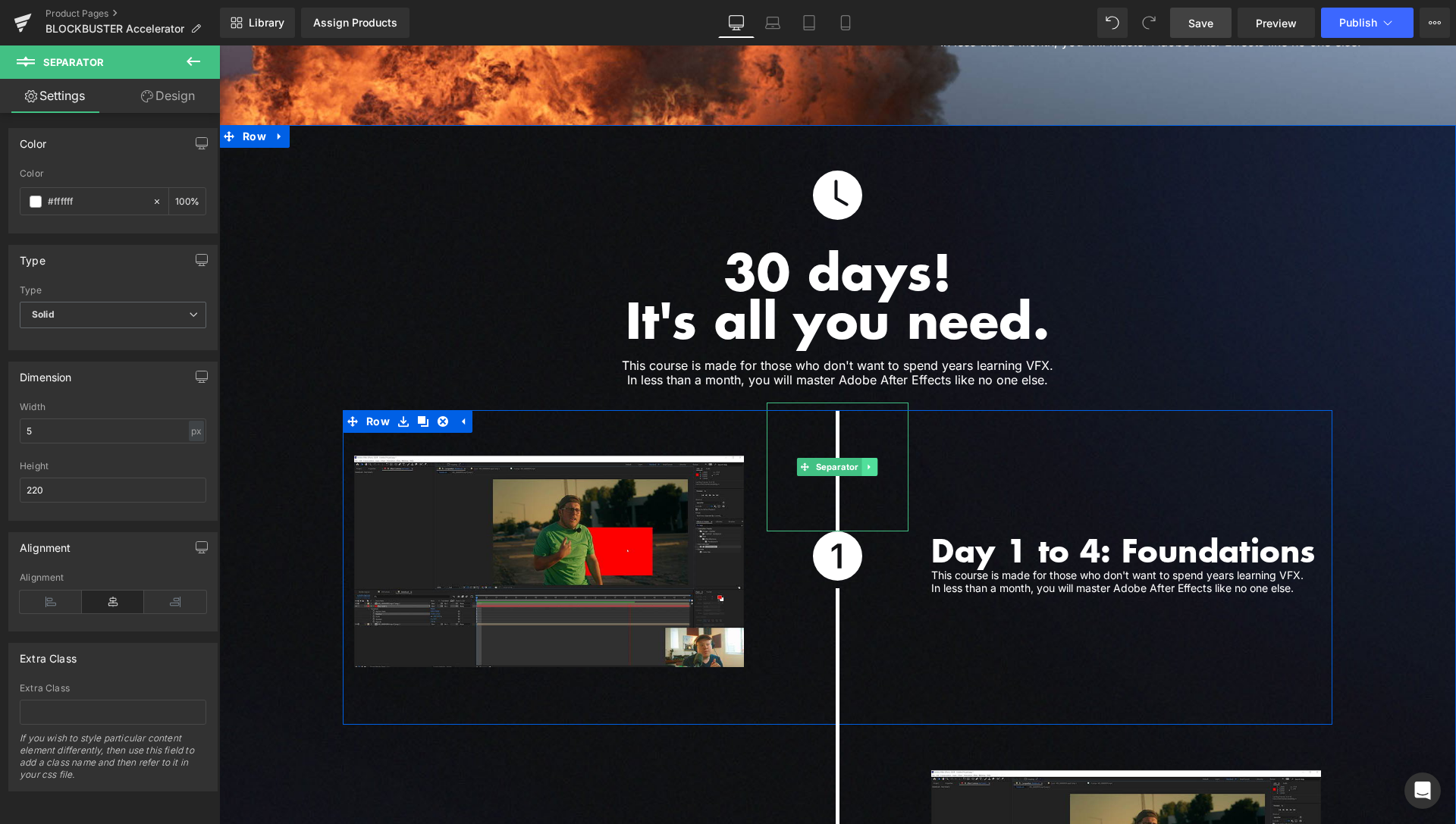
click at [866, 463] on icon at bounding box center [870, 468] width 9 height 9
click at [873, 464] on icon at bounding box center [877, 468] width 9 height 9
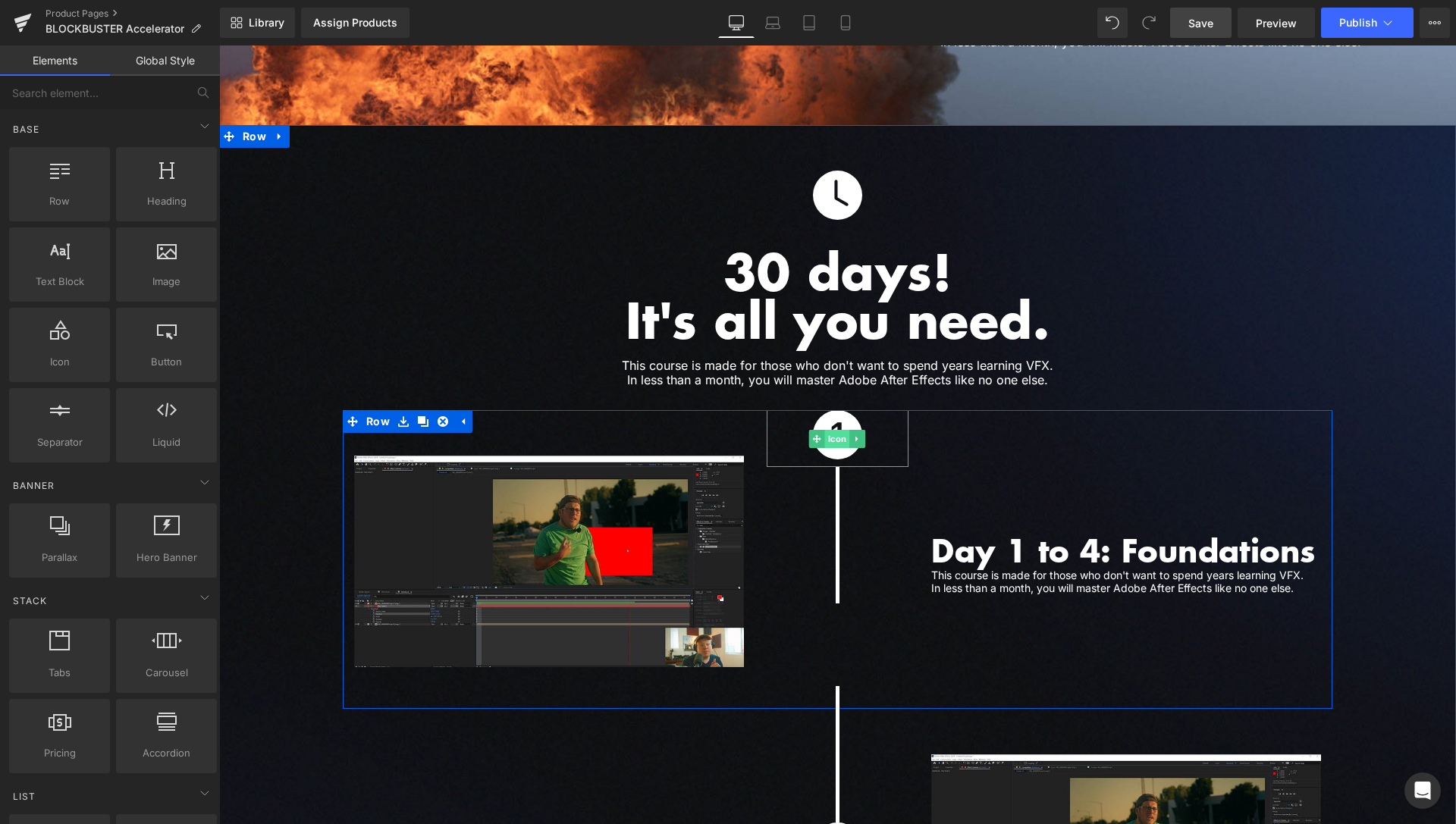
click at [830, 430] on span "Icon" at bounding box center [837, 439] width 25 height 18
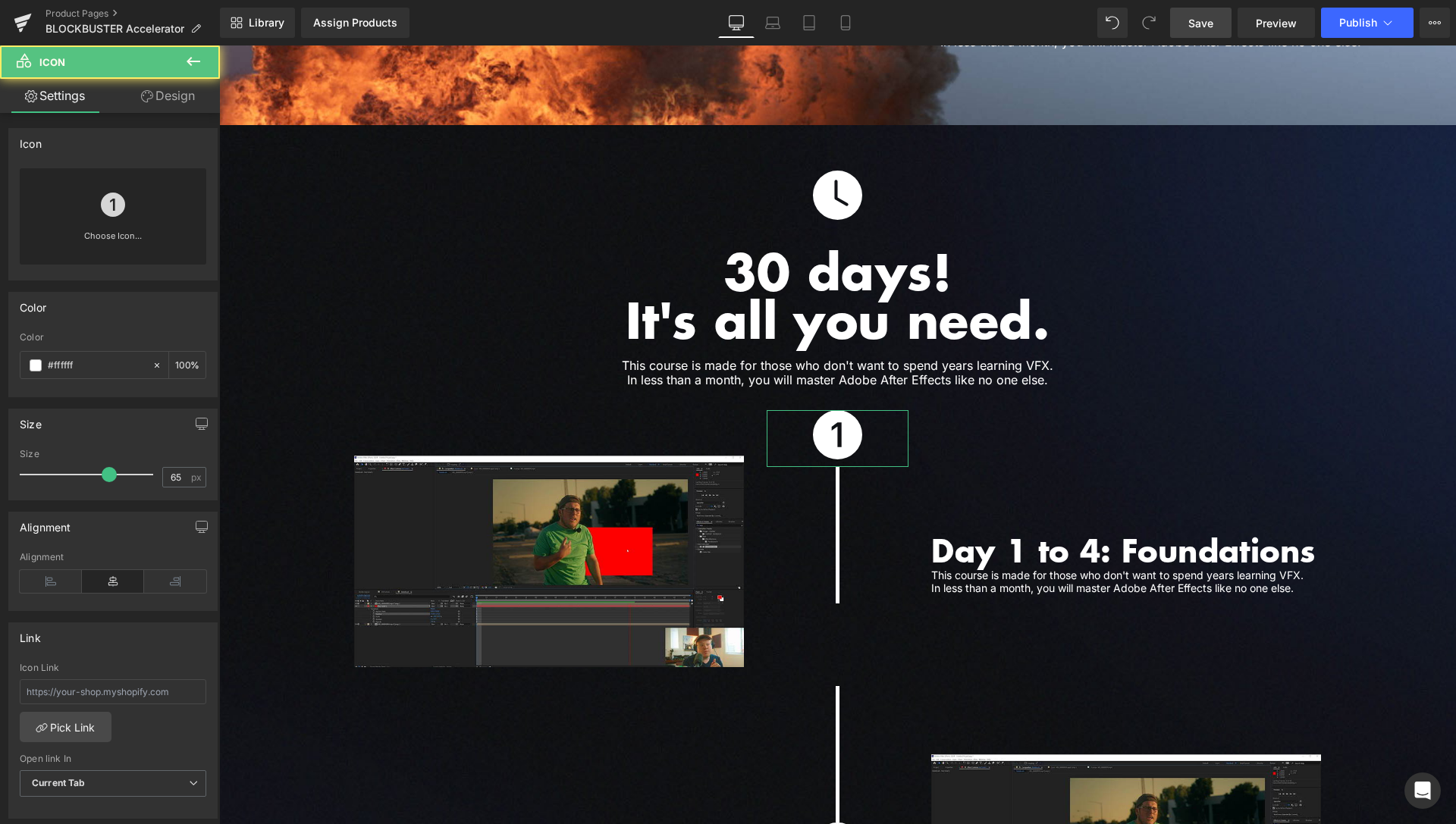
click at [174, 91] on link "Design" at bounding box center [168, 96] width 110 height 34
click at [0, 0] on div "Spacing" at bounding box center [0, 0] width 0 height 0
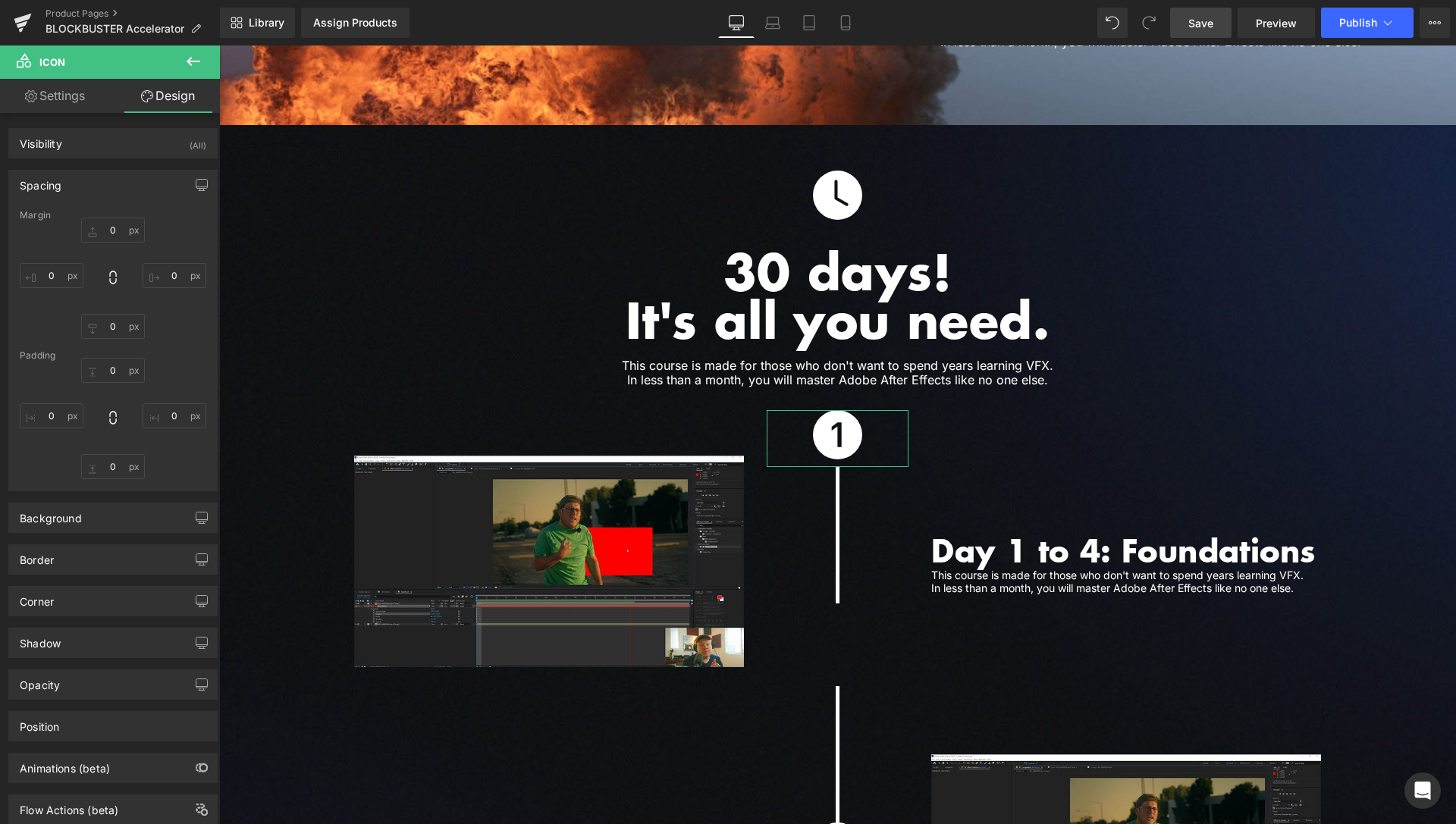
click at [112, 191] on div "Spacing" at bounding box center [113, 185] width 208 height 29
type input "0"
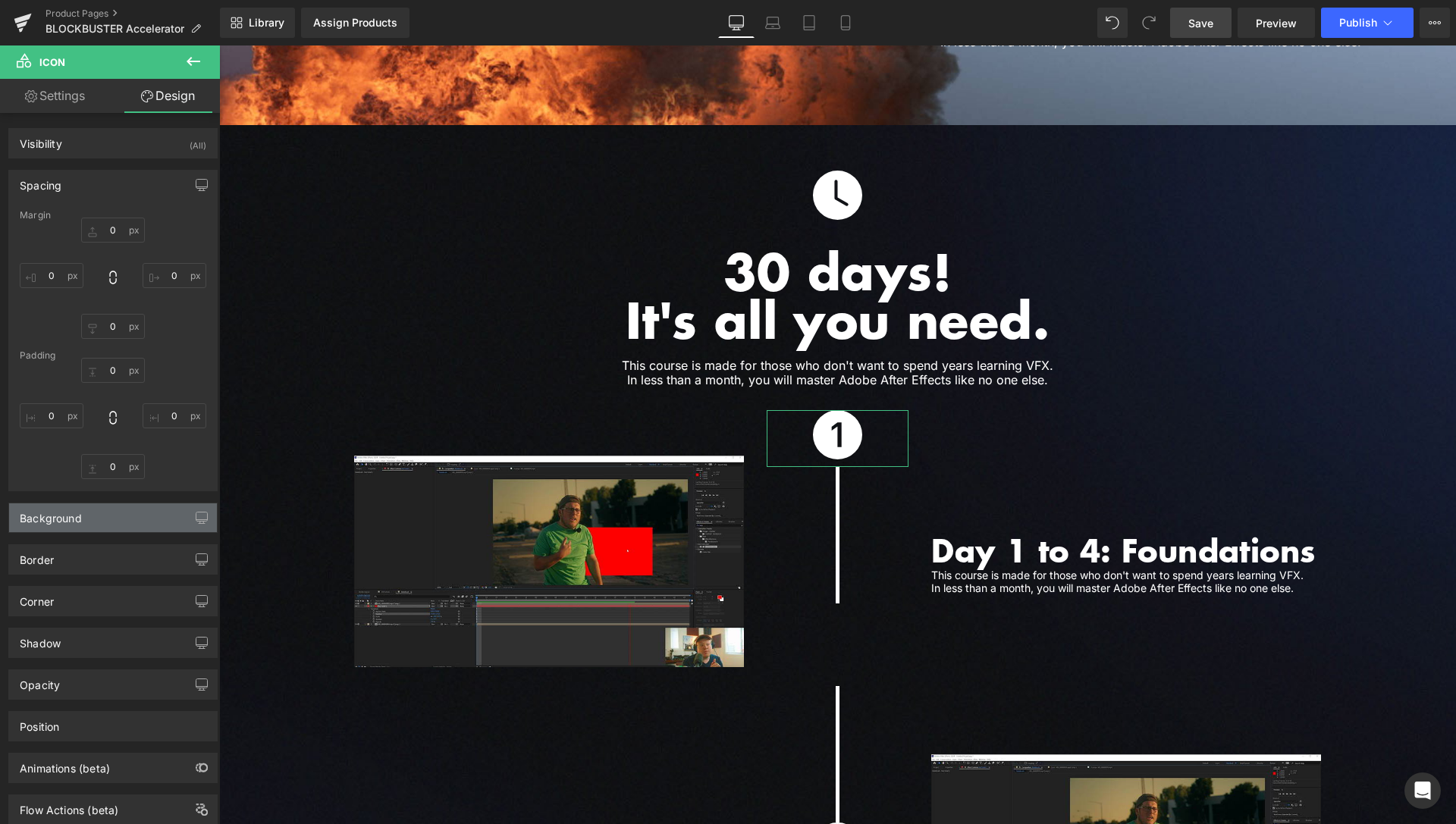
type input "0"
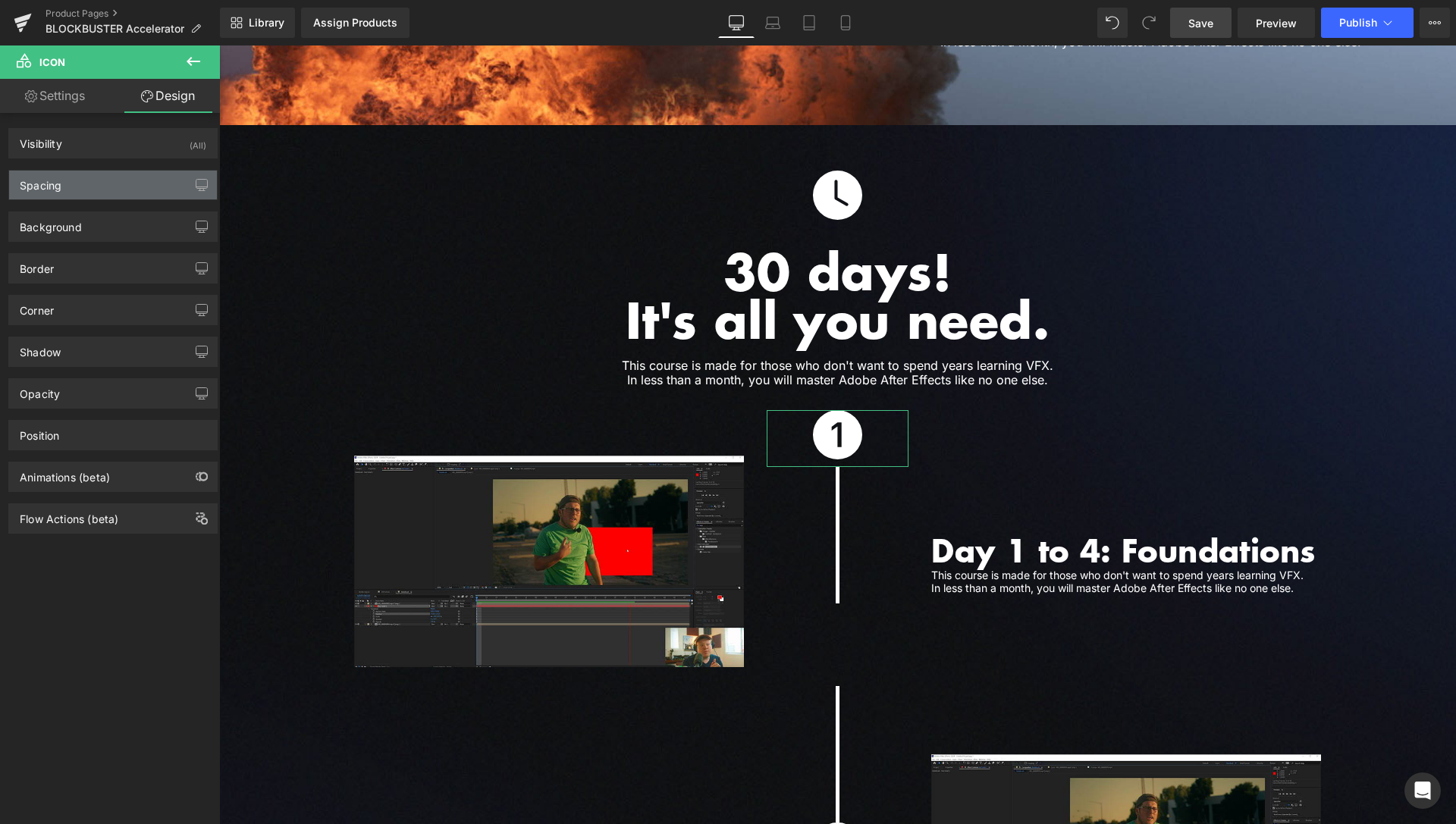
click at [103, 181] on div "Spacing" at bounding box center [113, 185] width 208 height 29
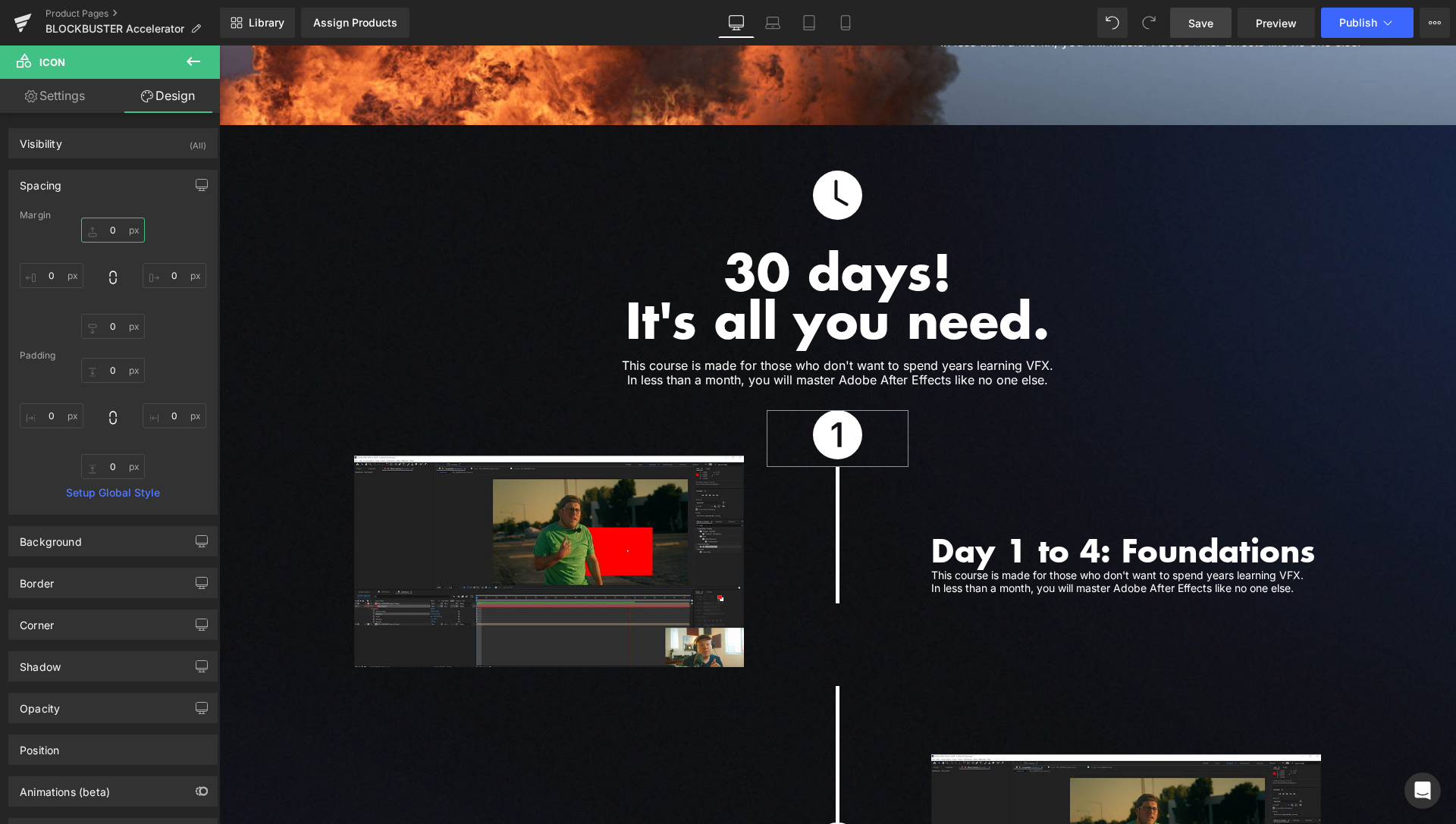
click at [106, 227] on input "0" at bounding box center [113, 230] width 63 height 25
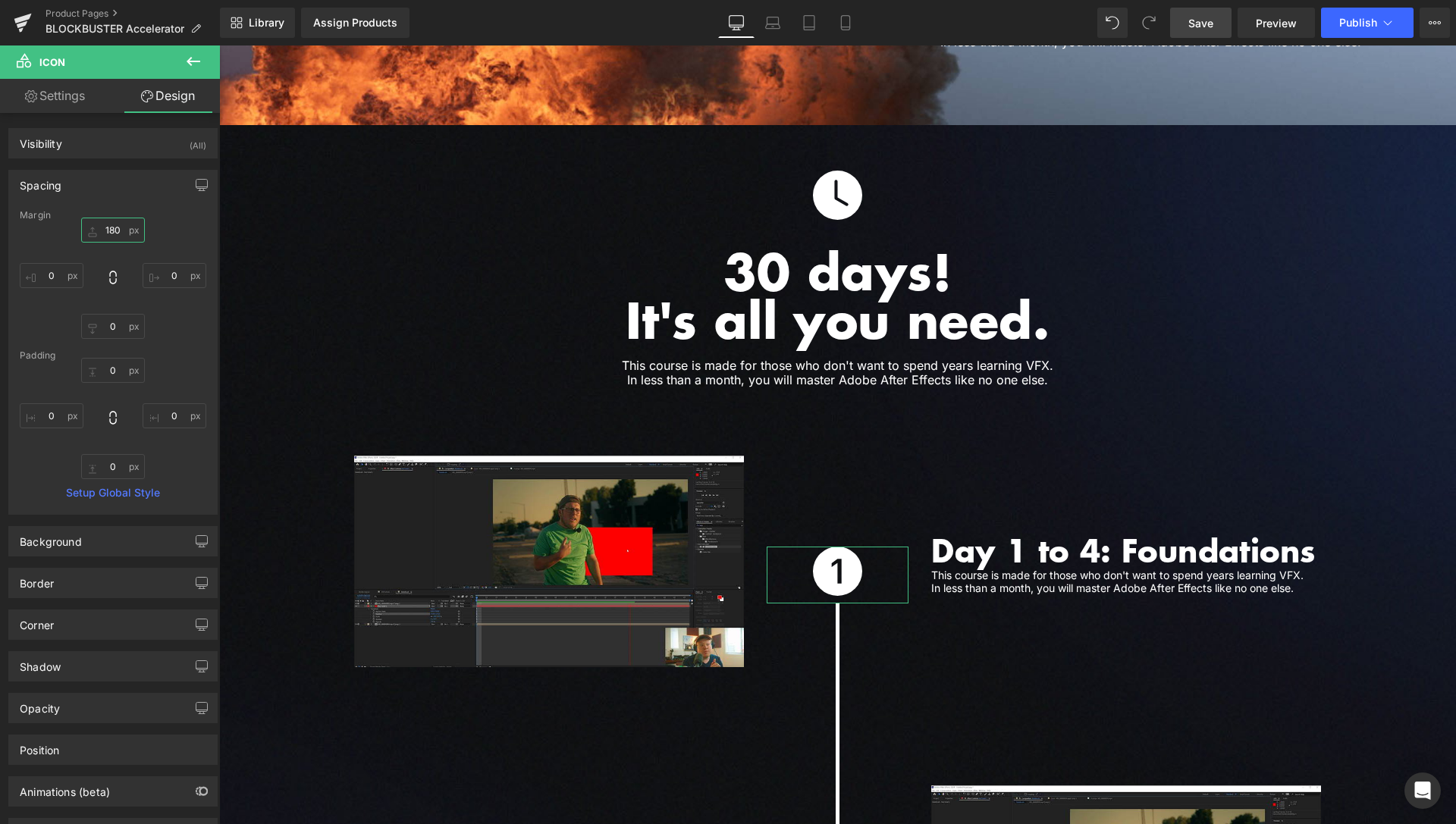
click at [107, 225] on input "180" at bounding box center [113, 230] width 63 height 25
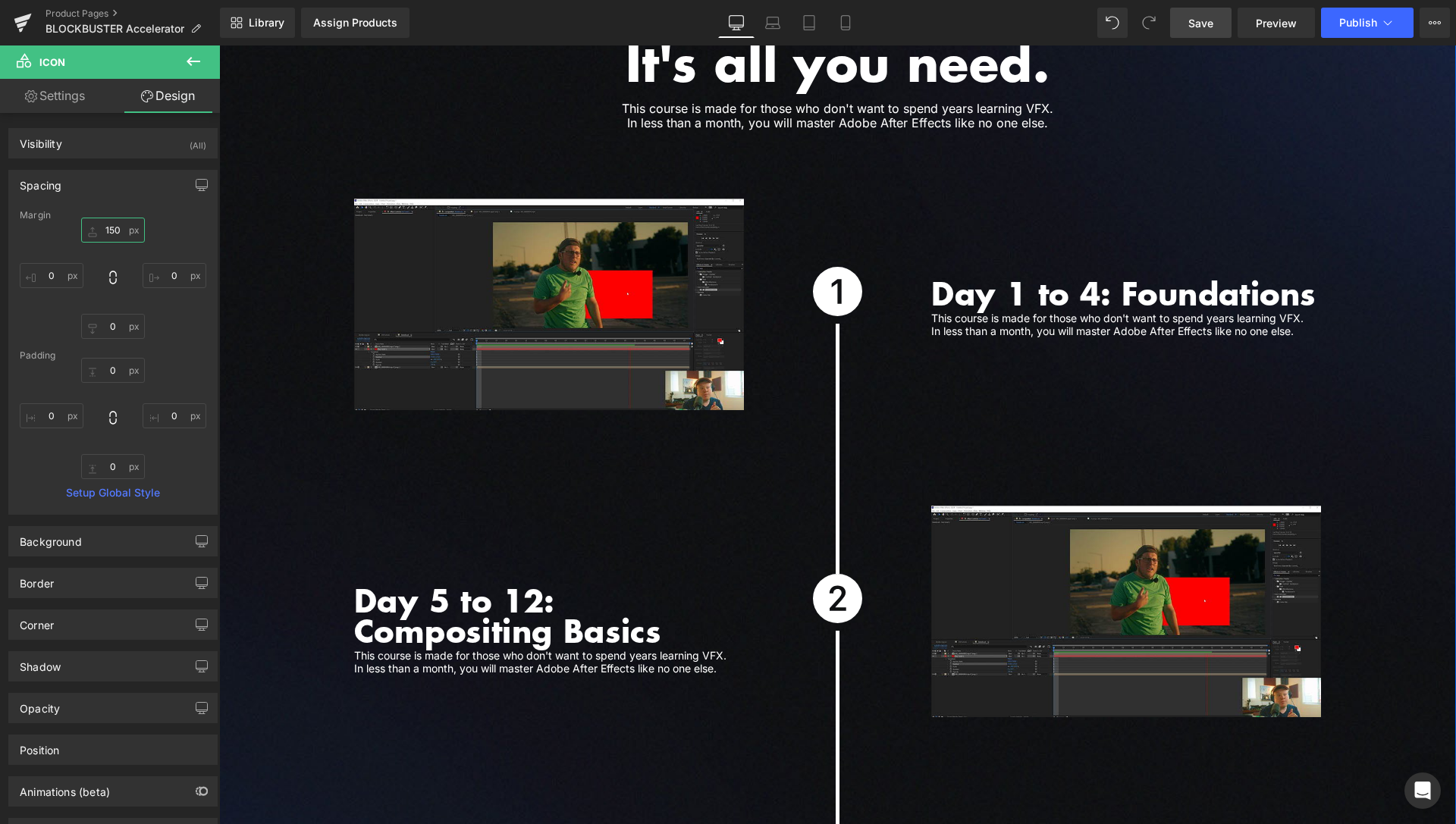
scroll to position [4043, 0]
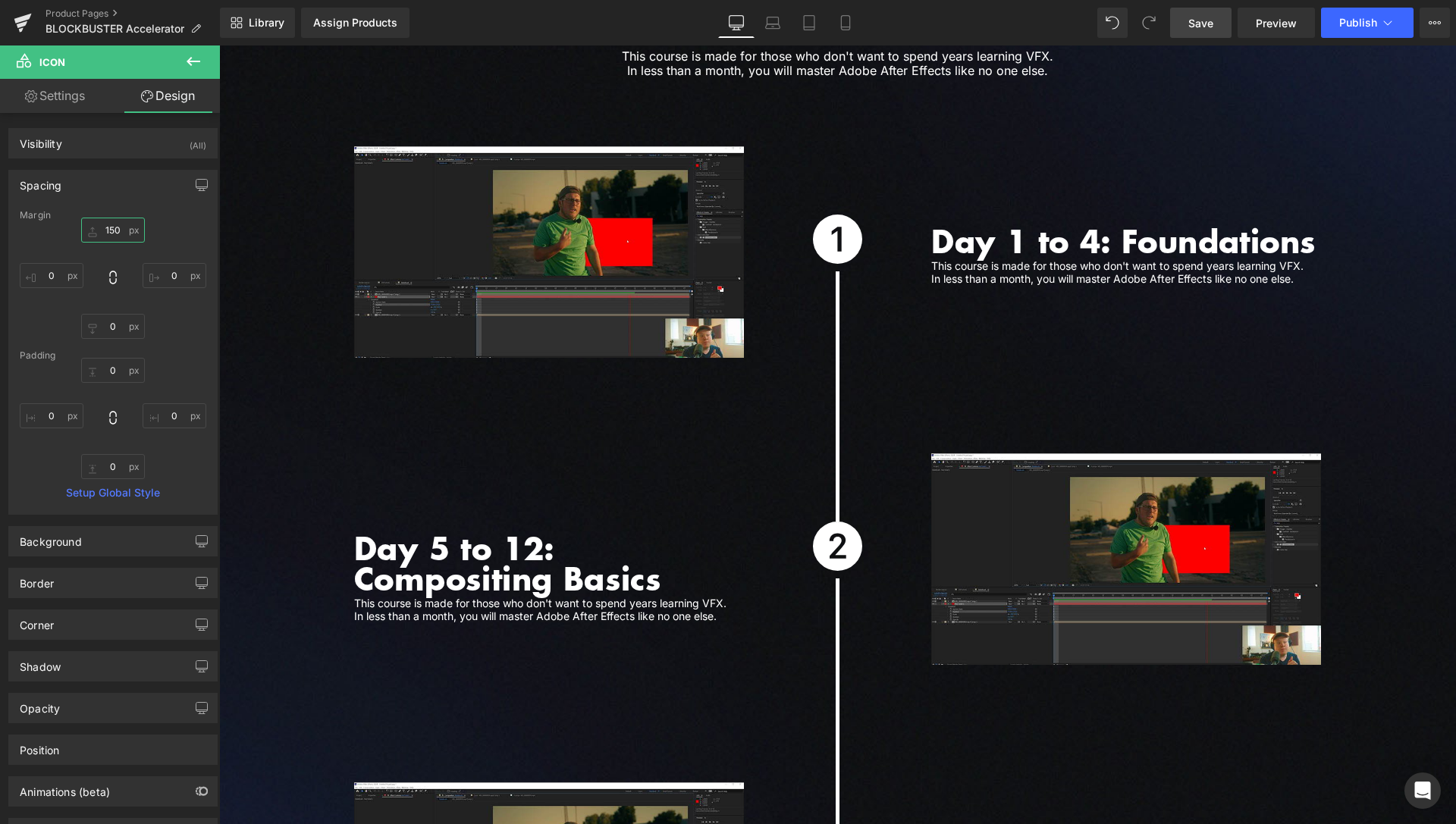
type input "150"
click at [1228, 25] on link "Save" at bounding box center [1201, 23] width 62 height 30
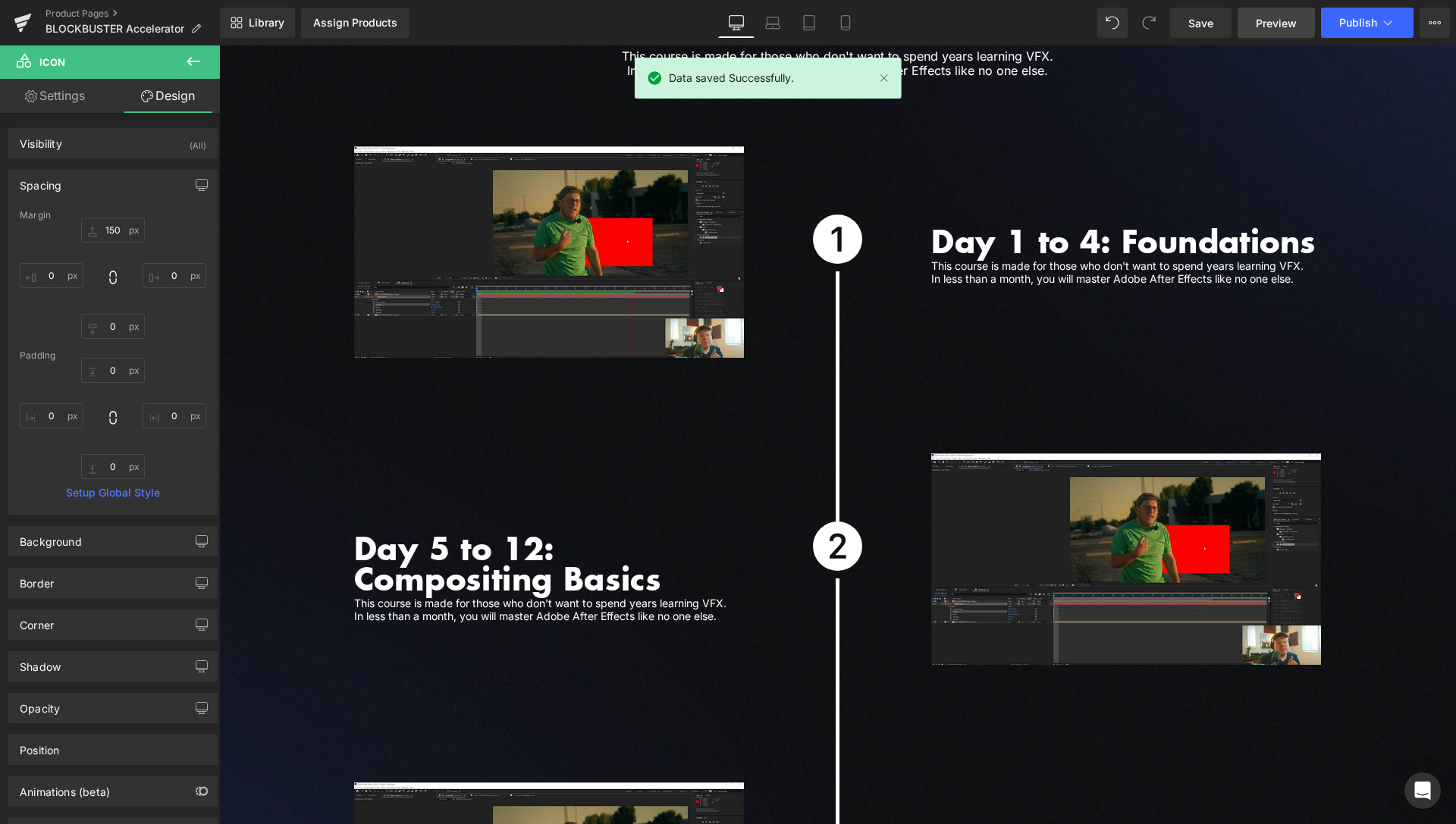
click at [1270, 19] on span "Preview" at bounding box center [1276, 23] width 41 height 16
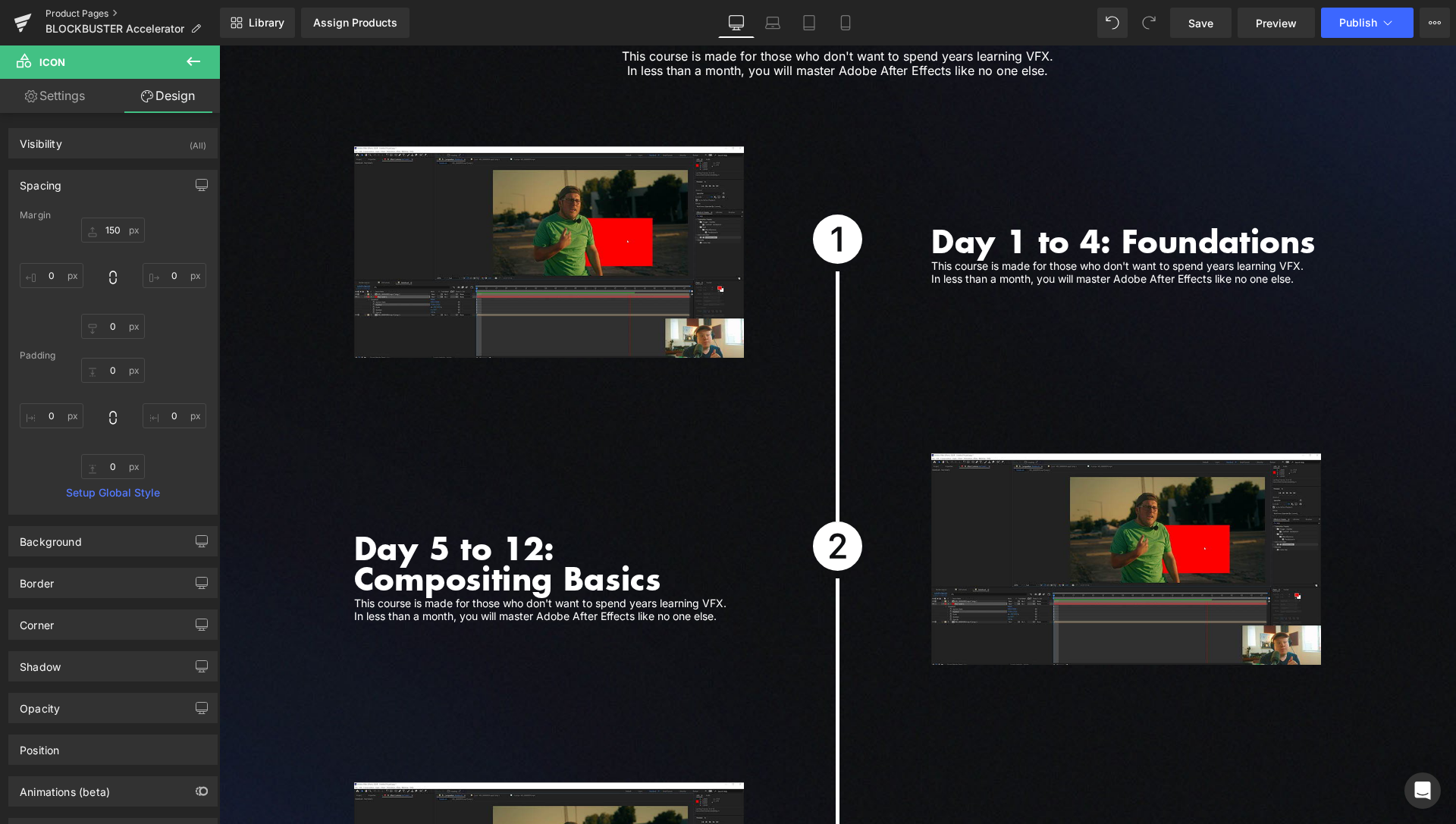
click at [70, 9] on link "Product Pages" at bounding box center [132, 14] width 174 height 13
